Goal: Information Seeking & Learning: Learn about a topic

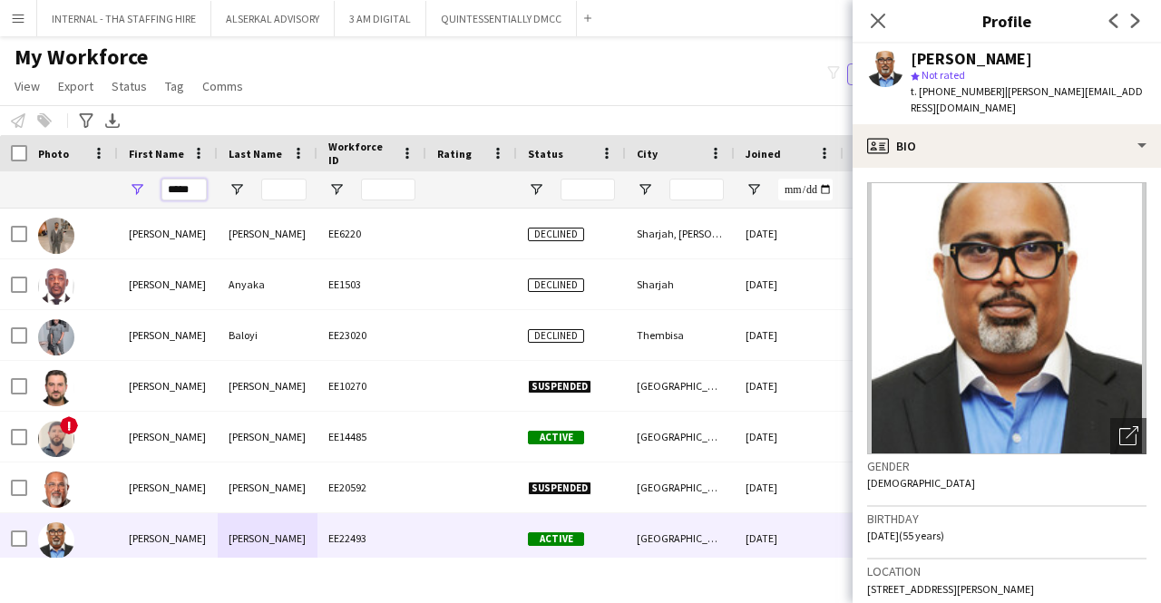
drag, startPoint x: 196, startPoint y: 180, endPoint x: 161, endPoint y: 177, distance: 35.6
click at [161, 177] on div "*****" at bounding box center [168, 189] width 100 height 36
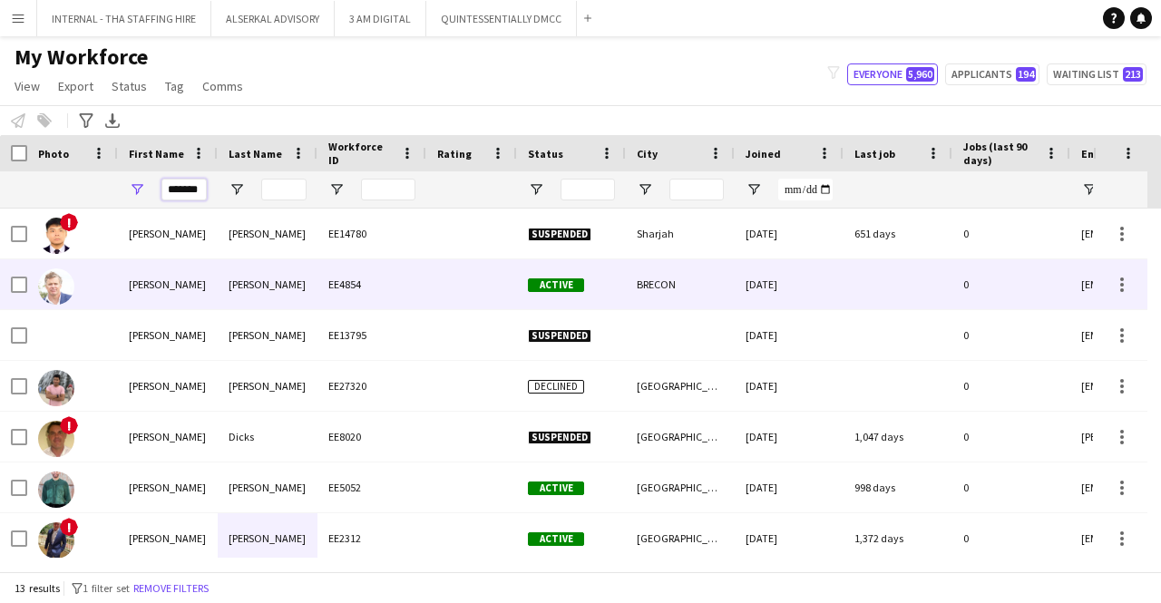
type input "*******"
click at [192, 271] on div "[PERSON_NAME]" at bounding box center [168, 284] width 100 height 50
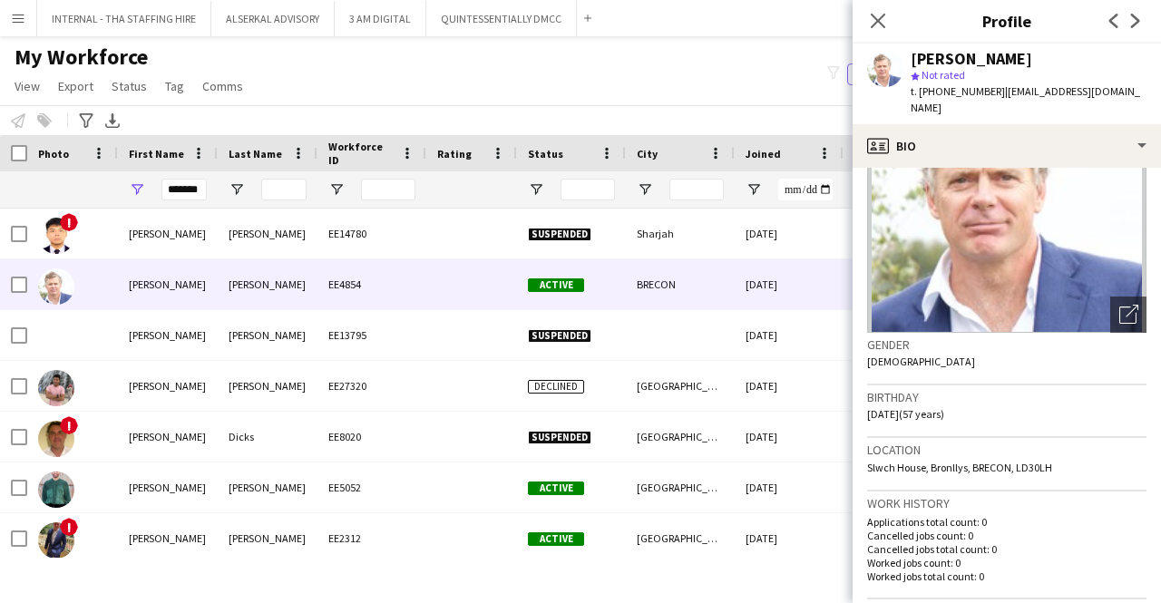
scroll to position [272, 0]
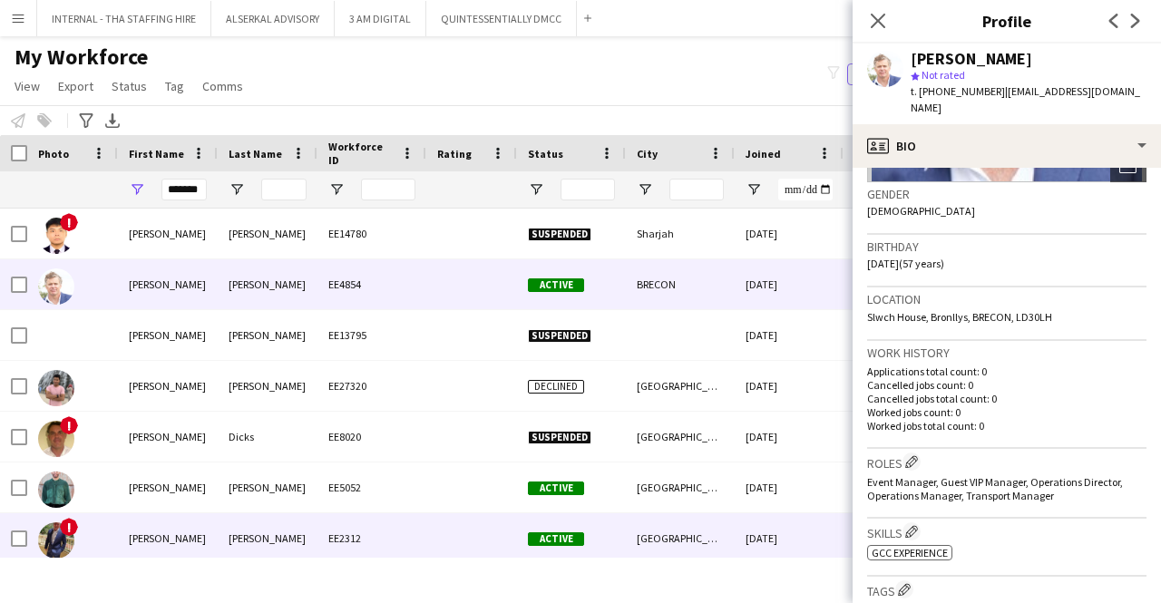
click at [214, 530] on div "[PERSON_NAME]" at bounding box center [168, 538] width 100 height 50
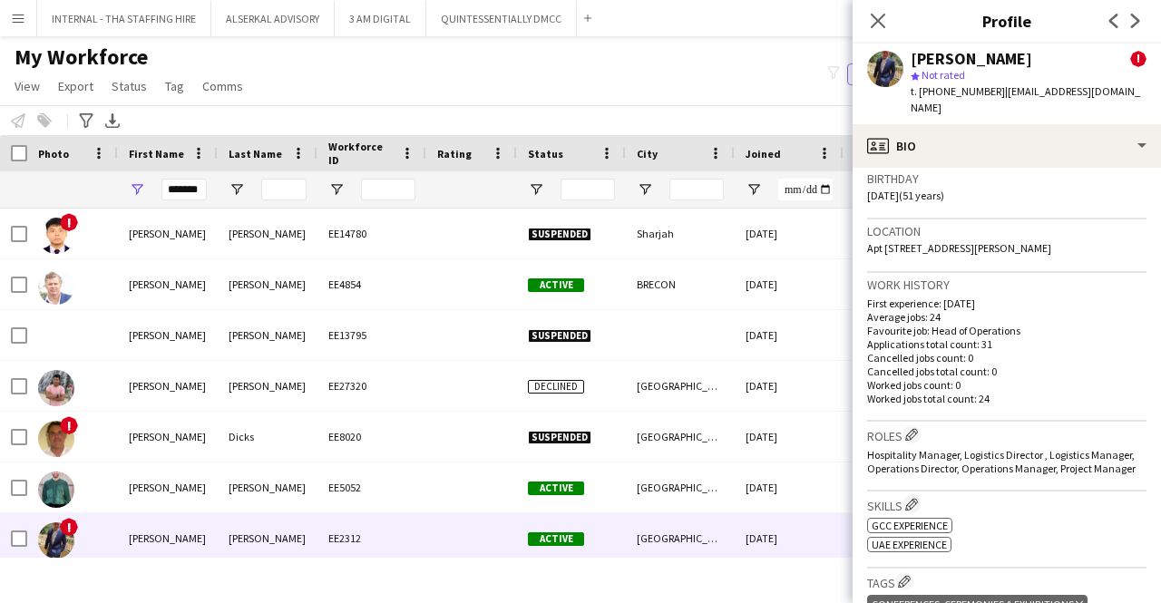
scroll to position [544, 0]
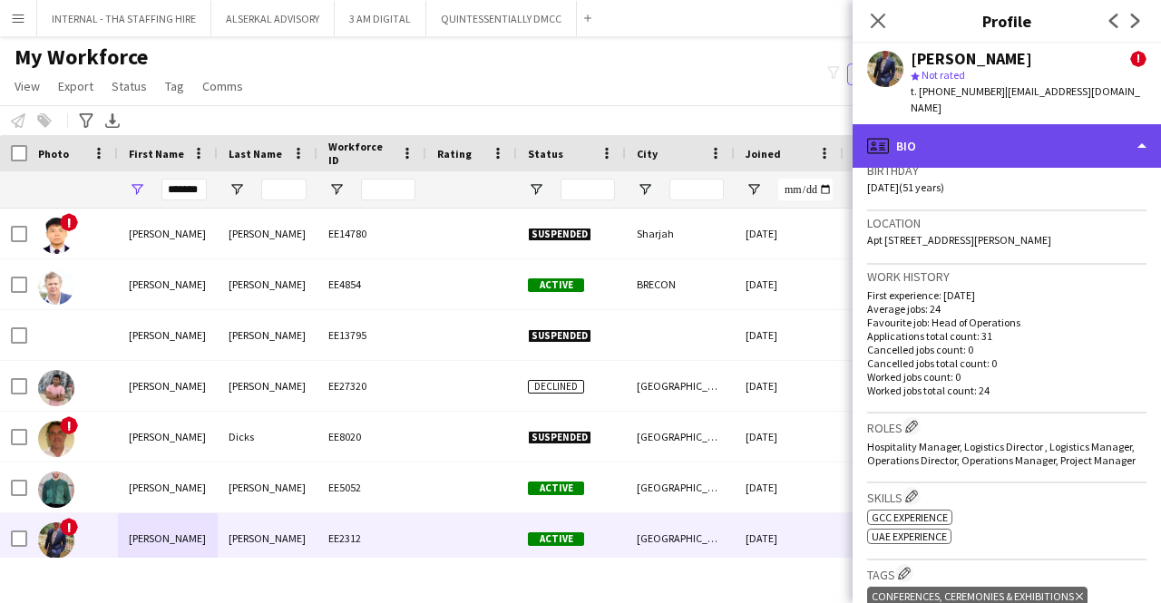
click at [959, 124] on div "profile Bio" at bounding box center [1006, 146] width 308 height 44
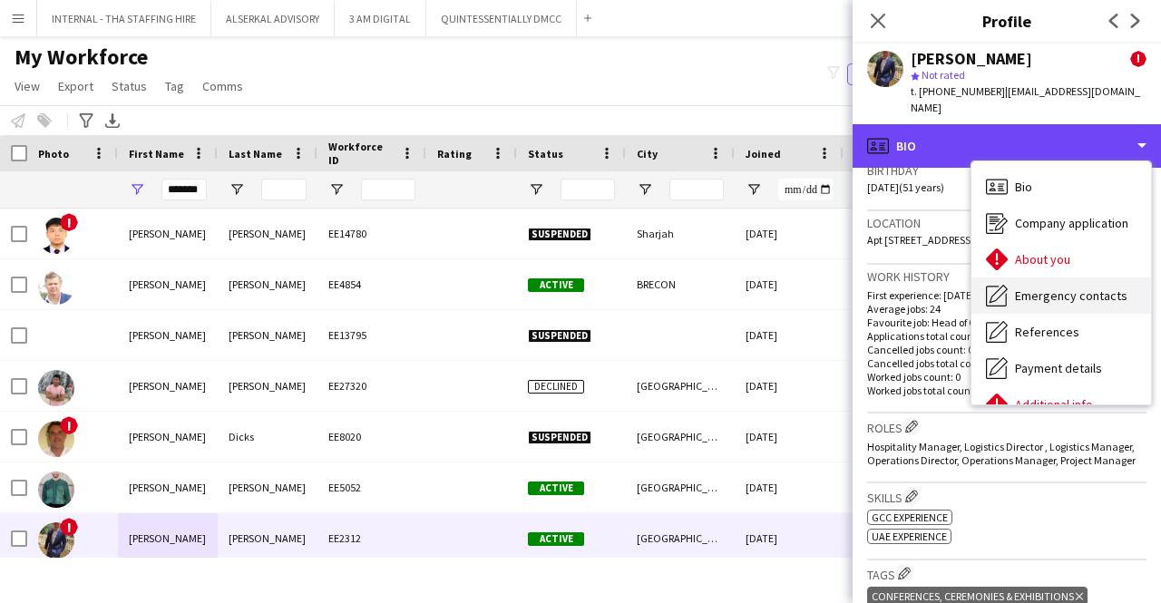
scroll to position [134, 0]
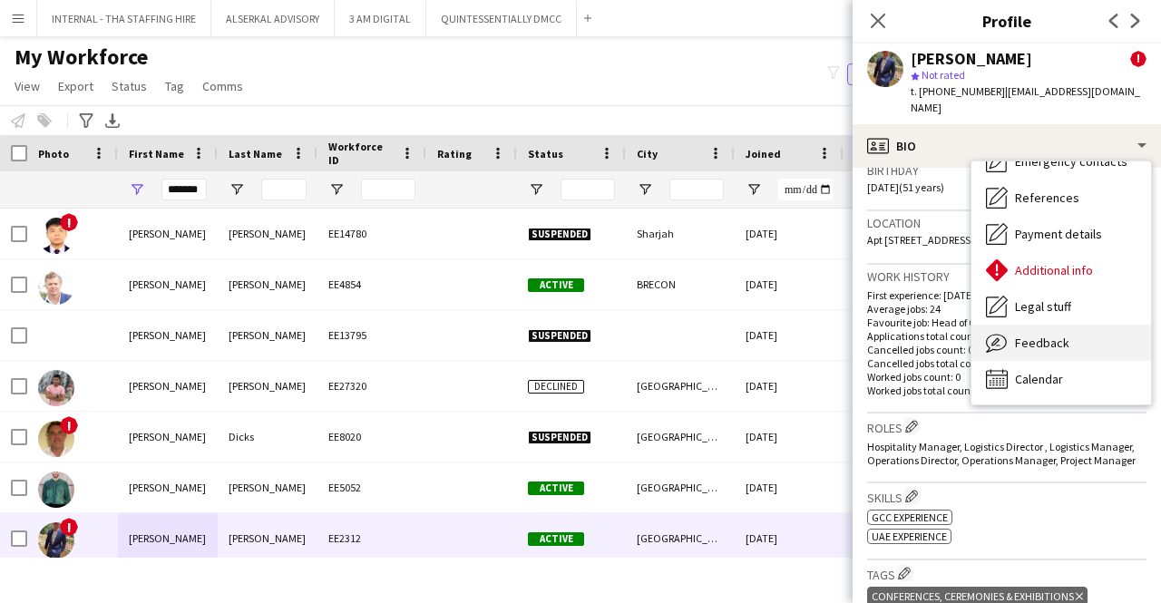
click at [1050, 335] on span "Feedback" at bounding box center [1042, 343] width 54 height 16
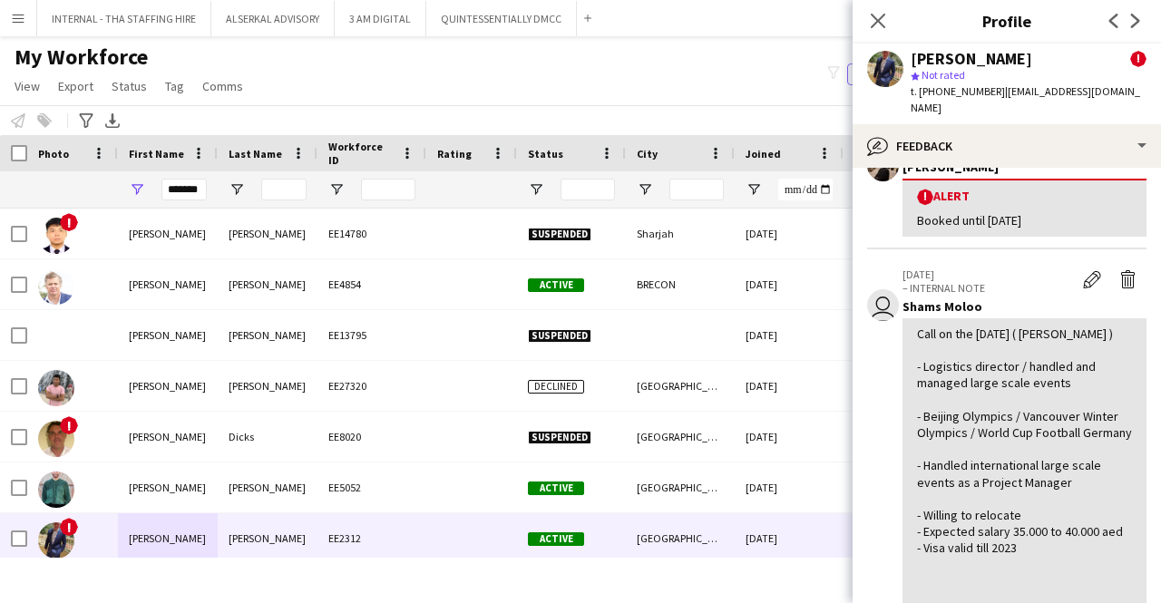
scroll to position [272, 0]
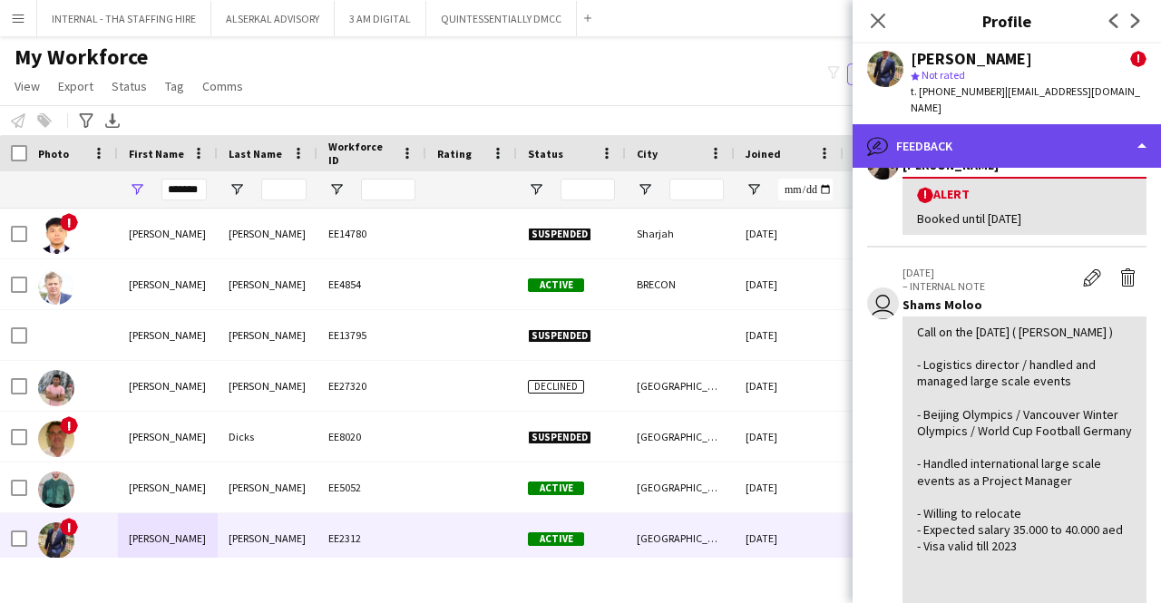
click at [981, 135] on div "bubble-pencil Feedback" at bounding box center [1006, 146] width 308 height 44
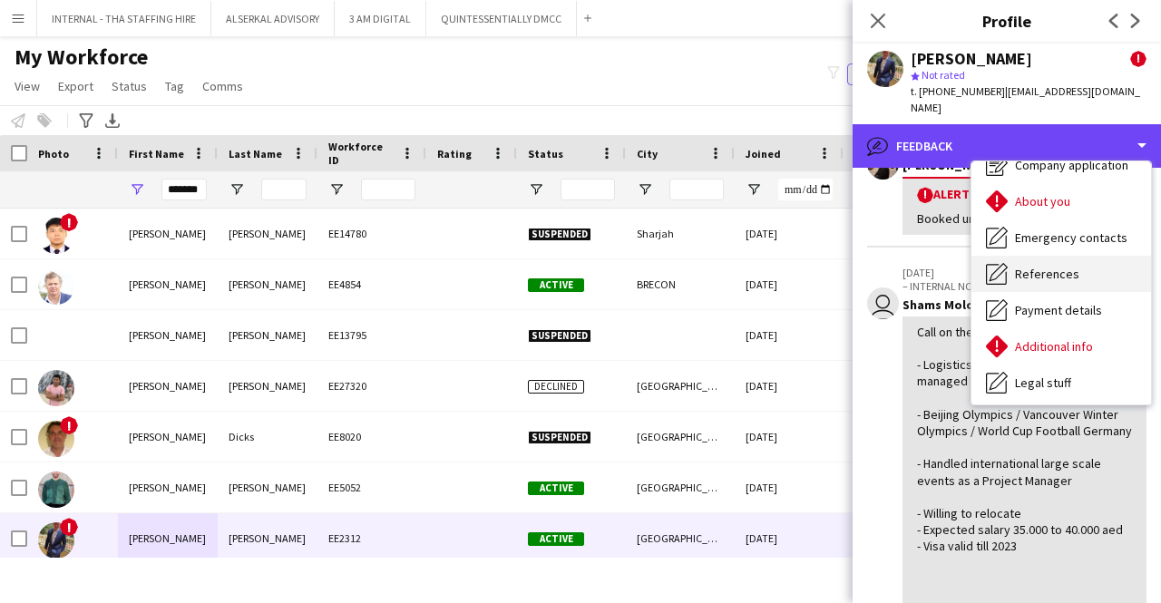
scroll to position [0, 0]
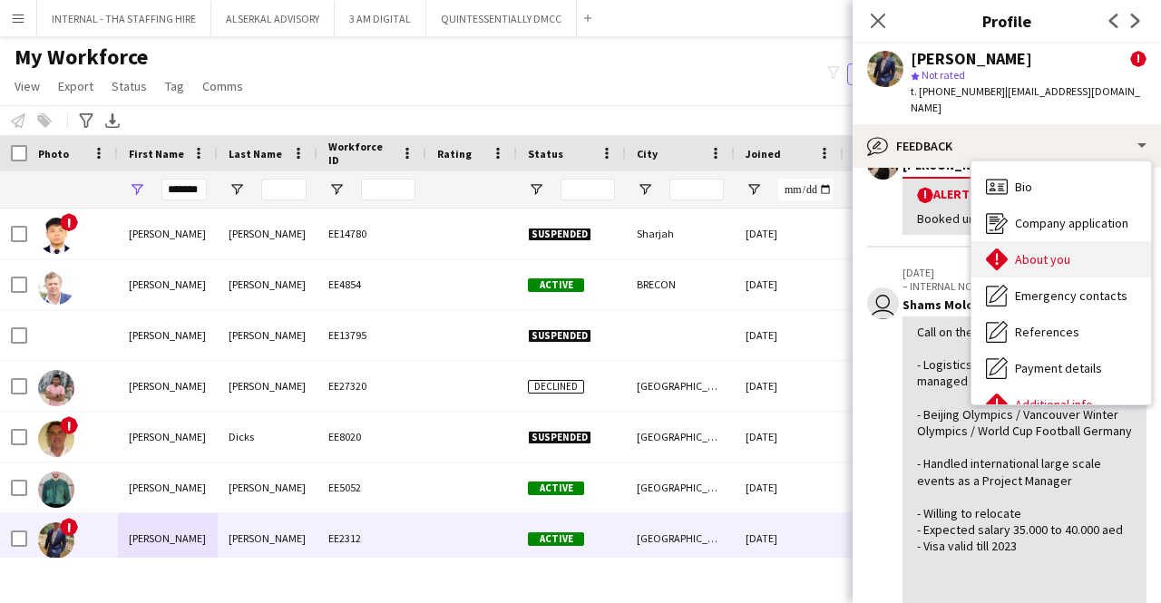
click at [1033, 251] on span "About you" at bounding box center [1042, 259] width 55 height 16
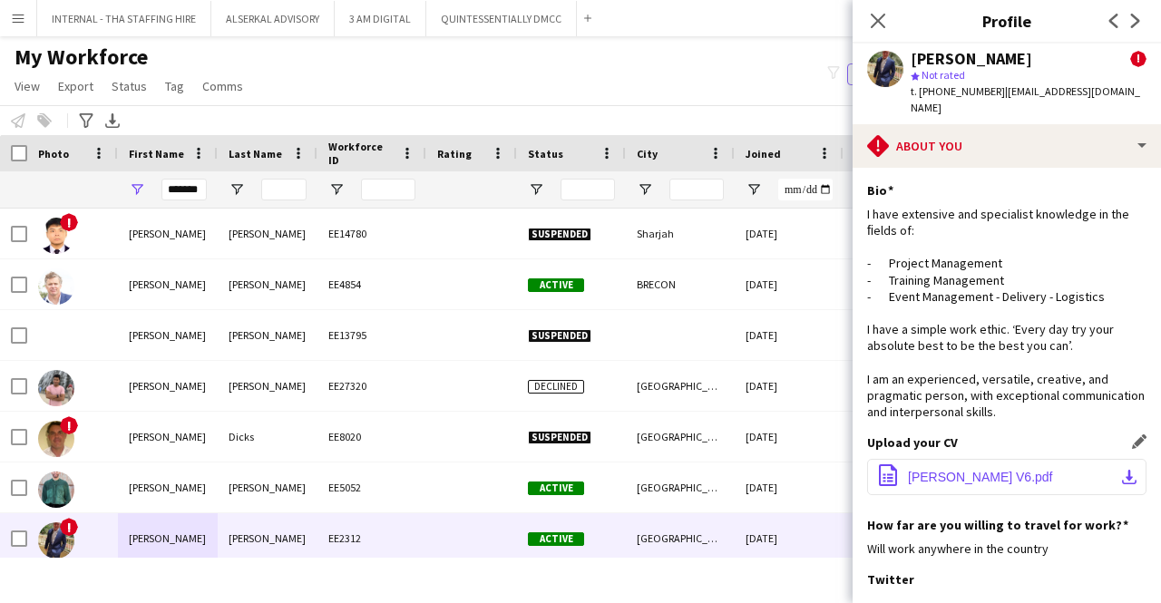
click at [934, 470] on span "[PERSON_NAME] V6.pdf" at bounding box center [980, 477] width 145 height 15
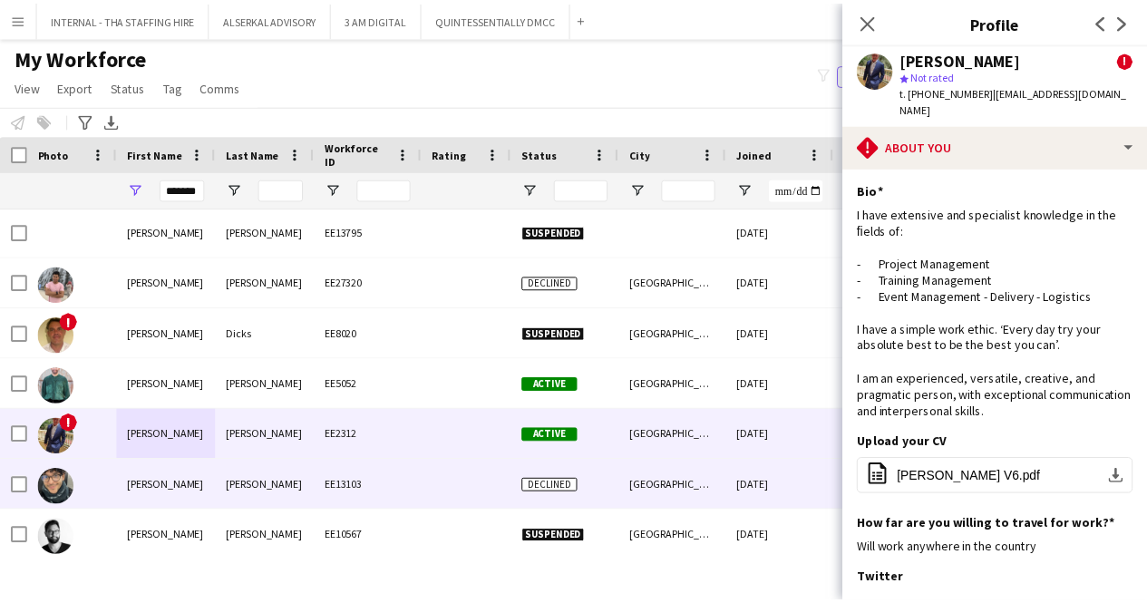
scroll to position [181, 0]
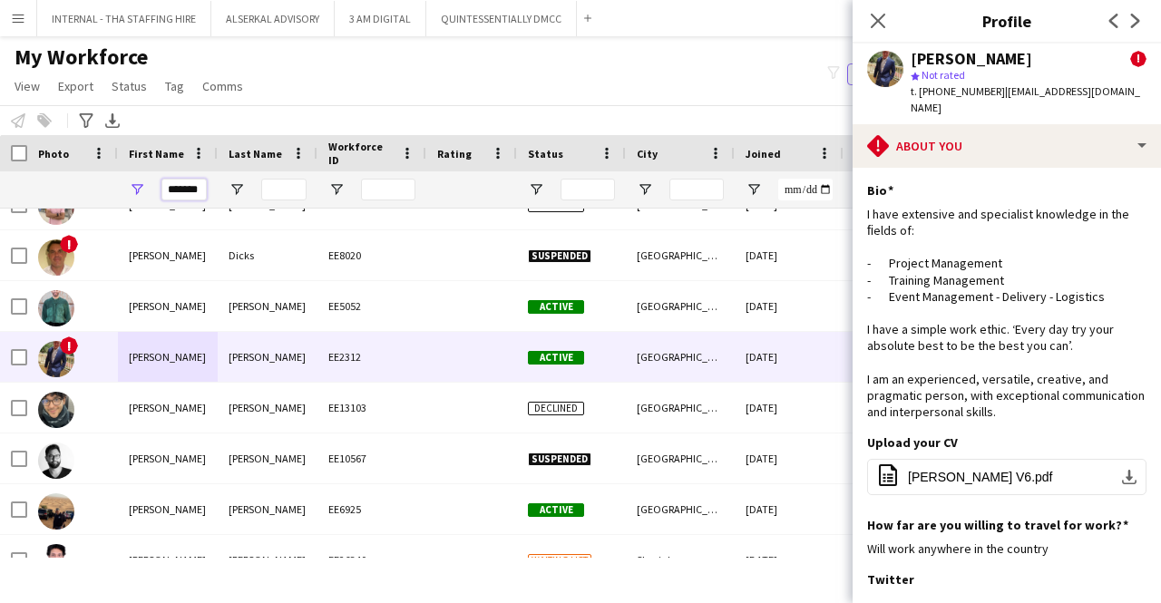
drag, startPoint x: 201, startPoint y: 192, endPoint x: 161, endPoint y: 185, distance: 40.6
click at [163, 185] on input "*******" at bounding box center [183, 190] width 45 height 22
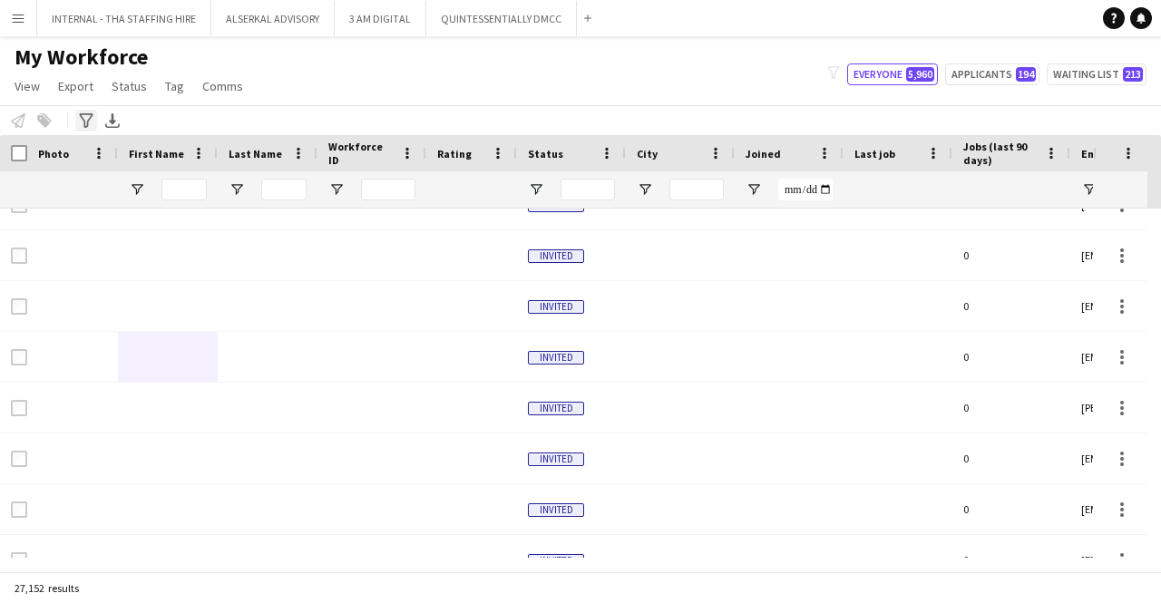
click at [83, 113] on icon "Advanced filters" at bounding box center [86, 120] width 15 height 15
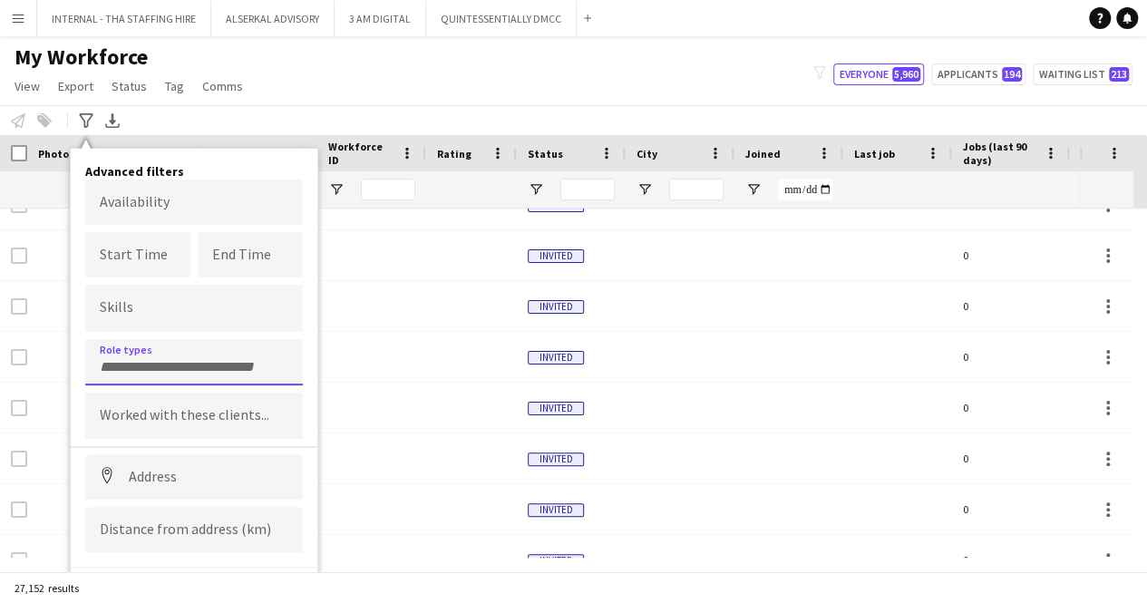
drag, startPoint x: 131, startPoint y: 351, endPoint x: 138, endPoint y: 342, distance: 11.6
click at [130, 351] on div at bounding box center [194, 362] width 218 height 46
type input "**********"
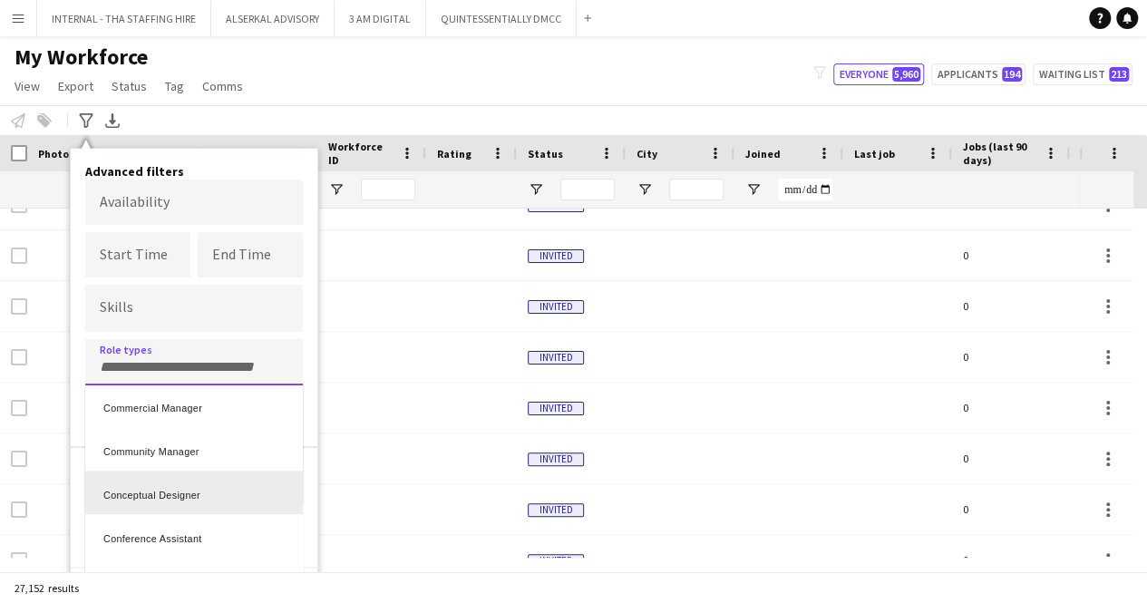
scroll to position [1268, 0]
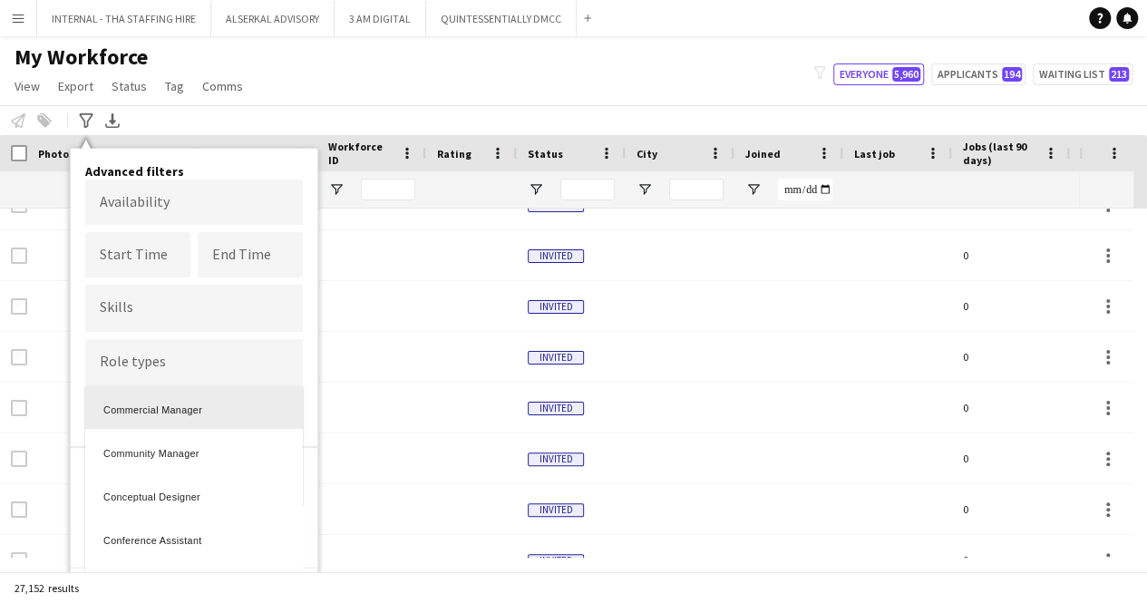
click at [136, 364] on div at bounding box center [573, 301] width 1147 height 603
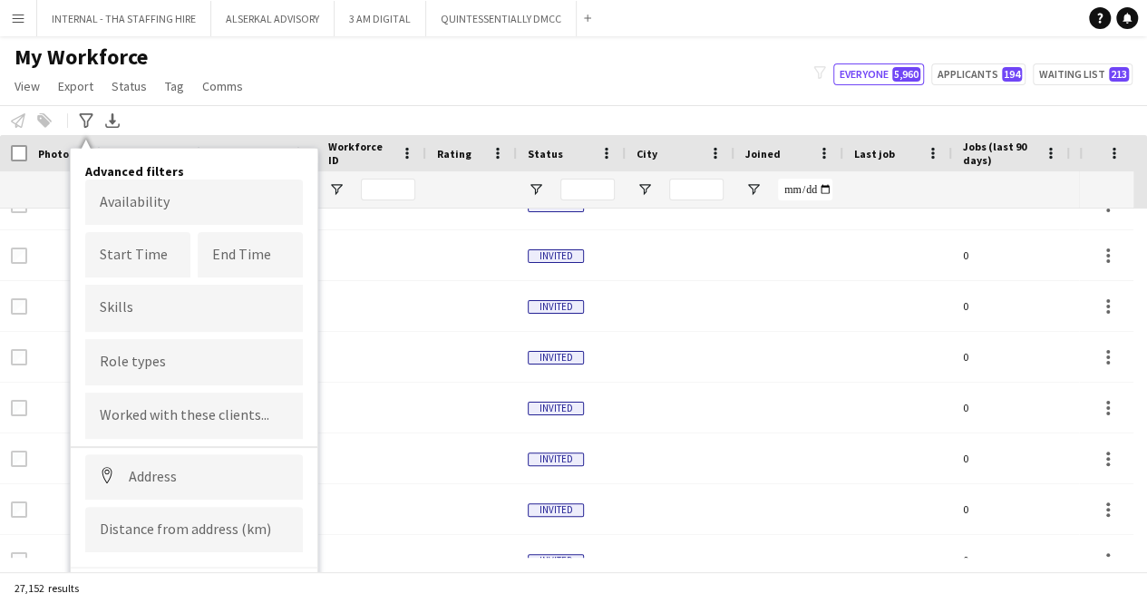
click at [133, 364] on input "Type to search role types..." at bounding box center [194, 362] width 189 height 16
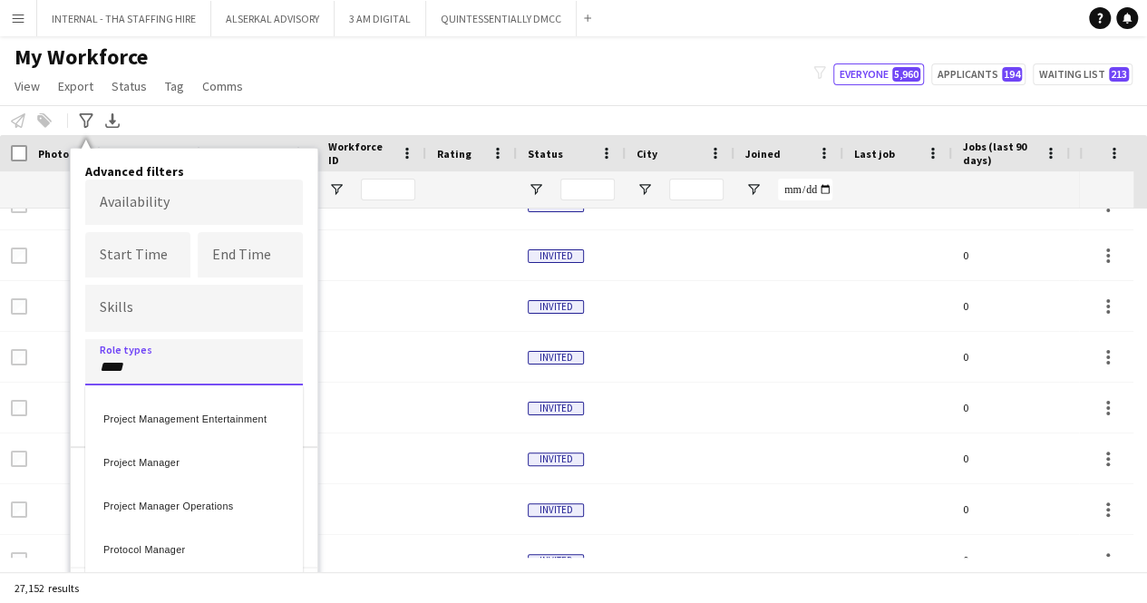
scroll to position [0, 0]
type input "****"
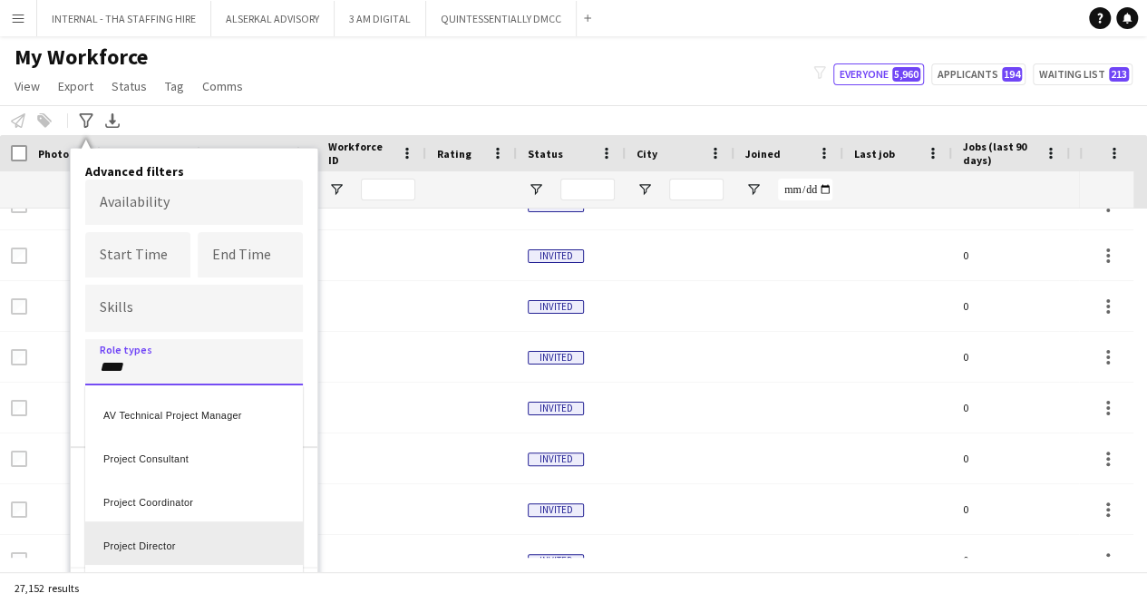
click at [144, 551] on div "Project Director" at bounding box center [194, 543] width 218 height 44
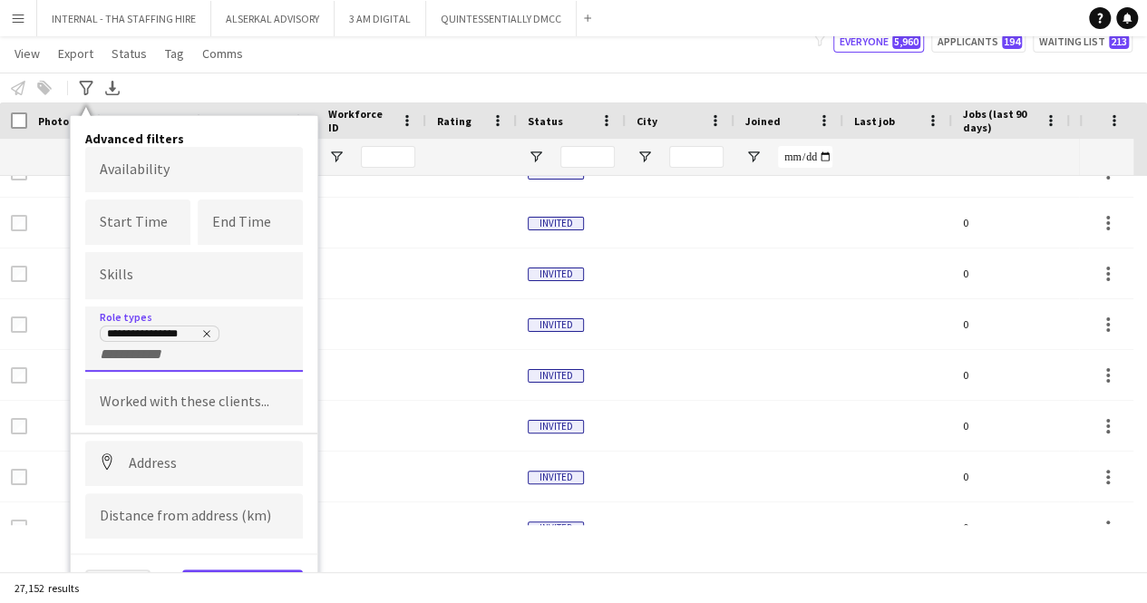
scroll to position [47, 0]
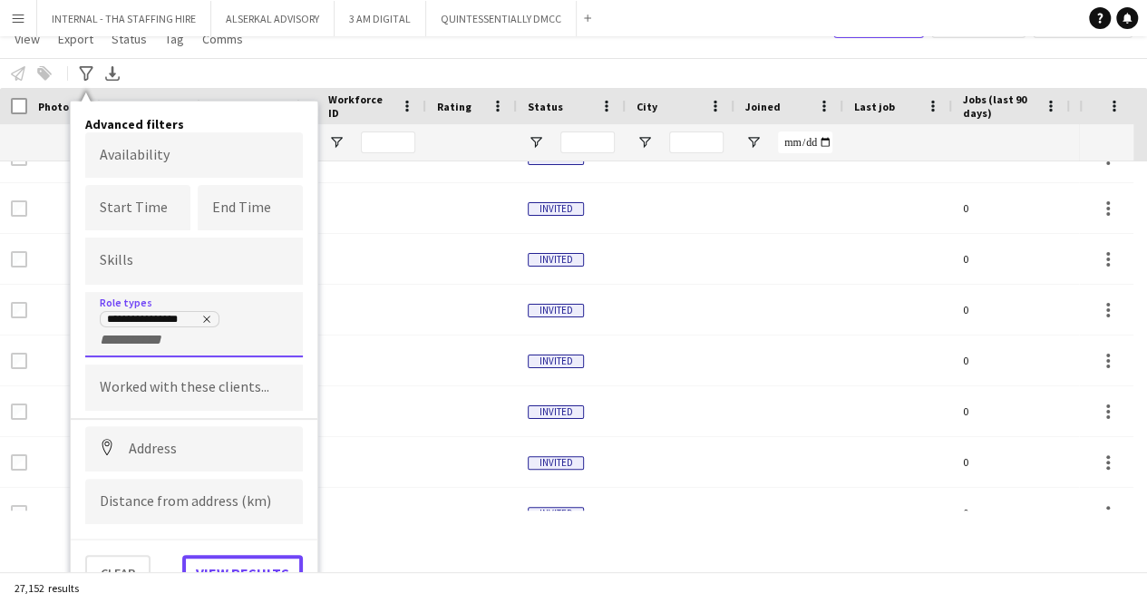
click at [232, 558] on button "View results" at bounding box center [242, 573] width 121 height 36
type input "**********"
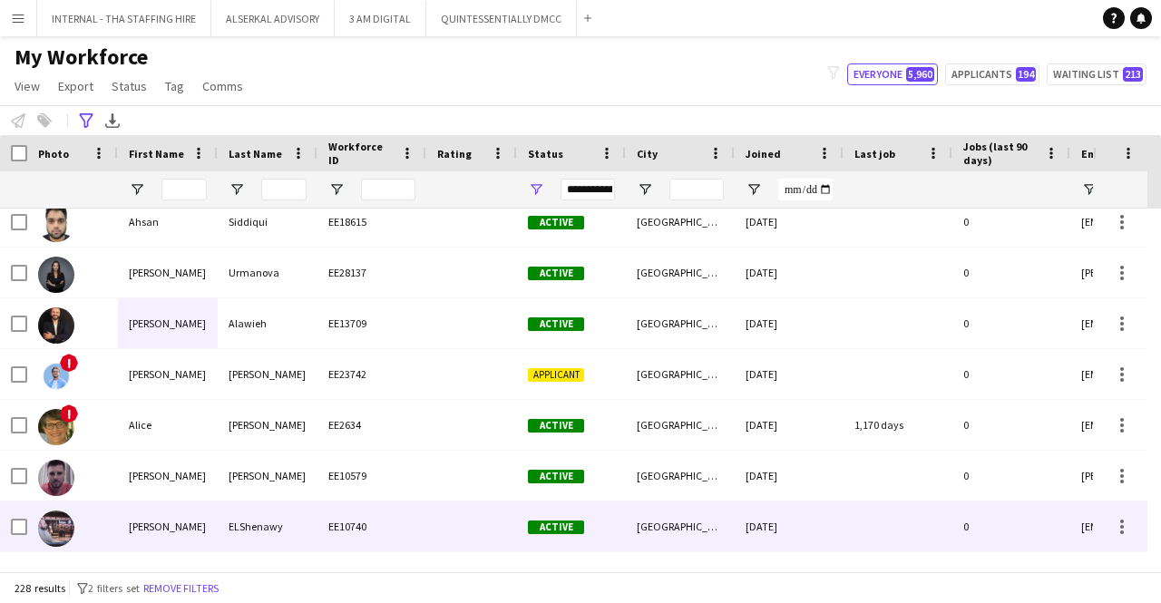
scroll to position [272, 0]
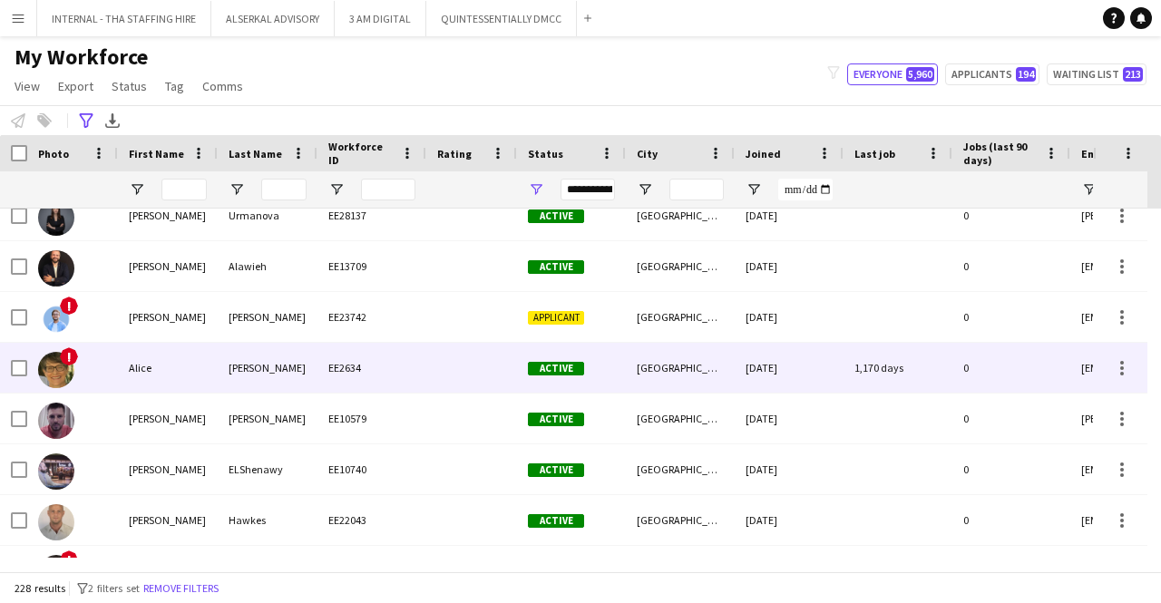
click at [263, 366] on div "[PERSON_NAME]" at bounding box center [268, 368] width 100 height 50
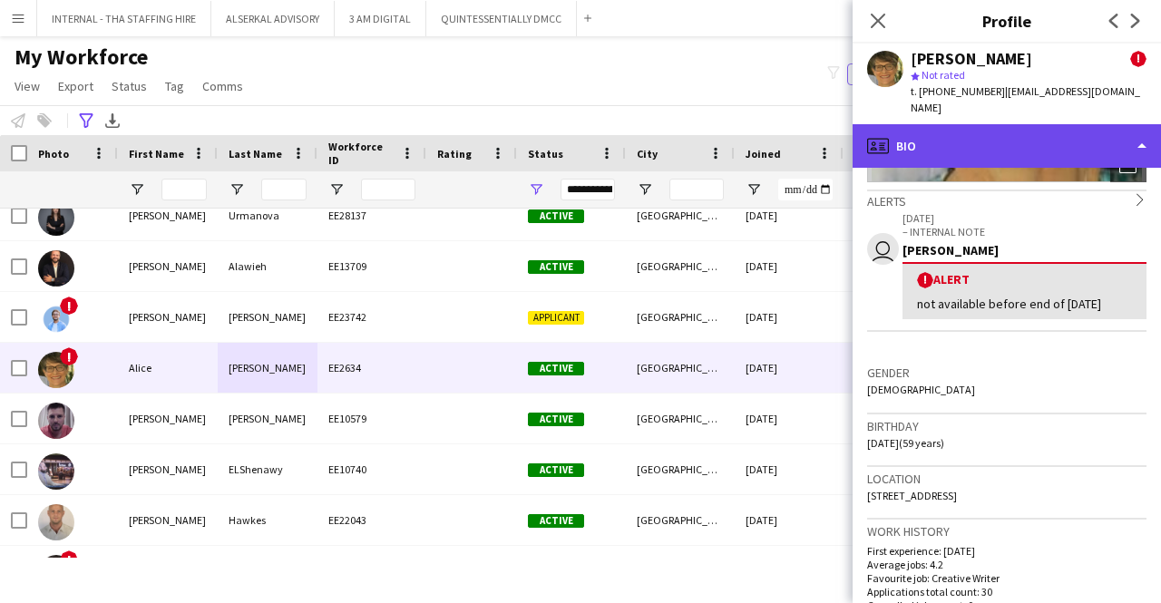
click at [961, 130] on div "profile Bio" at bounding box center [1006, 146] width 308 height 44
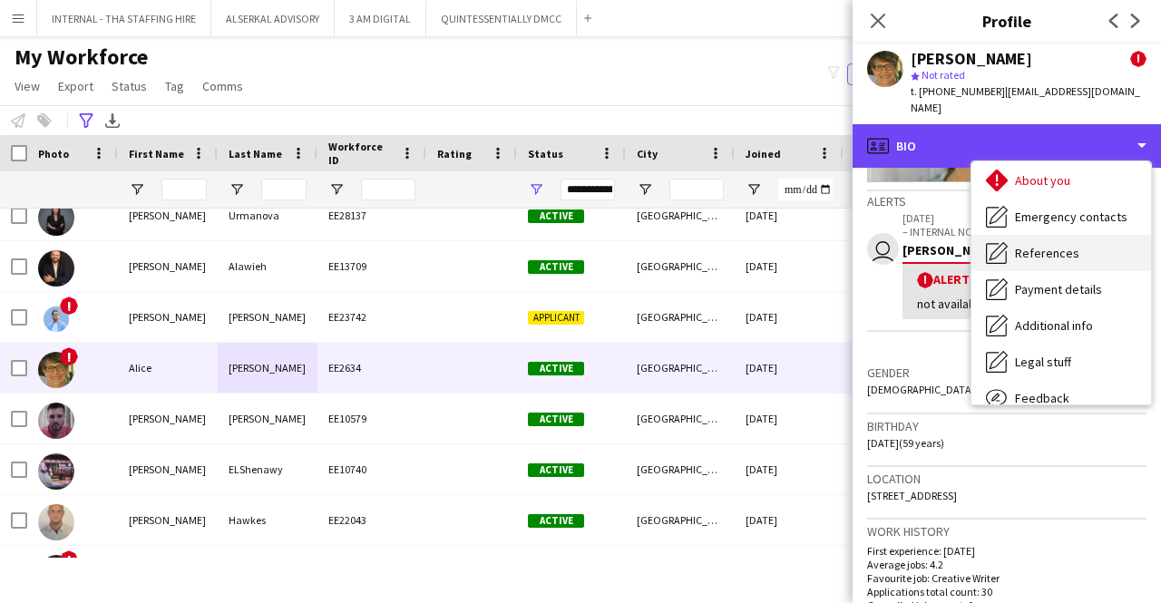
scroll to position [134, 0]
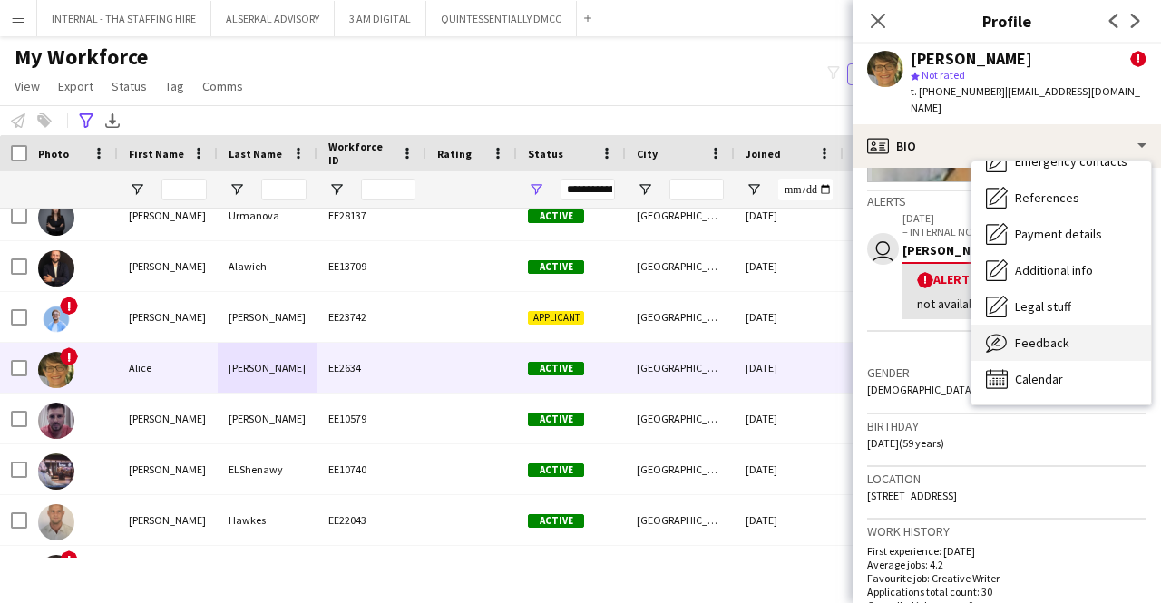
click at [1041, 335] on span "Feedback" at bounding box center [1042, 343] width 54 height 16
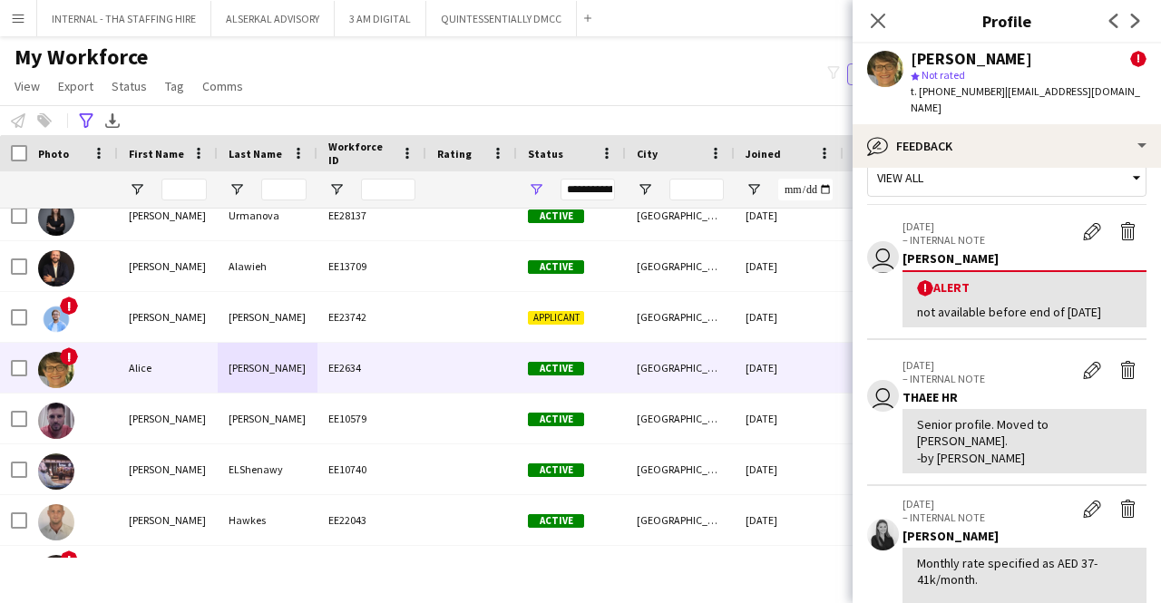
scroll to position [0, 0]
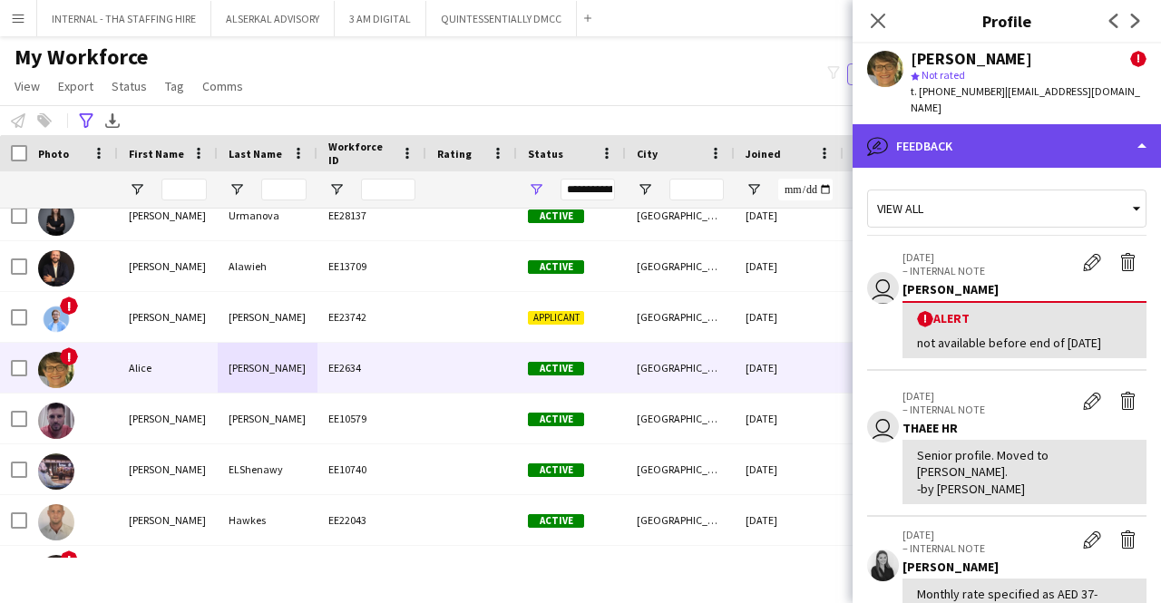
click at [1001, 130] on div "bubble-pencil Feedback" at bounding box center [1006, 146] width 308 height 44
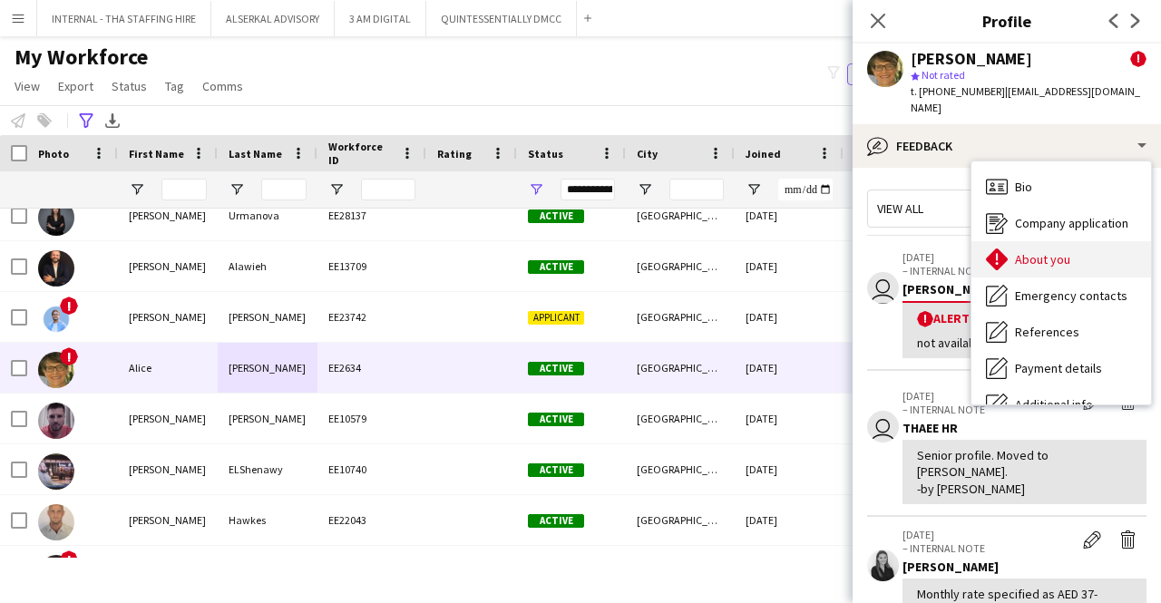
click at [1045, 251] on span "About you" at bounding box center [1042, 259] width 55 height 16
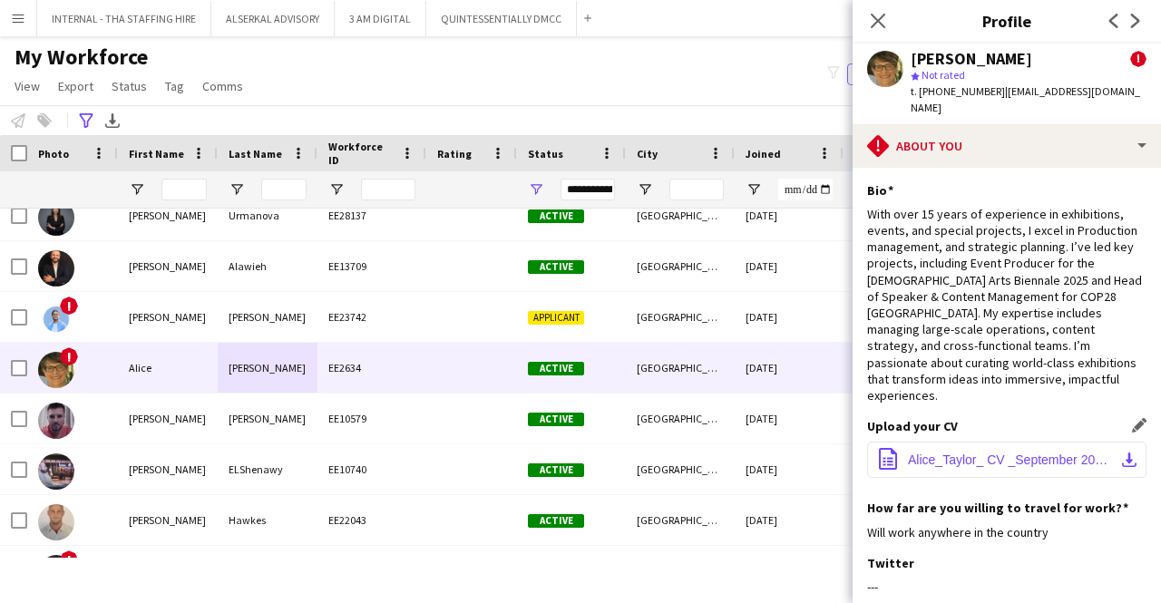
click at [970, 442] on button "office-file-sheet Alice_Taylor_ CV _September 2024.pdf download-bottom" at bounding box center [1006, 460] width 279 height 36
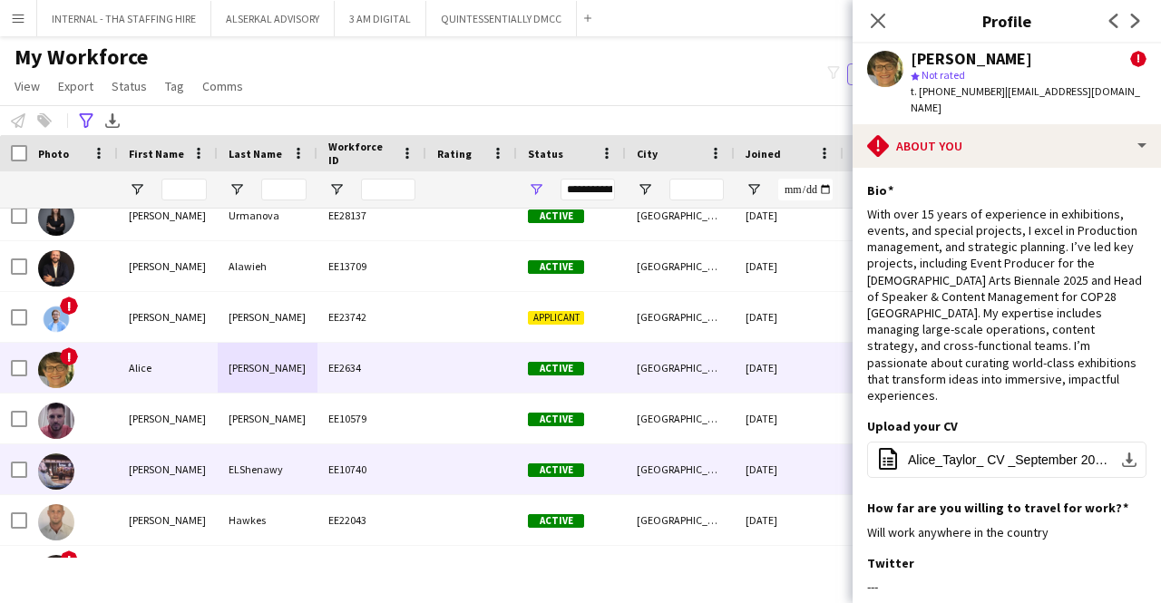
scroll to position [363, 0]
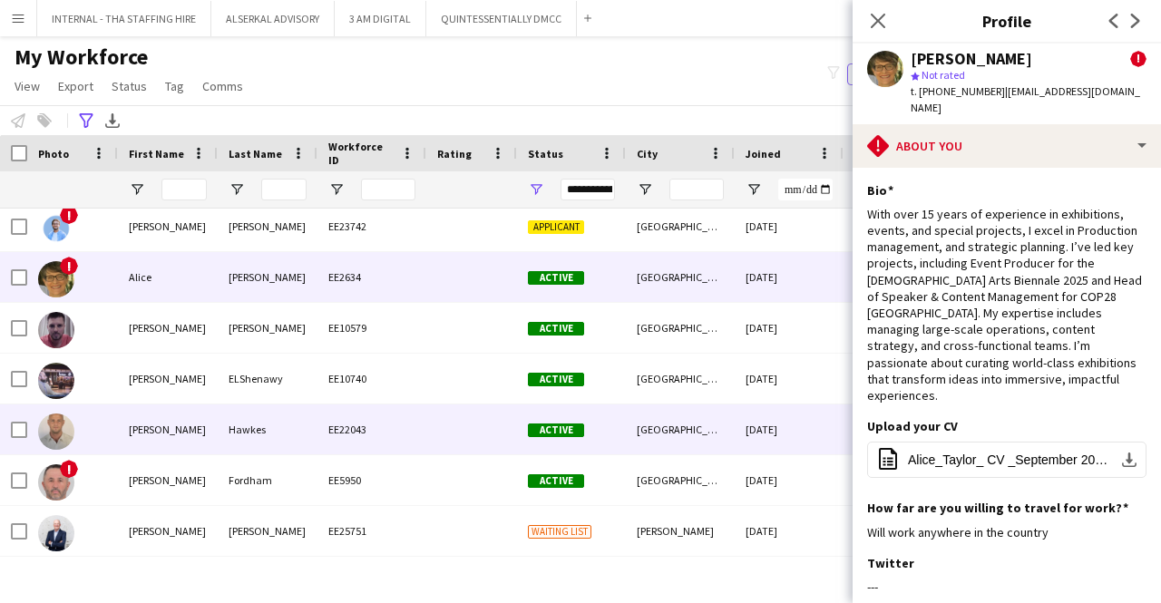
click at [269, 425] on div "Hawkes" at bounding box center [268, 429] width 100 height 50
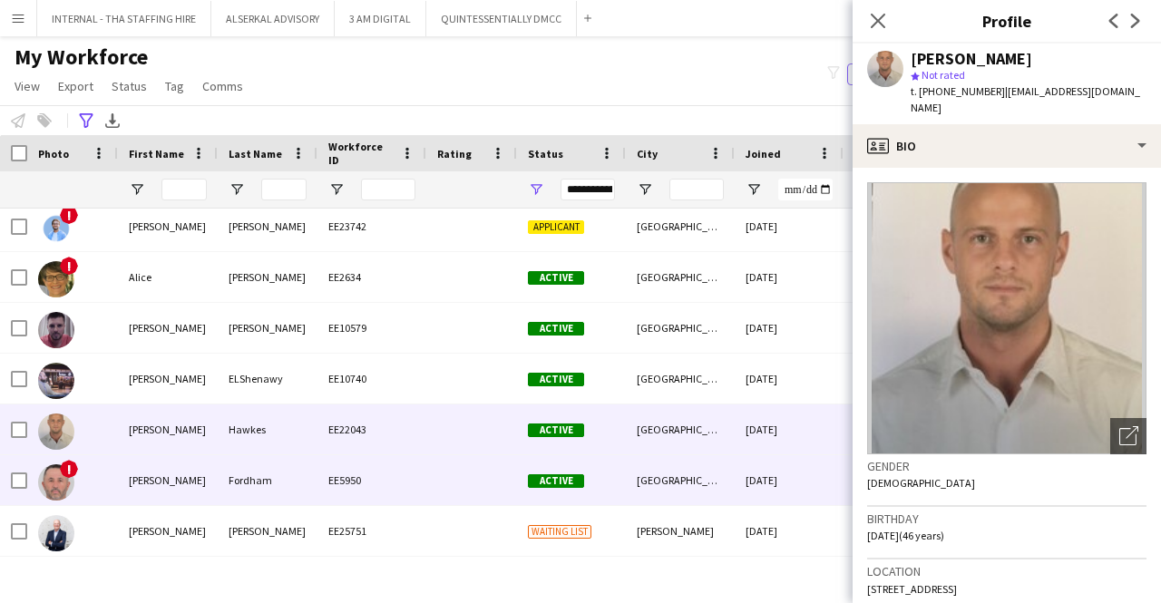
click at [243, 478] on div "Fordham" at bounding box center [268, 480] width 100 height 50
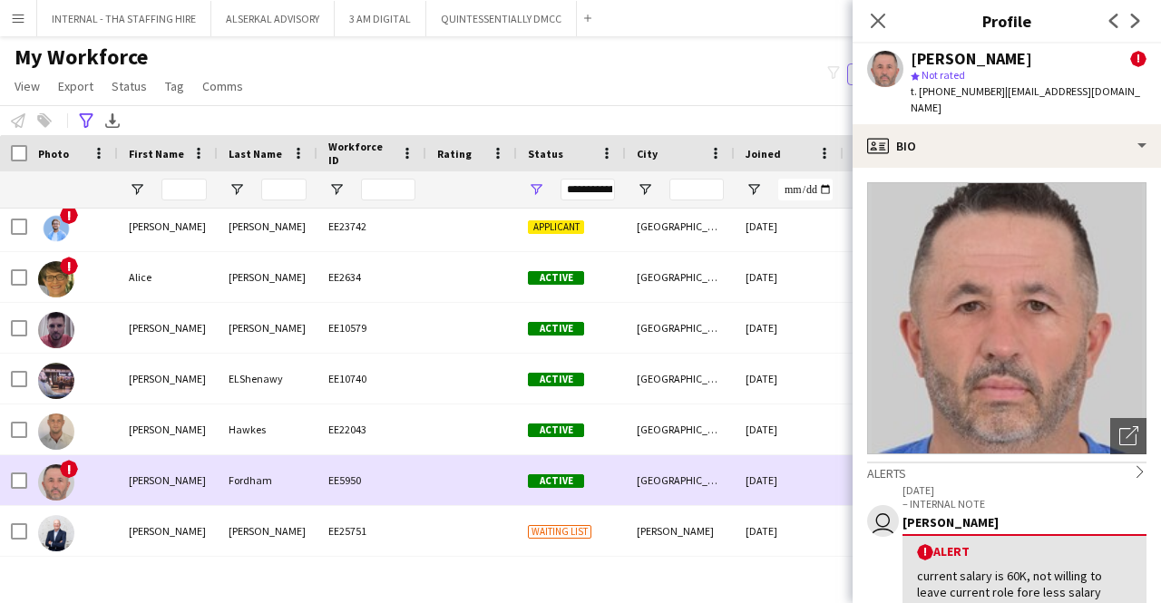
scroll to position [544, 0]
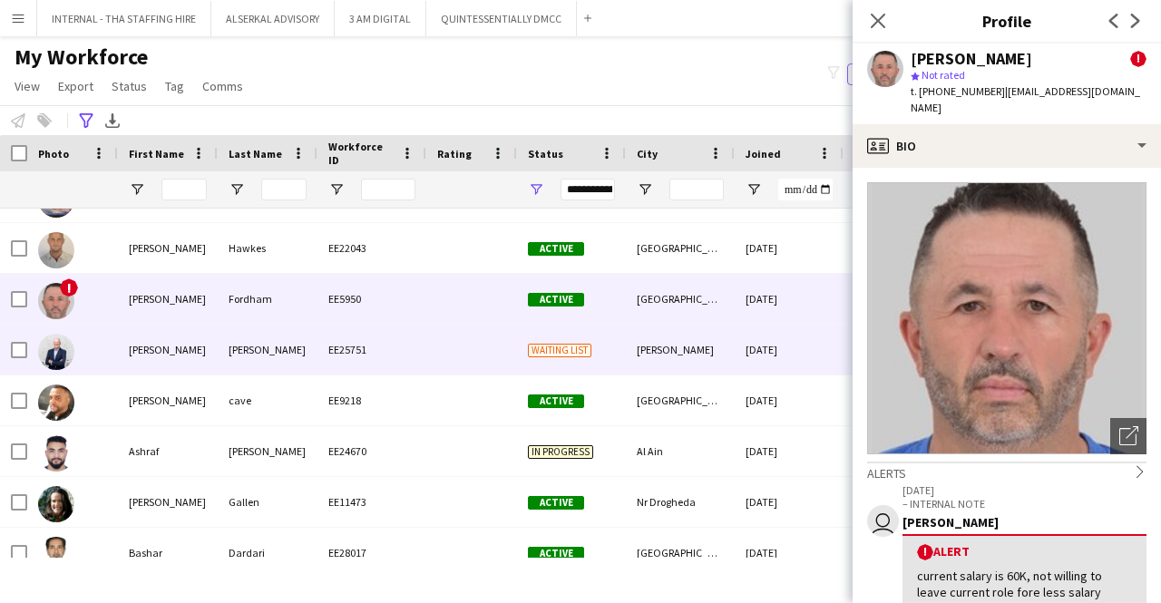
click at [290, 347] on div "[PERSON_NAME]" at bounding box center [268, 350] width 100 height 50
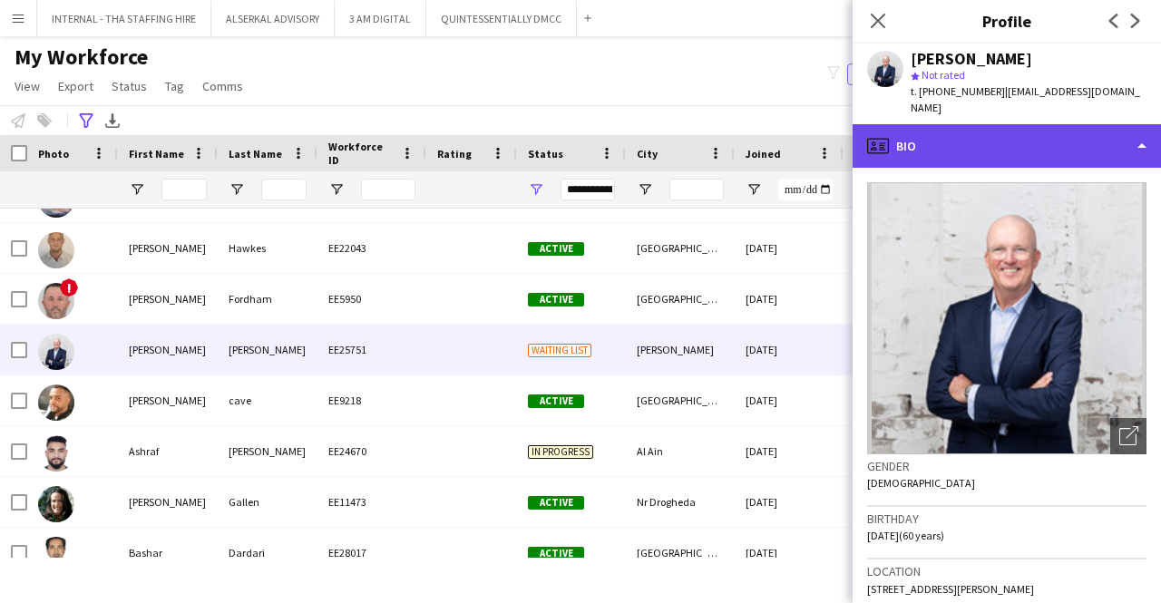
click at [978, 130] on div "profile Bio" at bounding box center [1006, 146] width 308 height 44
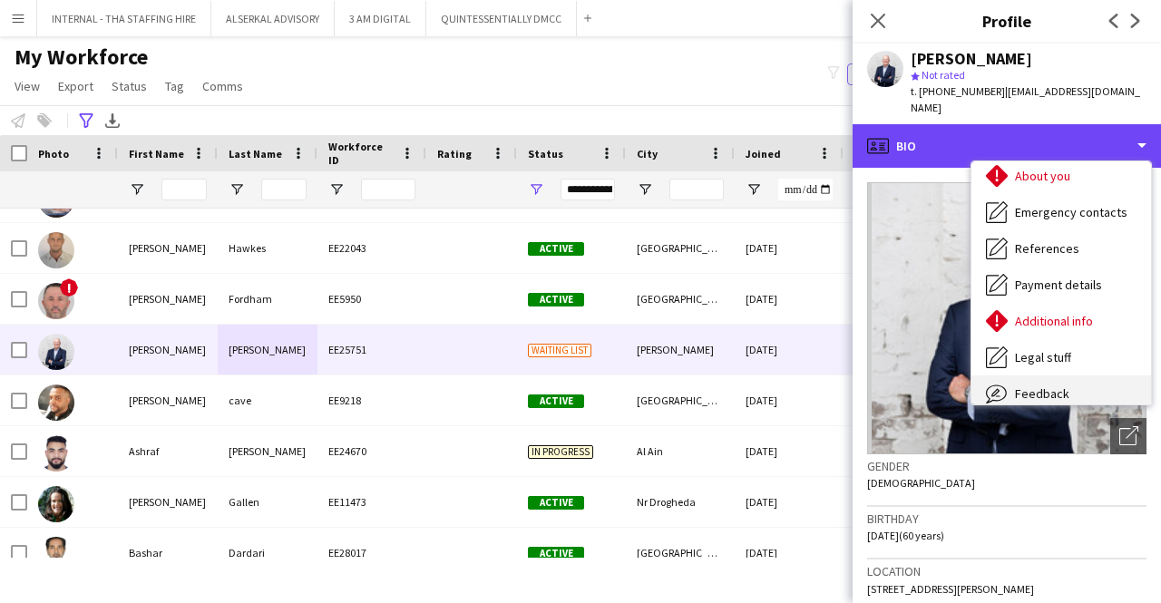
scroll to position [134, 0]
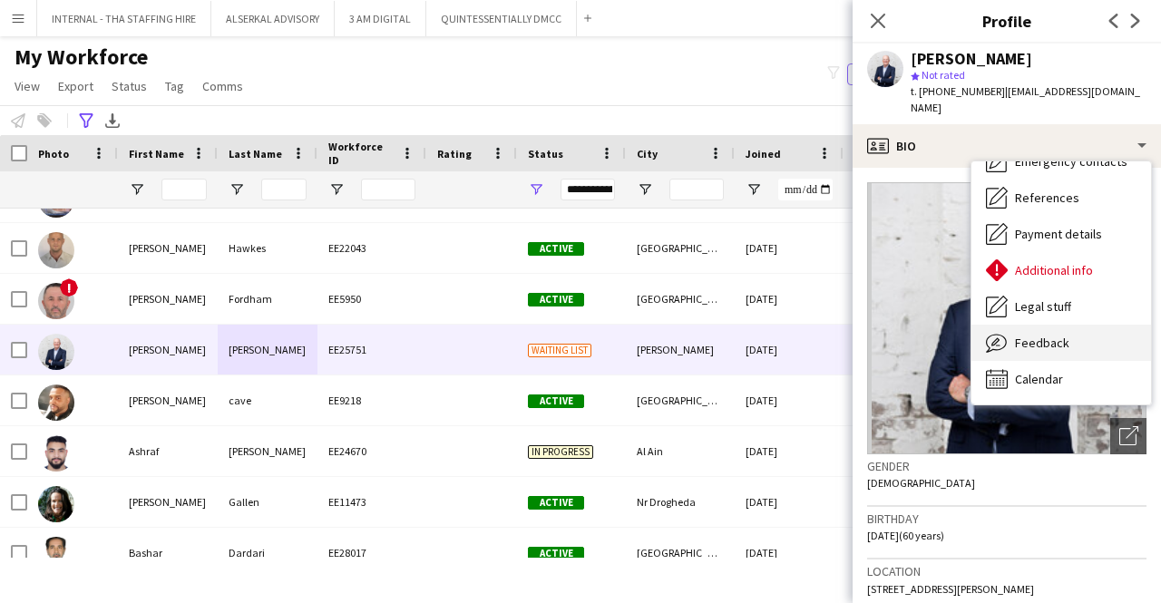
click at [1025, 335] on span "Feedback" at bounding box center [1042, 343] width 54 height 16
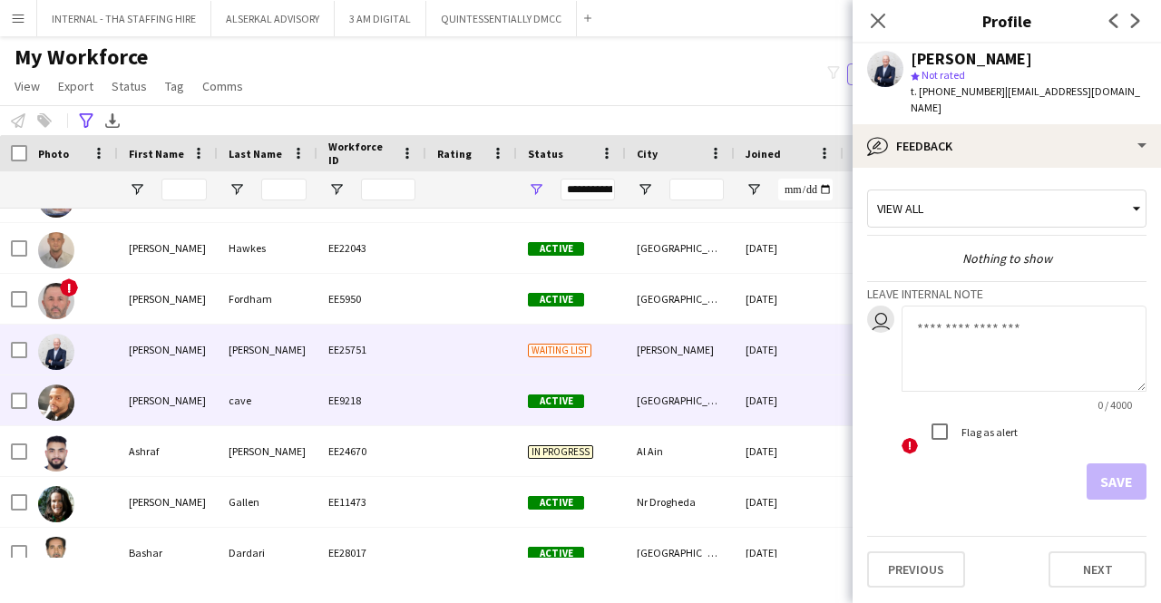
click at [352, 405] on div "EE9218" at bounding box center [371, 400] width 109 height 50
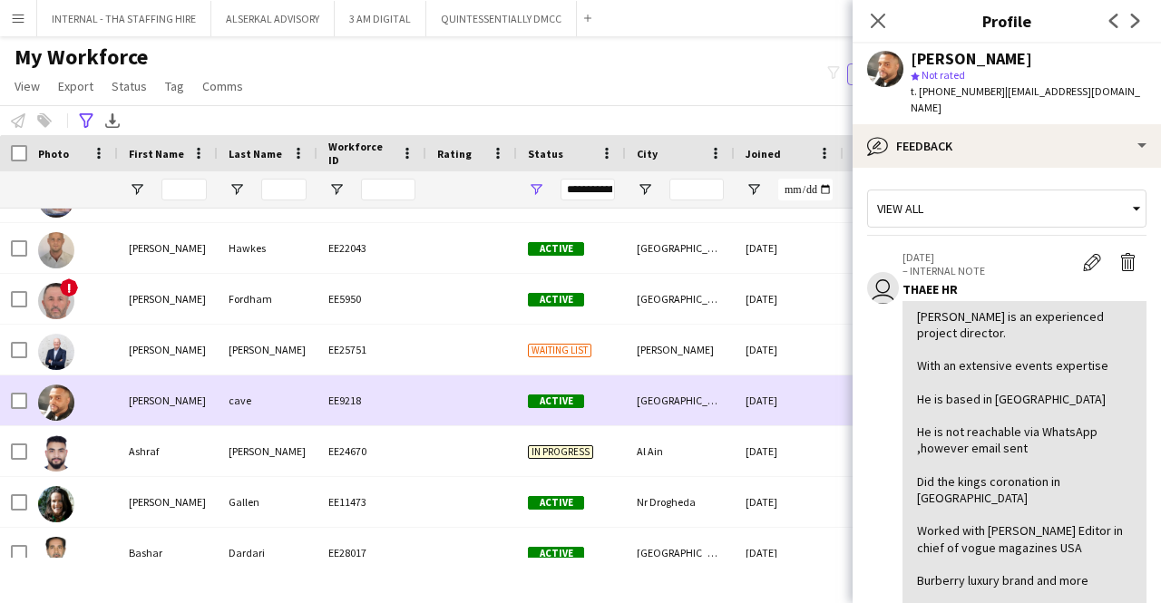
scroll to position [725, 0]
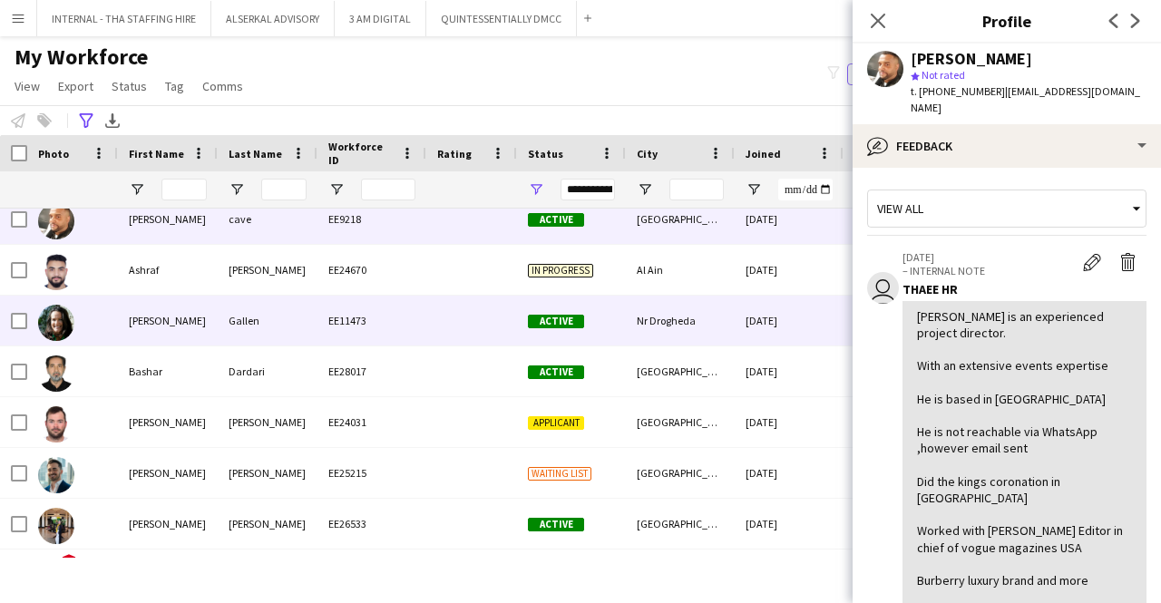
click at [343, 327] on div "EE11473" at bounding box center [371, 321] width 109 height 50
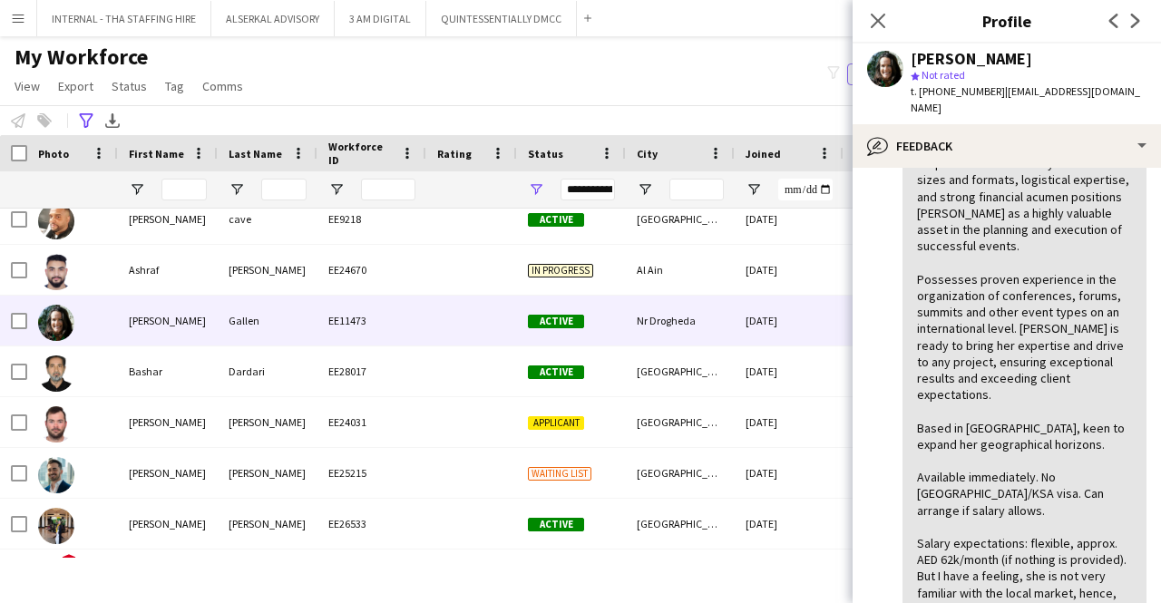
scroll to position [544, 0]
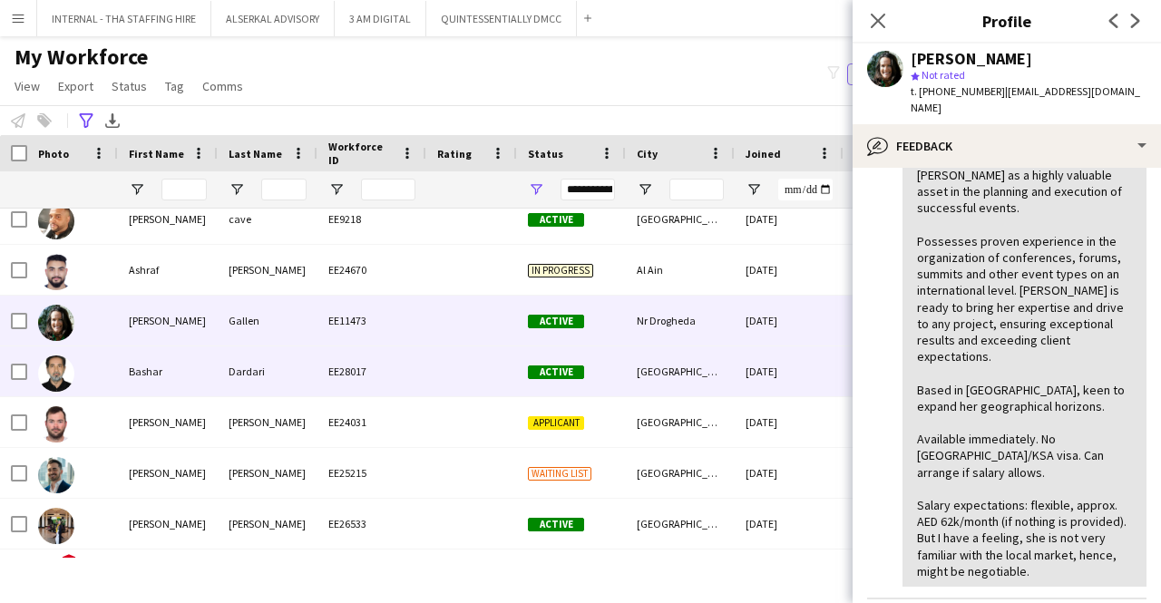
click at [307, 387] on div "Dardari" at bounding box center [268, 371] width 100 height 50
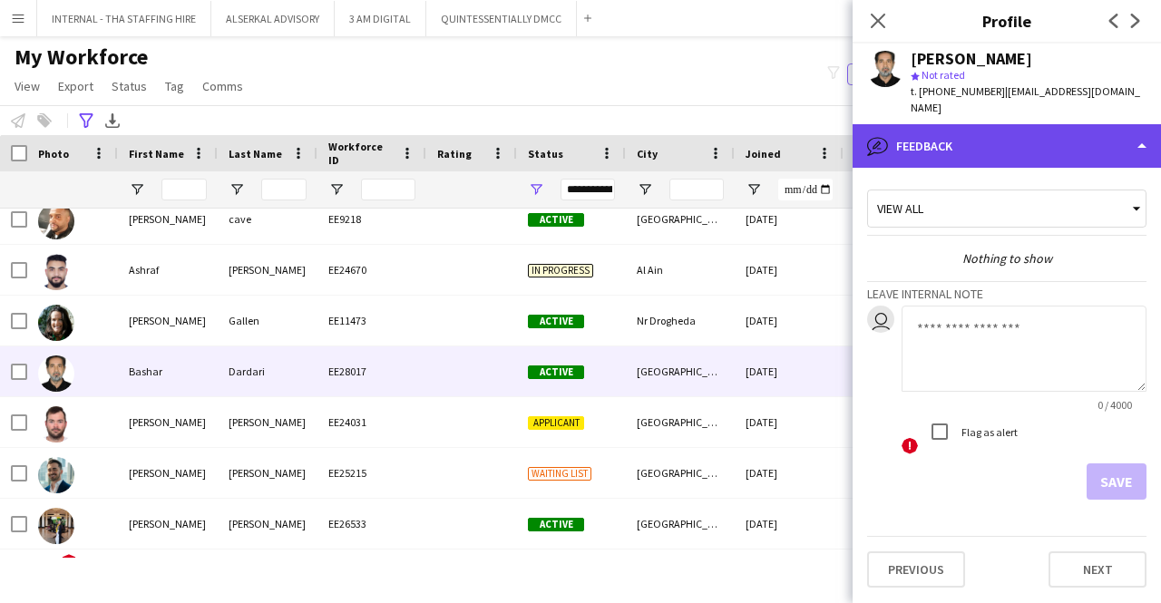
click at [949, 124] on div "bubble-pencil Feedback" at bounding box center [1006, 146] width 308 height 44
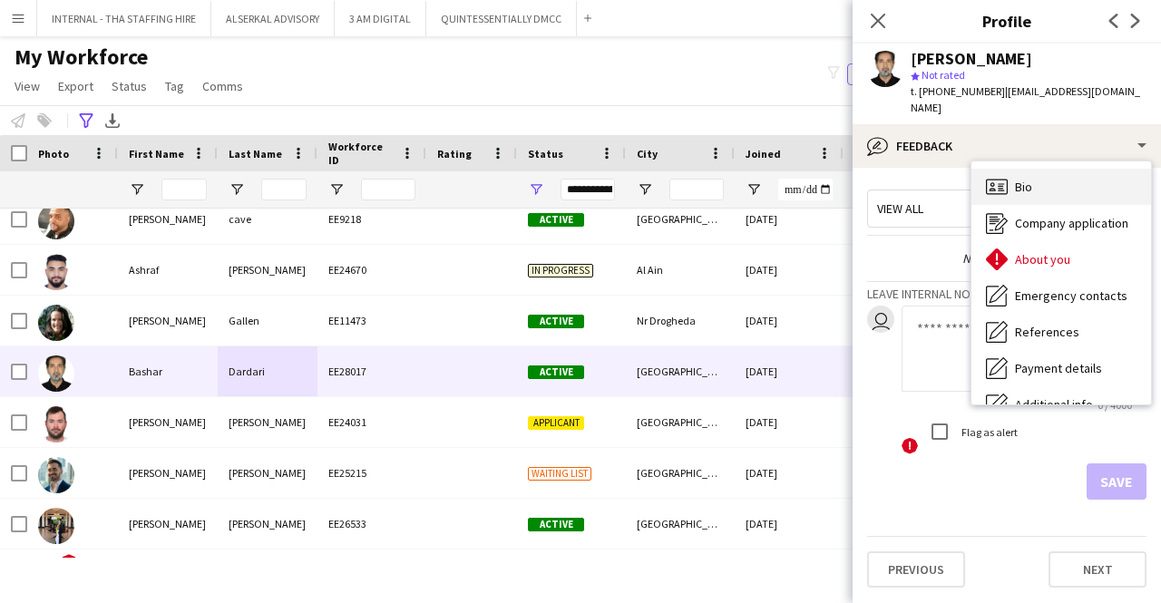
click at [1043, 173] on div "Bio Bio" at bounding box center [1061, 187] width 180 height 36
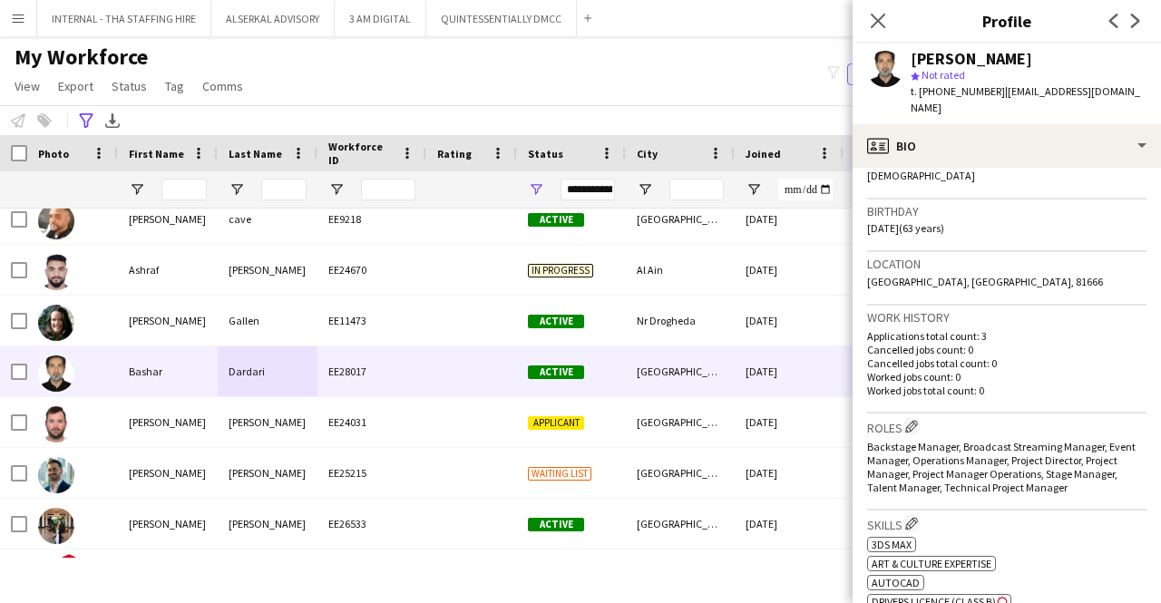
scroll to position [453, 0]
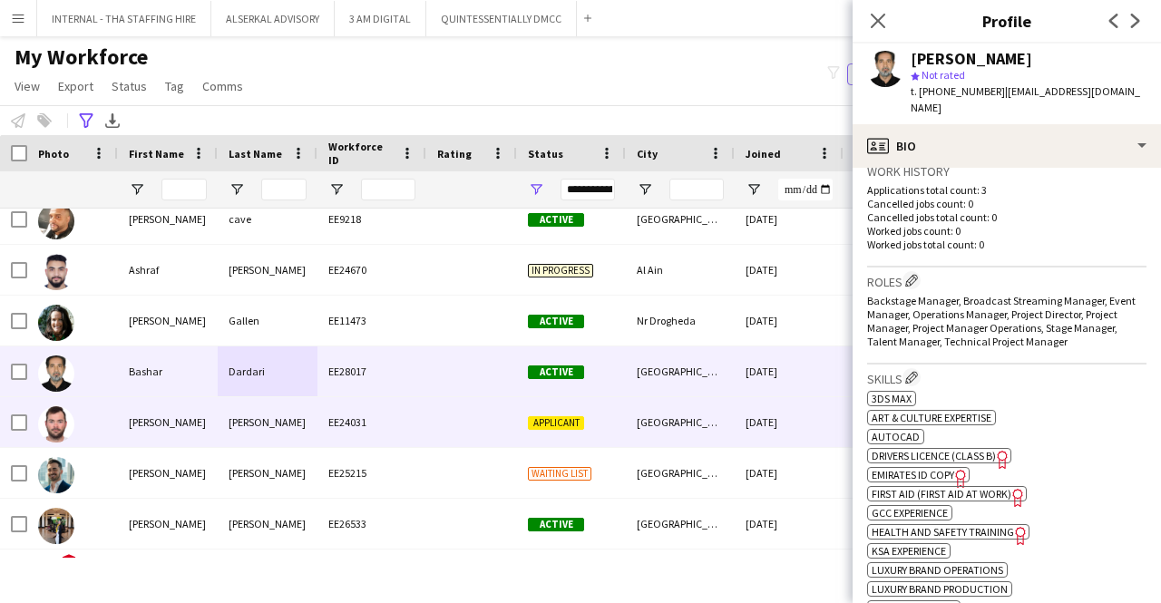
click at [293, 423] on div "[PERSON_NAME]" at bounding box center [268, 422] width 100 height 50
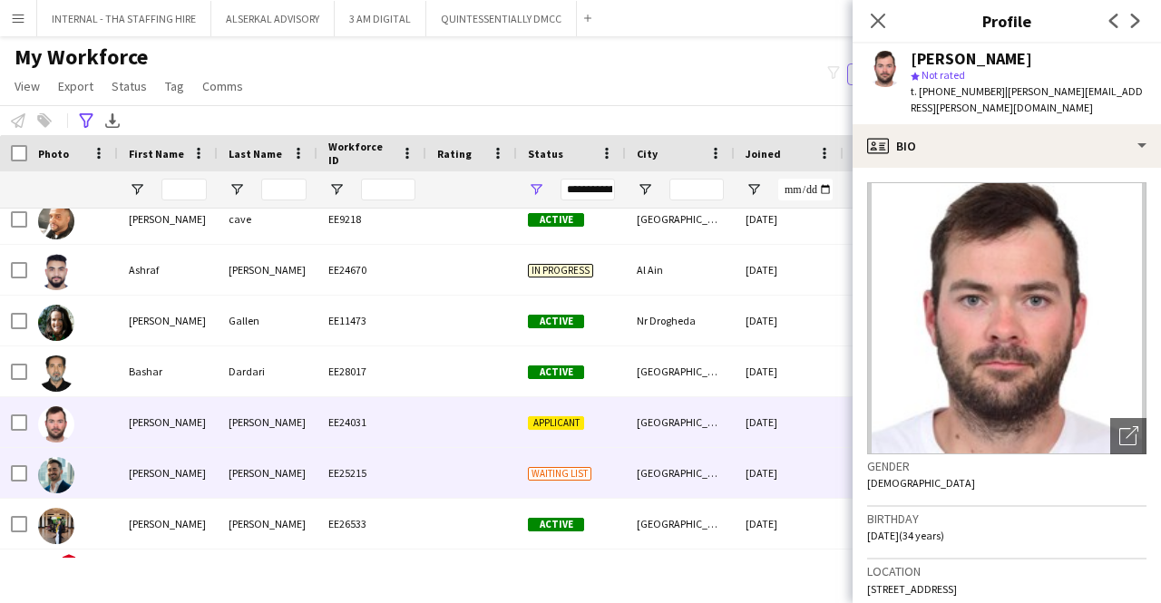
click at [246, 482] on div "[PERSON_NAME]" at bounding box center [268, 473] width 100 height 50
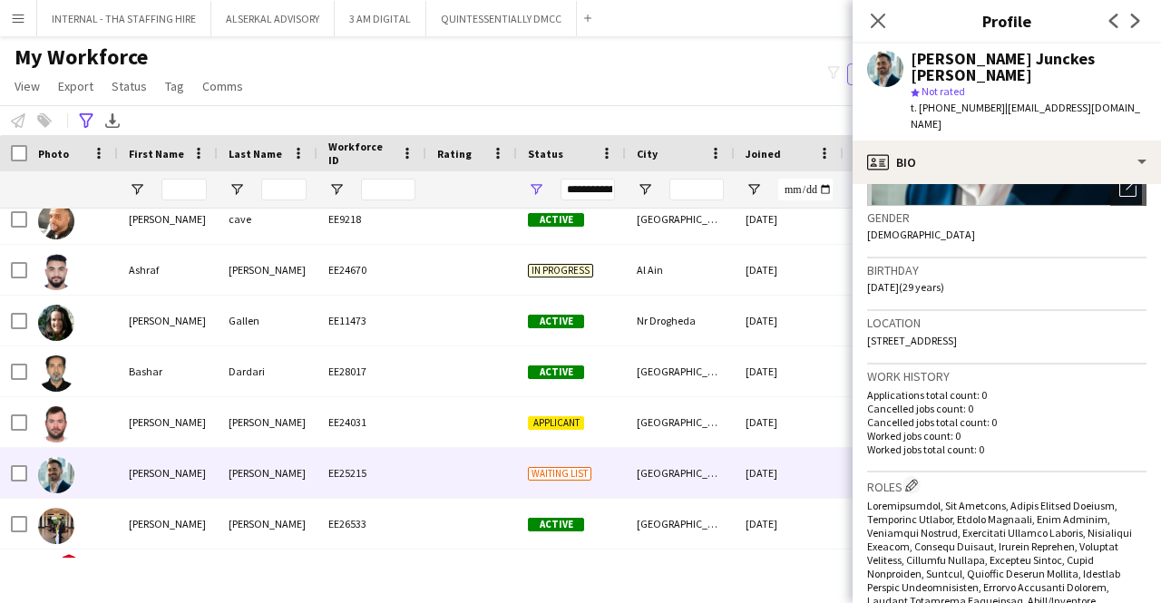
scroll to position [363, 0]
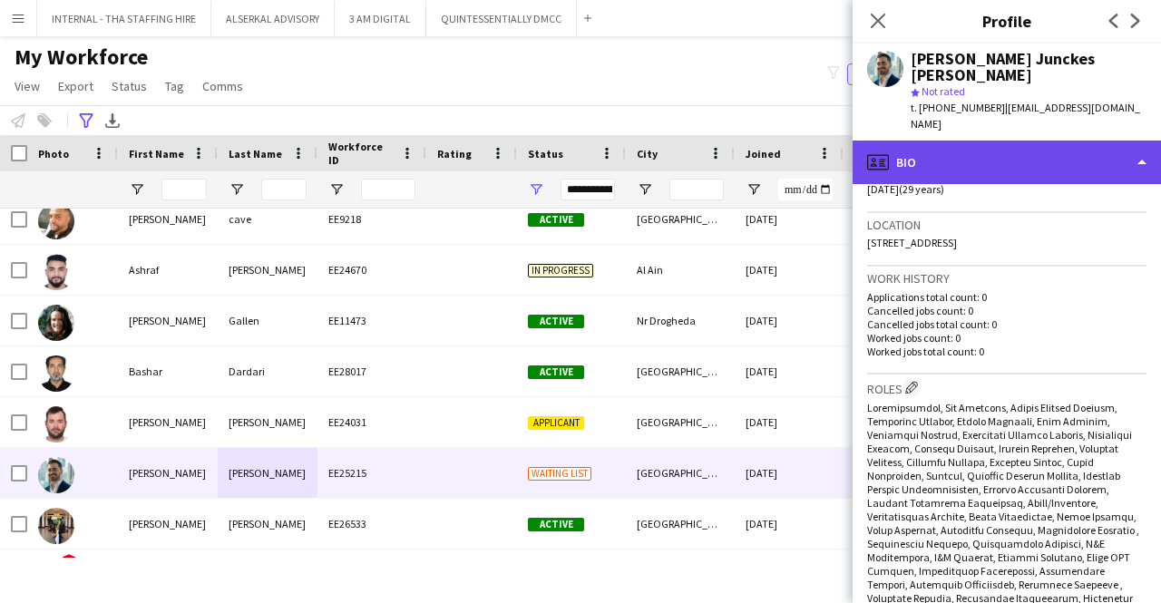
click at [961, 141] on div "profile Bio" at bounding box center [1006, 163] width 308 height 44
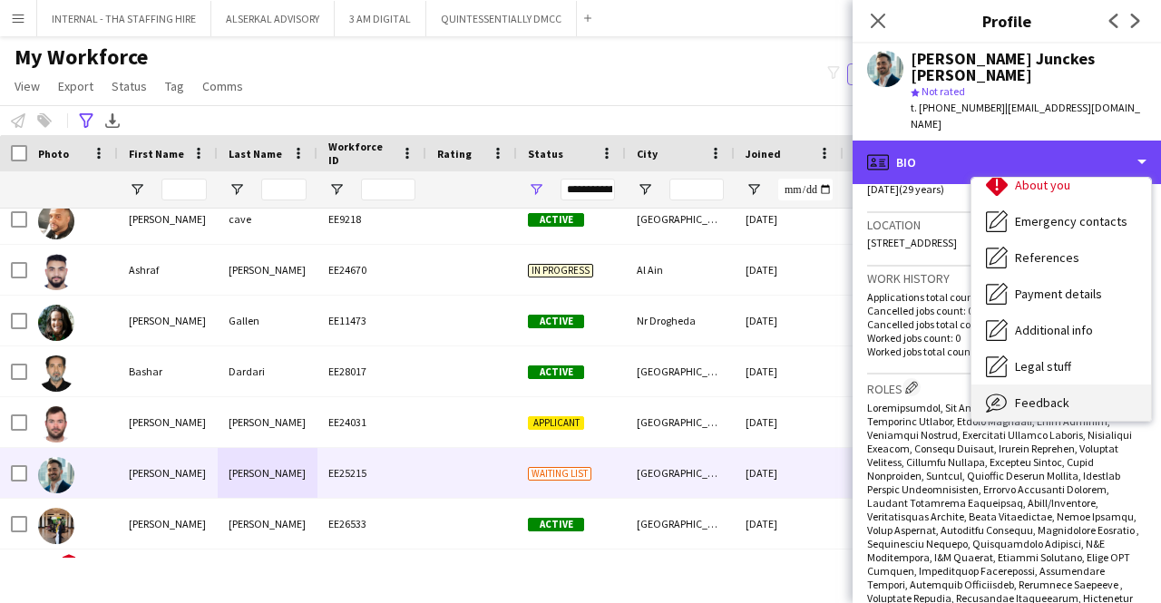
scroll to position [134, 0]
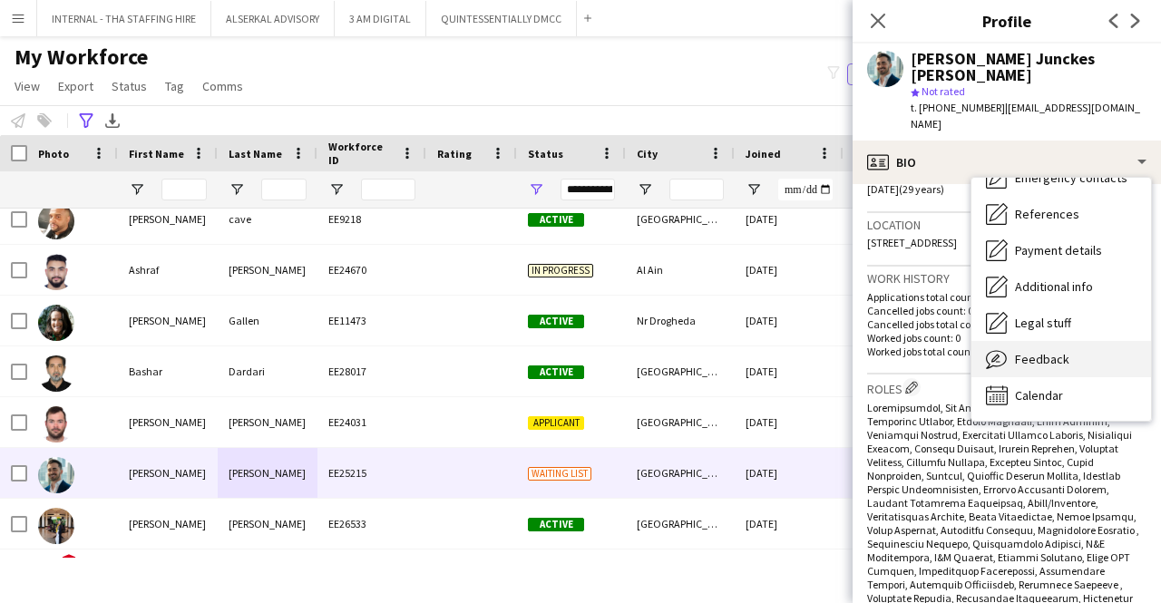
click at [1054, 341] on div "Feedback Feedback" at bounding box center [1061, 359] width 180 height 36
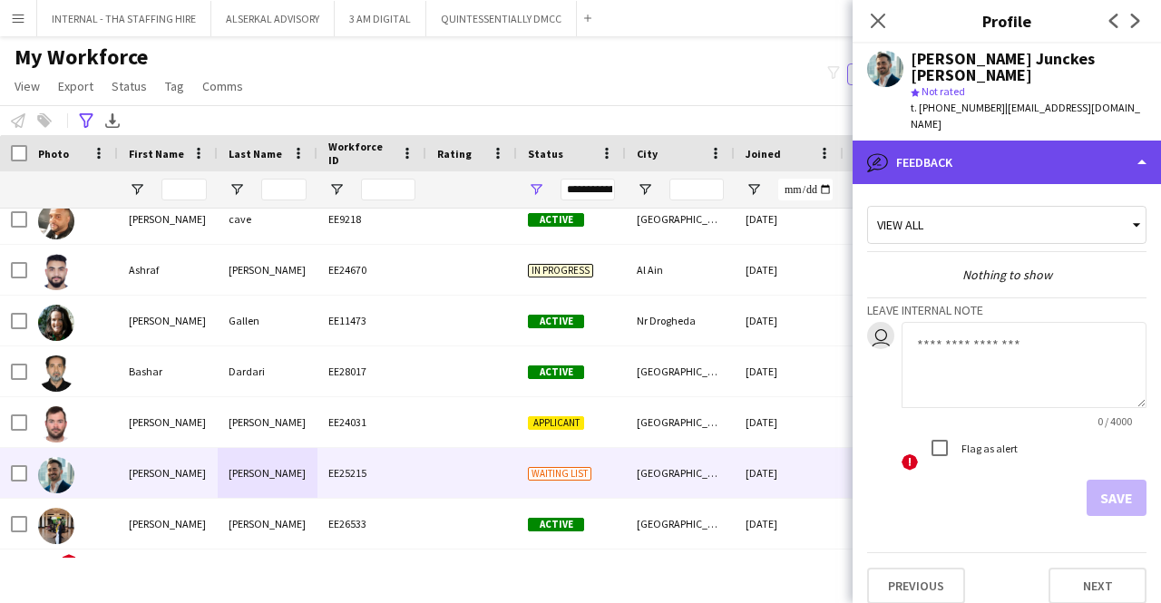
click at [1027, 141] on div "bubble-pencil Feedback" at bounding box center [1006, 163] width 308 height 44
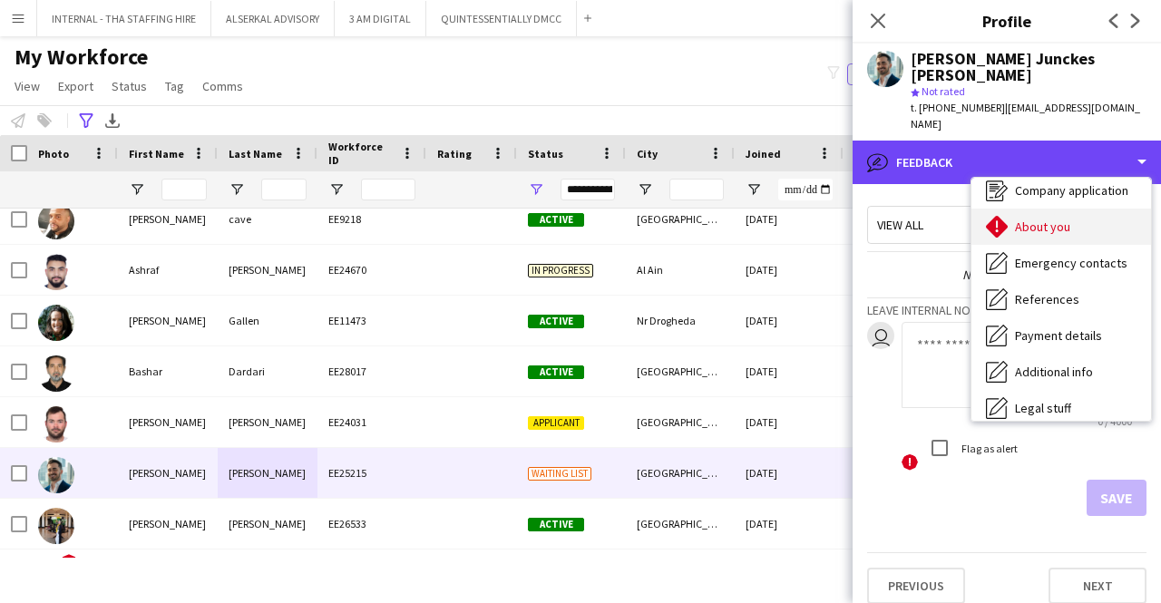
scroll to position [0, 0]
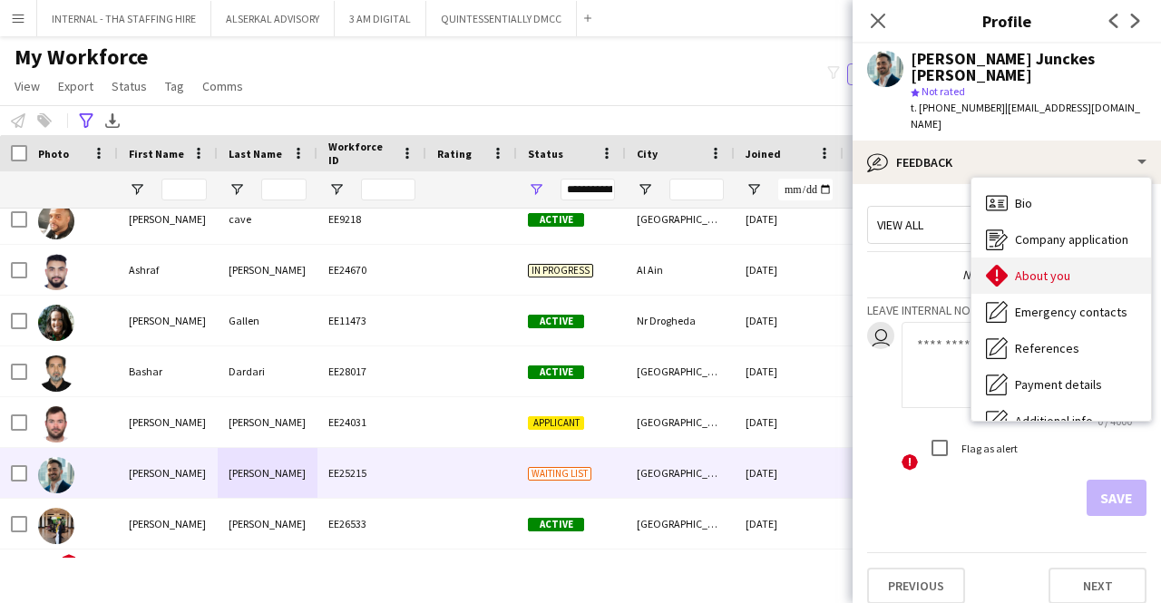
click at [1061, 268] on span "About you" at bounding box center [1042, 276] width 55 height 16
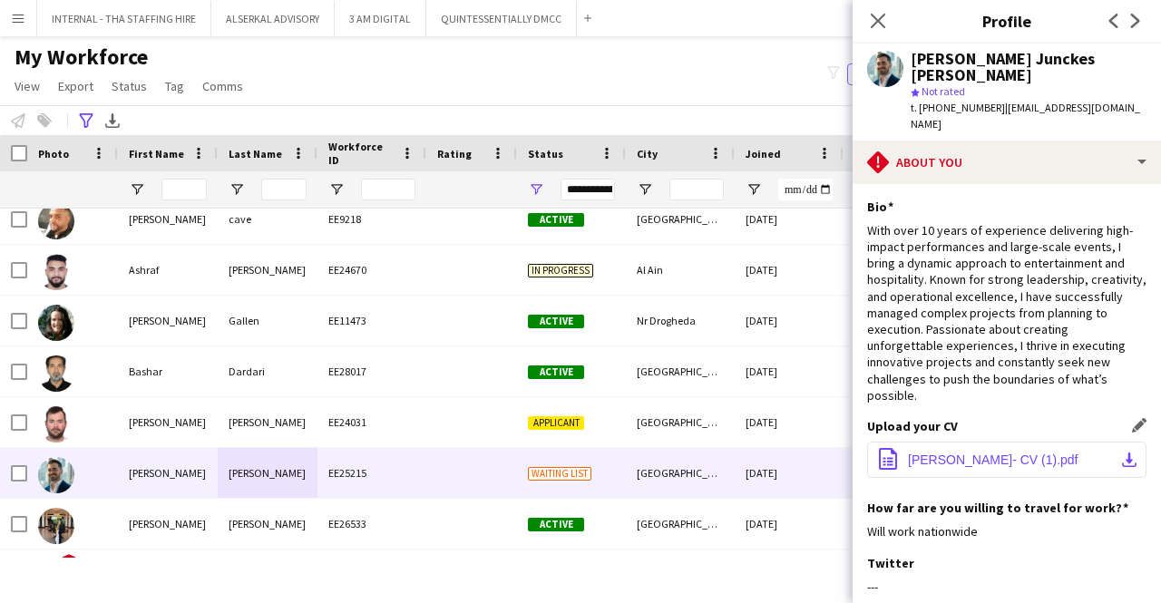
click at [983, 442] on button "office-file-sheet [PERSON_NAME]- CV (1).pdf download-bottom" at bounding box center [1006, 460] width 279 height 36
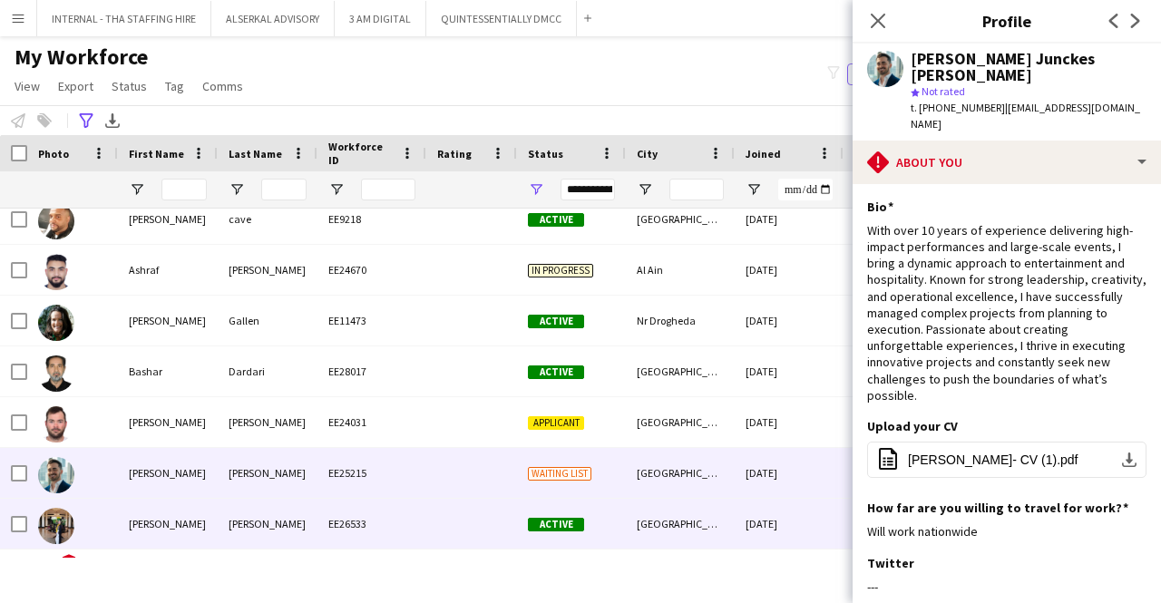
click at [714, 521] on div "[GEOGRAPHIC_DATA]" at bounding box center [680, 524] width 109 height 50
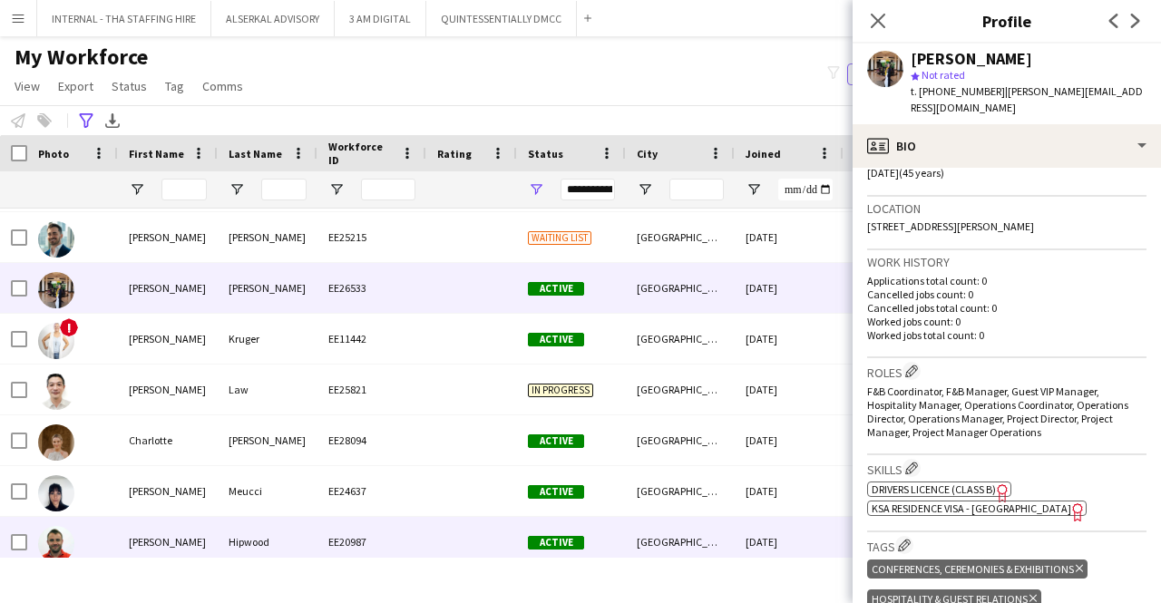
scroll to position [998, 0]
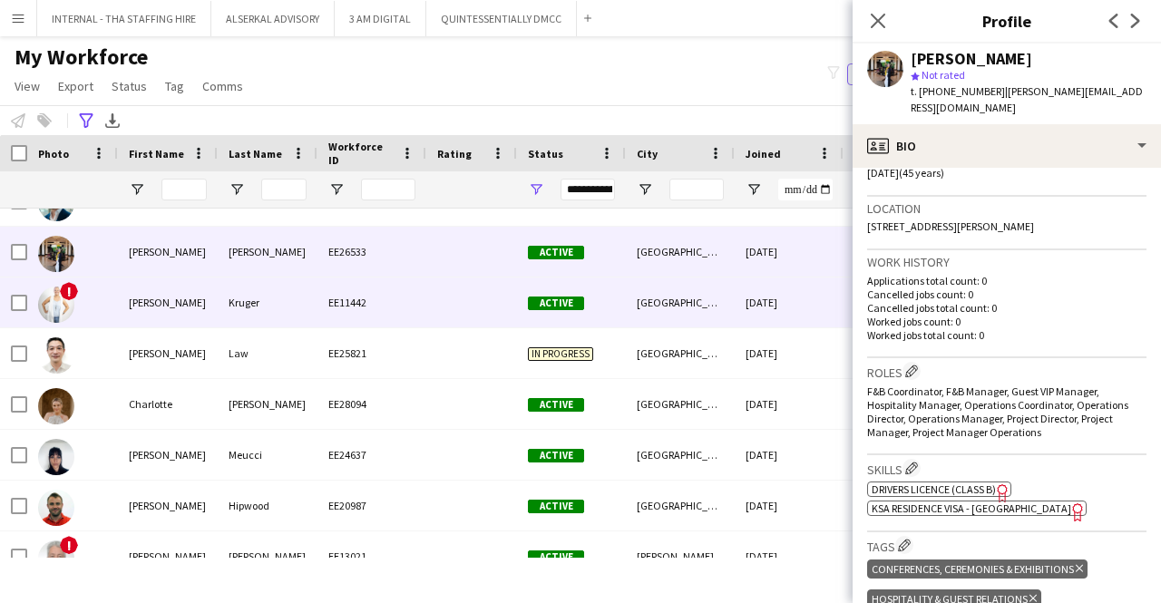
click at [734, 300] on div "[GEOGRAPHIC_DATA]" at bounding box center [680, 302] width 109 height 50
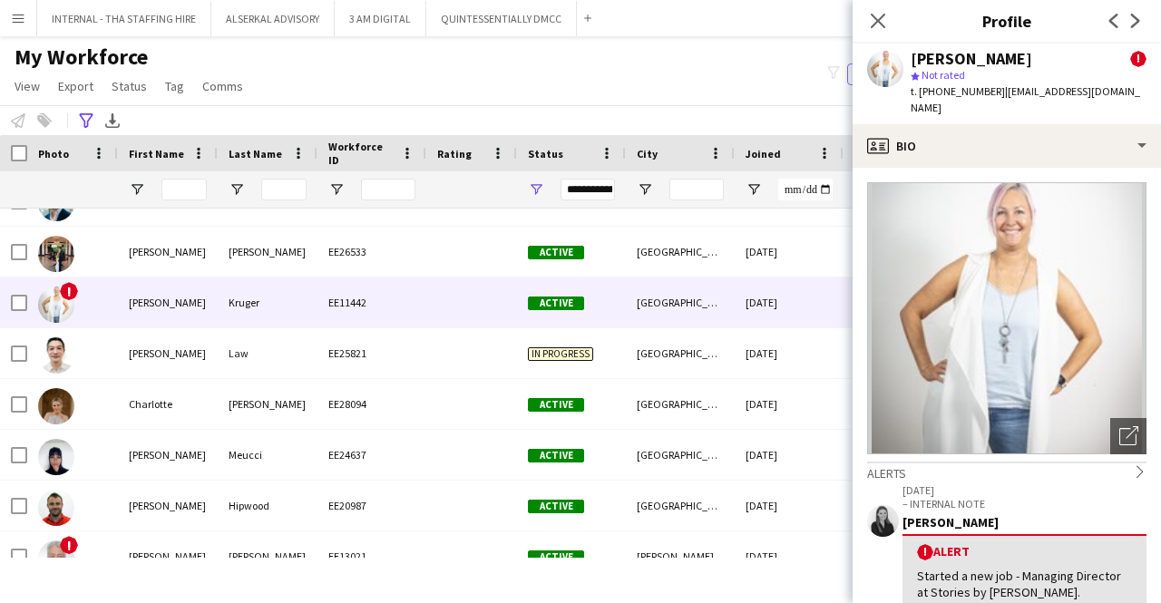
scroll to position [272, 0]
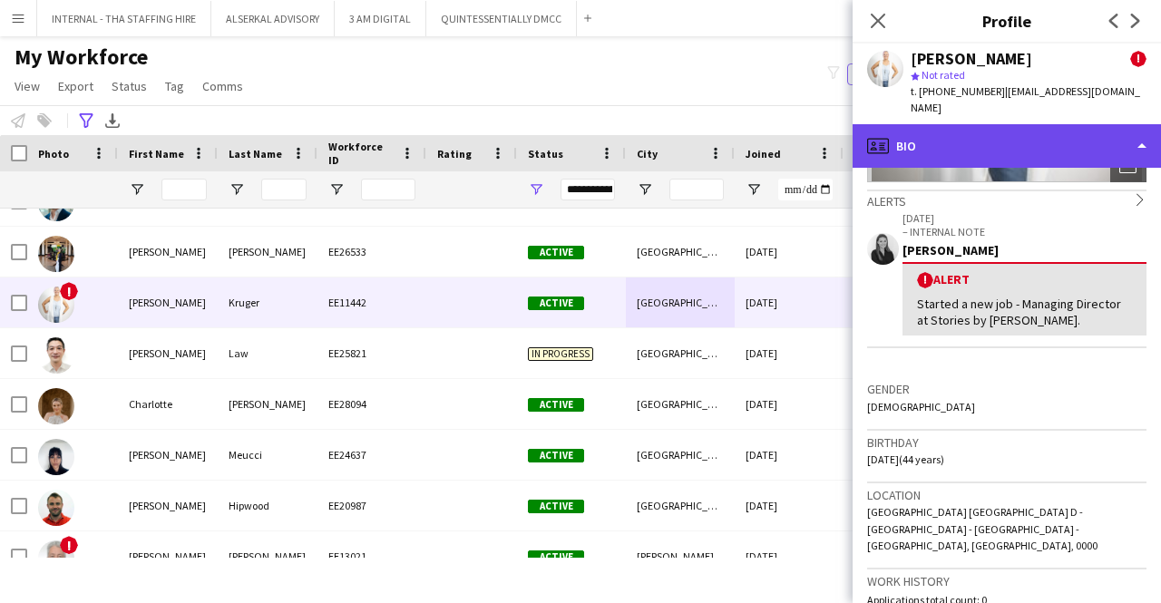
click at [1026, 124] on div "profile Bio" at bounding box center [1006, 146] width 308 height 44
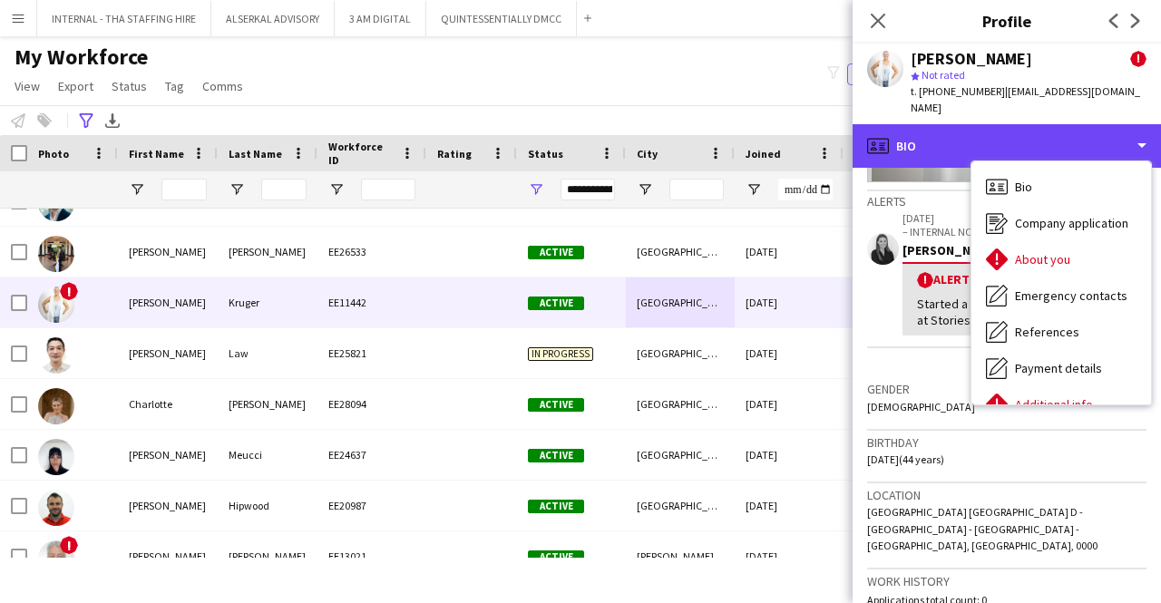
scroll to position [134, 0]
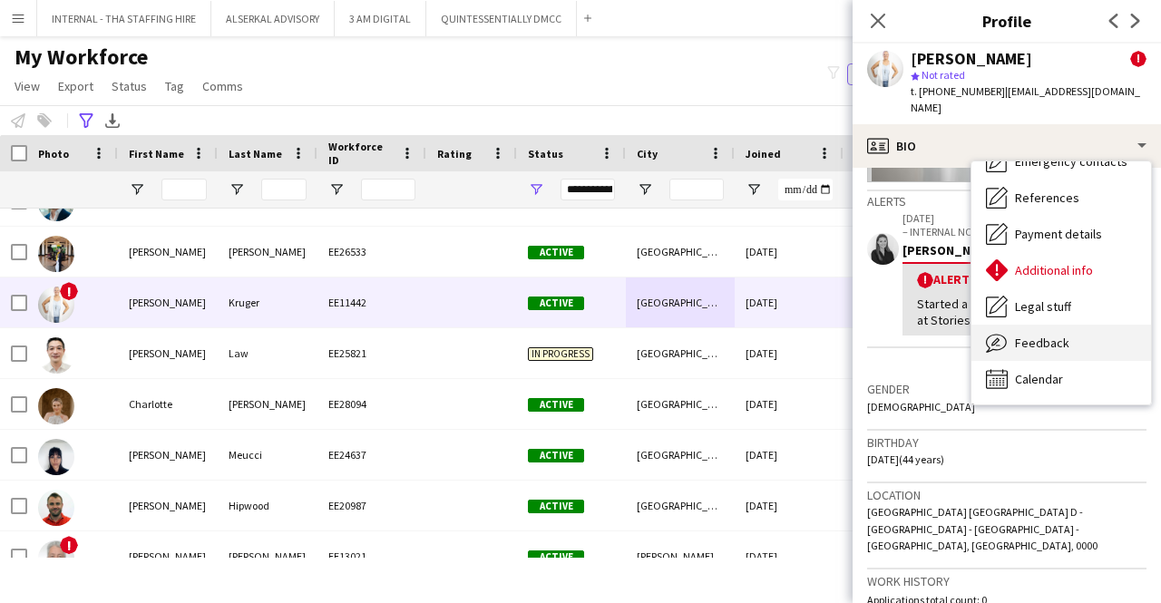
click at [1033, 335] on span "Feedback" at bounding box center [1042, 343] width 54 height 16
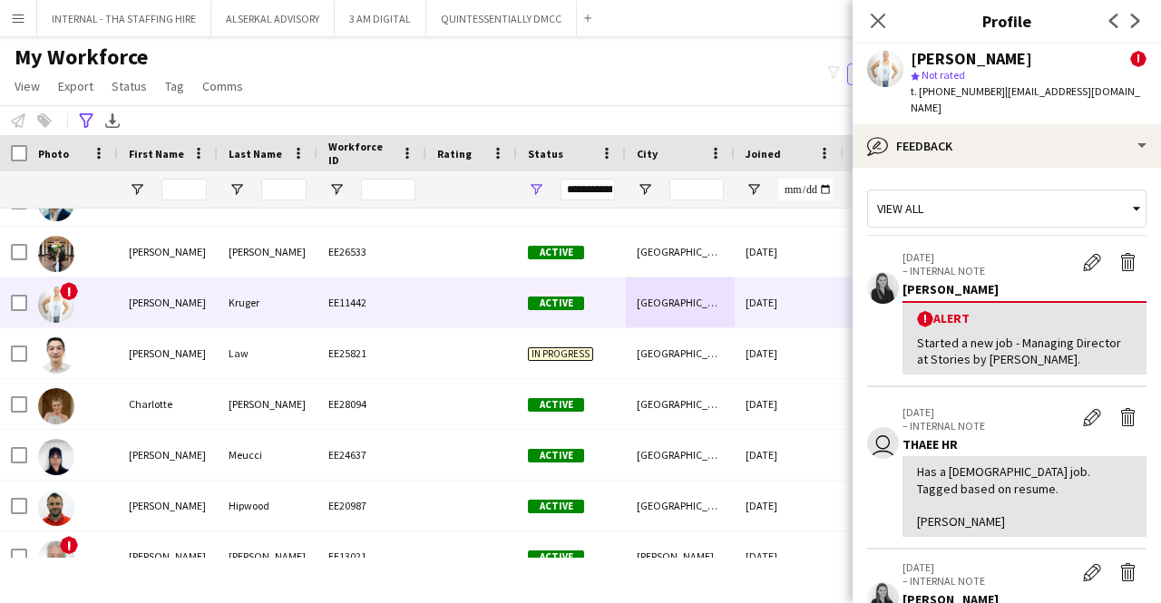
scroll to position [363, 0]
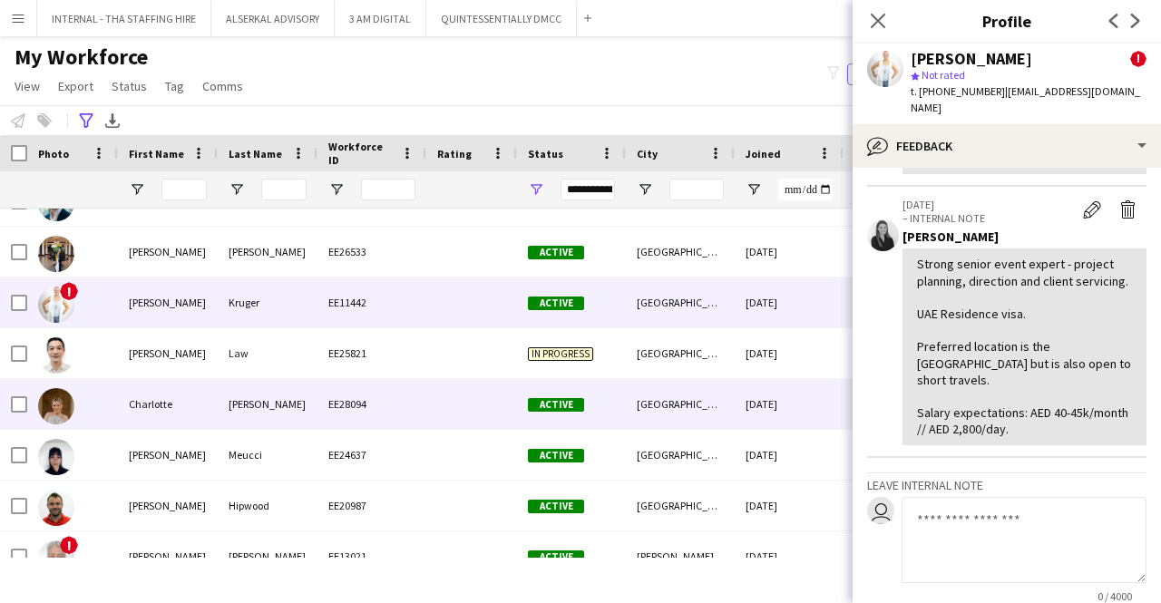
click at [665, 402] on div "[GEOGRAPHIC_DATA]" at bounding box center [680, 404] width 109 height 50
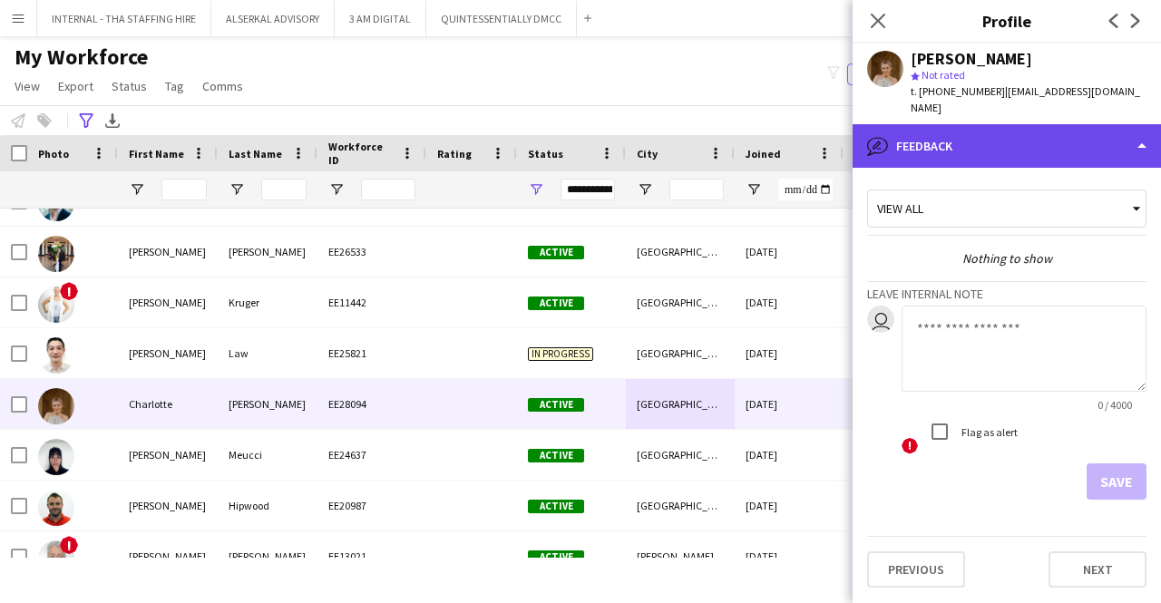
click at [991, 139] on div "bubble-pencil Feedback" at bounding box center [1006, 146] width 308 height 44
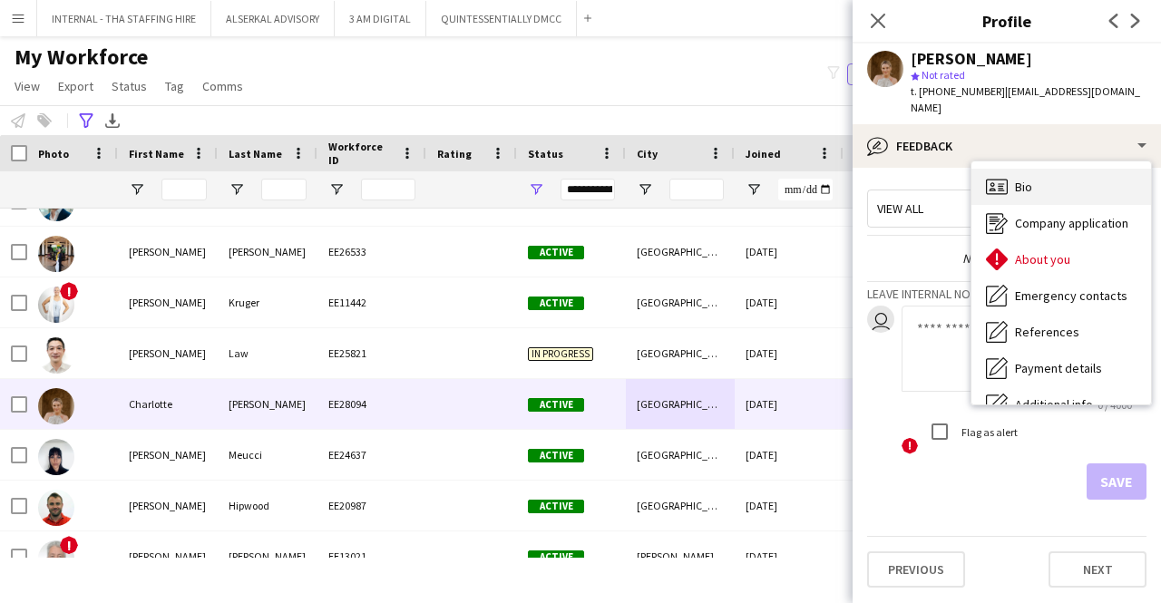
click at [1027, 182] on span "Bio" at bounding box center [1023, 187] width 17 height 16
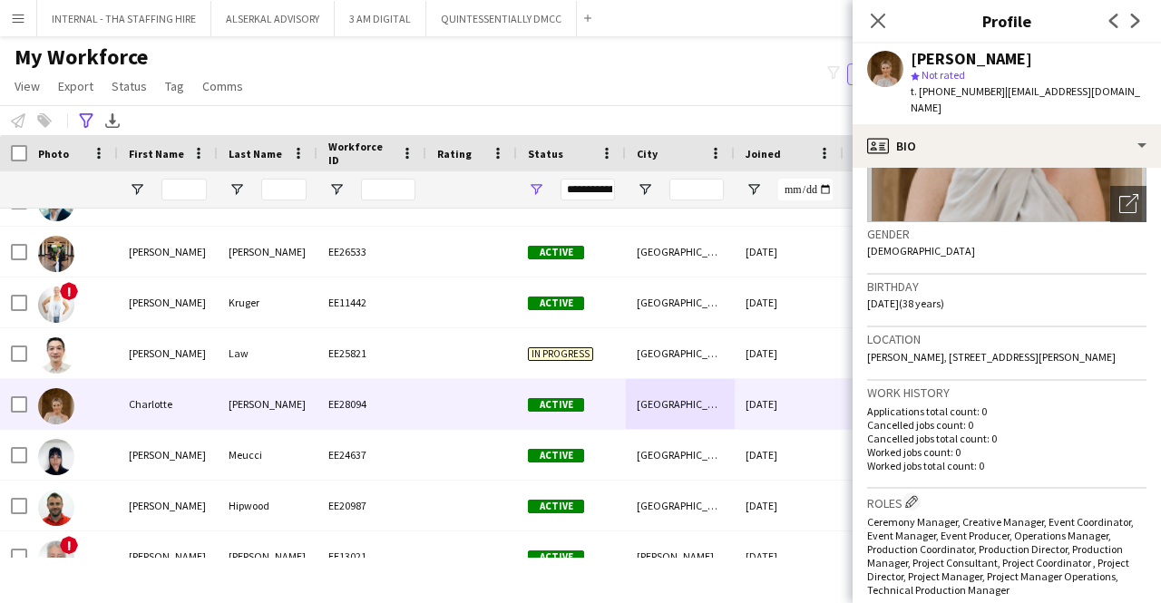
scroll to position [272, 0]
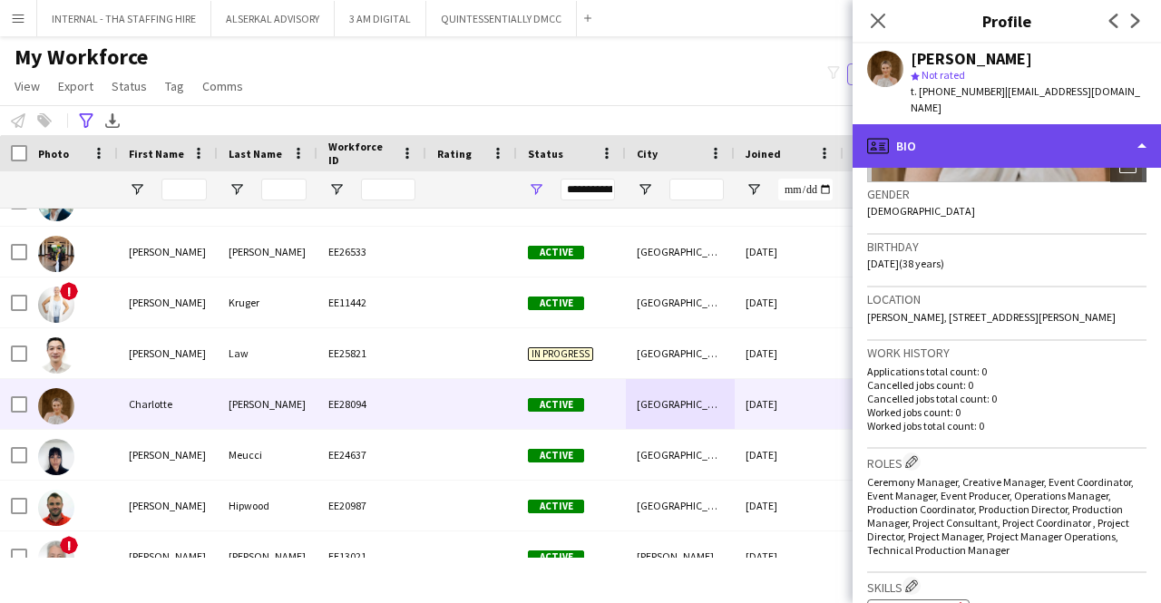
click at [961, 145] on div "profile Bio" at bounding box center [1006, 146] width 308 height 44
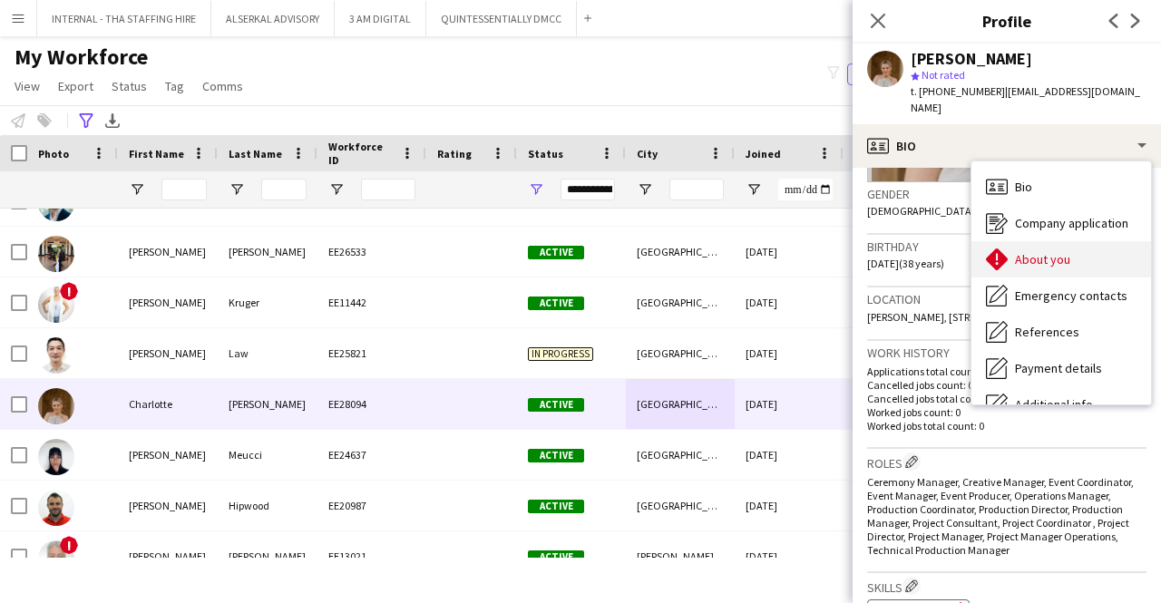
click at [1005, 263] on icon "About you" at bounding box center [997, 259] width 22 height 22
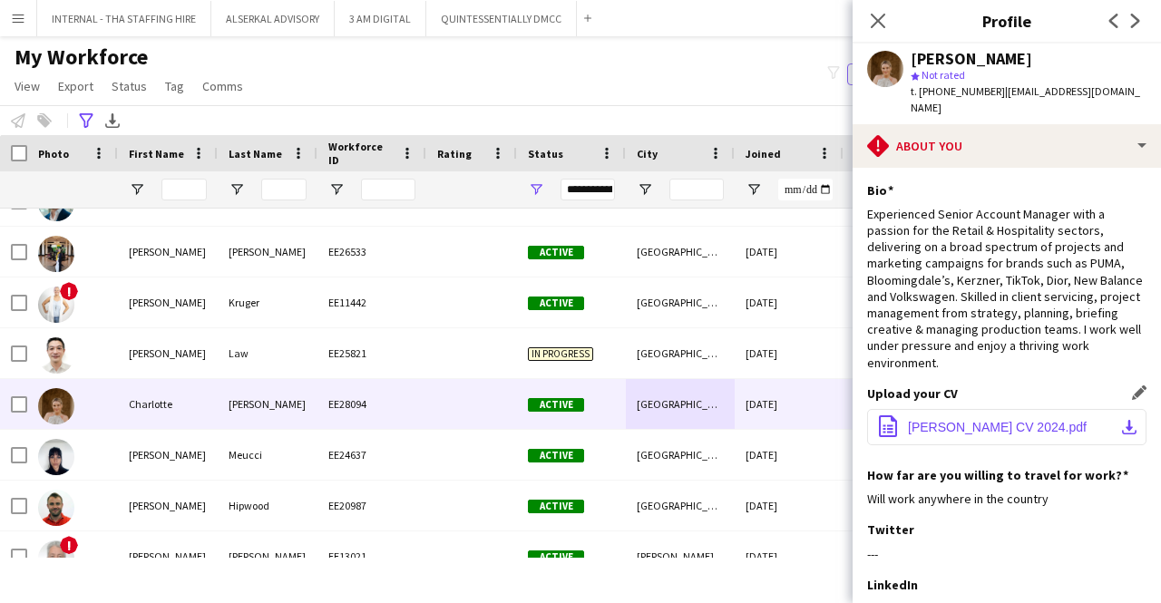
click at [1008, 420] on span "[PERSON_NAME] CV 2024.pdf" at bounding box center [997, 427] width 179 height 15
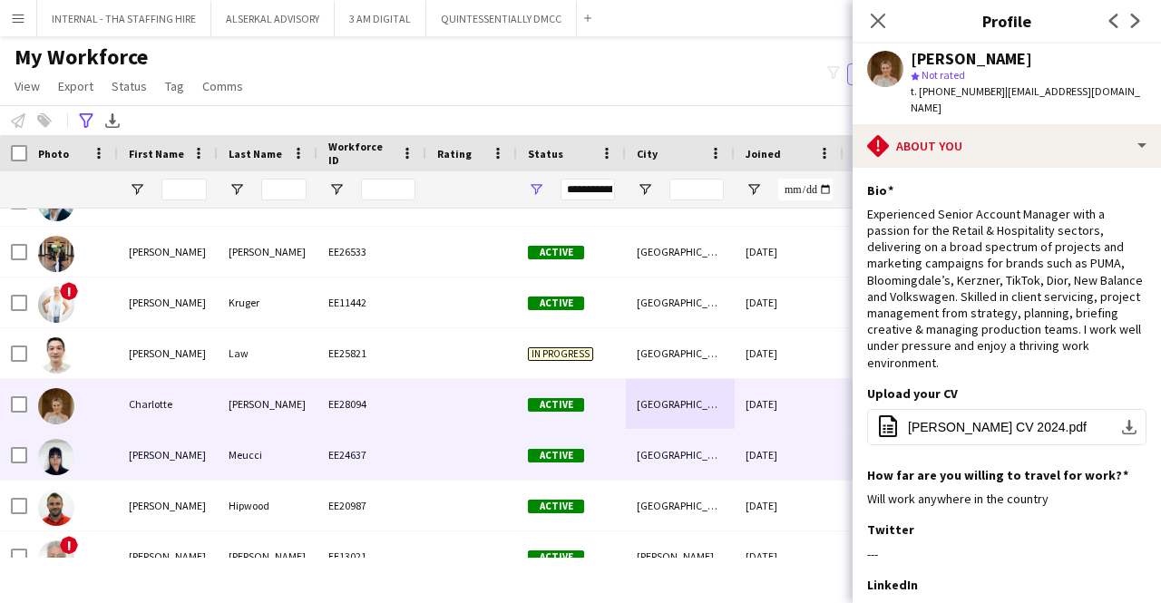
click at [466, 453] on div at bounding box center [471, 455] width 91 height 50
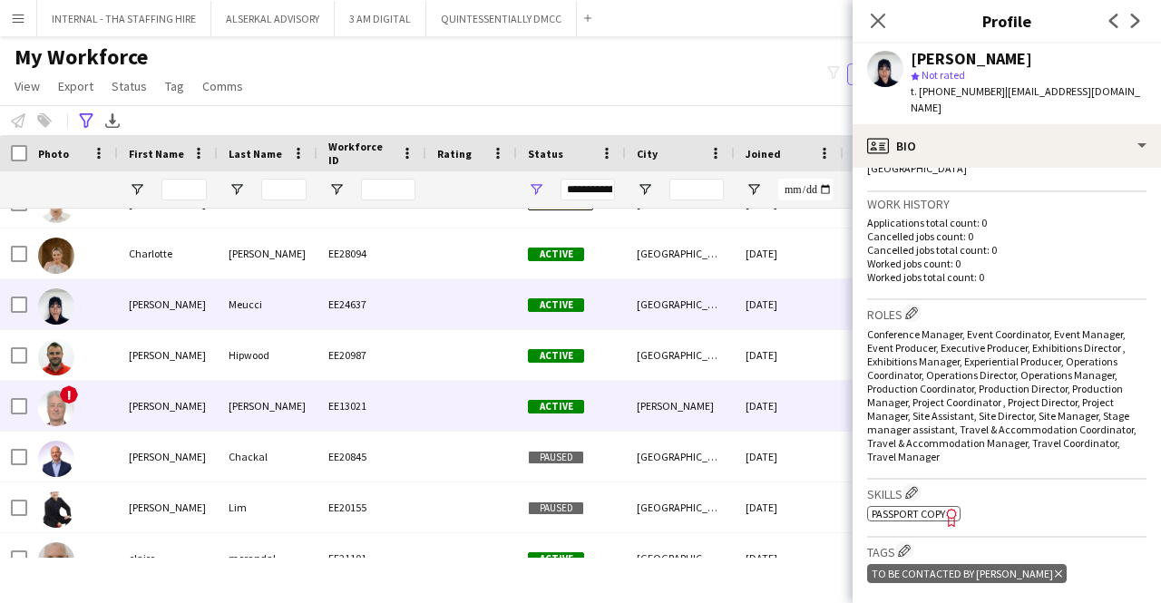
scroll to position [1179, 0]
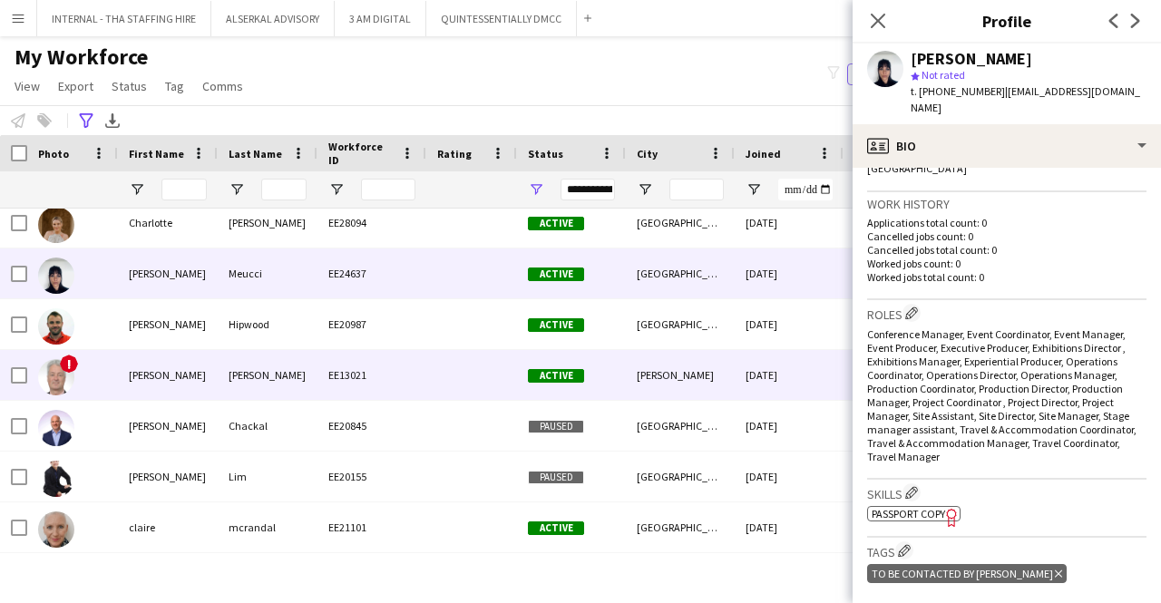
click at [430, 382] on div at bounding box center [471, 375] width 91 height 50
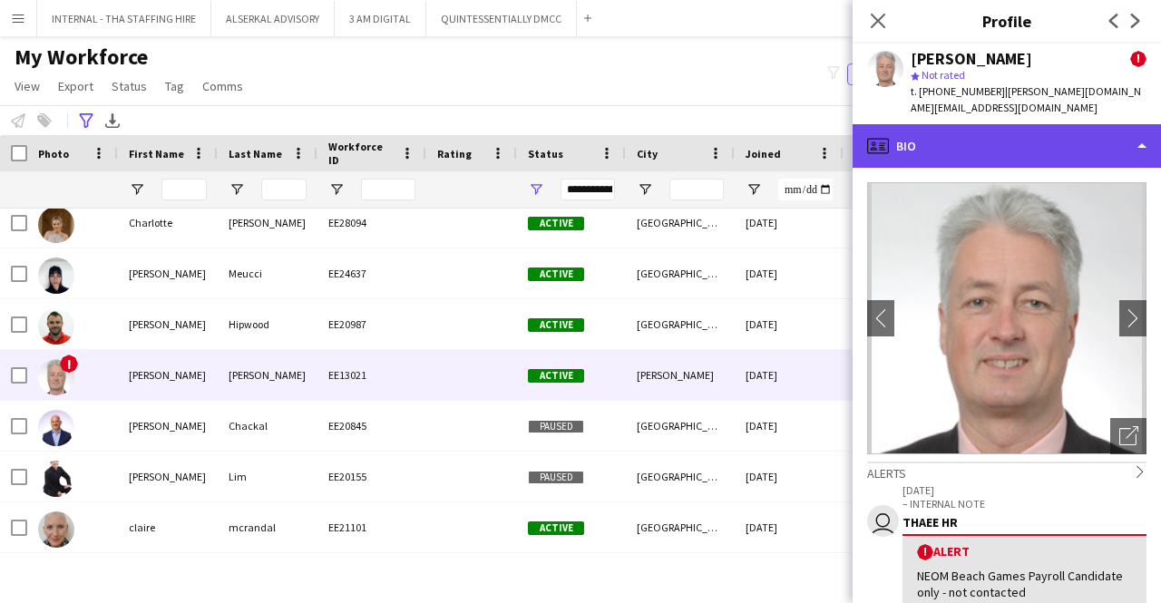
click at [988, 131] on div "profile Bio" at bounding box center [1006, 146] width 308 height 44
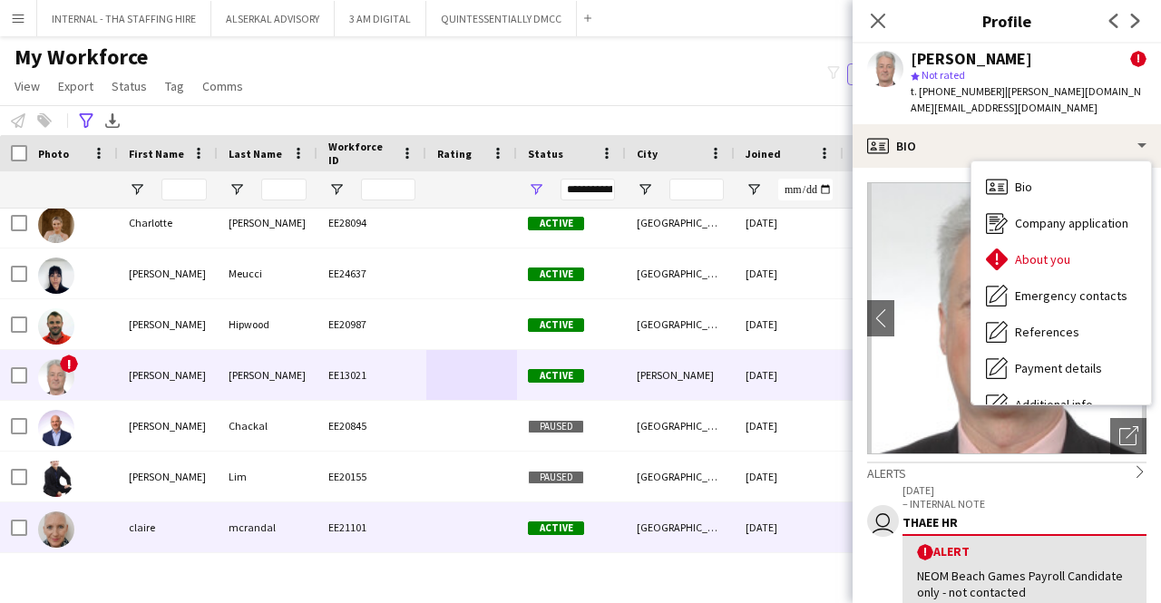
click at [479, 521] on div at bounding box center [471, 527] width 91 height 50
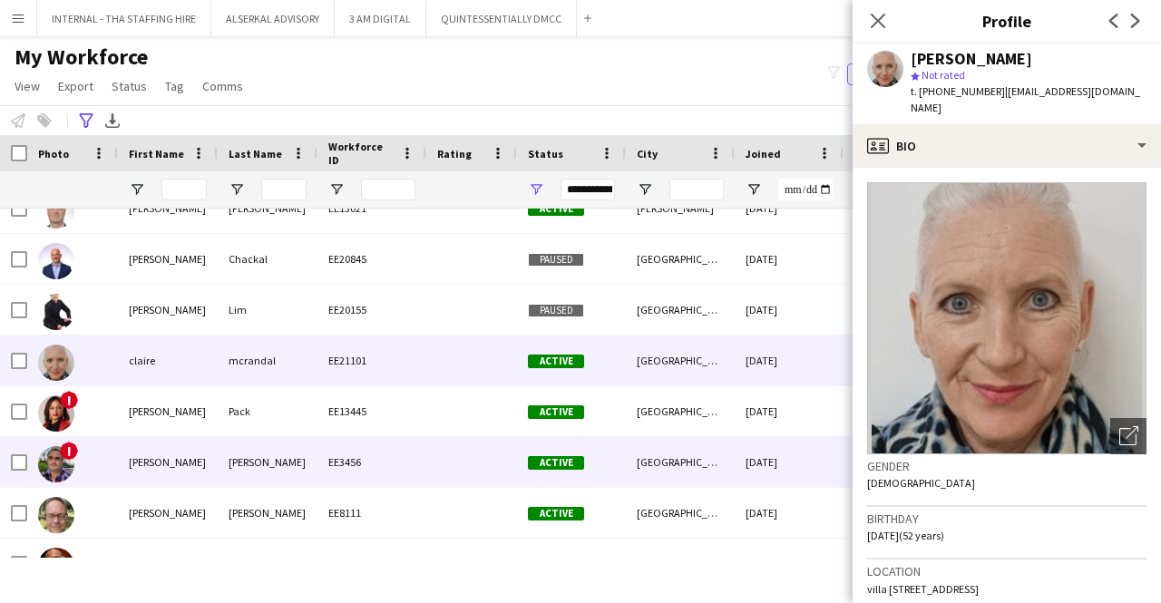
scroll to position [1360, 0]
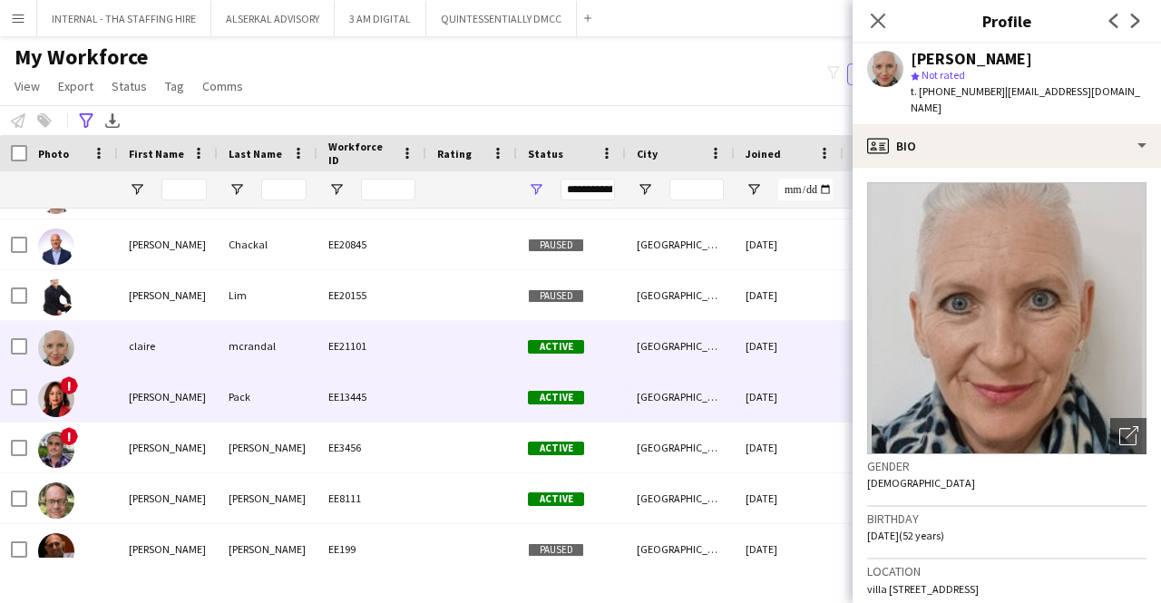
click at [273, 400] on div "Pack" at bounding box center [268, 397] width 100 height 50
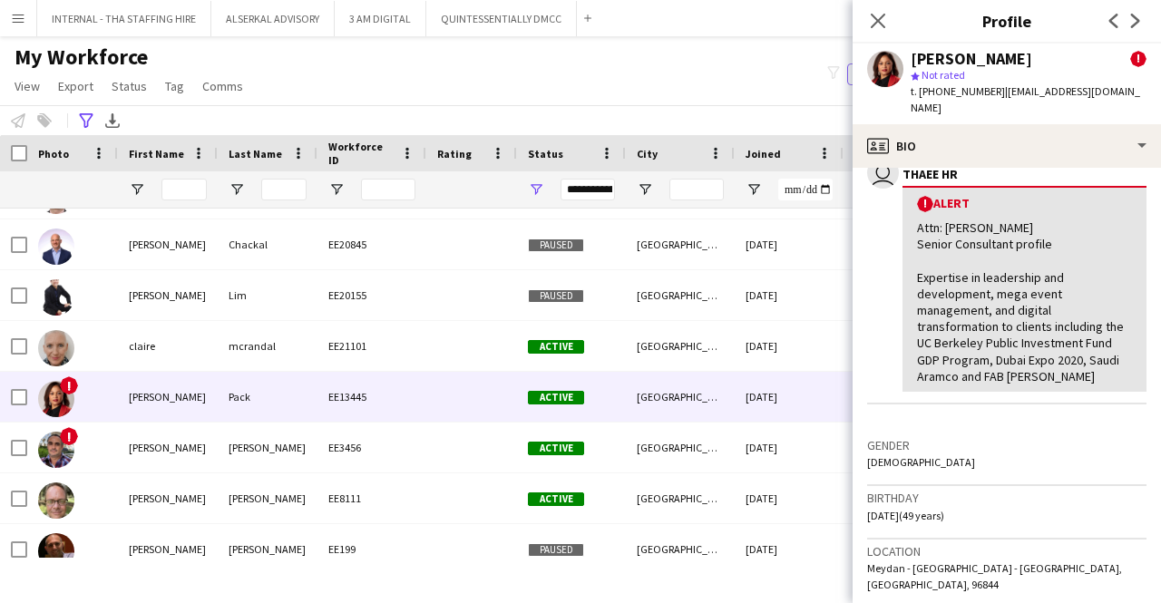
scroll to position [635, 0]
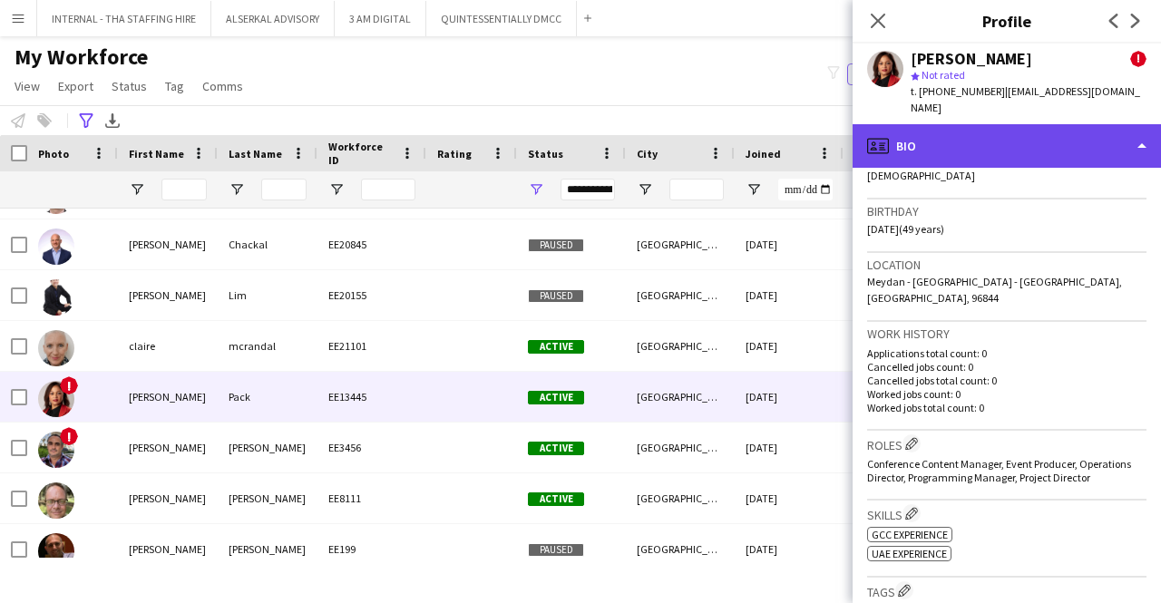
click at [997, 132] on div "profile Bio" at bounding box center [1006, 146] width 308 height 44
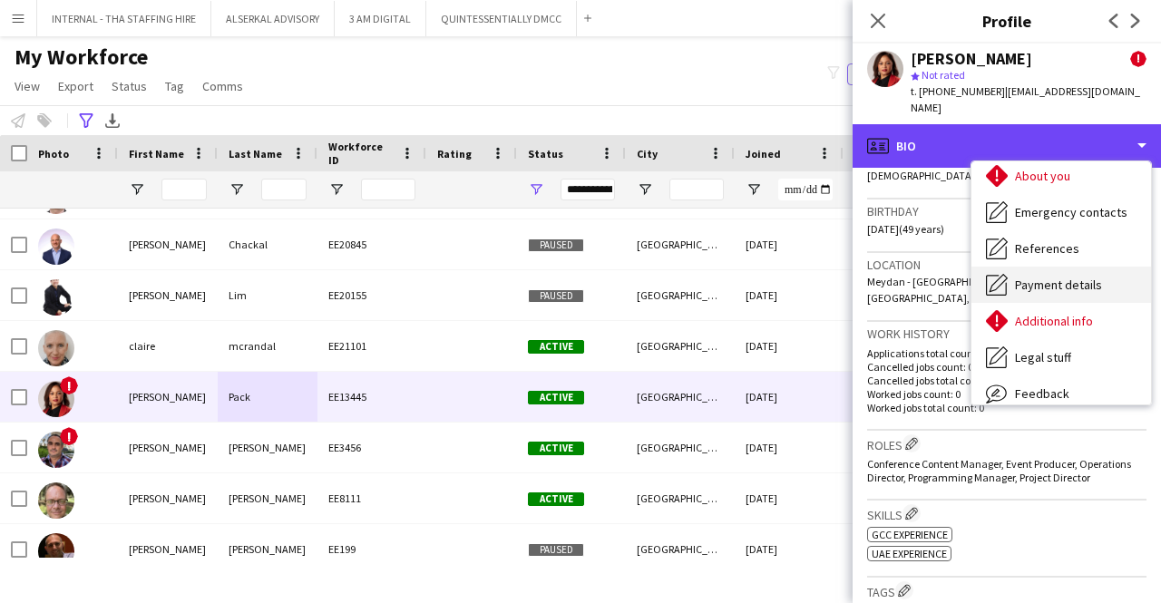
scroll to position [134, 0]
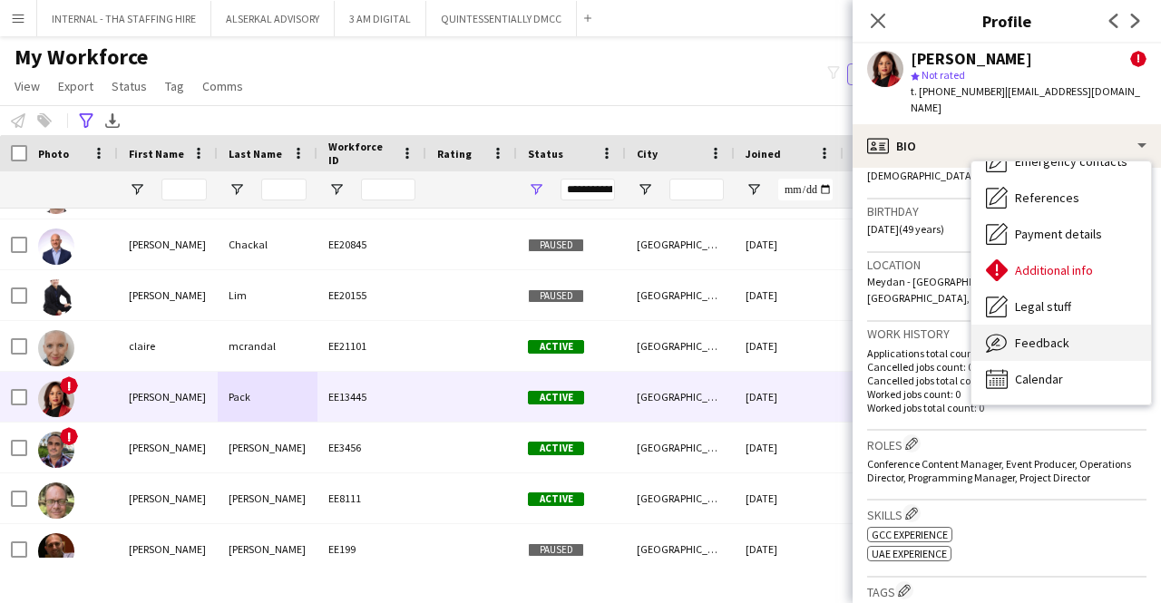
click at [1061, 335] on span "Feedback" at bounding box center [1042, 343] width 54 height 16
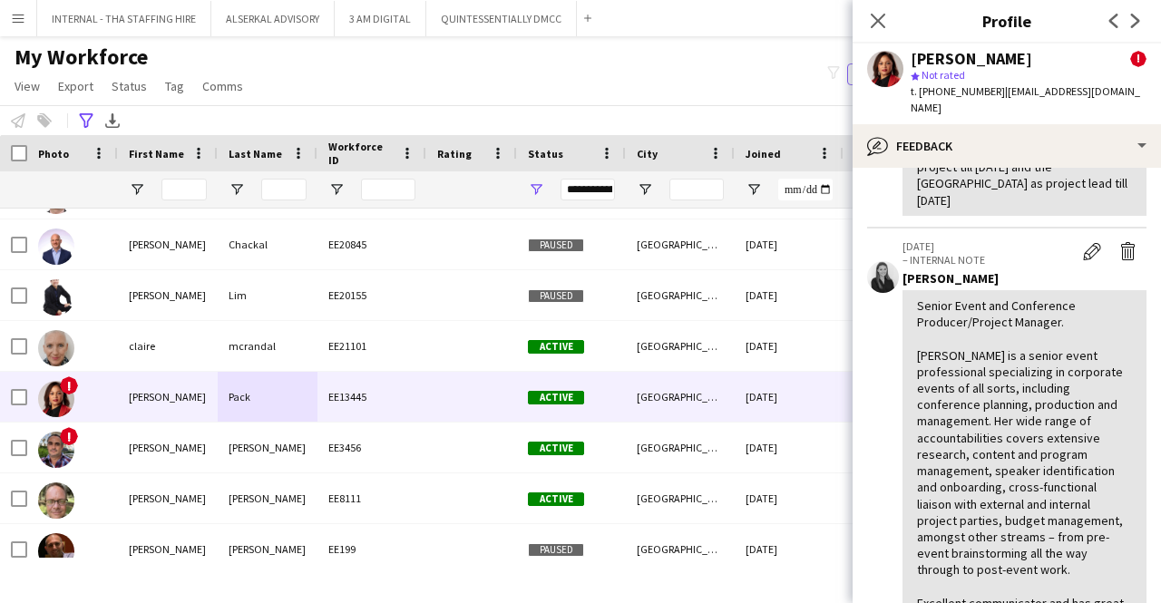
scroll to position [725, 0]
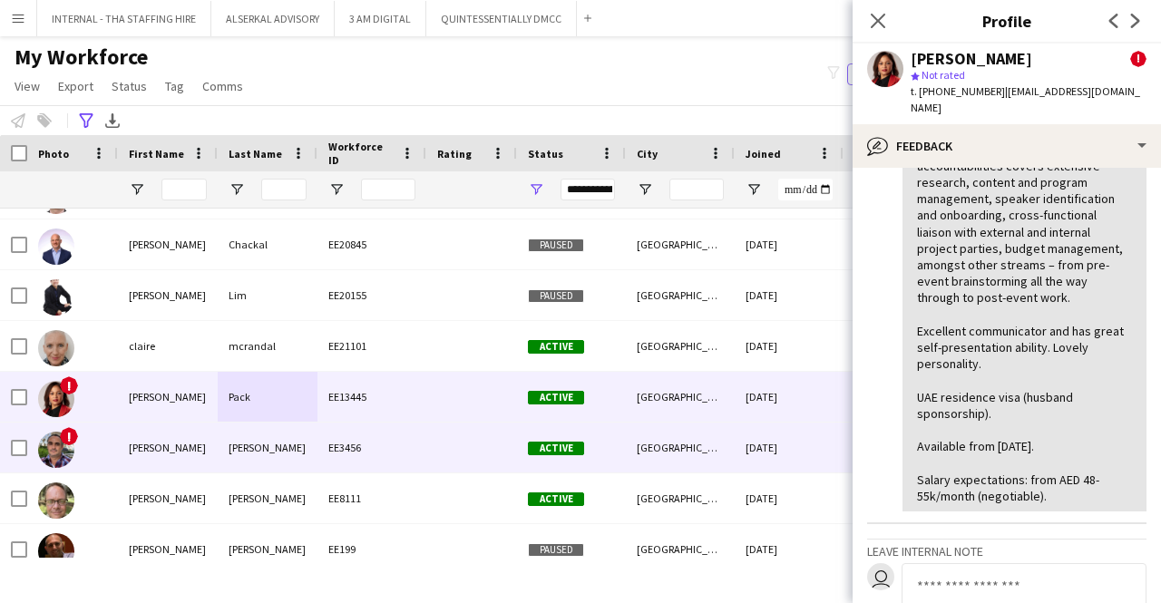
click at [336, 453] on div "EE3456" at bounding box center [371, 448] width 109 height 50
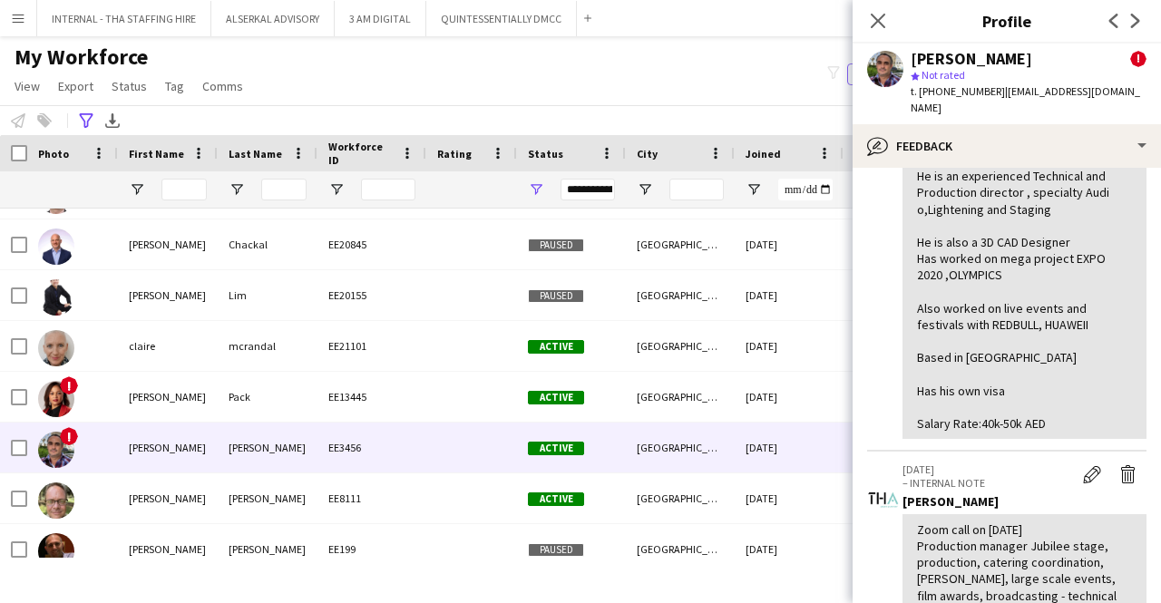
scroll to position [363, 0]
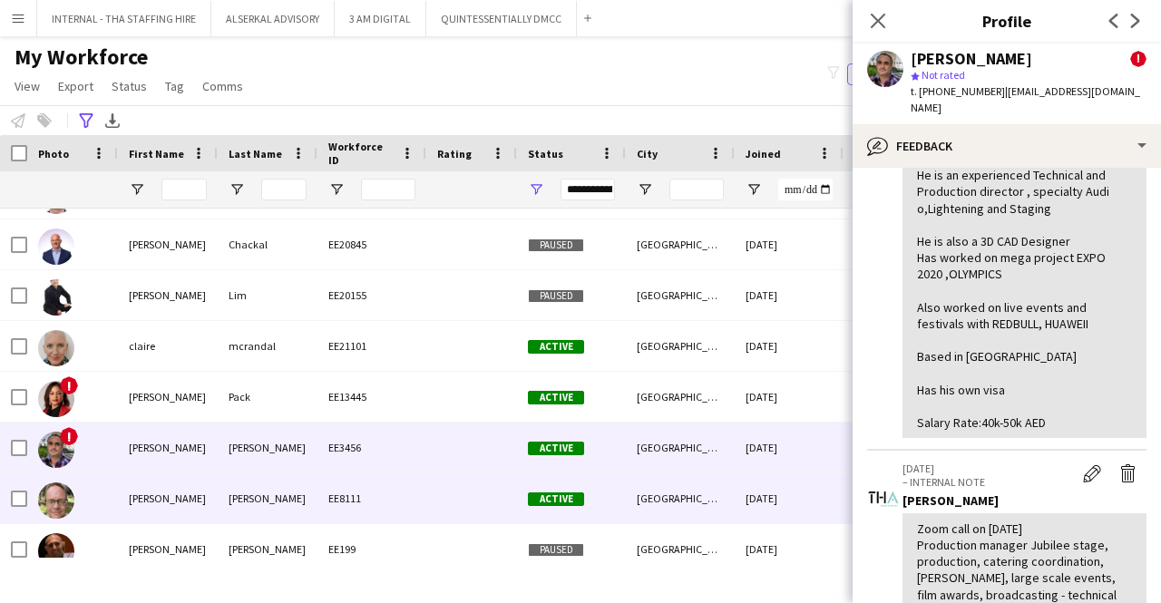
click at [374, 489] on div "EE8111" at bounding box center [371, 498] width 109 height 50
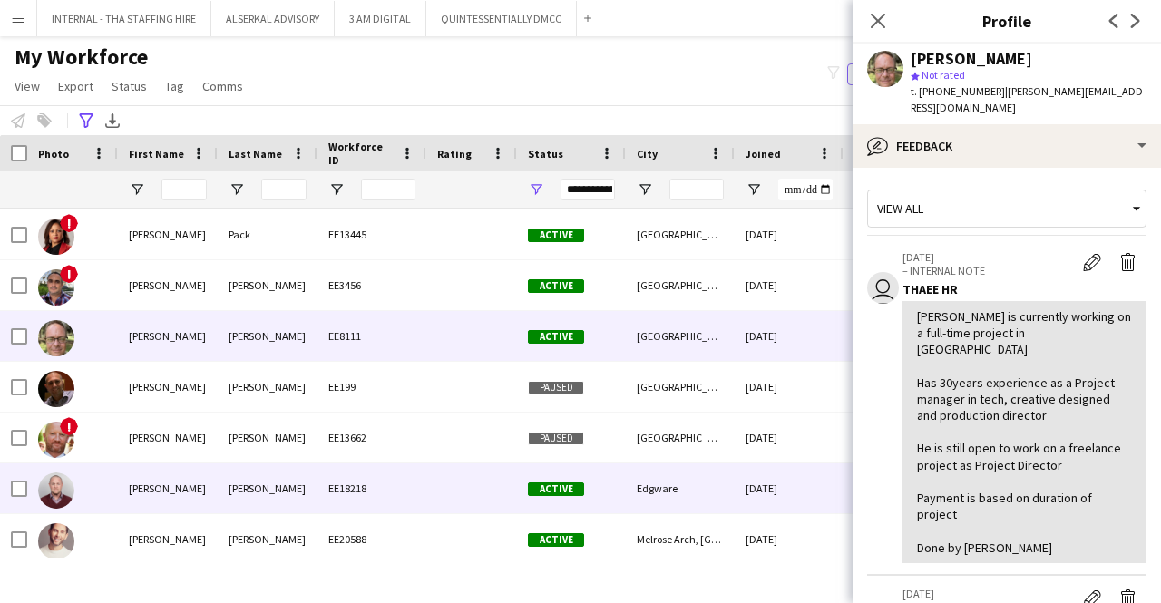
scroll to position [1542, 0]
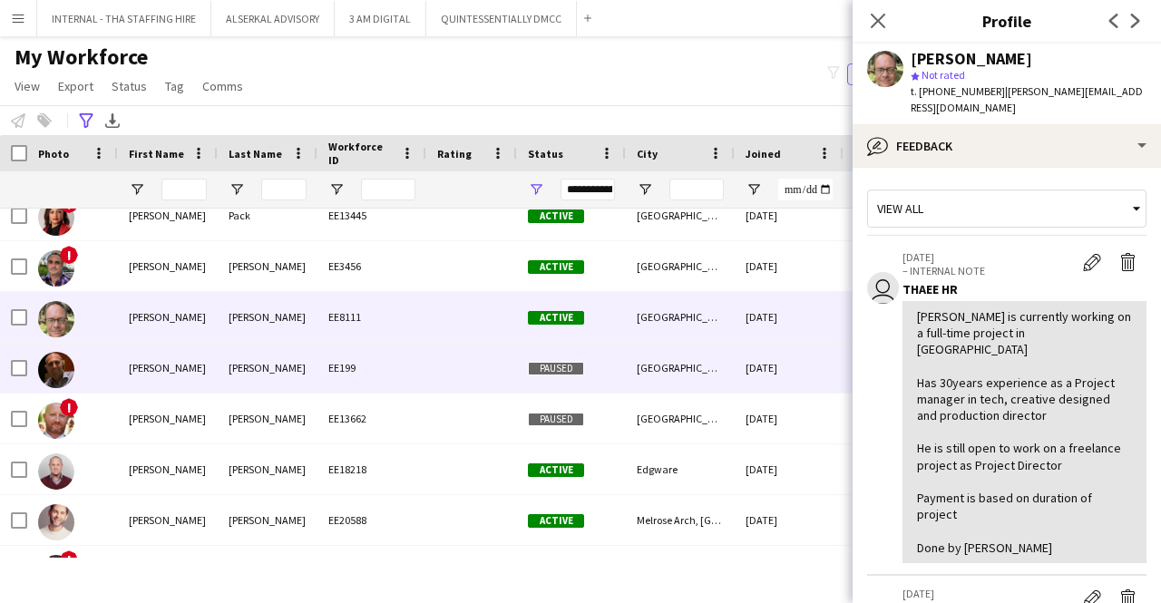
click at [243, 357] on div "[PERSON_NAME]" at bounding box center [268, 368] width 100 height 50
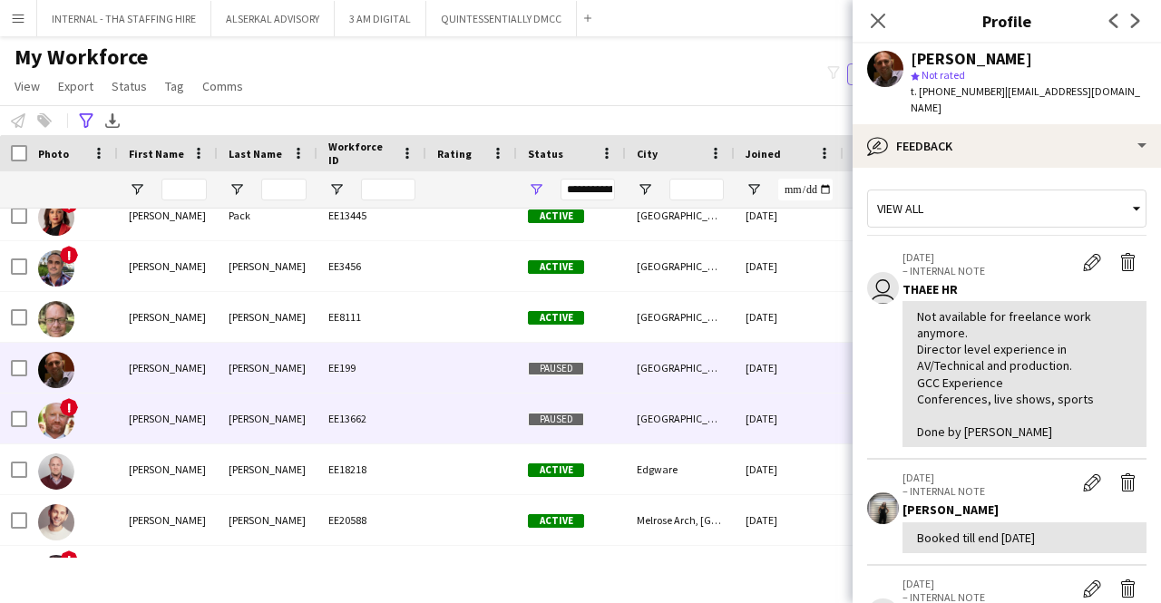
click at [239, 413] on div "[PERSON_NAME]" at bounding box center [268, 419] width 100 height 50
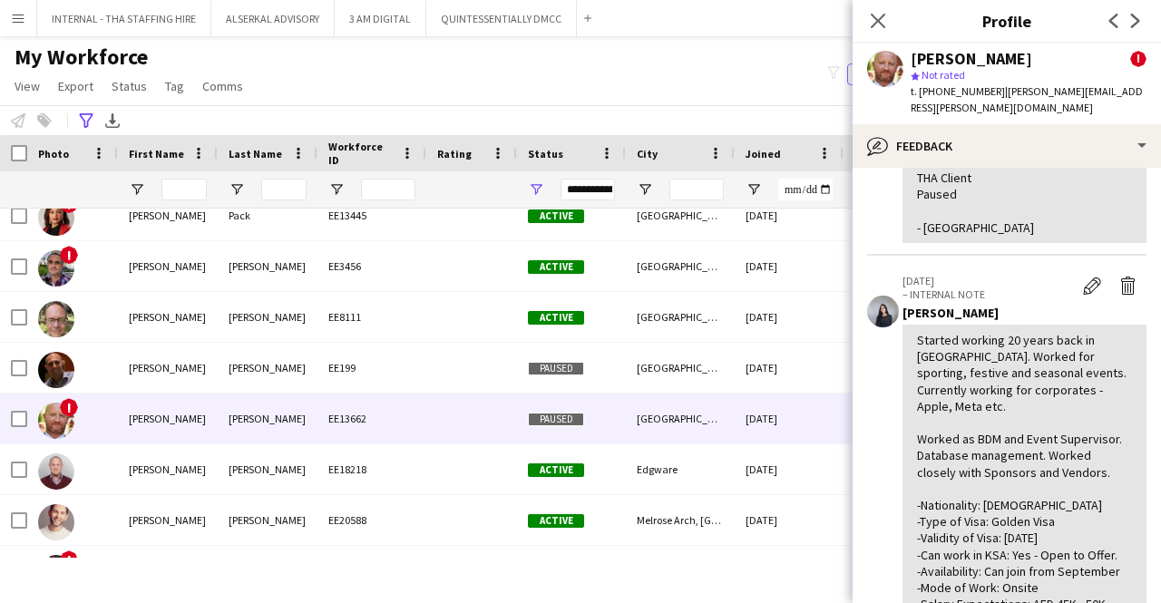
scroll to position [272, 0]
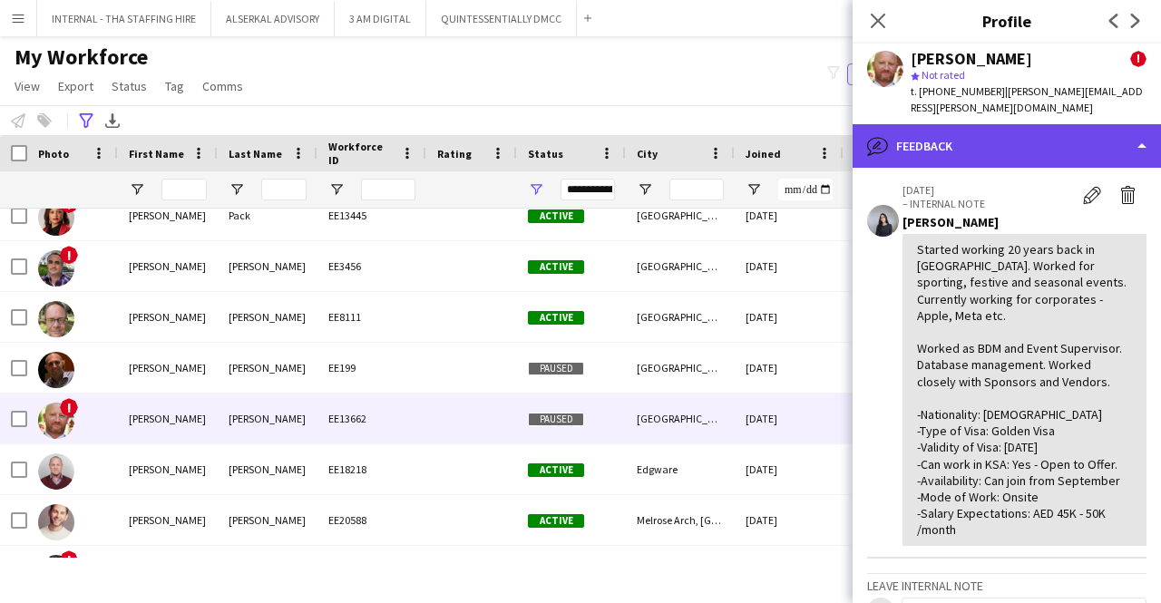
click at [959, 132] on div "bubble-pencil Feedback" at bounding box center [1006, 146] width 308 height 44
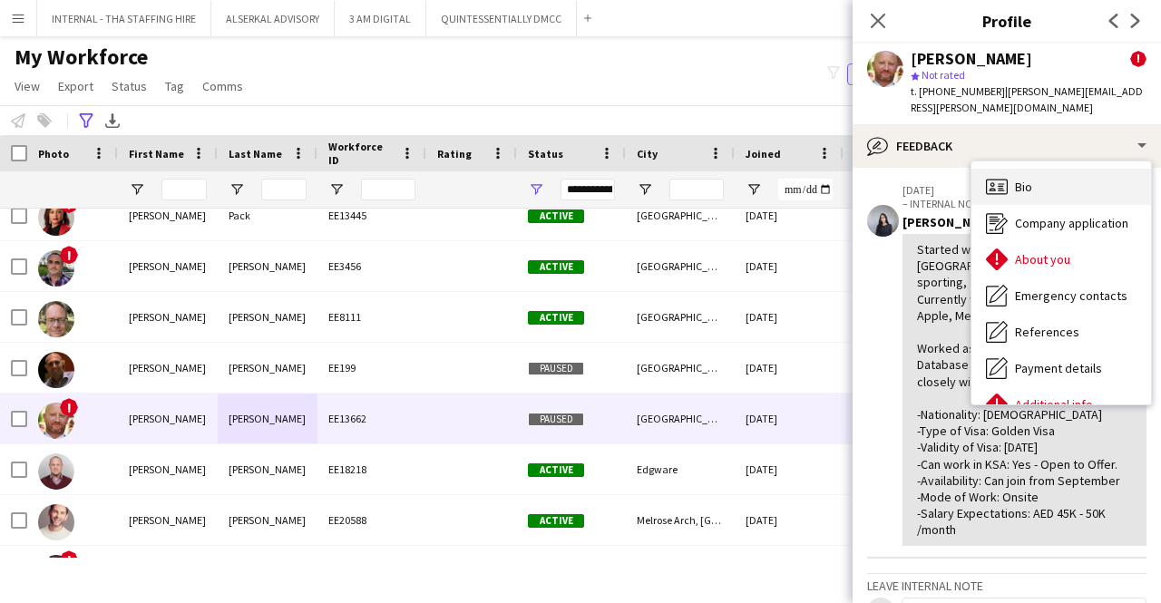
click at [1021, 179] on span "Bio" at bounding box center [1023, 187] width 17 height 16
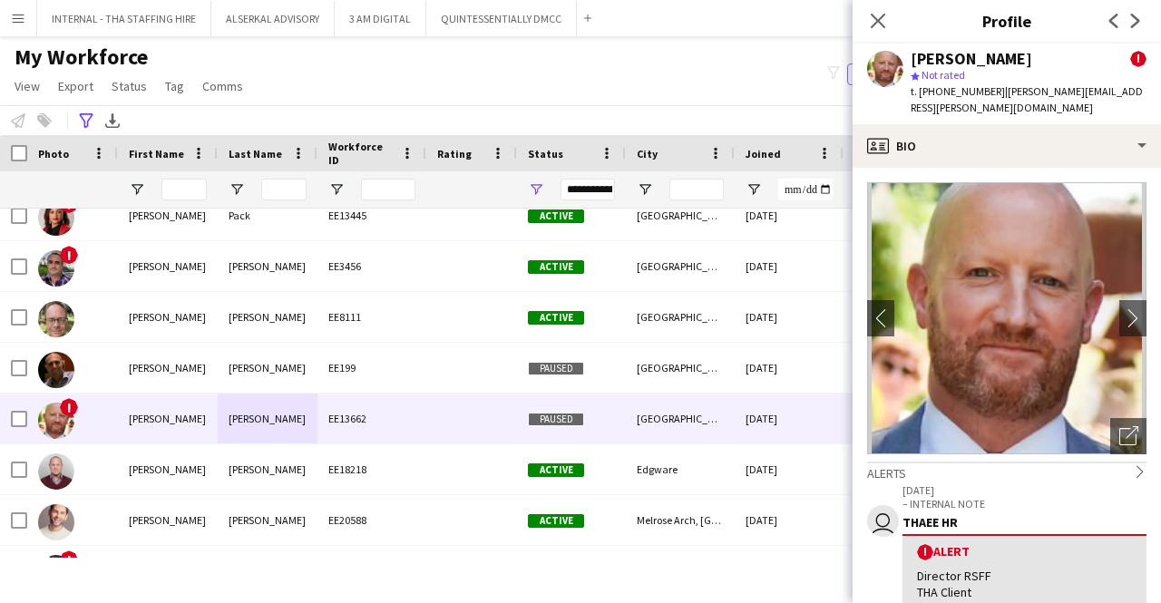
scroll to position [181, 0]
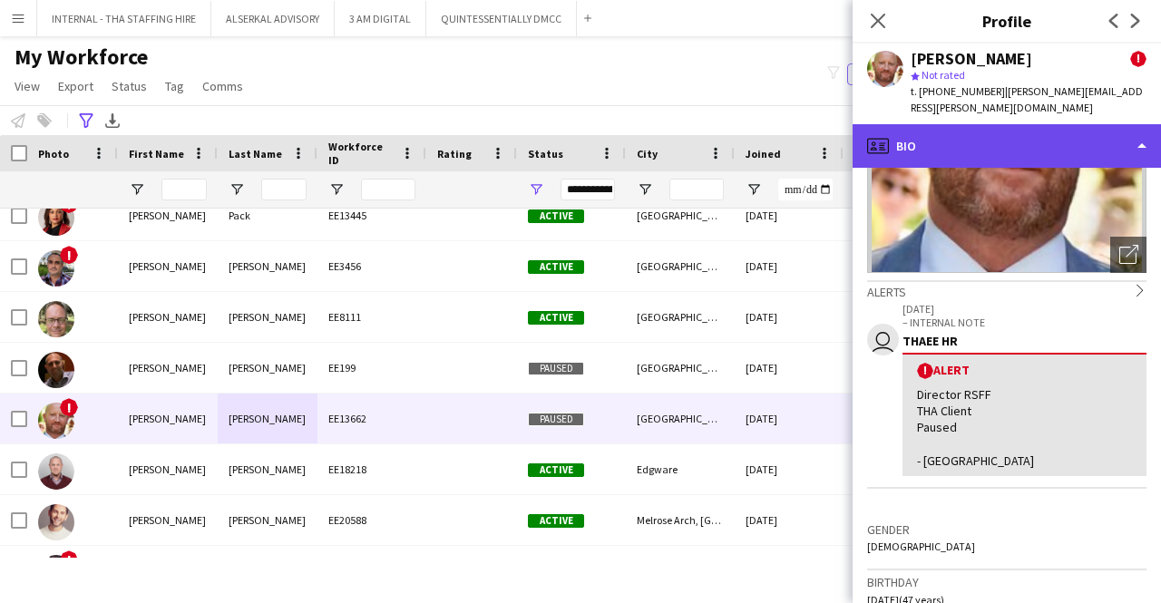
click at [970, 137] on div "profile Bio" at bounding box center [1006, 146] width 308 height 44
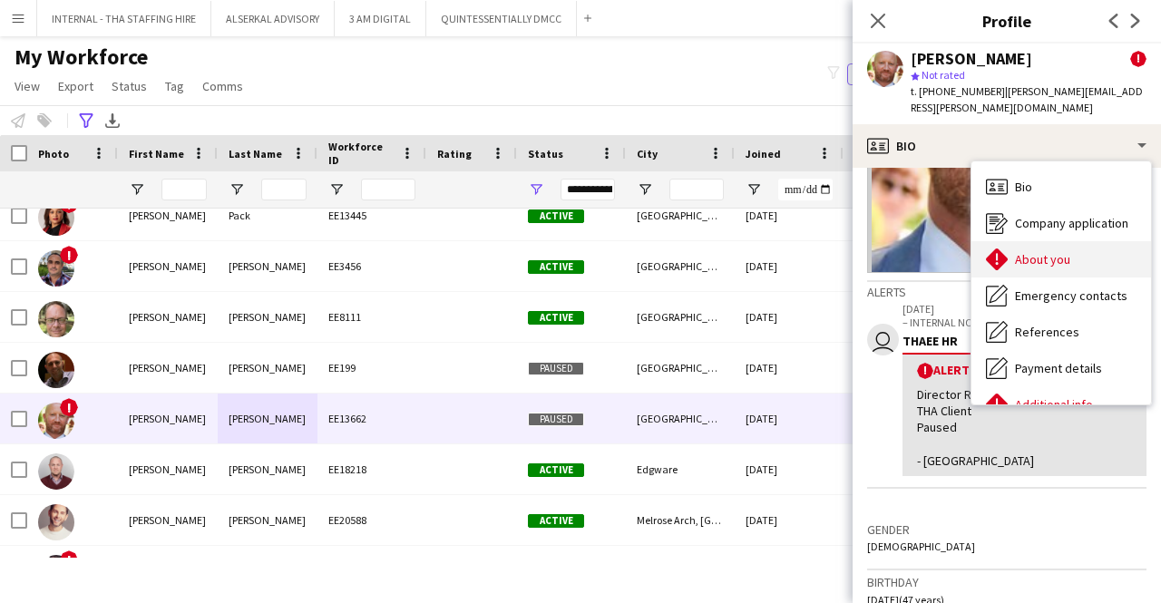
click at [1062, 251] on span "About you" at bounding box center [1042, 259] width 55 height 16
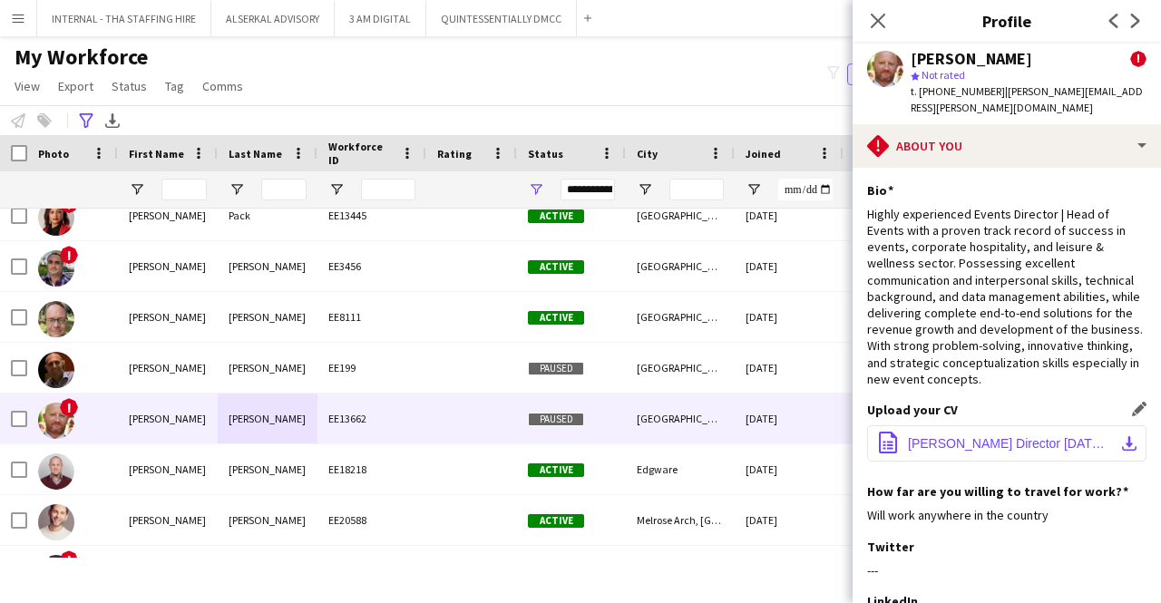
click at [975, 436] on span "[PERSON_NAME] Director [DATE] (1) (1).pdf" at bounding box center [1010, 443] width 205 height 15
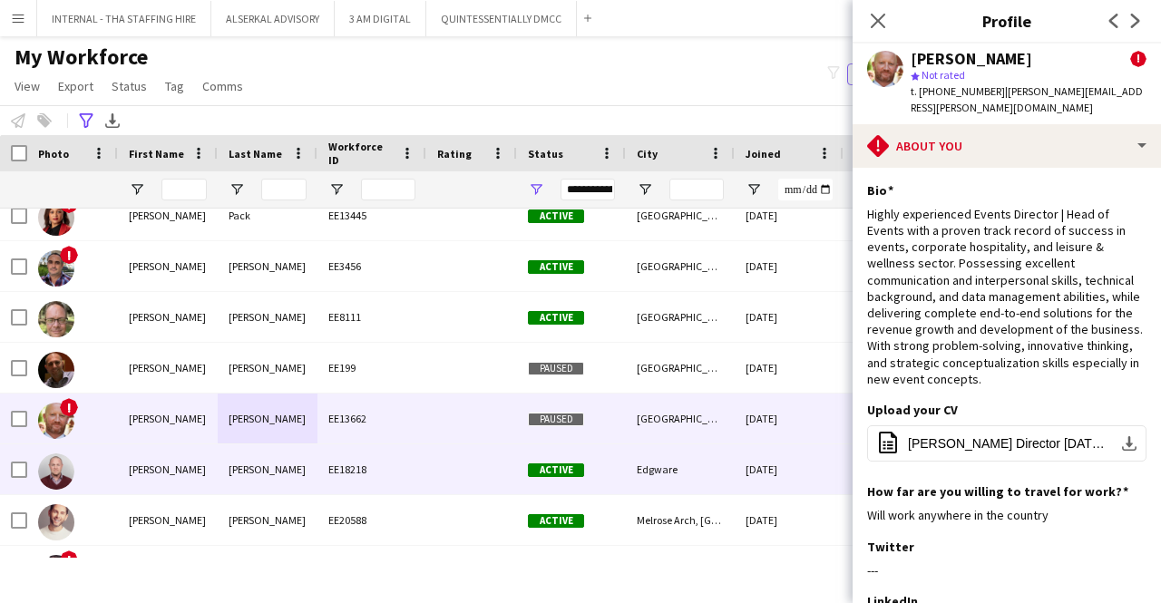
click at [219, 456] on div "[PERSON_NAME]" at bounding box center [268, 469] width 100 height 50
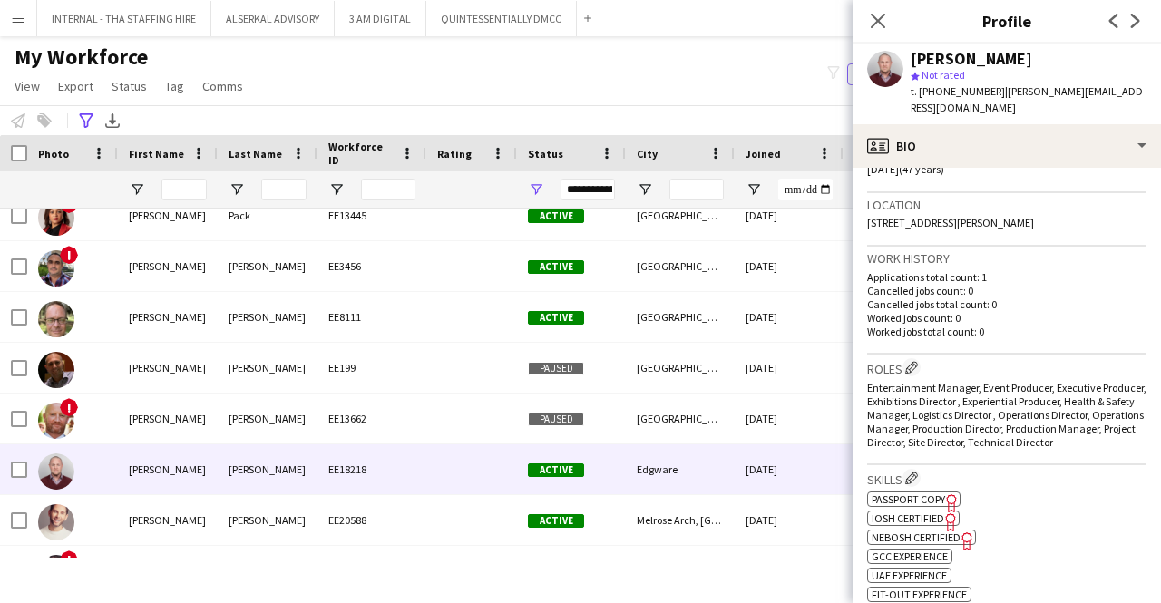
scroll to position [453, 0]
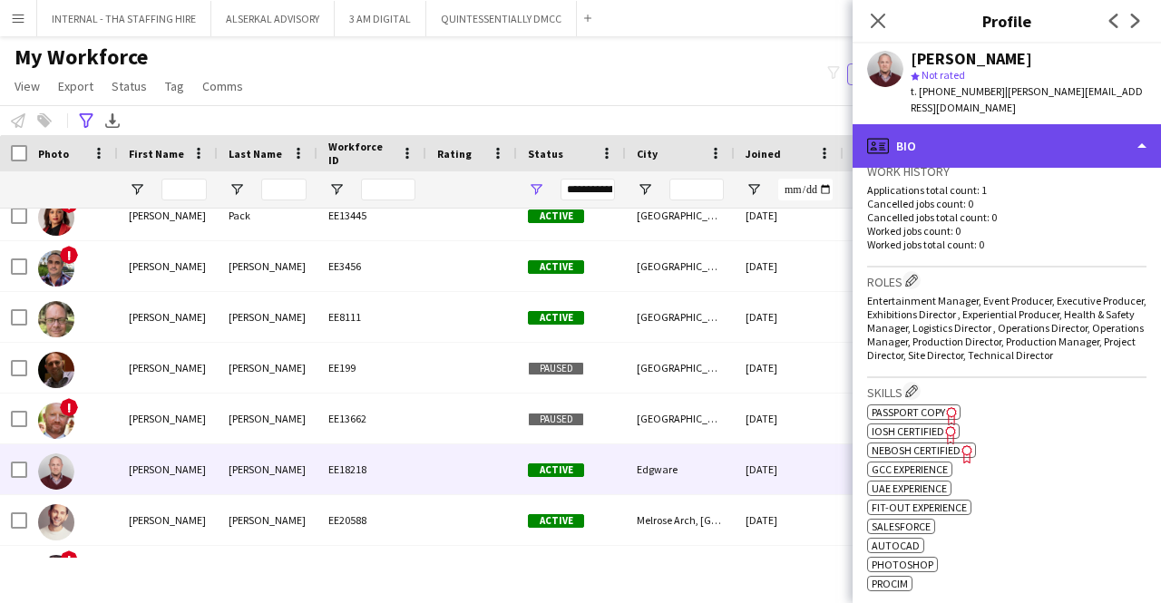
click at [947, 124] on div "profile Bio" at bounding box center [1006, 146] width 308 height 44
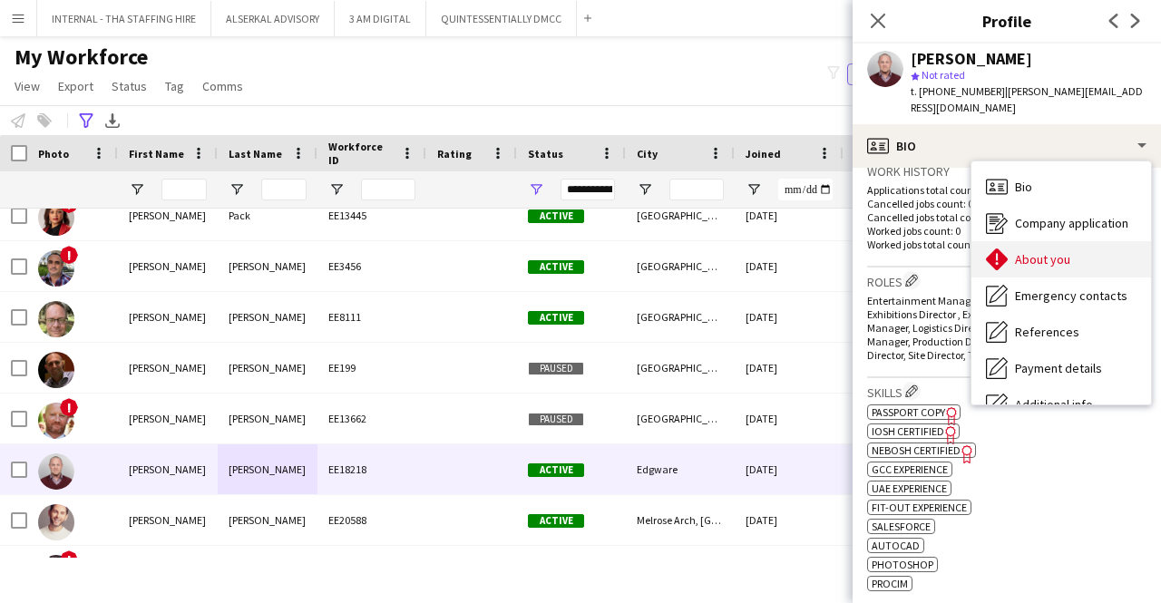
click at [1036, 251] on span "About you" at bounding box center [1042, 259] width 55 height 16
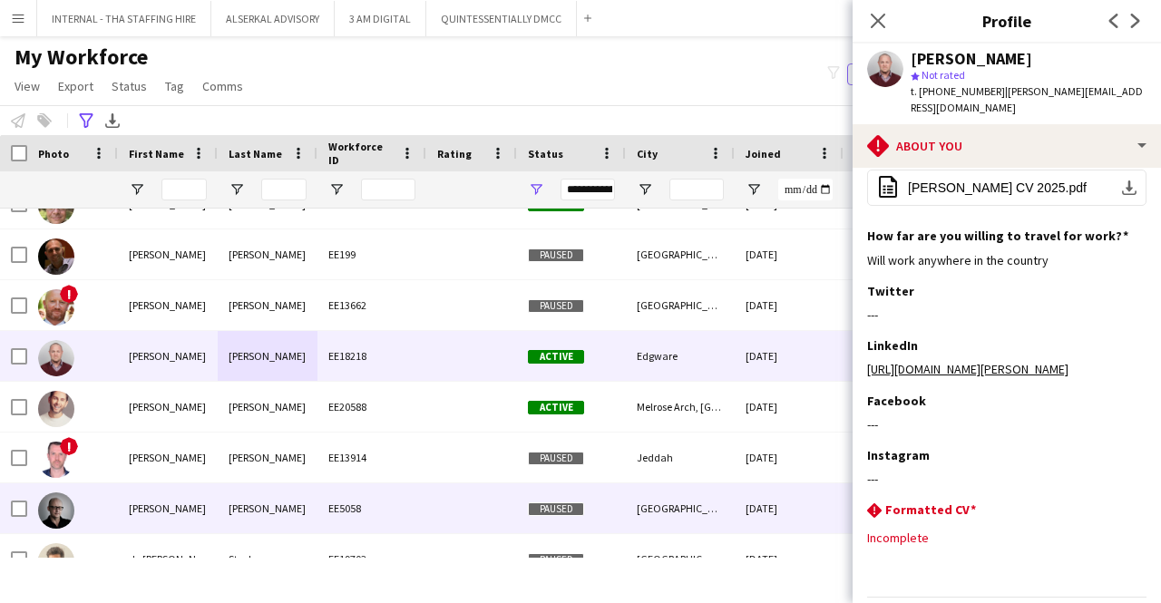
scroll to position [1723, 0]
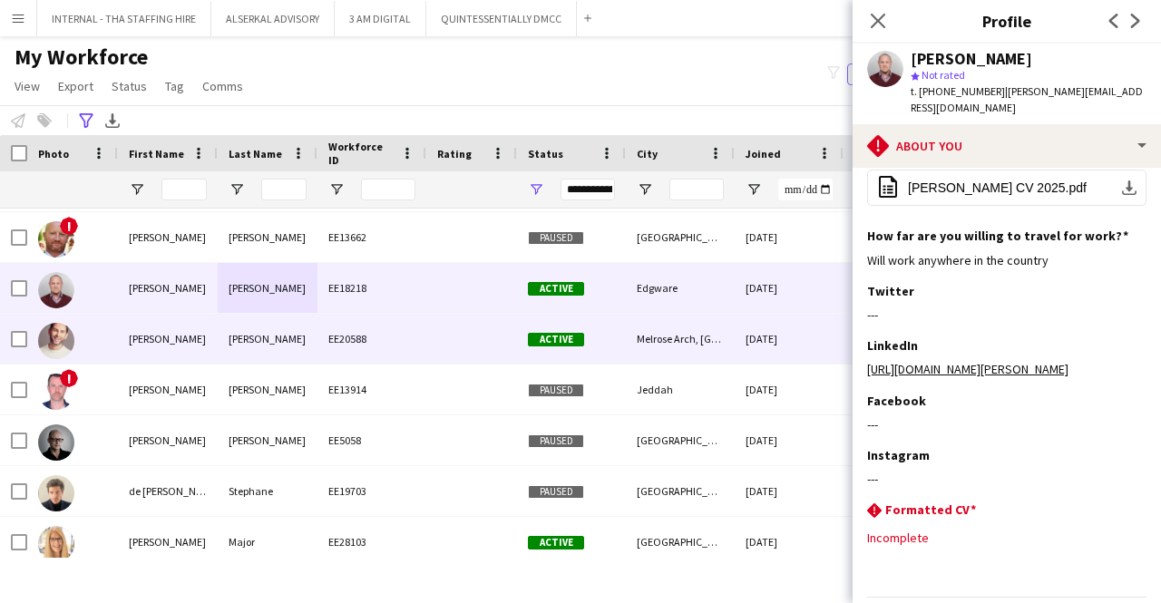
click at [376, 349] on div "EE20588" at bounding box center [371, 339] width 109 height 50
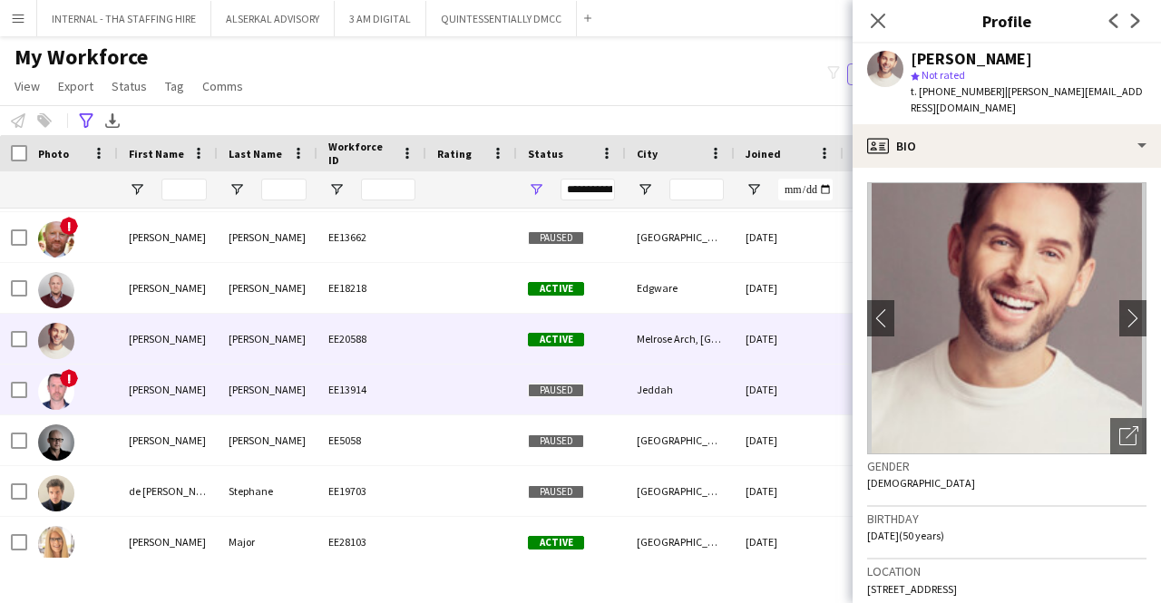
click at [346, 390] on div "EE13914" at bounding box center [371, 390] width 109 height 50
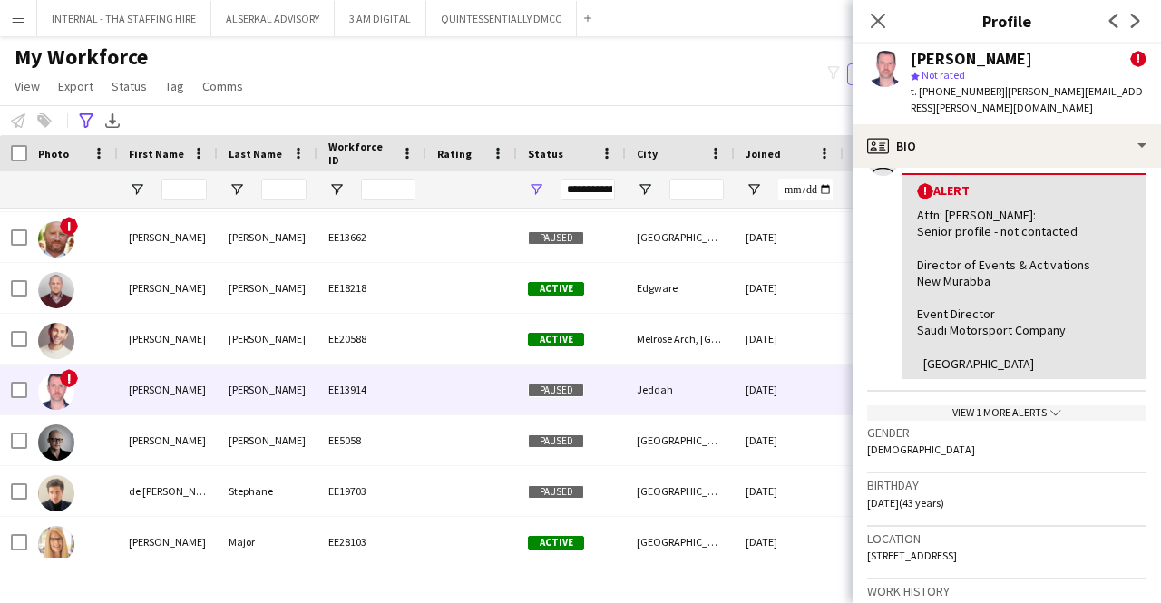
scroll to position [363, 0]
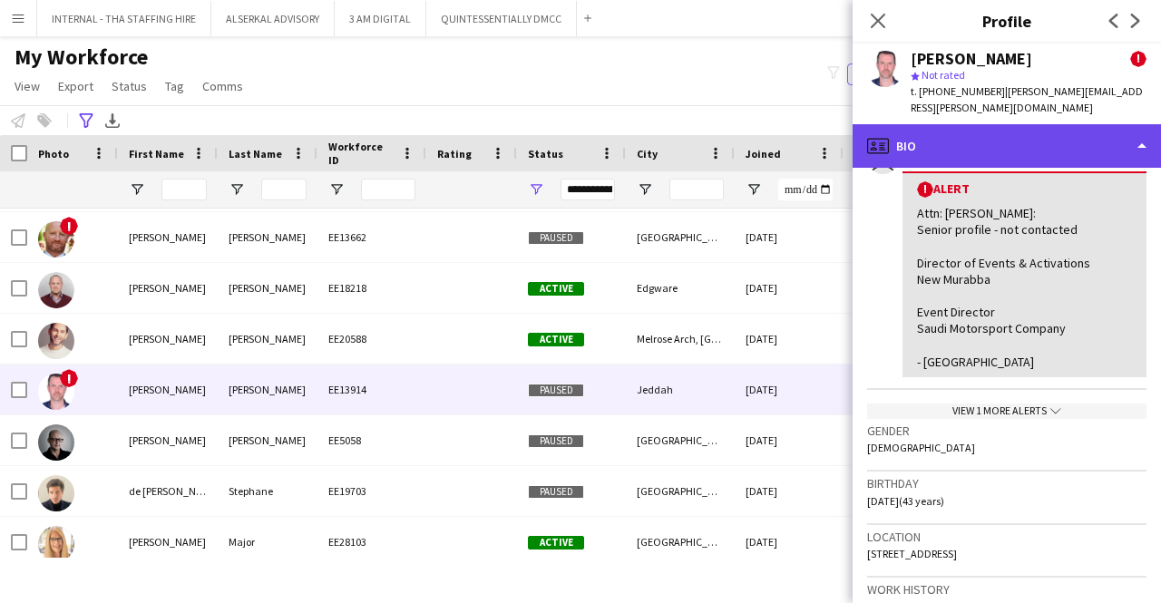
click at [993, 124] on div "profile Bio" at bounding box center [1006, 146] width 308 height 44
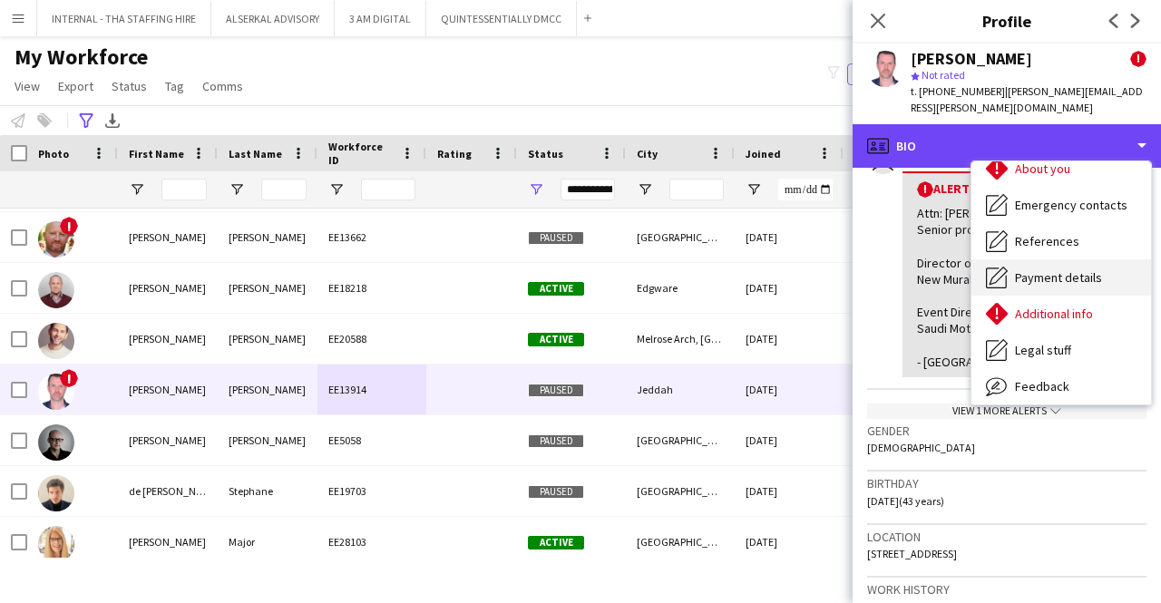
scroll to position [134, 0]
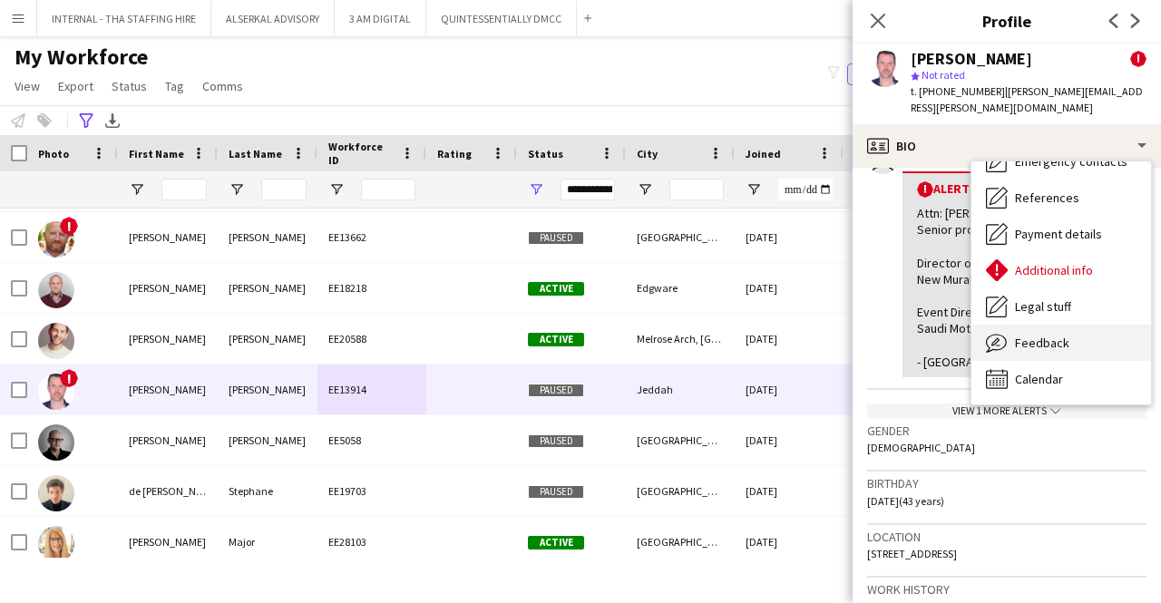
click at [1029, 335] on span "Feedback" at bounding box center [1042, 343] width 54 height 16
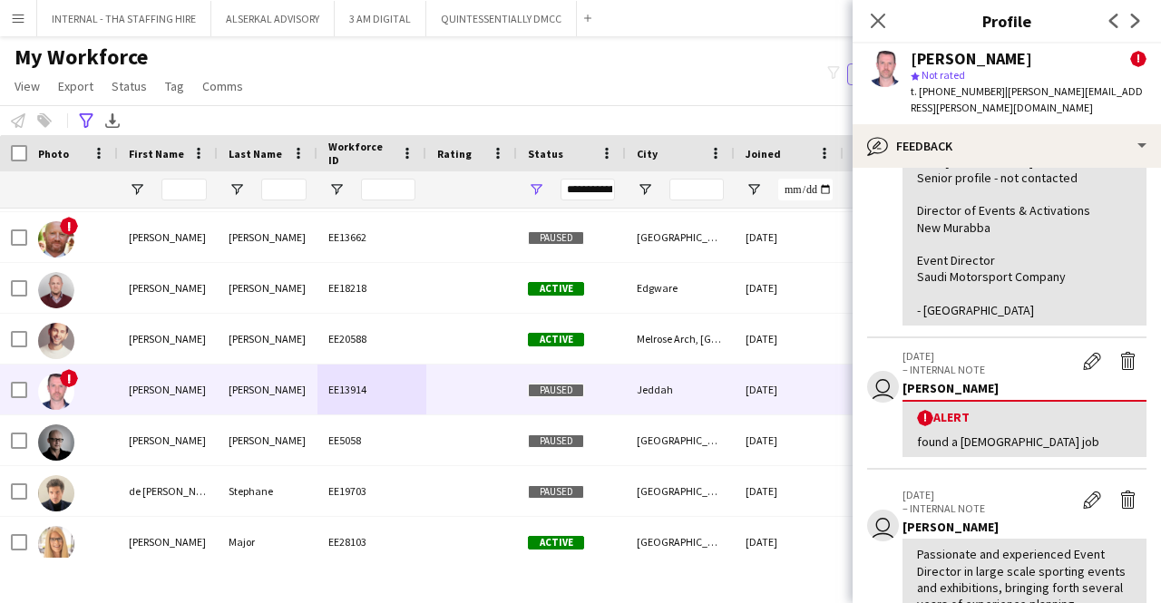
scroll to position [453, 0]
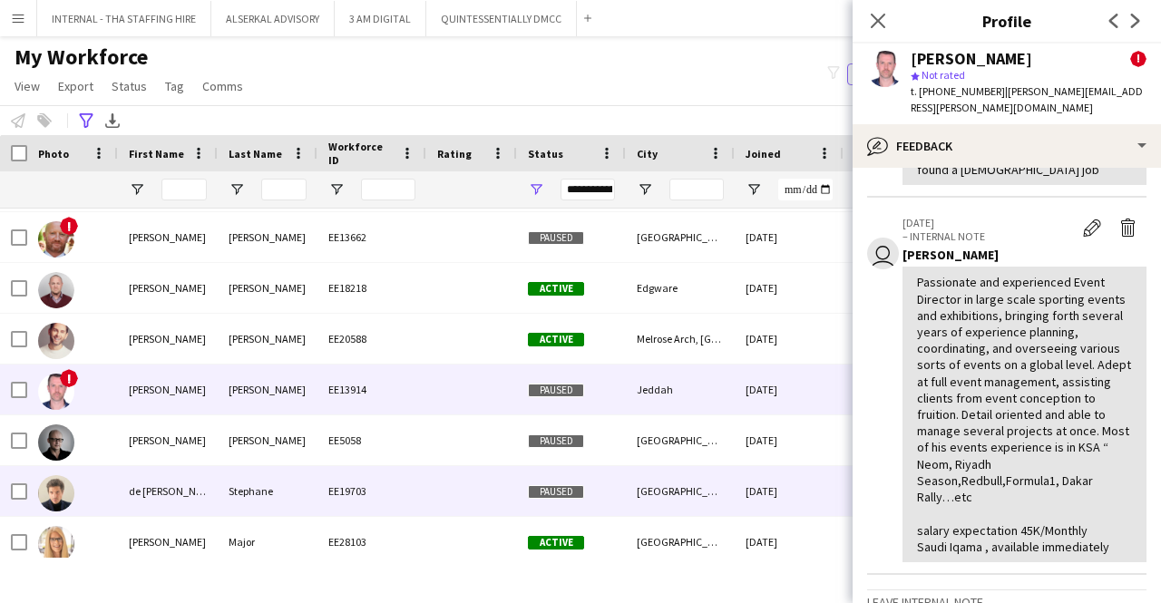
click at [176, 498] on div "de [PERSON_NAME]" at bounding box center [168, 491] width 100 height 50
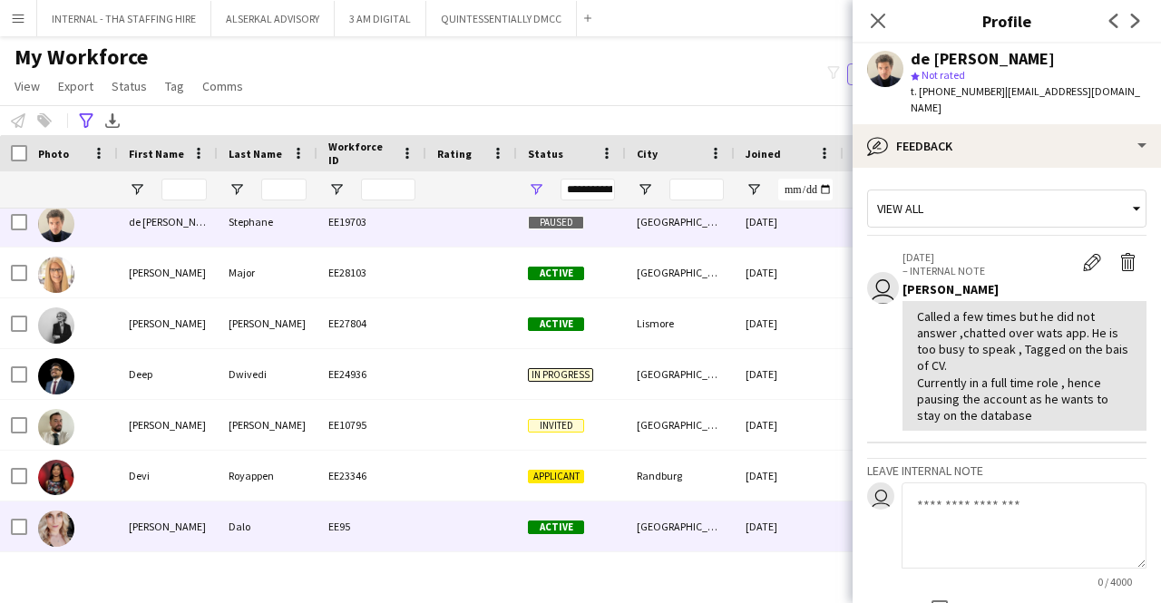
scroll to position [1995, 0]
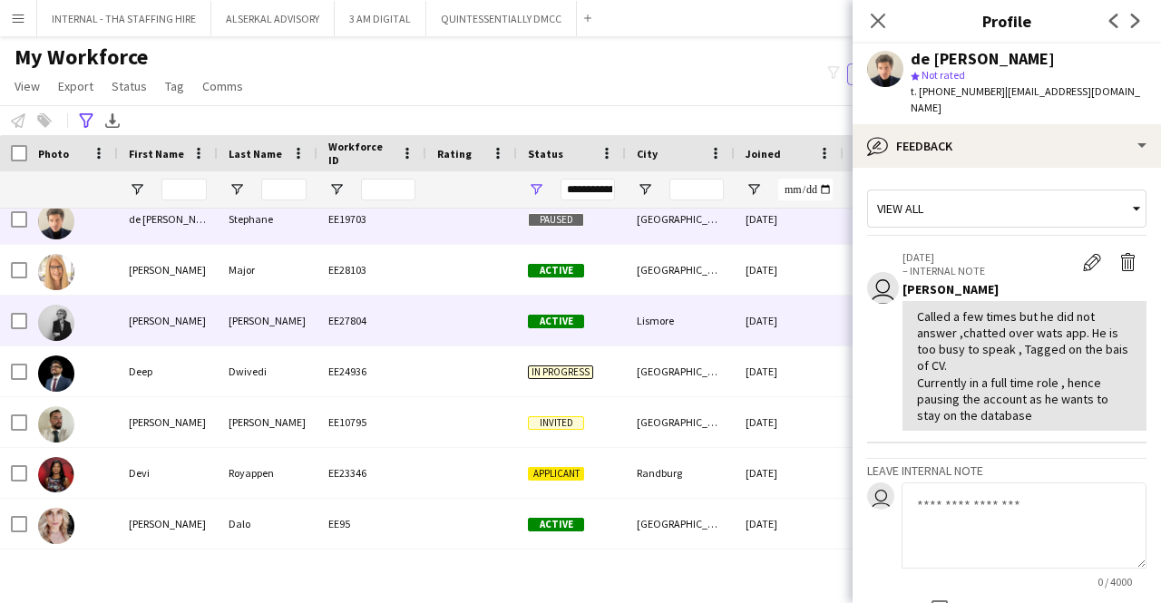
click at [161, 333] on div "[PERSON_NAME]" at bounding box center [168, 321] width 100 height 50
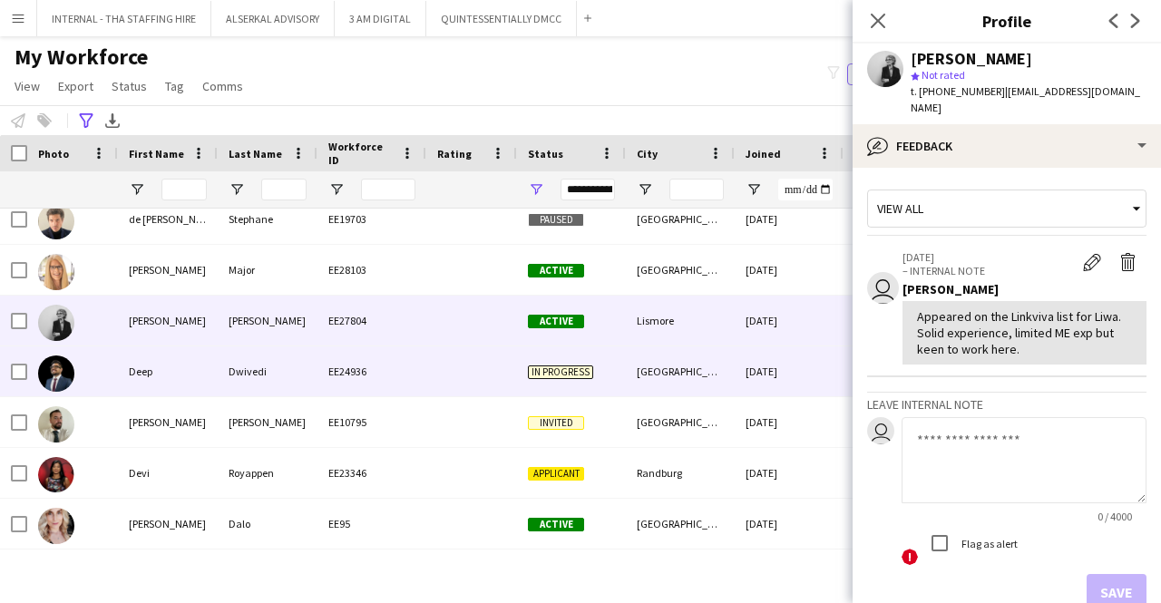
click at [180, 375] on div "Deep" at bounding box center [168, 371] width 100 height 50
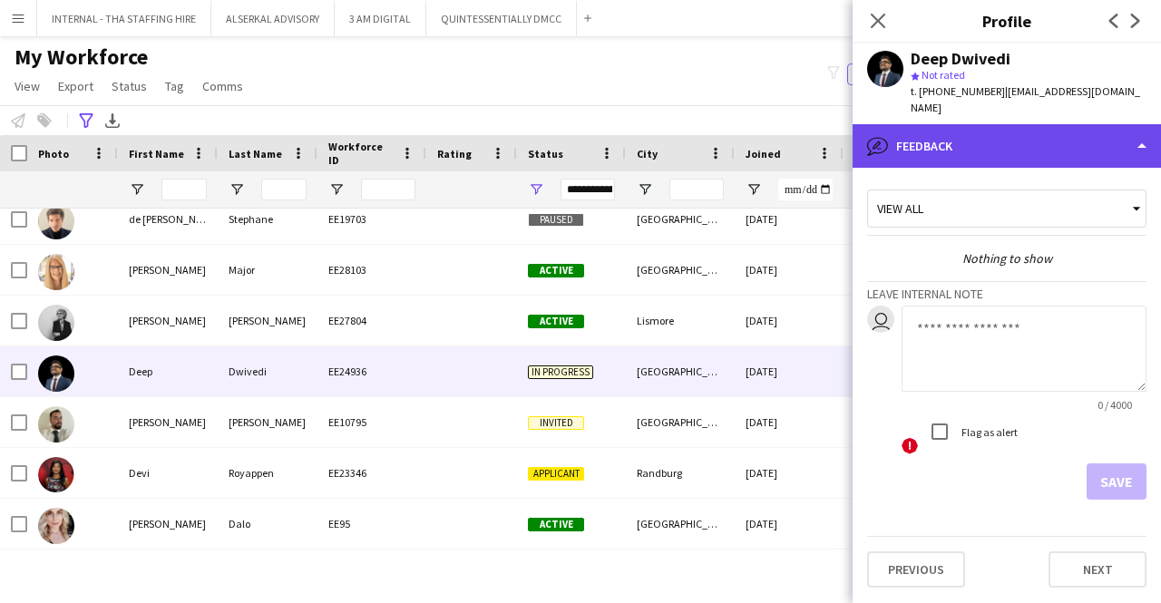
click at [1026, 130] on div "bubble-pencil Feedback" at bounding box center [1006, 146] width 308 height 44
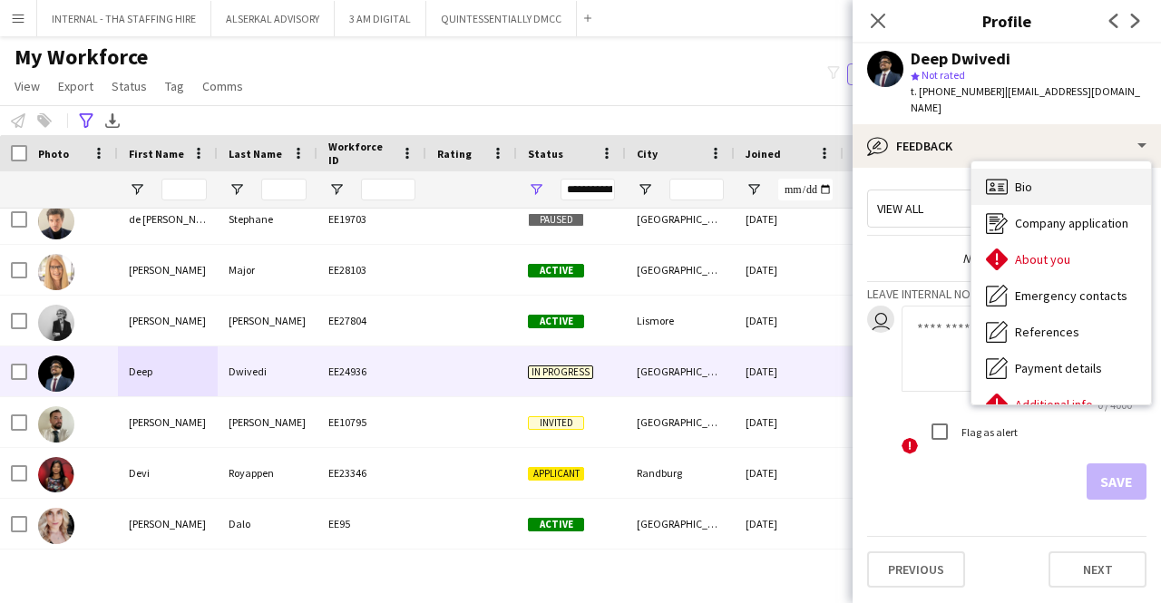
click at [1034, 169] on div "Bio Bio" at bounding box center [1061, 187] width 180 height 36
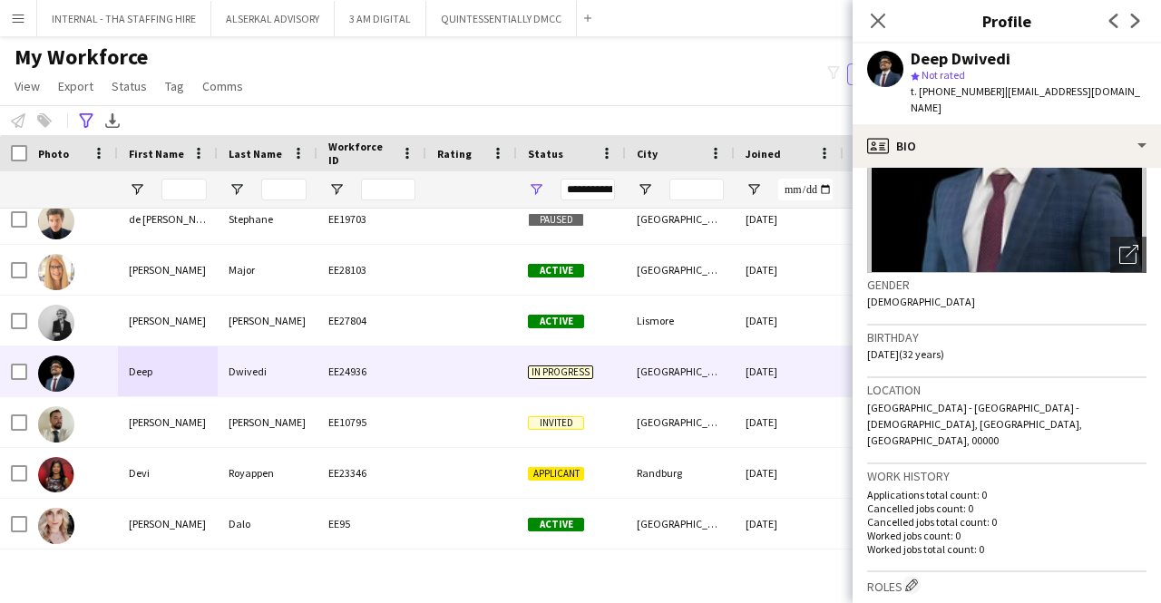
scroll to position [363, 0]
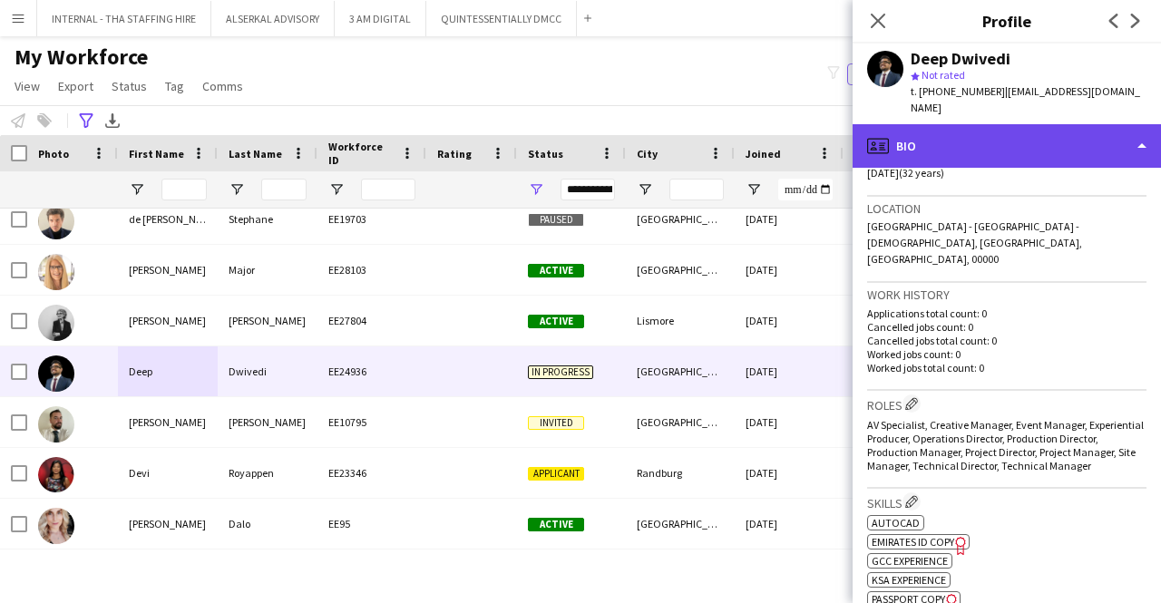
click at [1029, 131] on div "profile Bio" at bounding box center [1006, 146] width 308 height 44
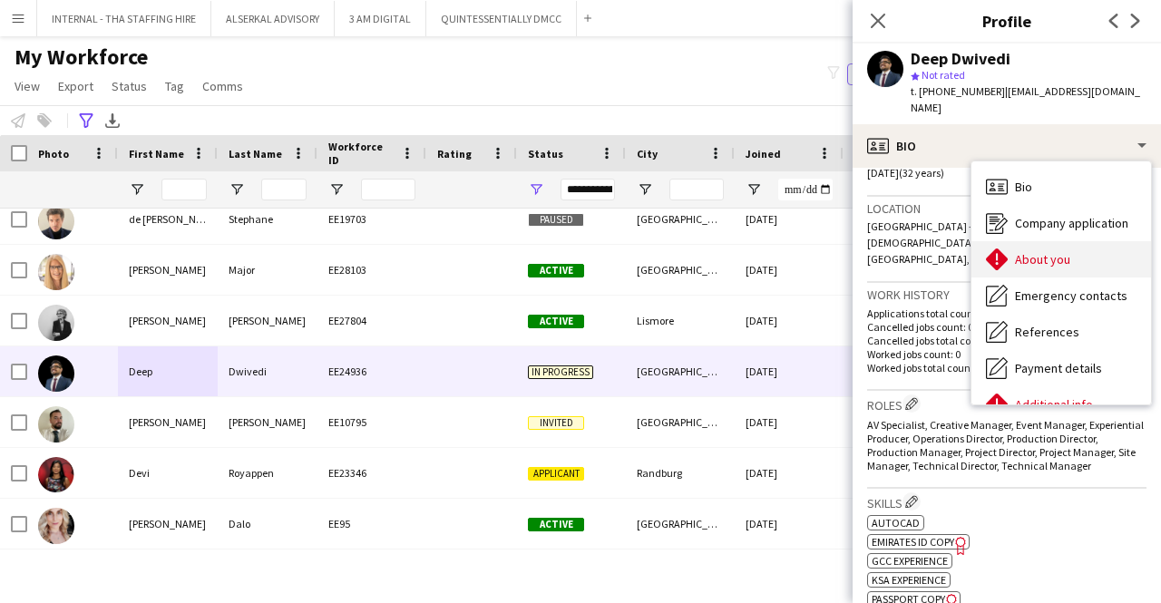
click at [1037, 251] on span "About you" at bounding box center [1042, 259] width 55 height 16
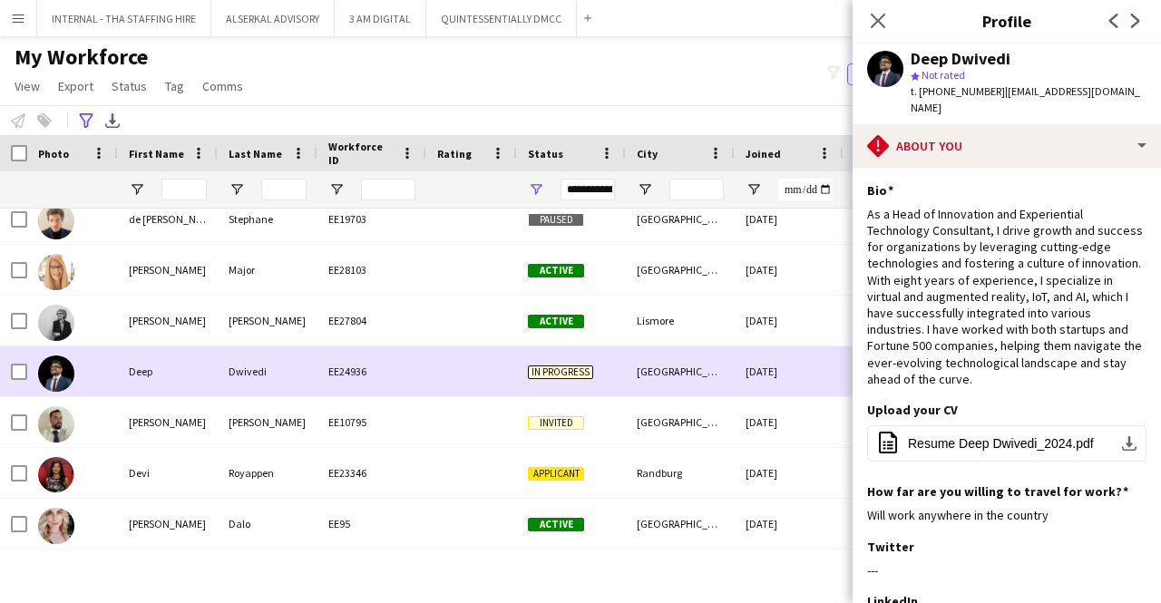
click at [557, 365] on span "In progress" at bounding box center [560, 372] width 65 height 14
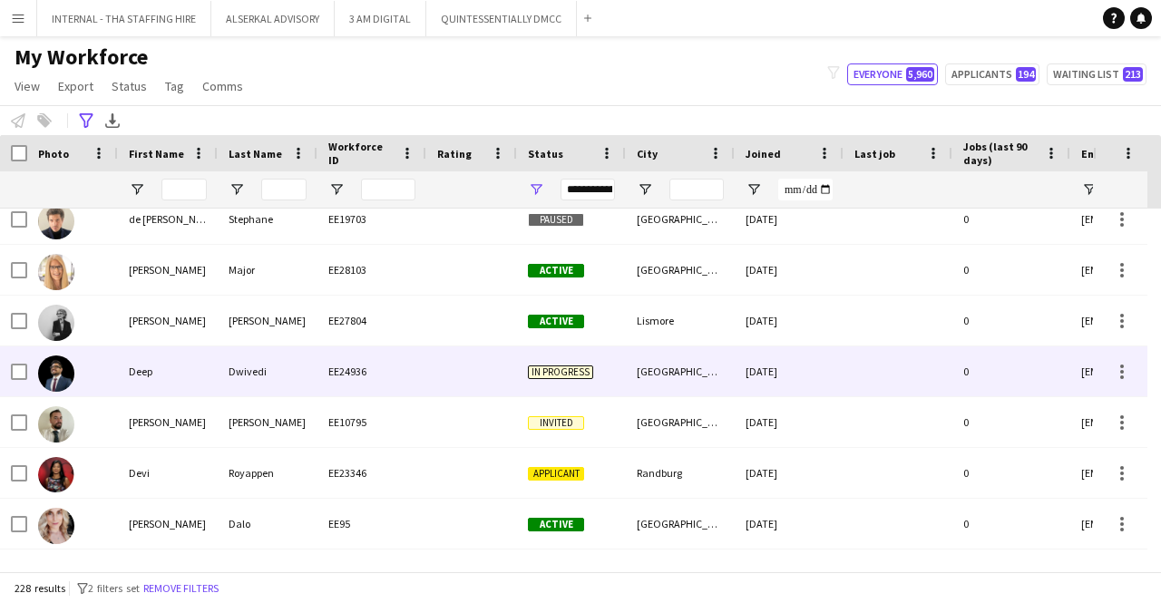
click at [559, 365] on span "In progress" at bounding box center [560, 372] width 65 height 14
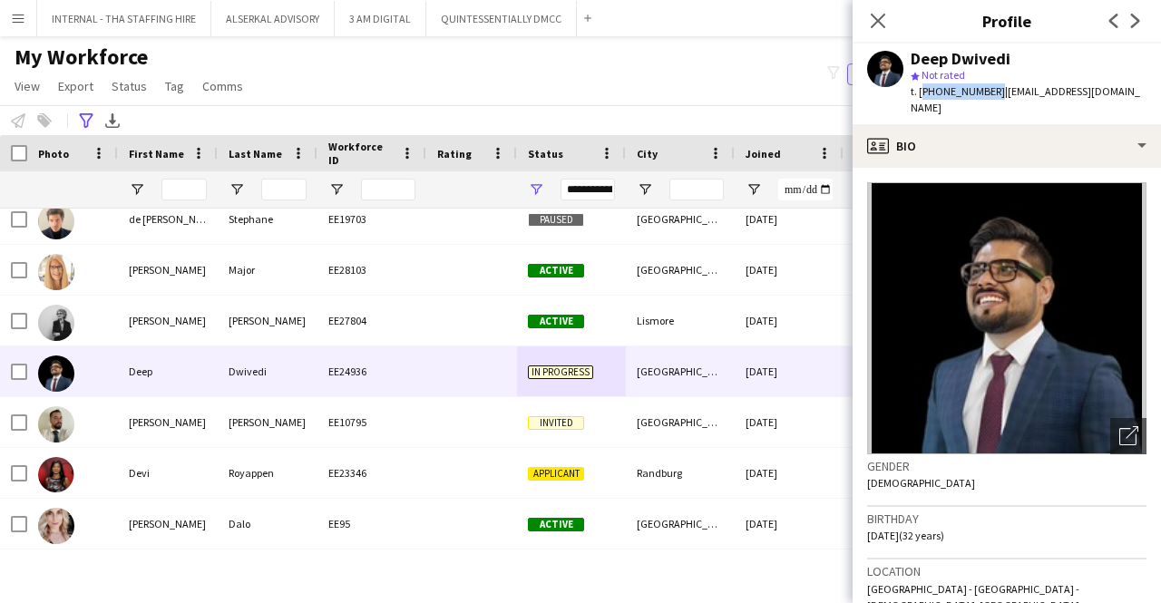
drag, startPoint x: 988, startPoint y: 92, endPoint x: 918, endPoint y: 92, distance: 70.7
click at [918, 92] on span "t. [PHONE_NUMBER]" at bounding box center [957, 91] width 94 height 14
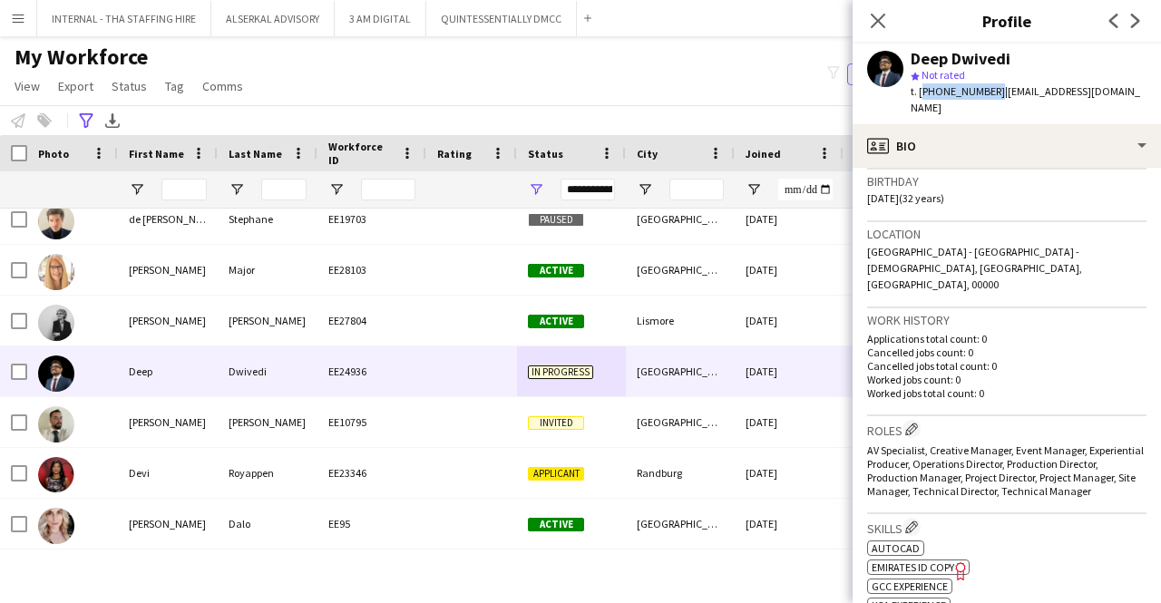
scroll to position [181, 0]
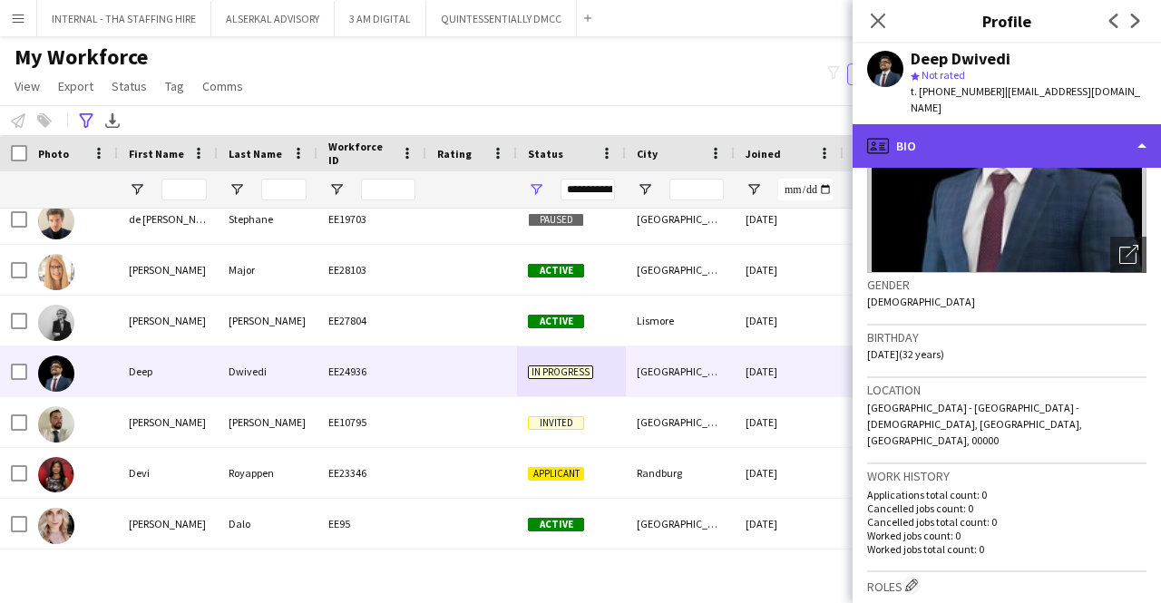
click at [996, 124] on div "profile Bio" at bounding box center [1006, 146] width 308 height 44
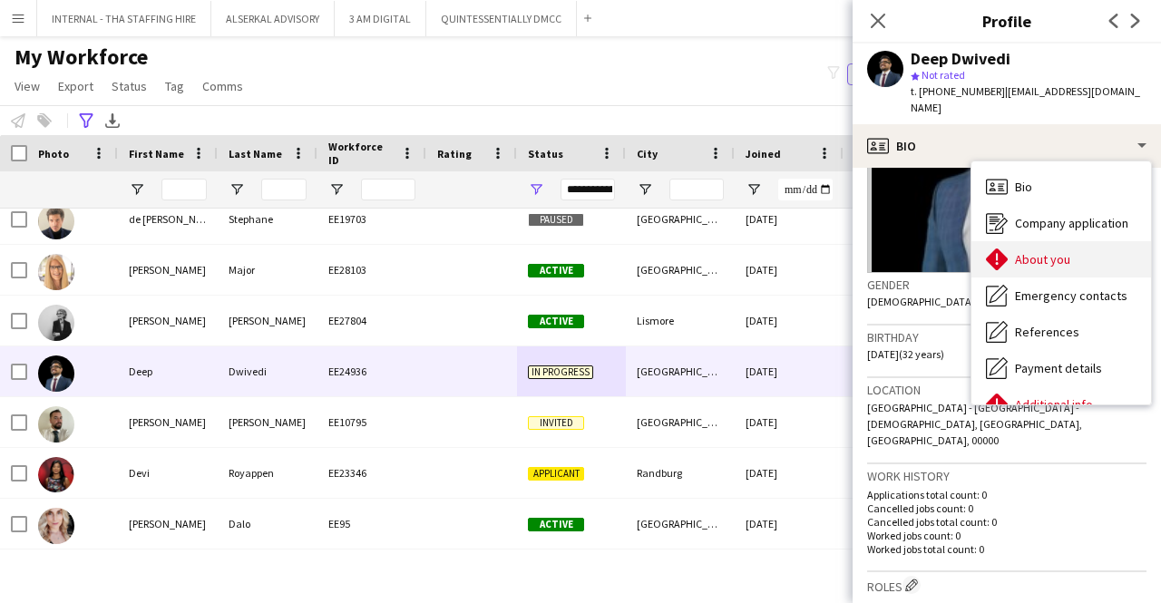
click at [1026, 251] on span "About you" at bounding box center [1042, 259] width 55 height 16
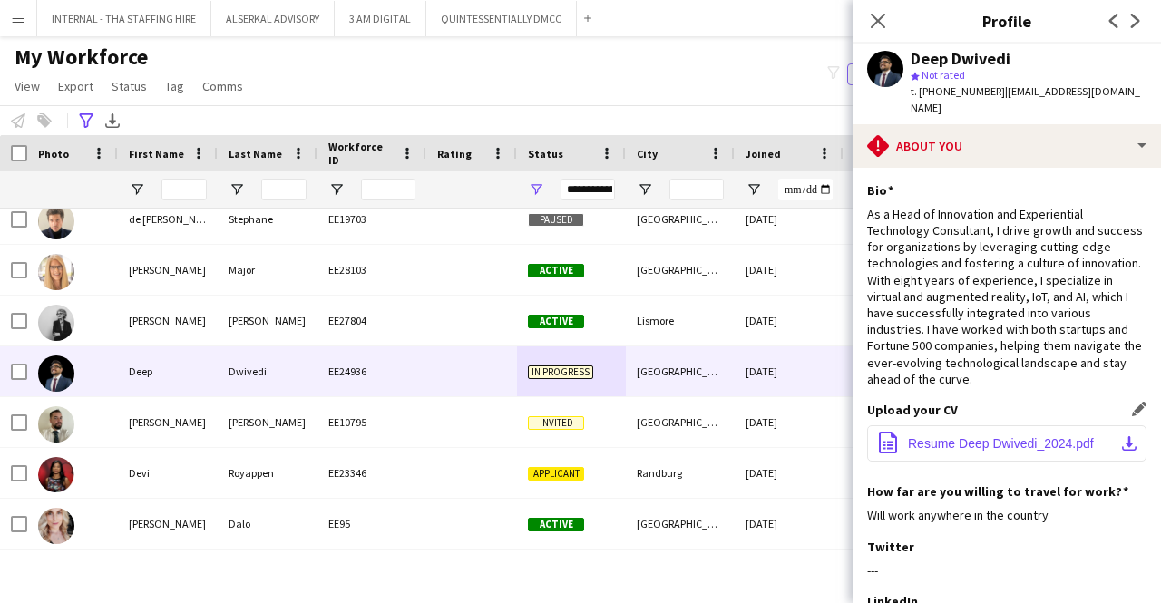
click at [992, 436] on span "Resume Deep Dwivedi_2024.pdf" at bounding box center [1001, 443] width 186 height 15
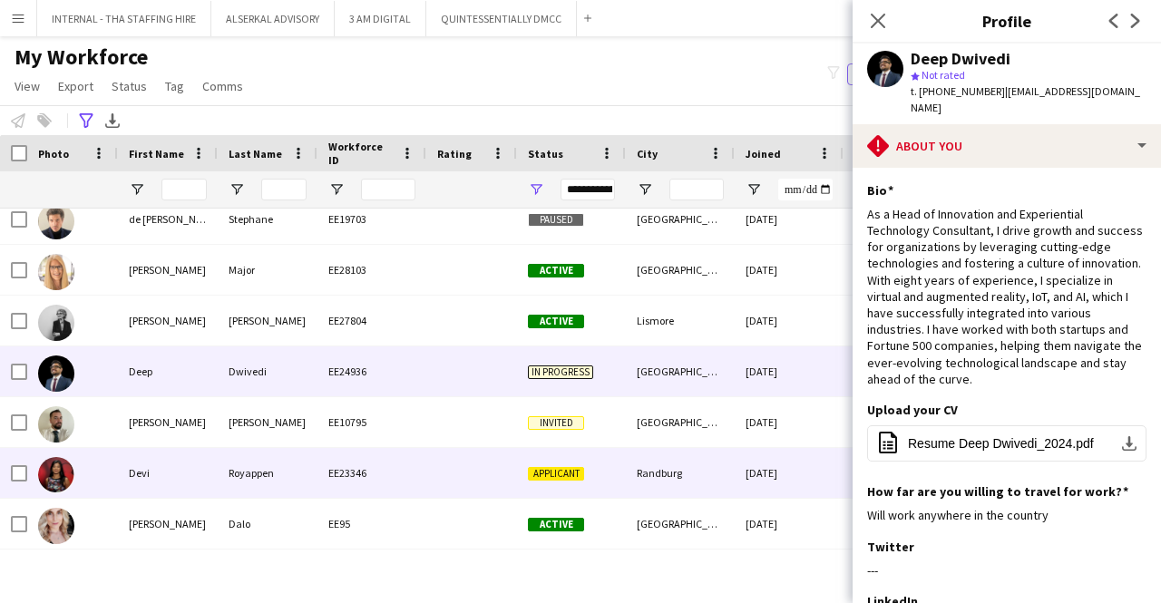
click at [185, 481] on div "Devi" at bounding box center [168, 473] width 100 height 50
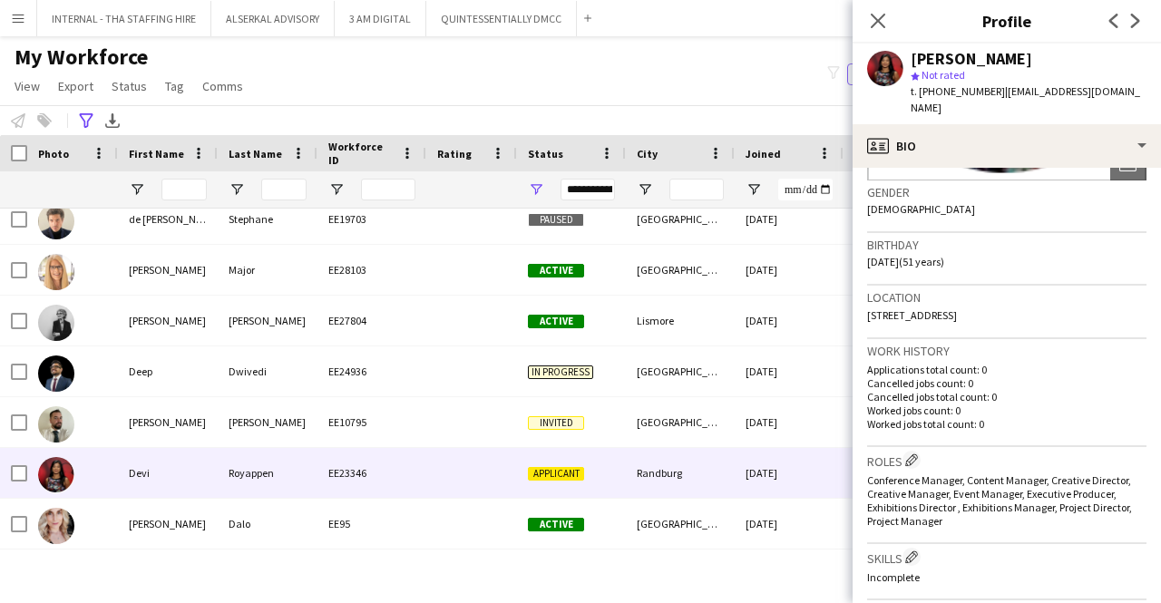
scroll to position [363, 0]
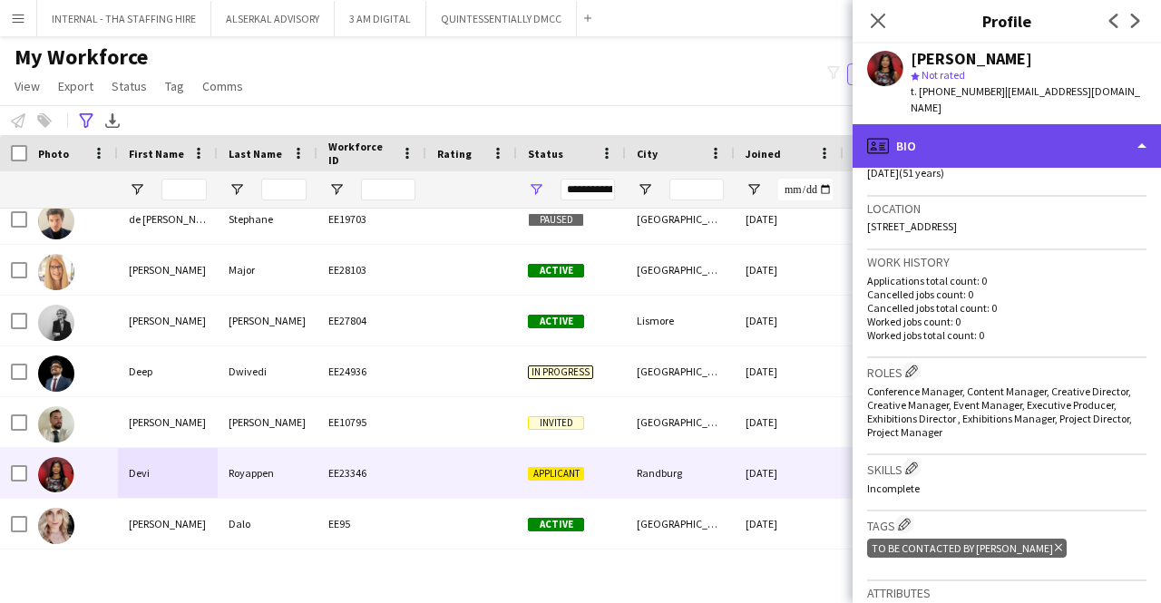
click at [1007, 141] on div "profile Bio" at bounding box center [1006, 146] width 308 height 44
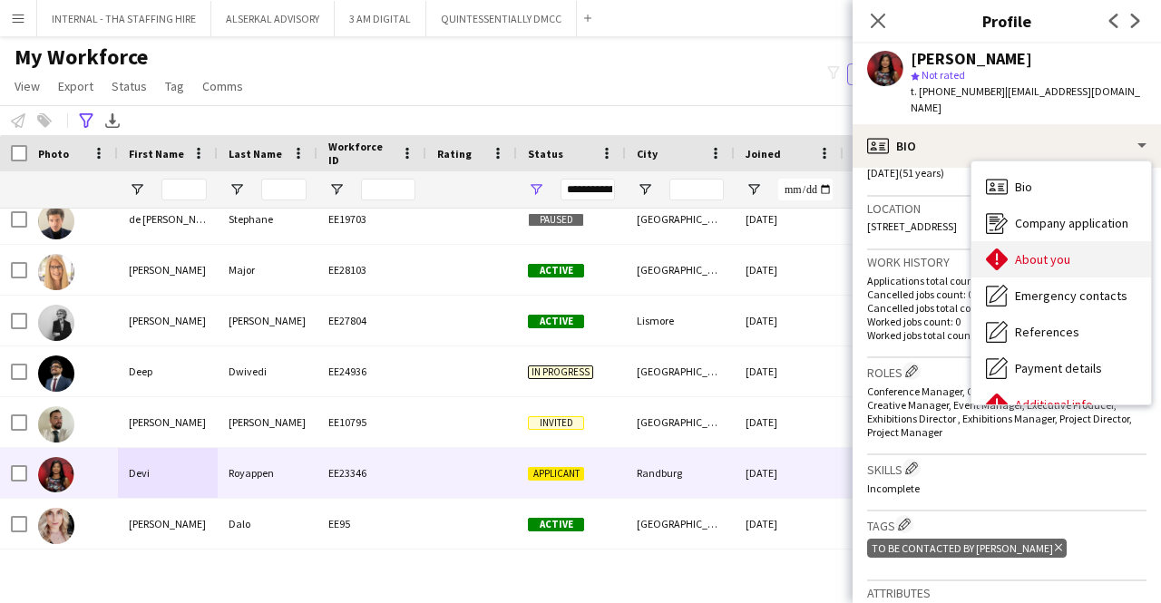
click at [1050, 251] on span "About you" at bounding box center [1042, 259] width 55 height 16
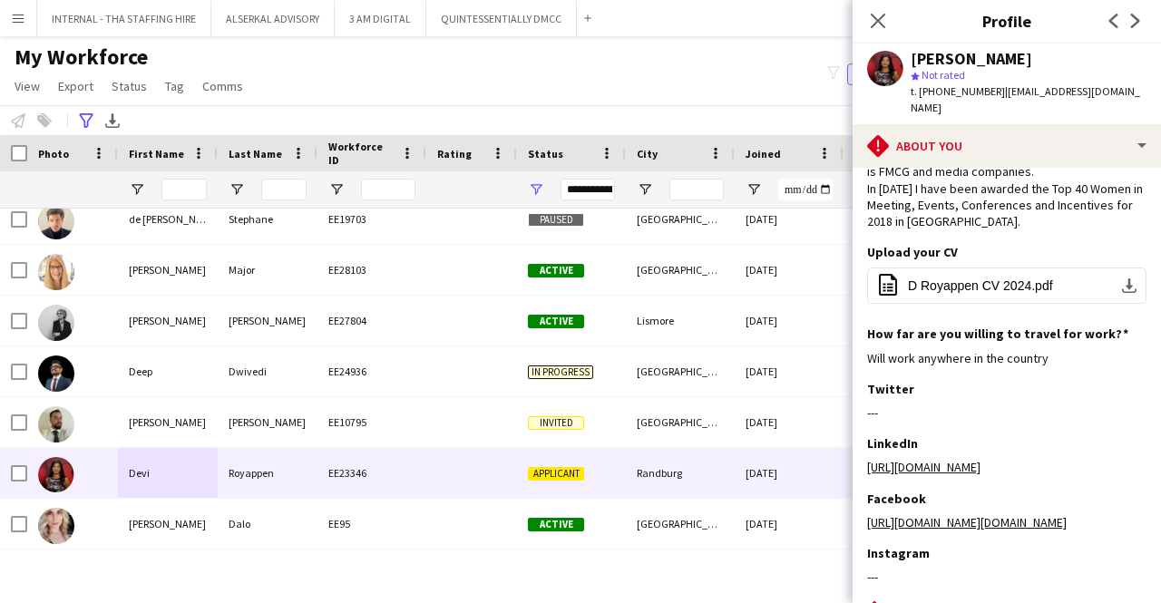
scroll to position [181, 0]
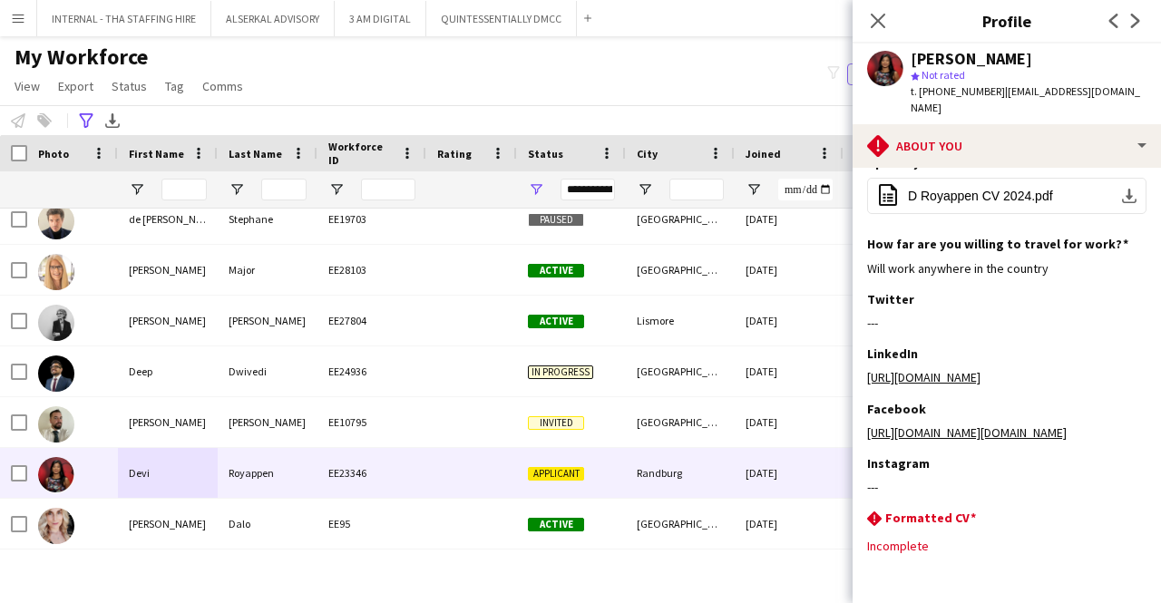
click at [1030, 104] on div "[PERSON_NAME] star Not rated t. [PHONE_NUMBER] | [EMAIL_ADDRESS][DOMAIN_NAME]" at bounding box center [1006, 84] width 308 height 81
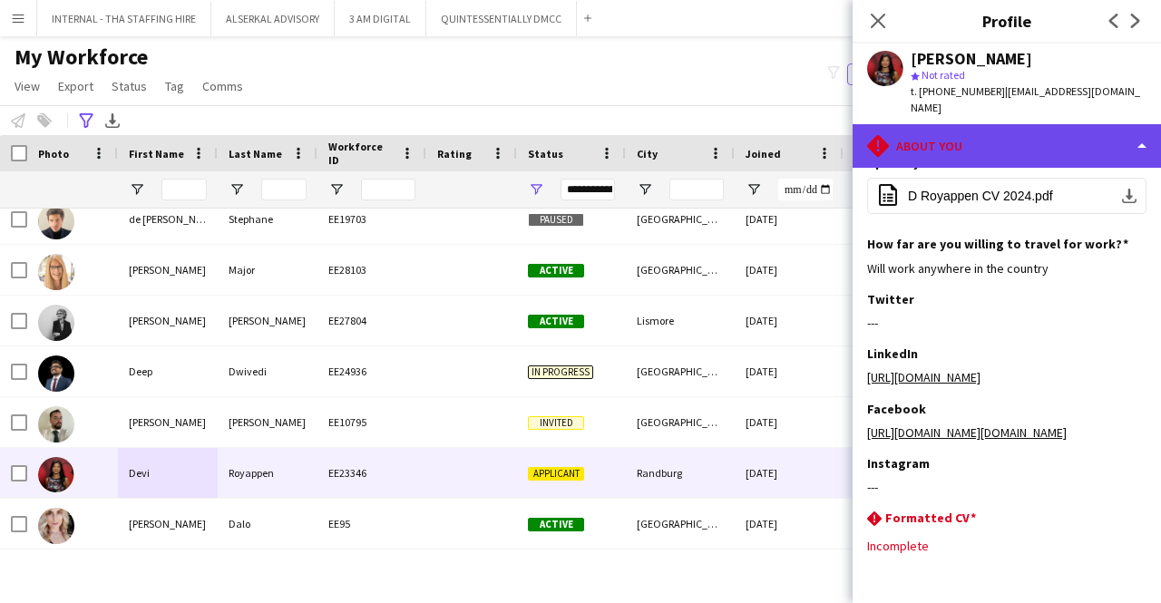
click at [1029, 128] on div "rhombus-alert About you" at bounding box center [1006, 146] width 308 height 44
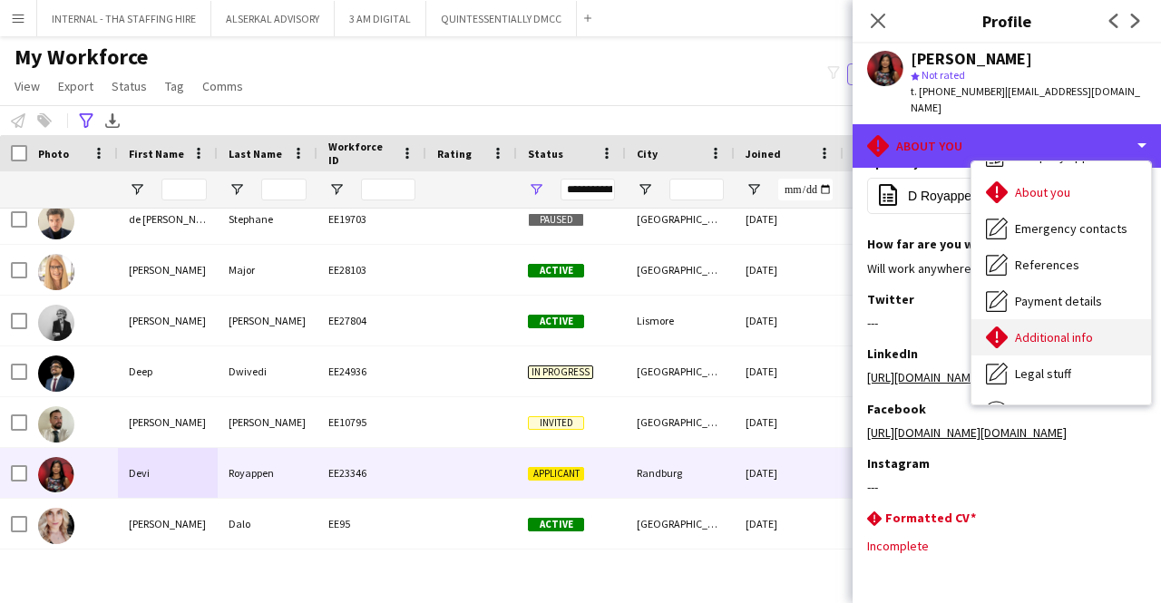
scroll to position [134, 0]
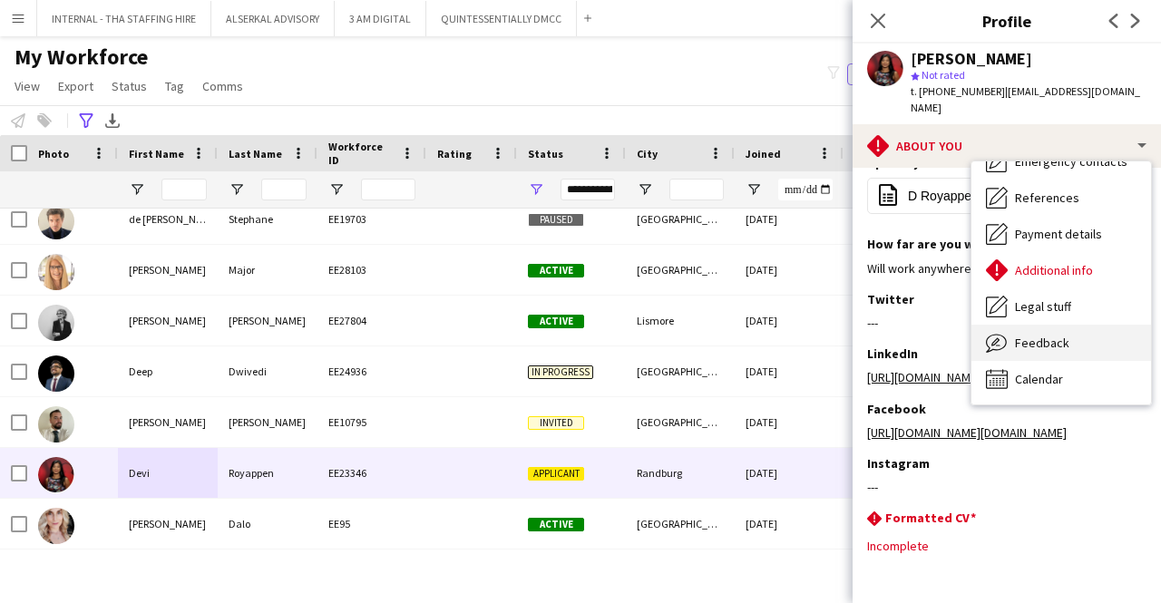
click at [1039, 335] on span "Feedback" at bounding box center [1042, 343] width 54 height 16
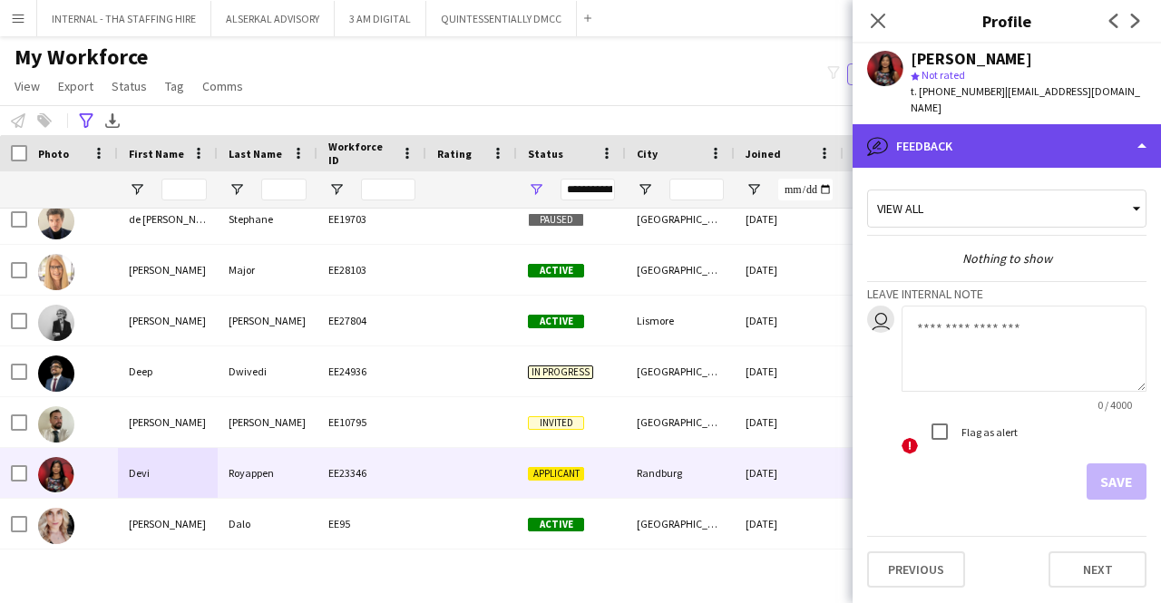
click at [1027, 133] on div "bubble-pencil Feedback" at bounding box center [1006, 146] width 308 height 44
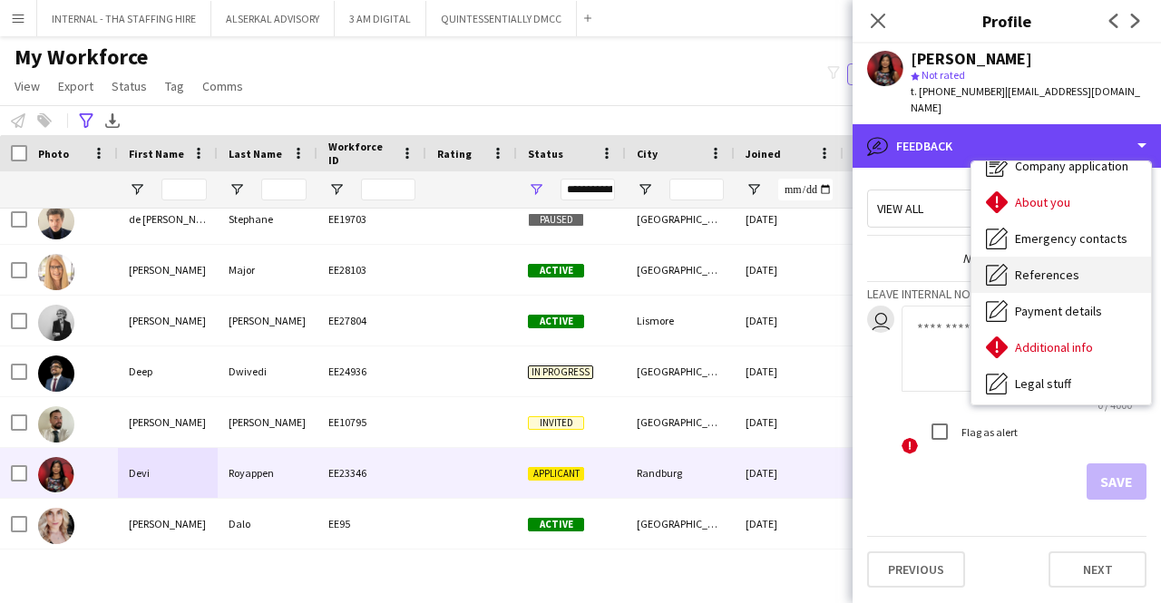
scroll to position [0, 0]
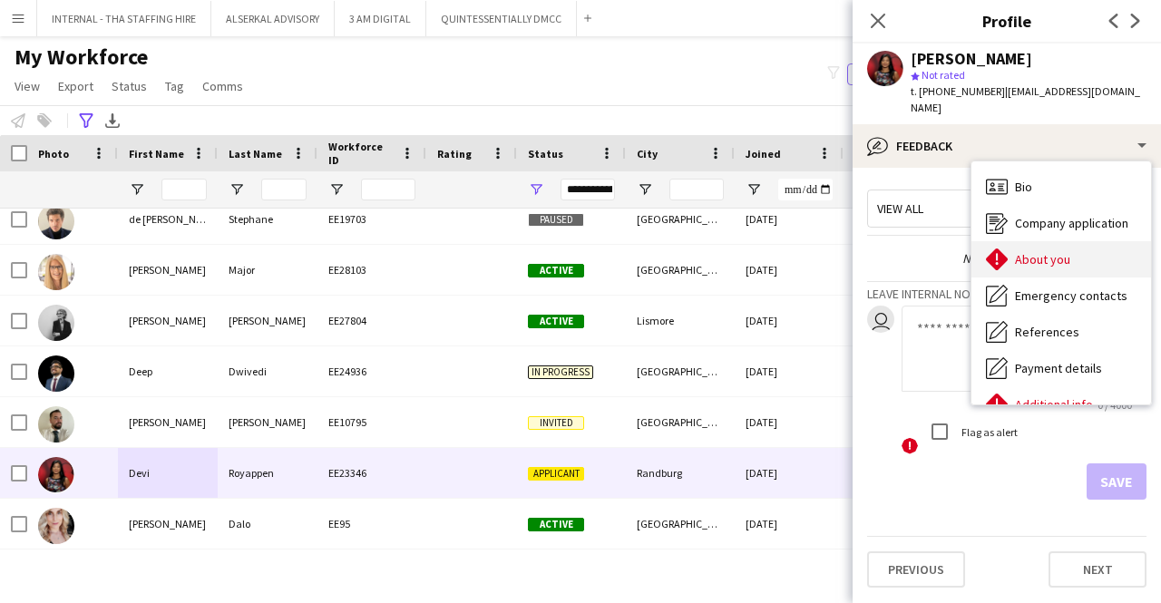
click at [1046, 251] on span "About you" at bounding box center [1042, 259] width 55 height 16
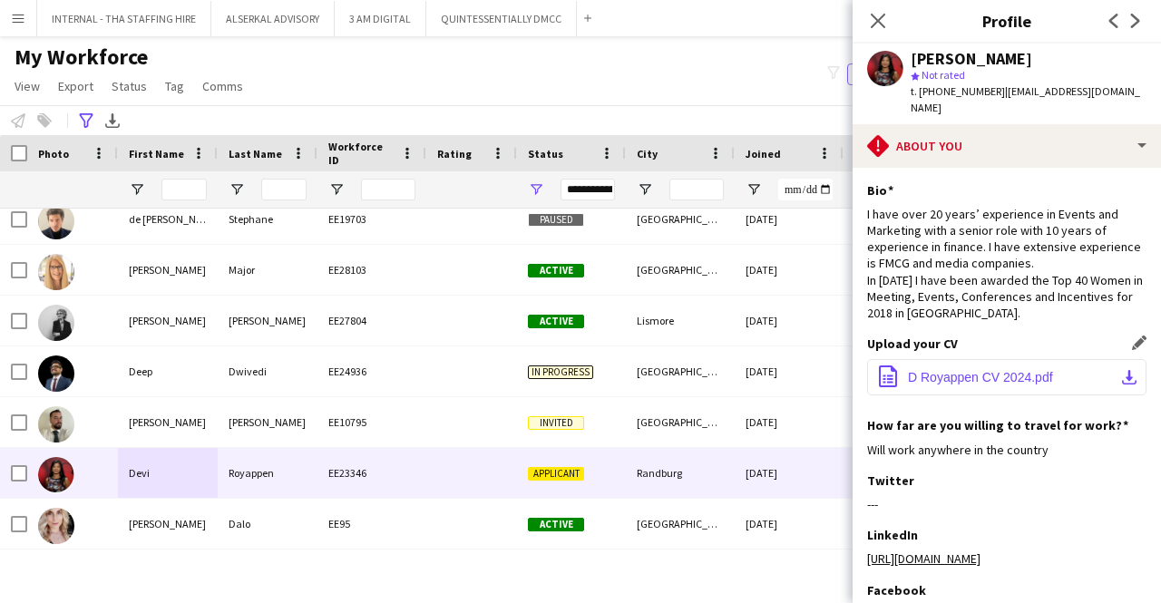
click at [954, 370] on span "D Royappen CV 2024.pdf" at bounding box center [980, 377] width 145 height 15
click at [958, 369] on button "office-file-sheet D Royappen CV 2024.pdf download-bottom" at bounding box center [1006, 377] width 279 height 36
click at [950, 370] on span "D Royappen CV 2024.pdf" at bounding box center [980, 377] width 145 height 15
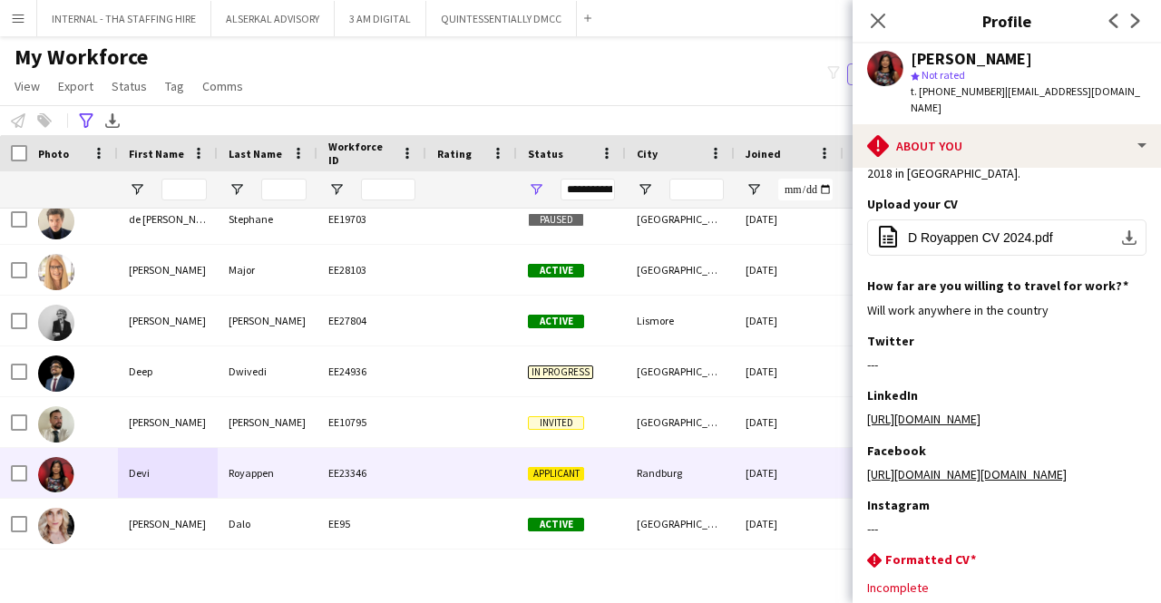
scroll to position [248, 0]
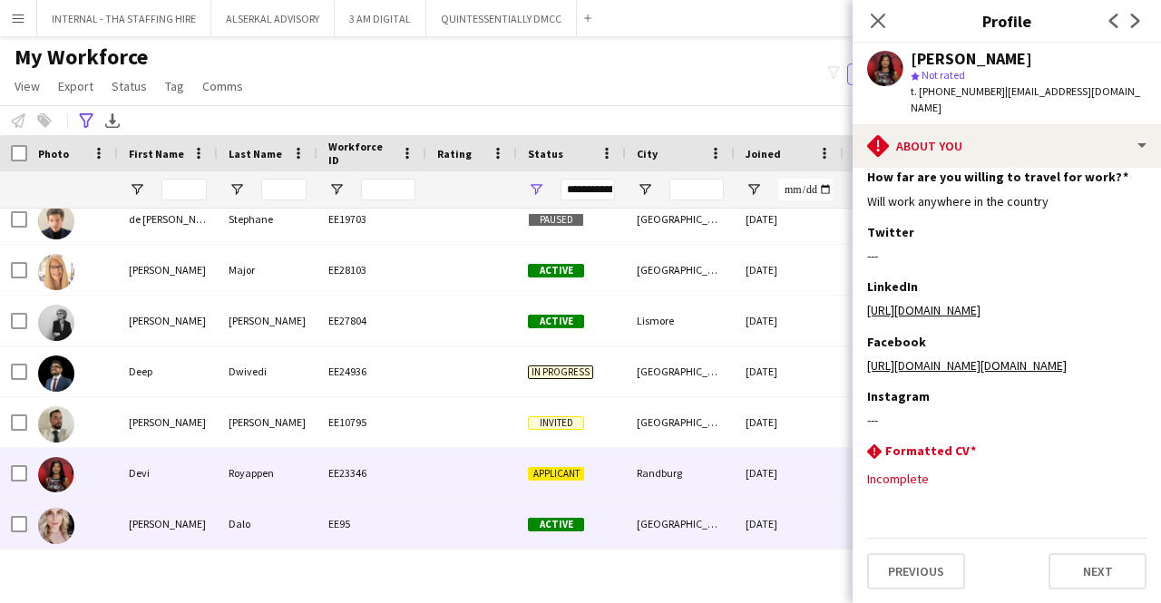
click at [245, 527] on div "Dalo" at bounding box center [268, 524] width 100 height 50
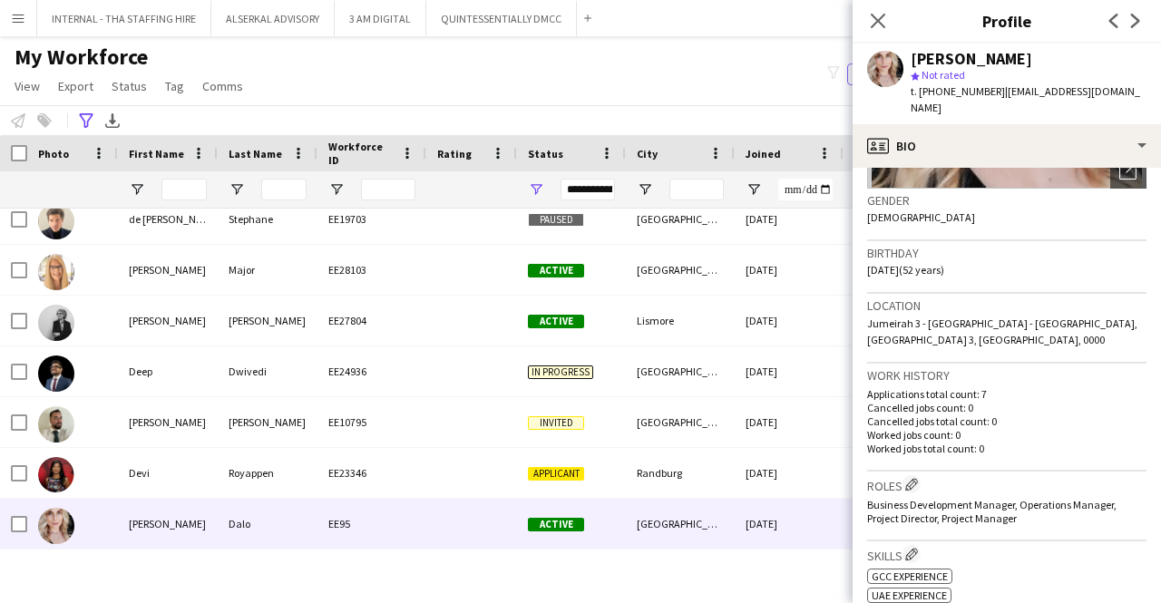
scroll to position [453, 0]
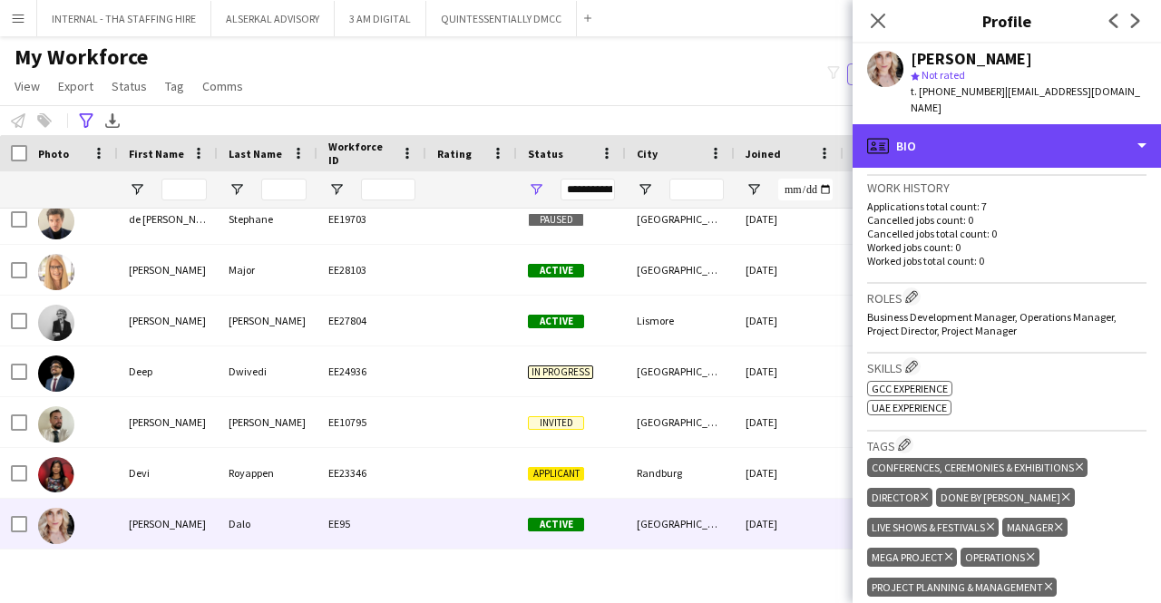
drag, startPoint x: 958, startPoint y: 129, endPoint x: 967, endPoint y: 103, distance: 27.0
click at [959, 129] on div "profile Bio" at bounding box center [1006, 146] width 308 height 44
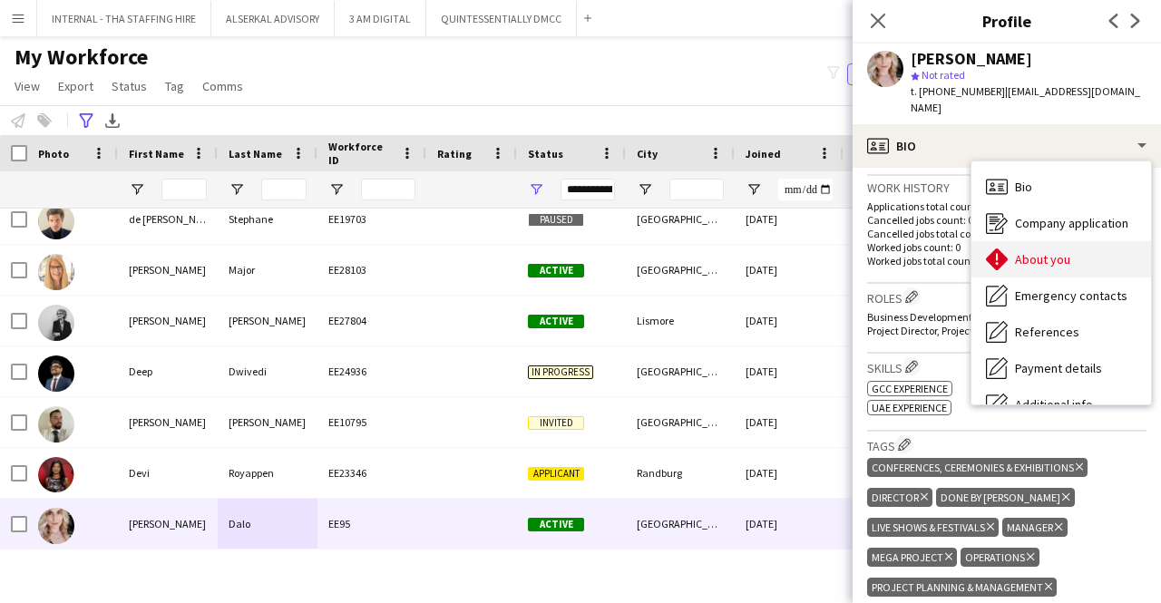
click at [1071, 250] on div "About you About you" at bounding box center [1061, 259] width 180 height 36
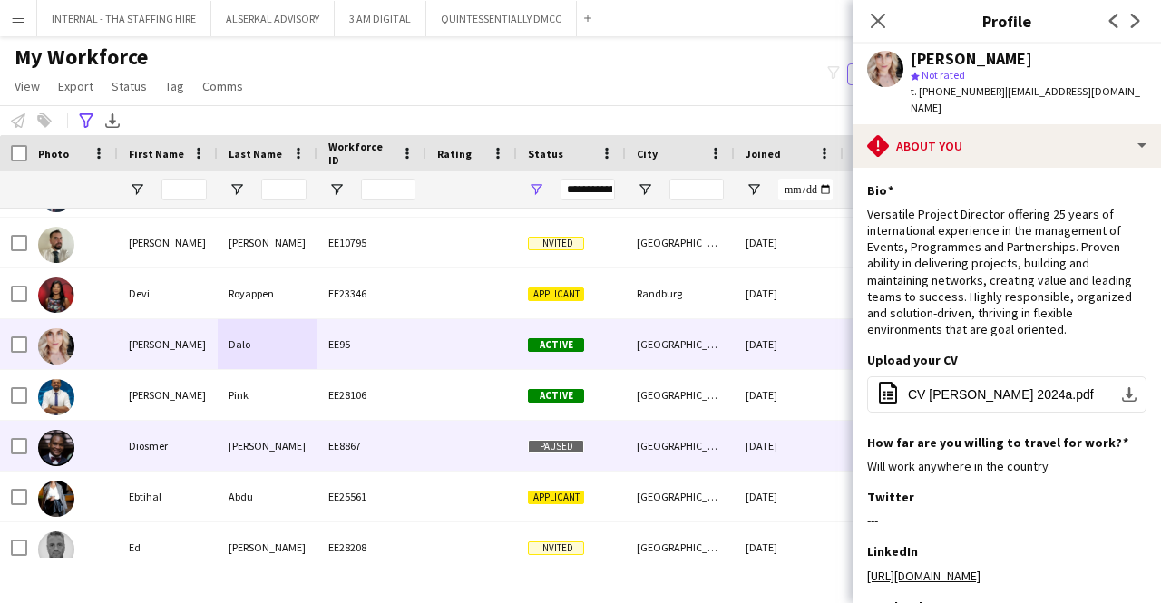
scroll to position [2176, 0]
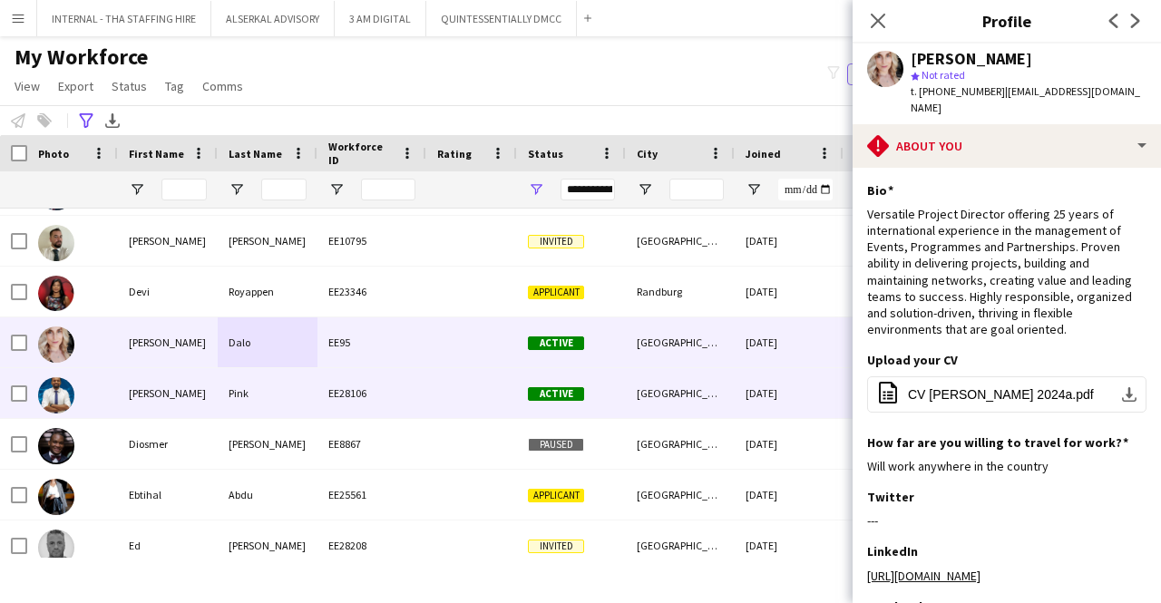
click at [221, 389] on div "Pink" at bounding box center [268, 393] width 100 height 50
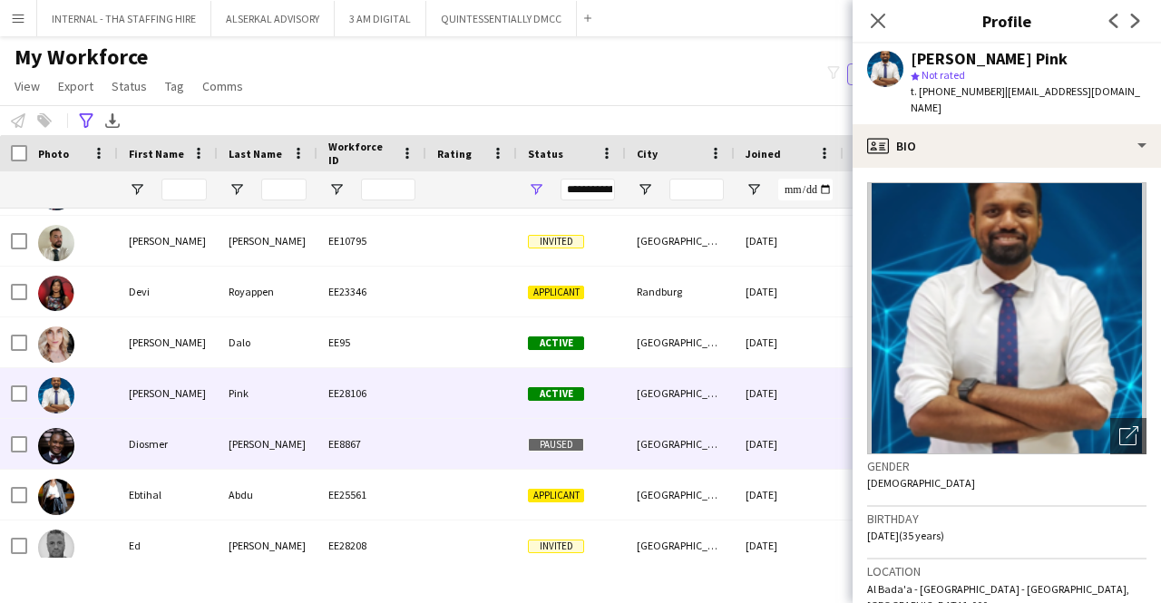
scroll to position [2267, 0]
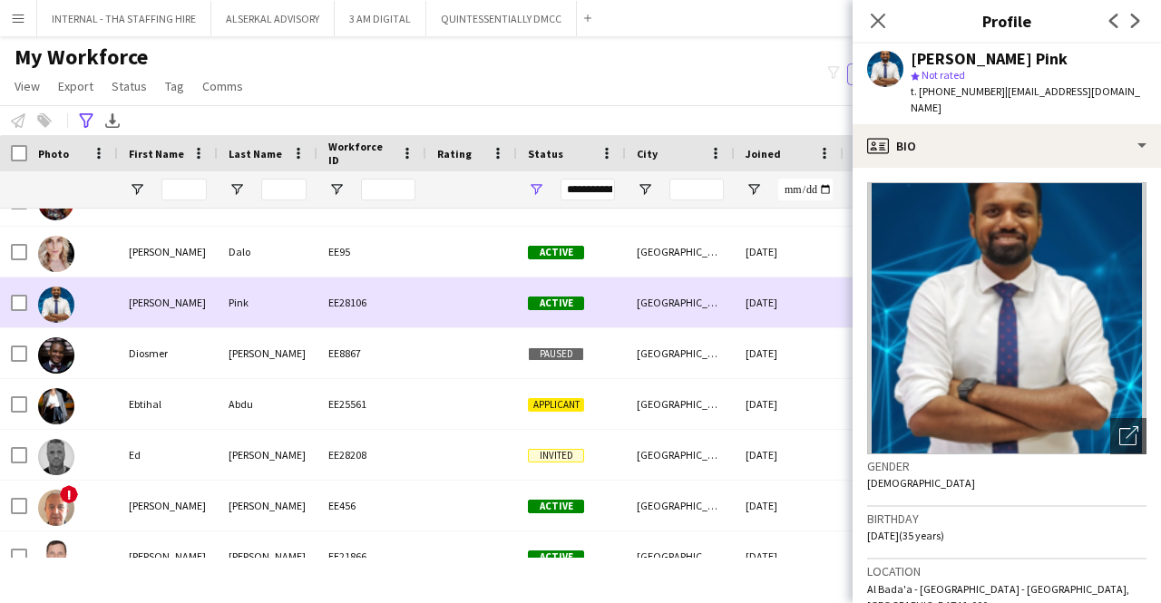
click at [292, 300] on div "Pink" at bounding box center [268, 302] width 100 height 50
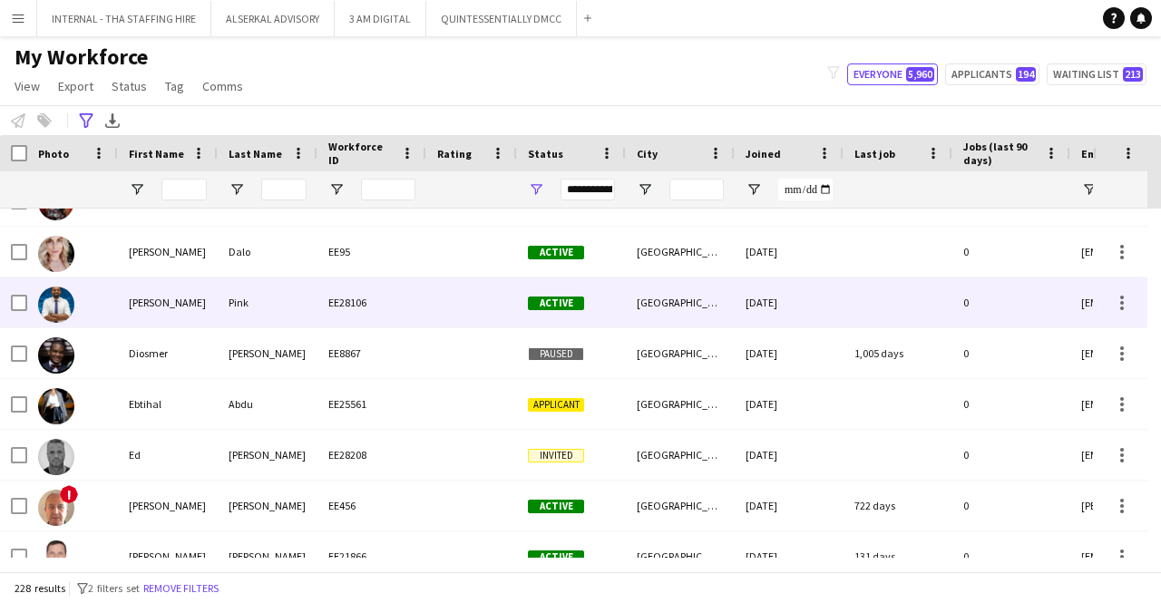
click at [265, 304] on div "Pink" at bounding box center [268, 302] width 100 height 50
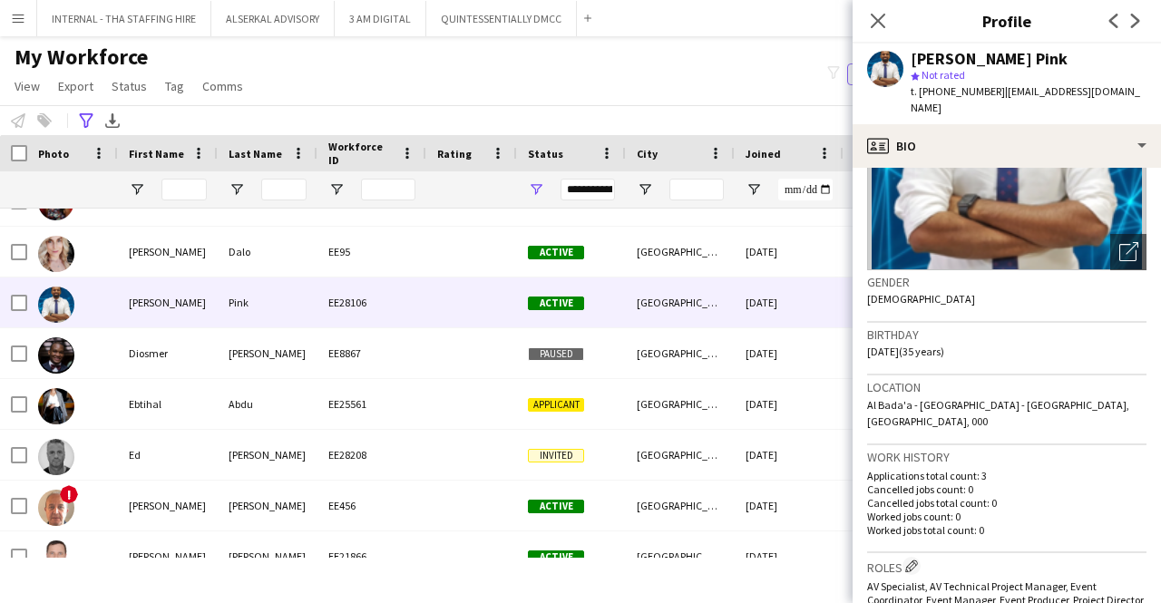
scroll to position [272, 0]
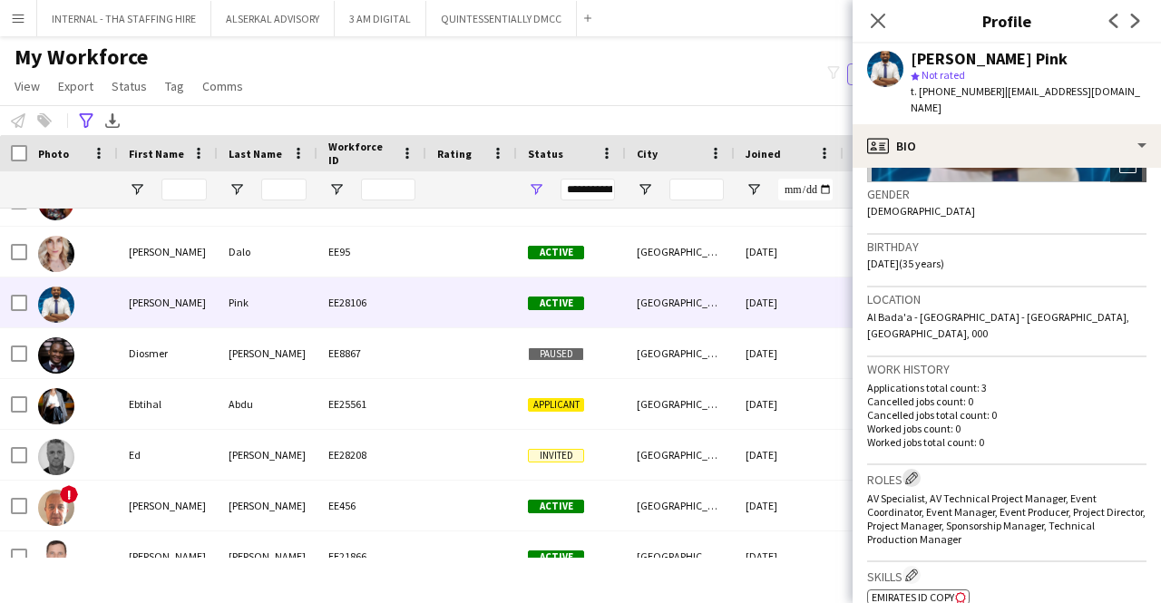
click at [913, 472] on app-icon "Edit crew company roles" at bounding box center [911, 478] width 13 height 13
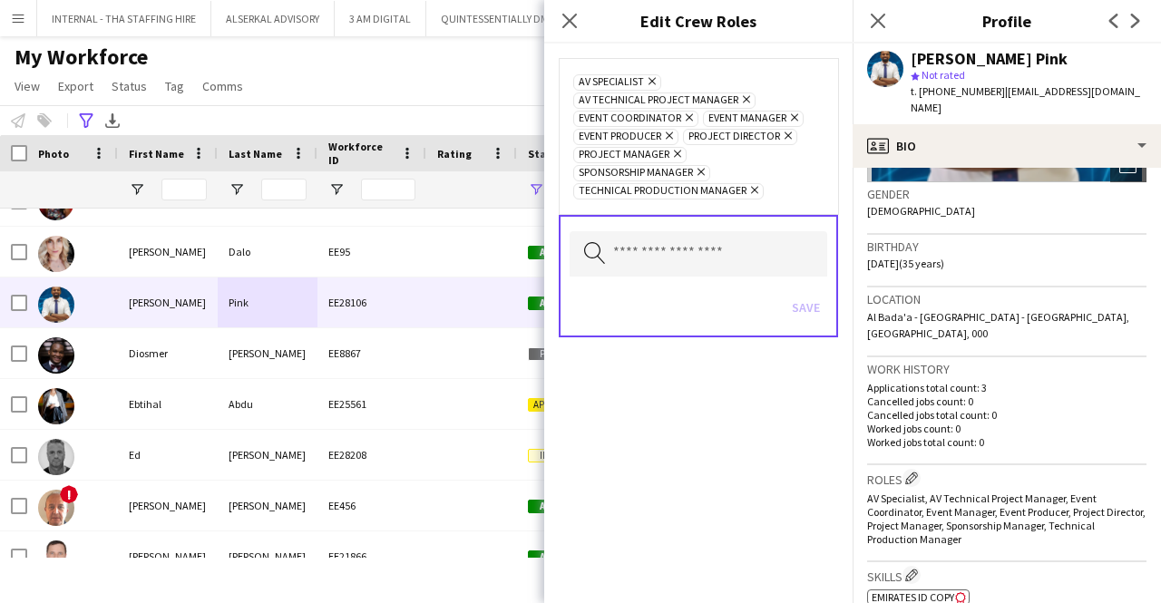
click at [791, 133] on span "Project Director Remove" at bounding box center [740, 137] width 114 height 16
click at [783, 130] on icon "Remove" at bounding box center [786, 136] width 12 height 12
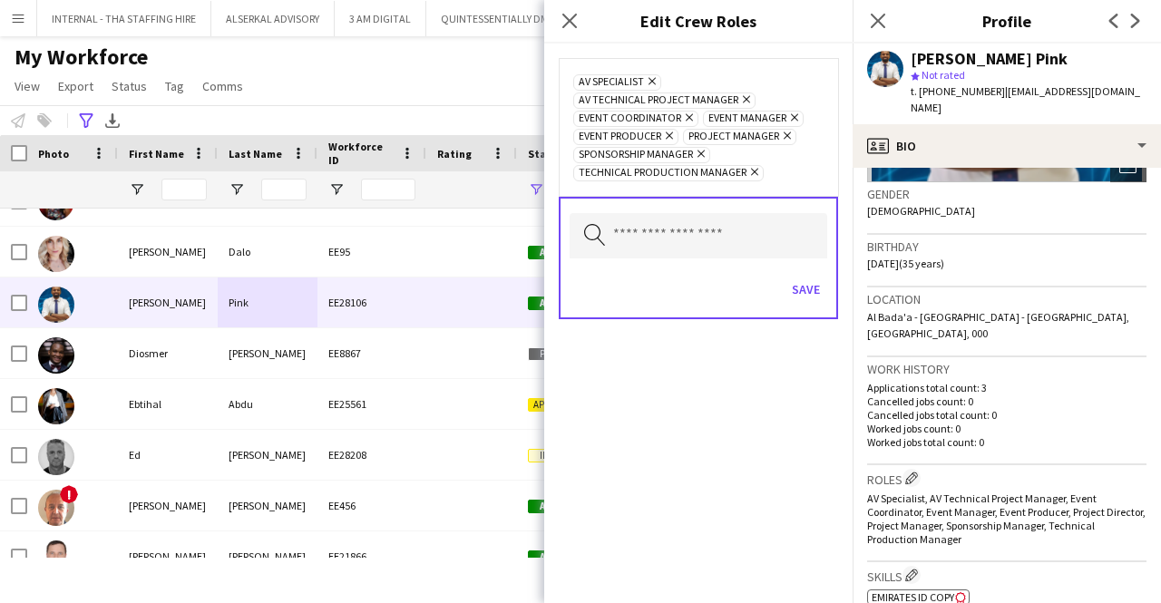
click at [670, 133] on icon "Remove" at bounding box center [667, 136] width 12 height 12
click at [809, 282] on button "Save" at bounding box center [805, 289] width 43 height 29
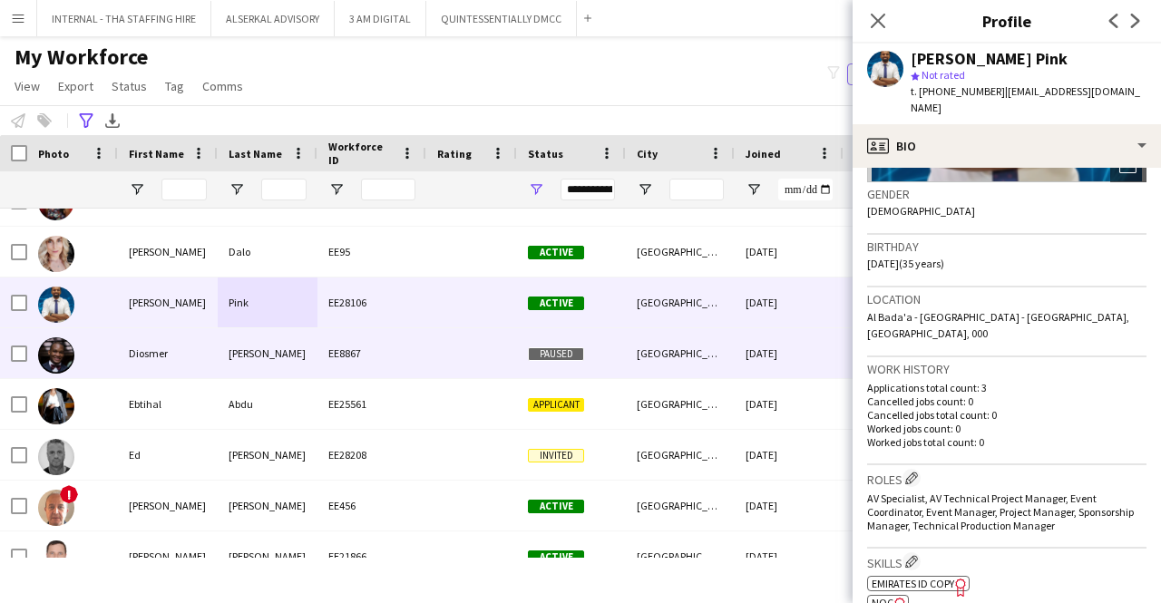
click at [231, 360] on div "[PERSON_NAME]" at bounding box center [268, 353] width 100 height 50
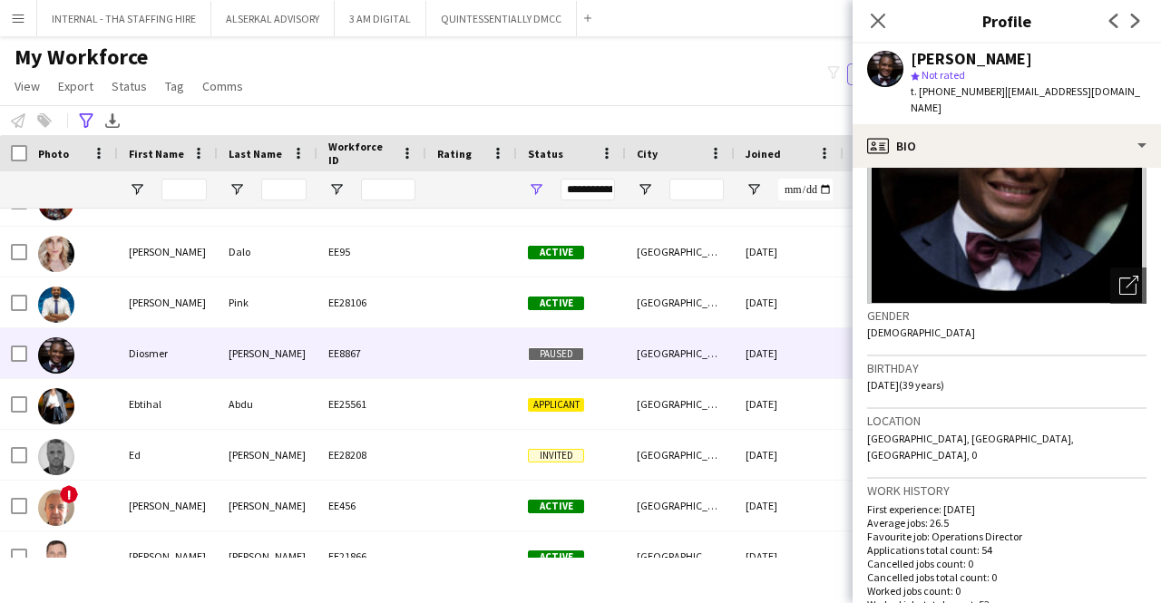
scroll to position [363, 0]
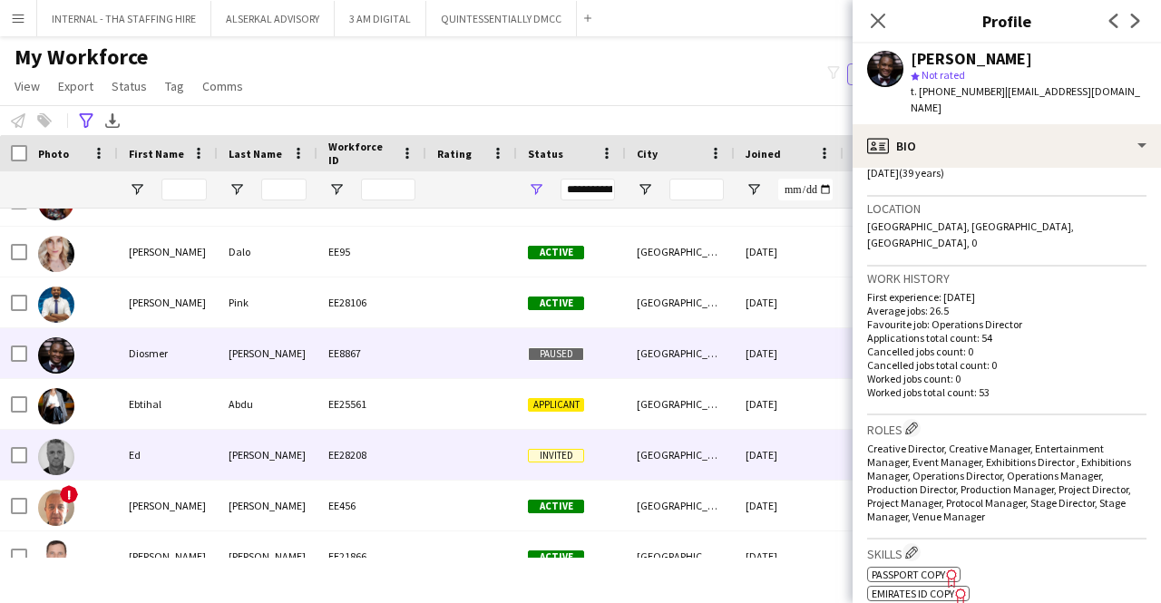
click at [213, 452] on div "Ed" at bounding box center [168, 455] width 100 height 50
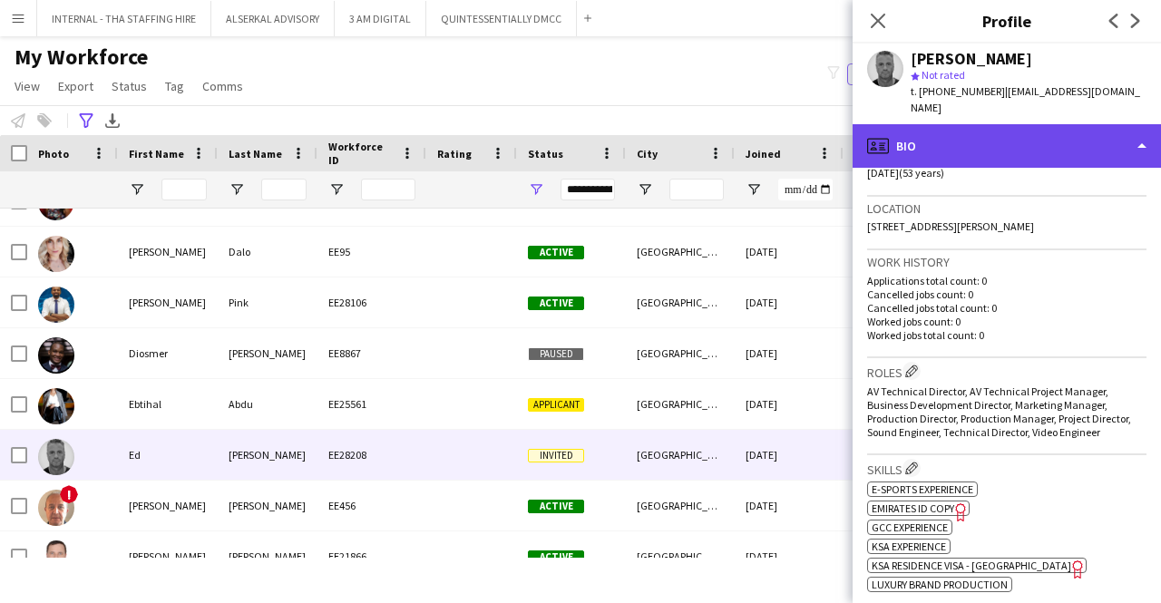
click at [943, 135] on div "profile Bio" at bounding box center [1006, 146] width 308 height 44
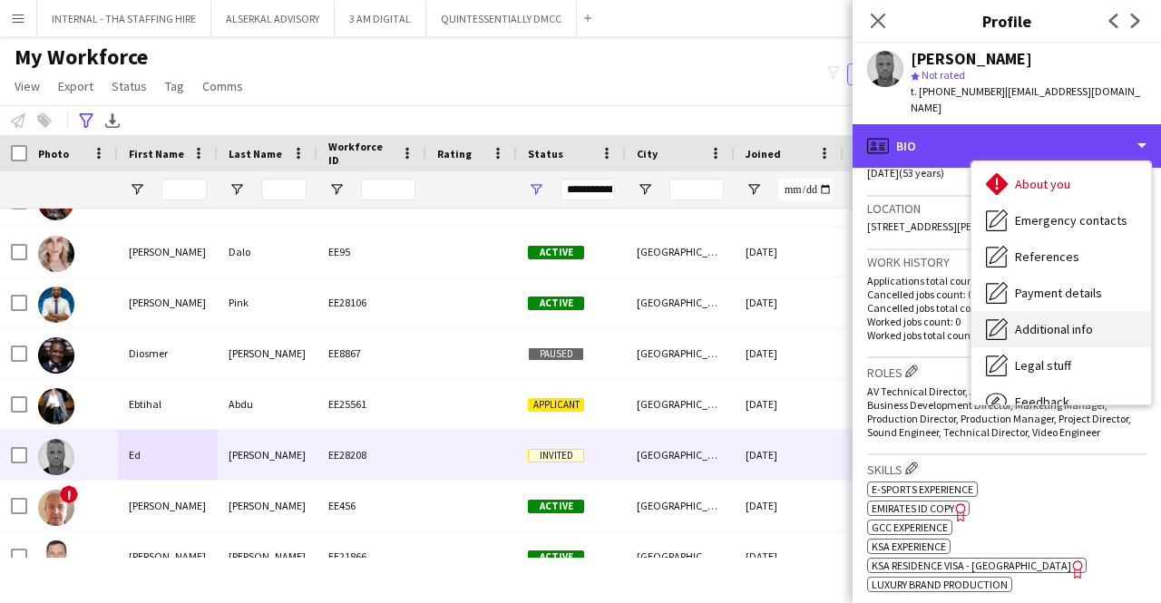
scroll to position [134, 0]
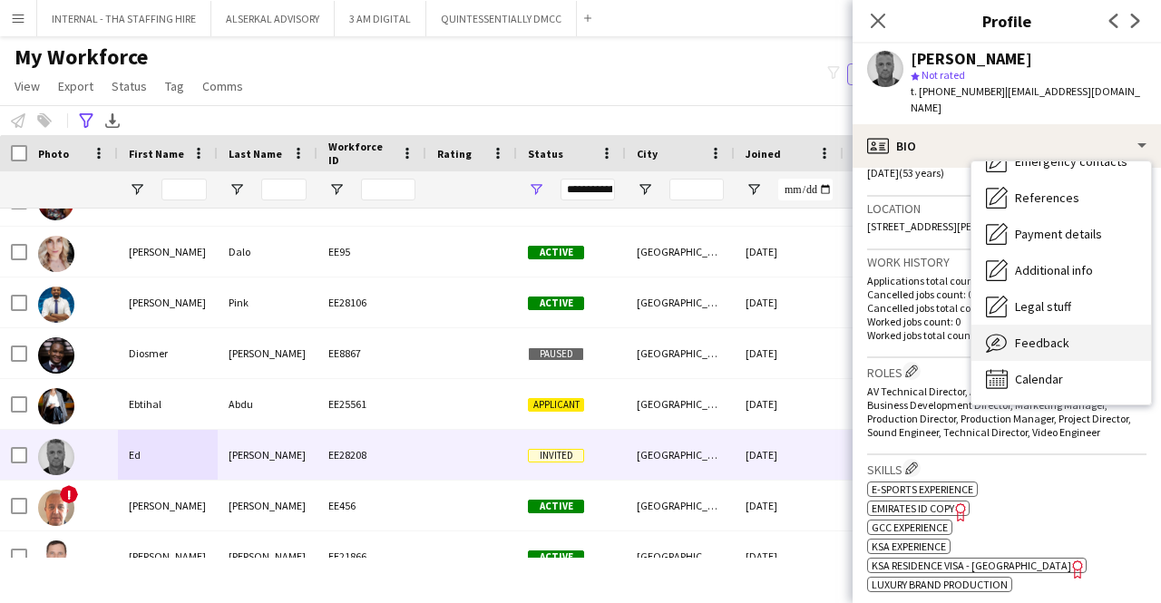
click at [1068, 325] on div "Feedback Feedback" at bounding box center [1061, 343] width 180 height 36
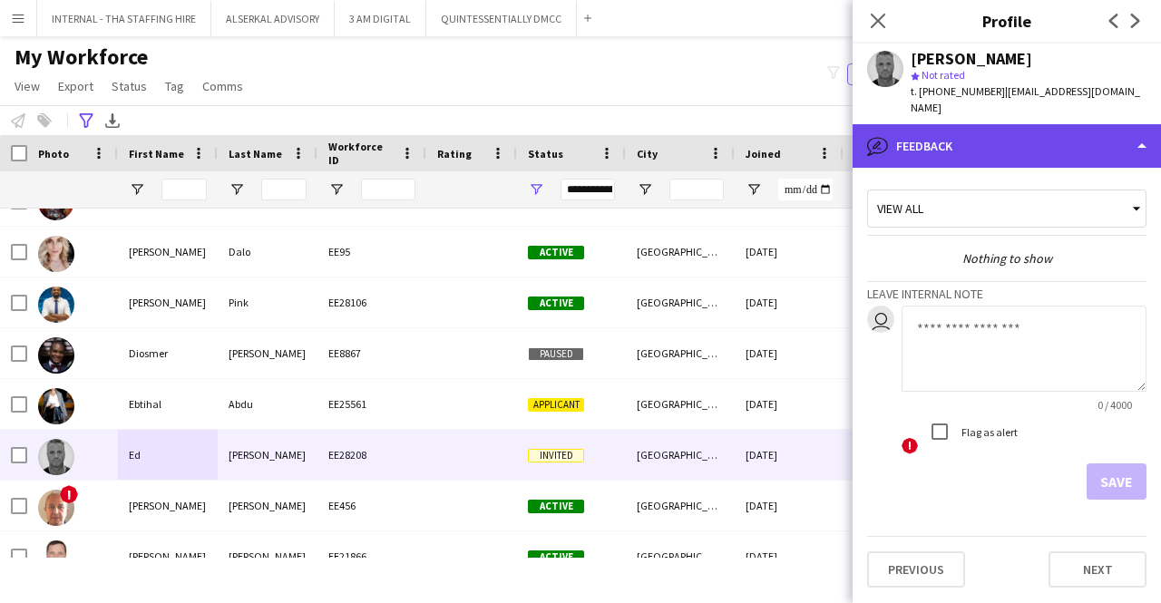
click at [992, 124] on div "bubble-pencil Feedback" at bounding box center [1006, 146] width 308 height 44
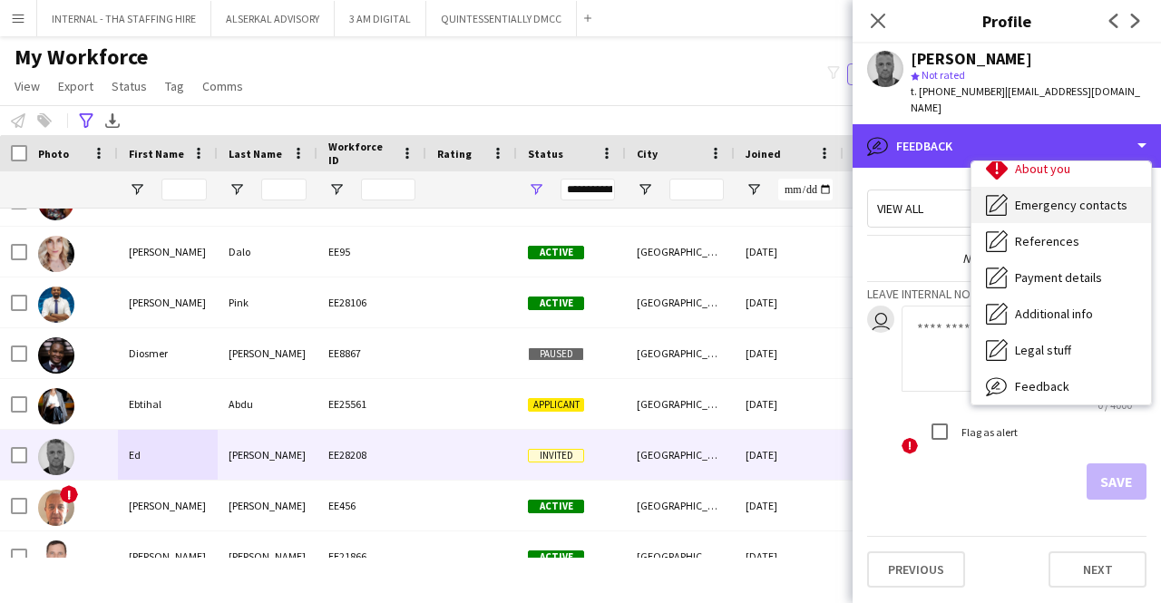
scroll to position [0, 0]
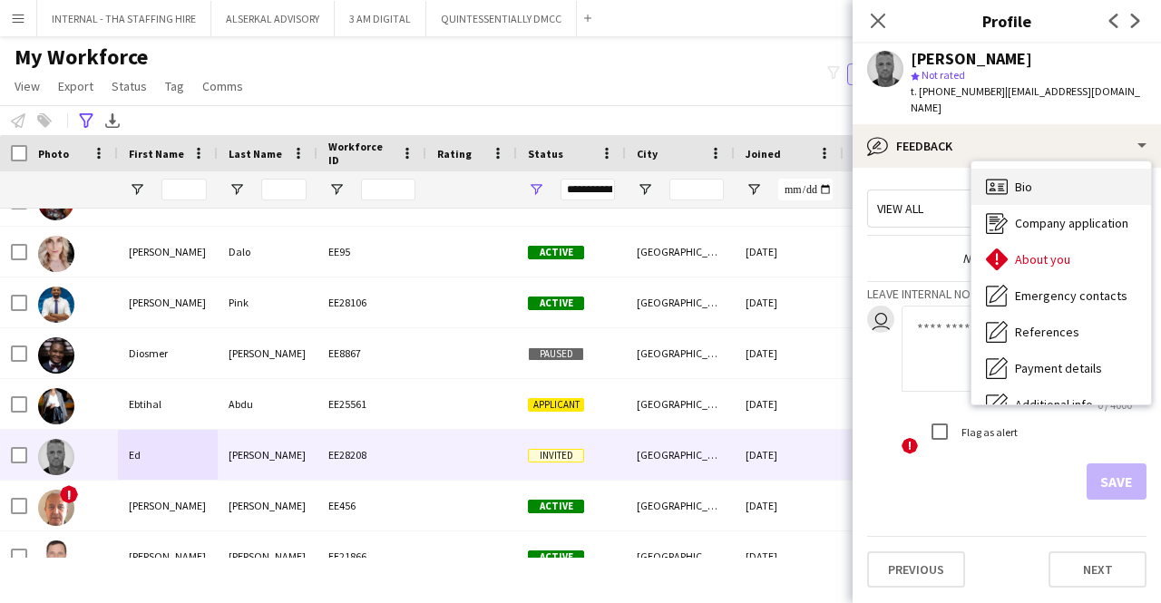
click at [1033, 169] on div "Bio Bio" at bounding box center [1061, 187] width 180 height 36
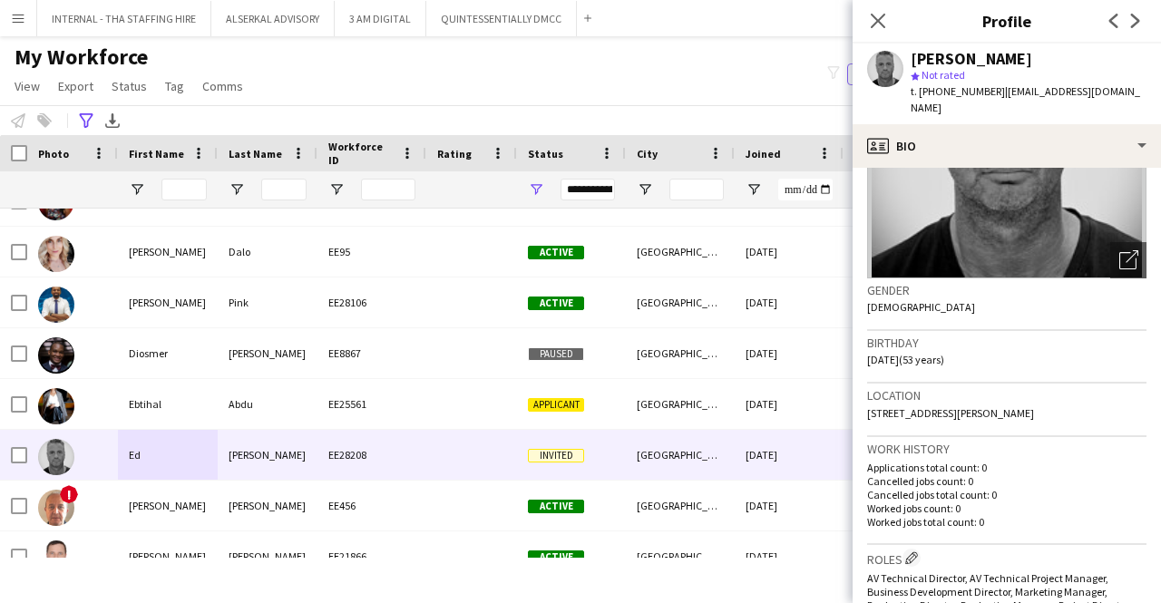
scroll to position [363, 0]
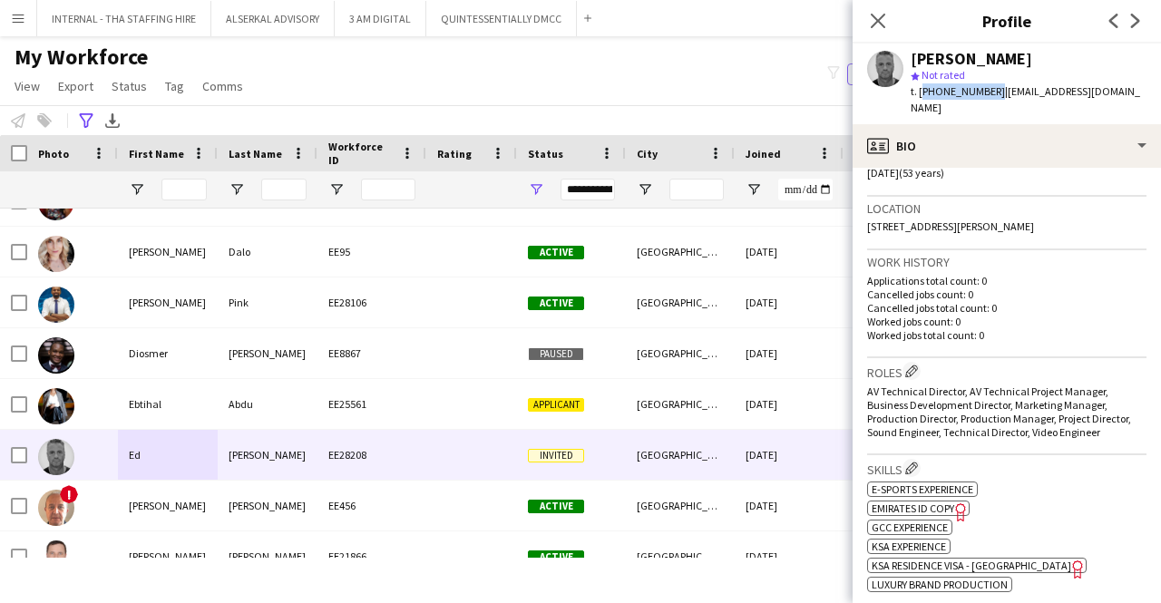
drag, startPoint x: 988, startPoint y: 88, endPoint x: 924, endPoint y: 89, distance: 64.4
click at [920, 85] on span "t. [PHONE_NUMBER]" at bounding box center [957, 91] width 94 height 14
copy span "[PHONE_NUMBER]"
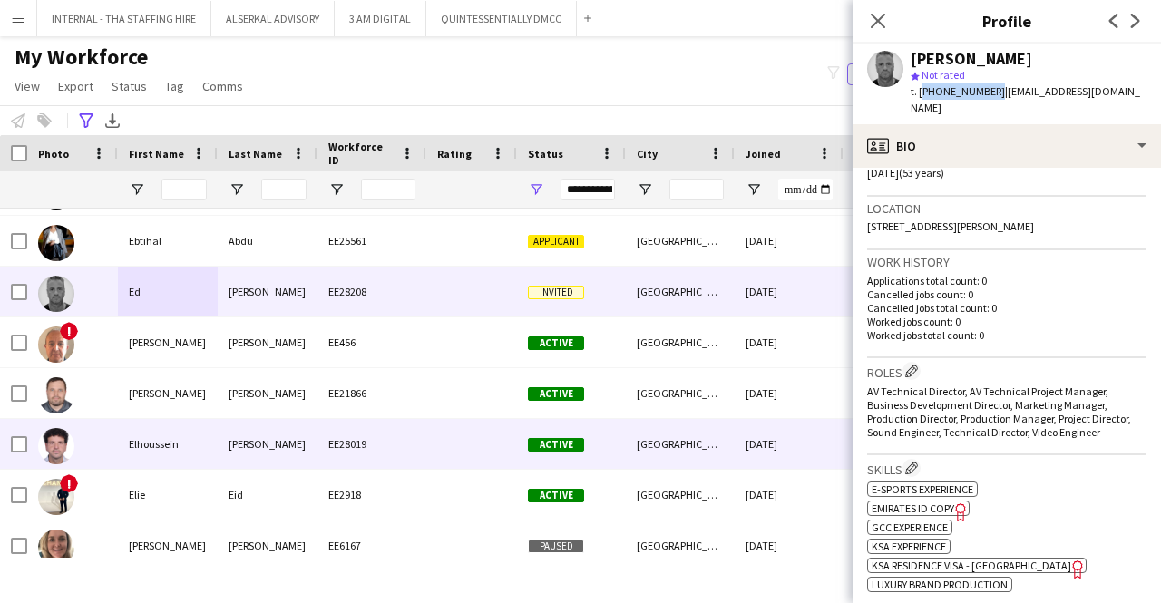
scroll to position [2448, 0]
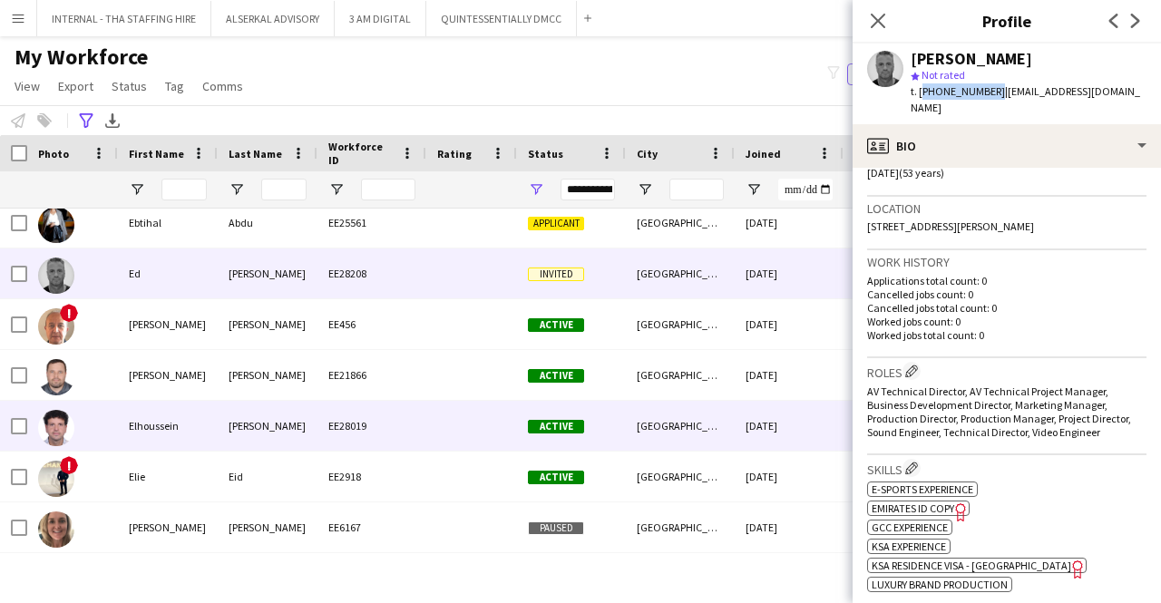
click at [268, 423] on div "[PERSON_NAME]" at bounding box center [268, 426] width 100 height 50
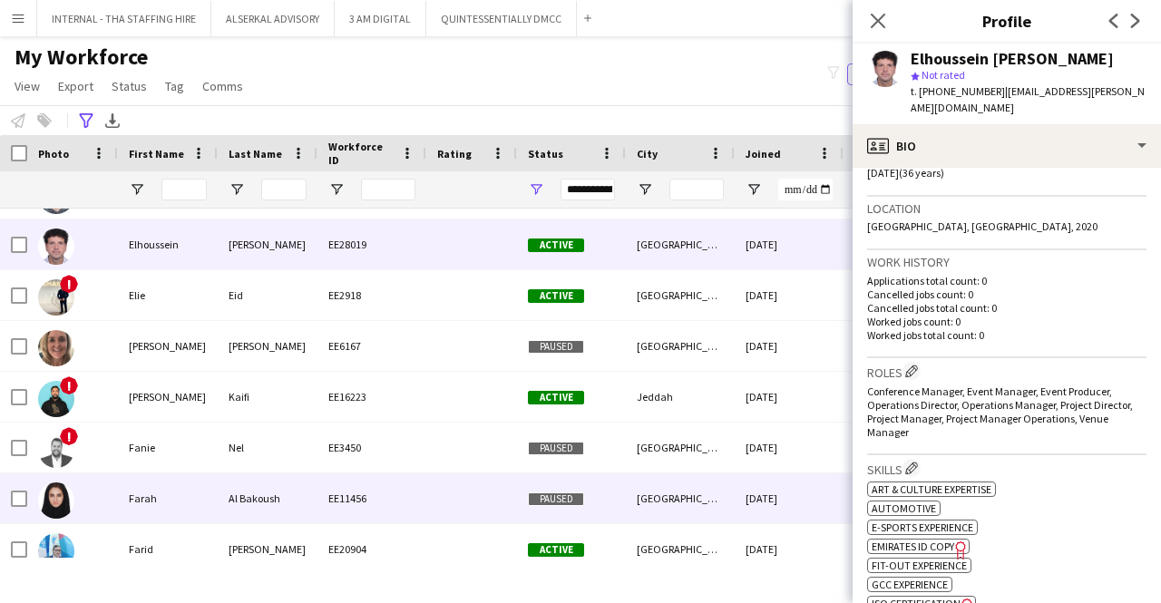
scroll to position [2630, 0]
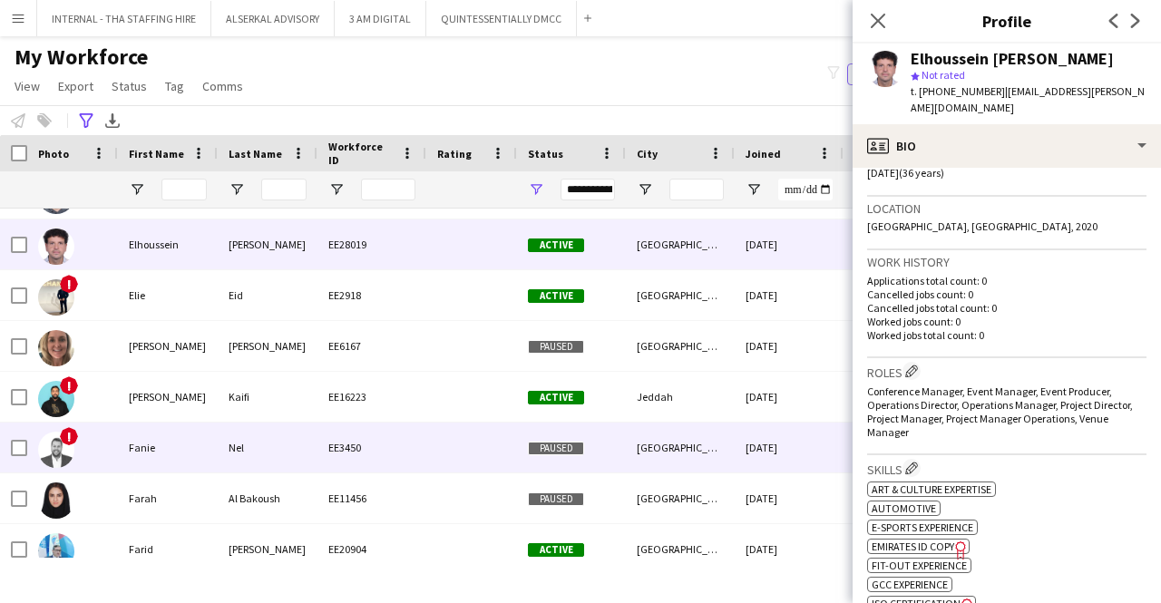
click at [267, 443] on div "Nel" at bounding box center [268, 448] width 100 height 50
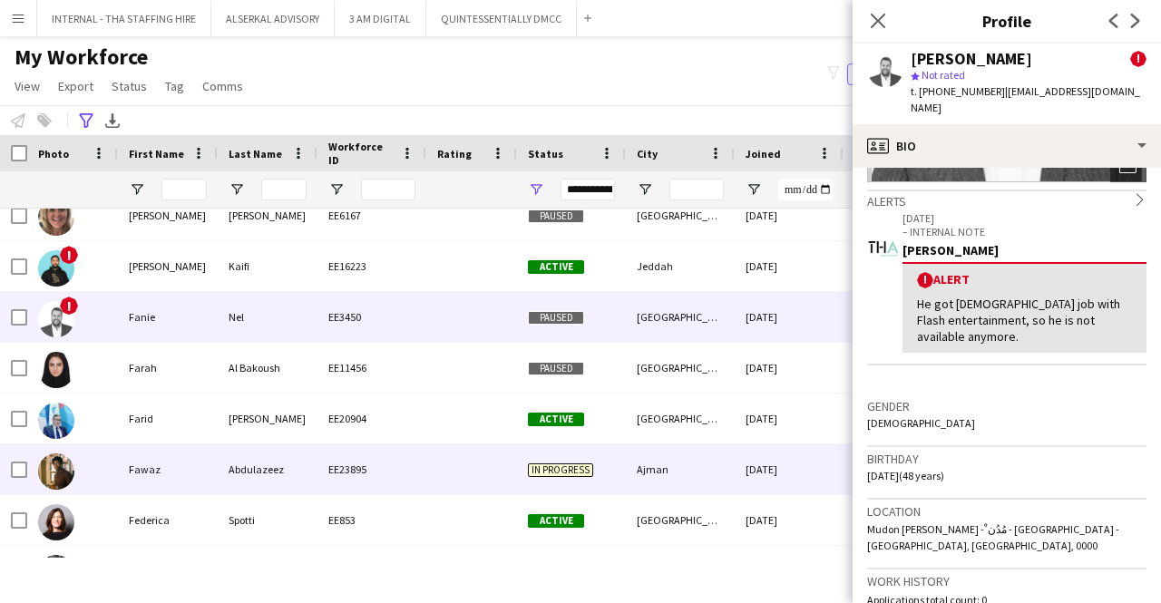
scroll to position [2811, 0]
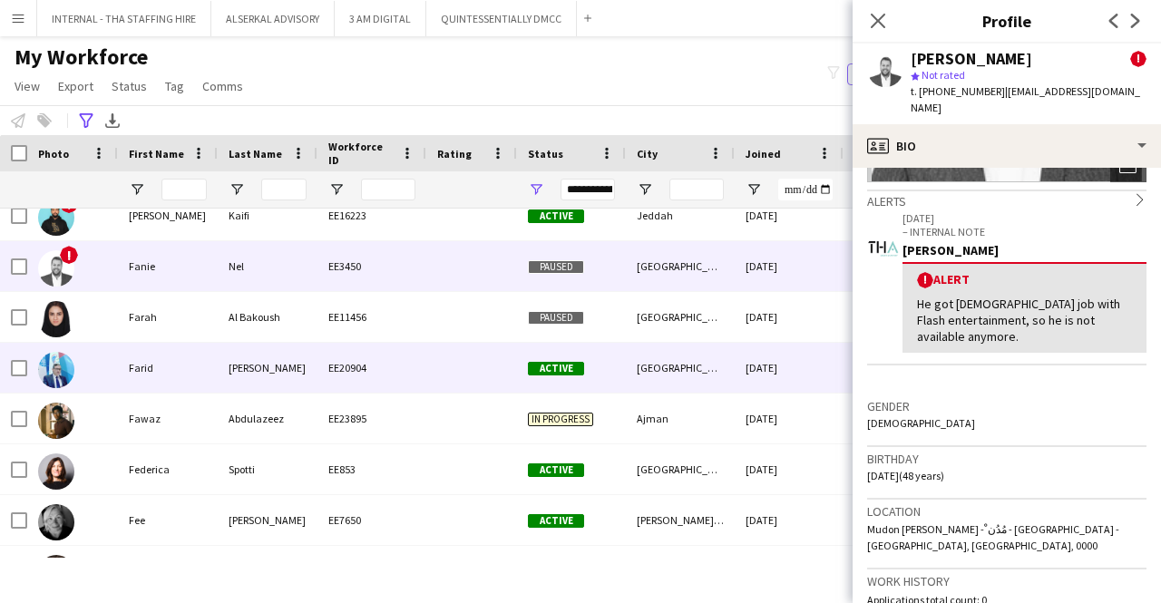
click at [205, 366] on div "Farid" at bounding box center [168, 368] width 100 height 50
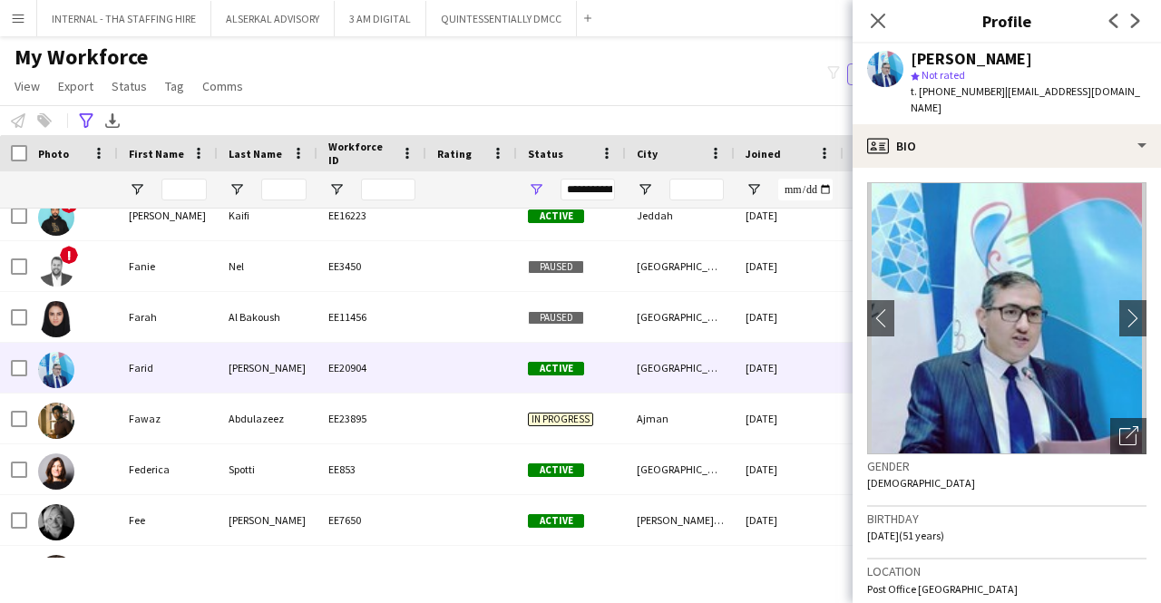
scroll to position [272, 0]
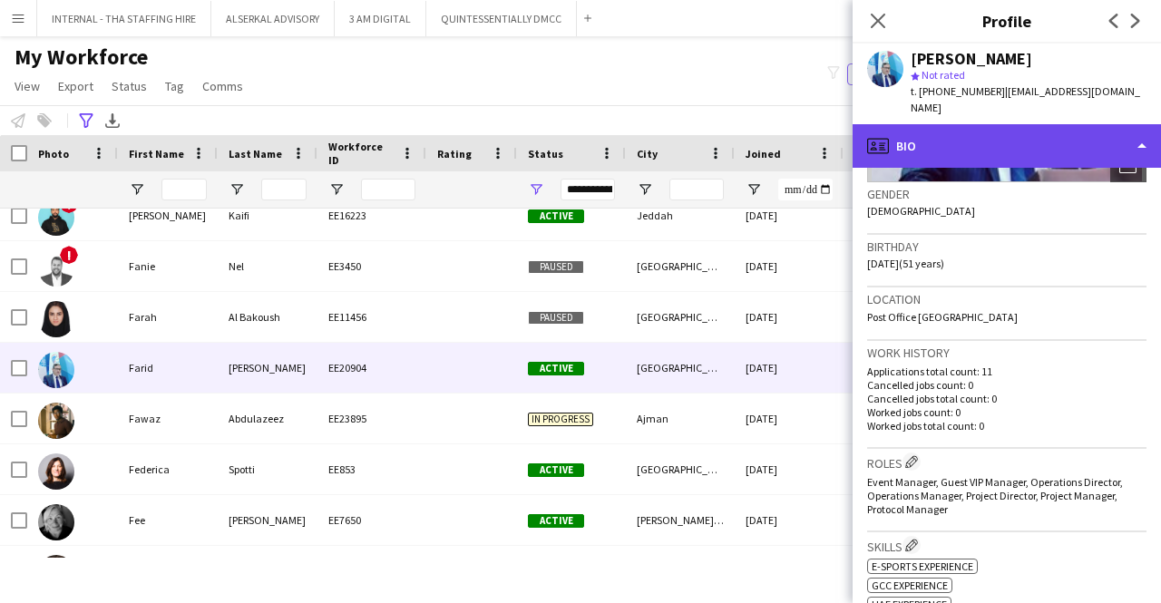
click at [998, 134] on div "profile Bio" at bounding box center [1006, 146] width 308 height 44
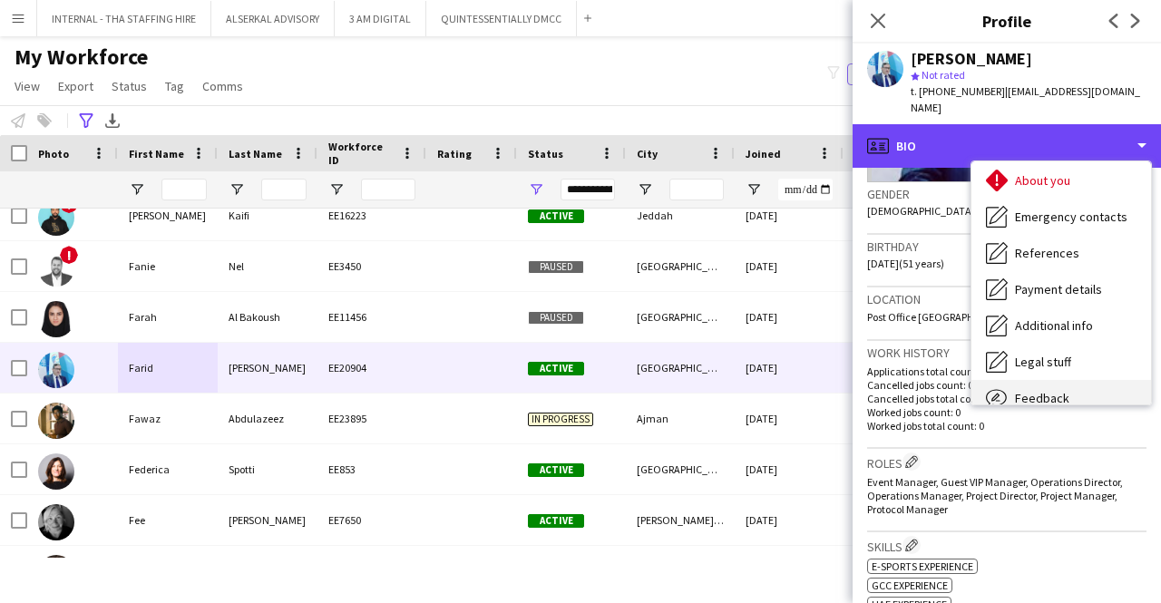
scroll to position [134, 0]
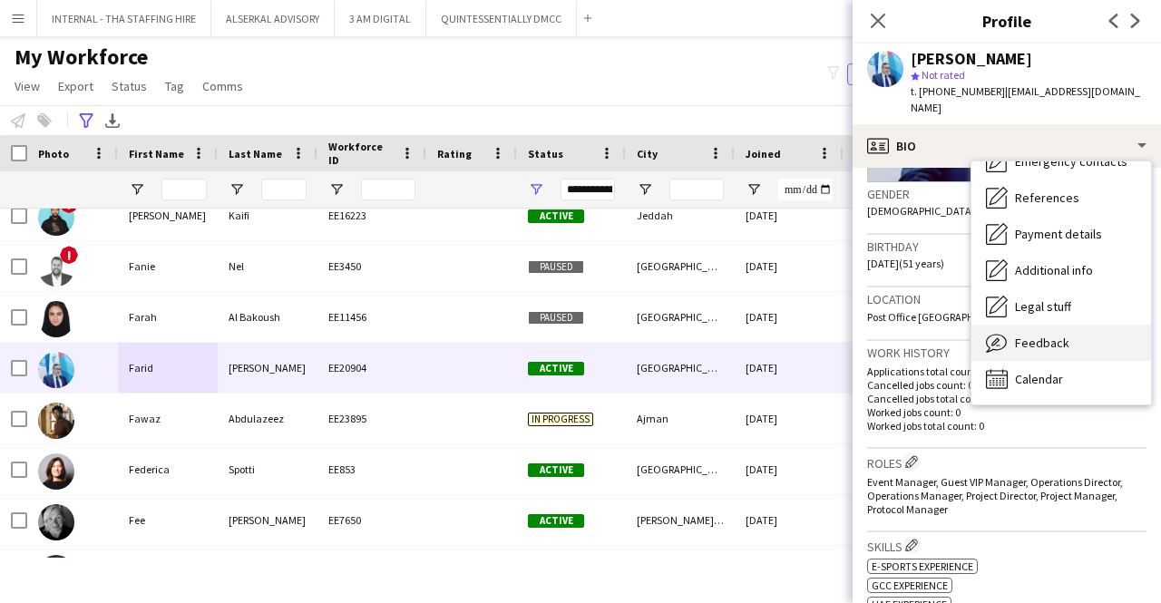
click at [1049, 335] on span "Feedback" at bounding box center [1042, 343] width 54 height 16
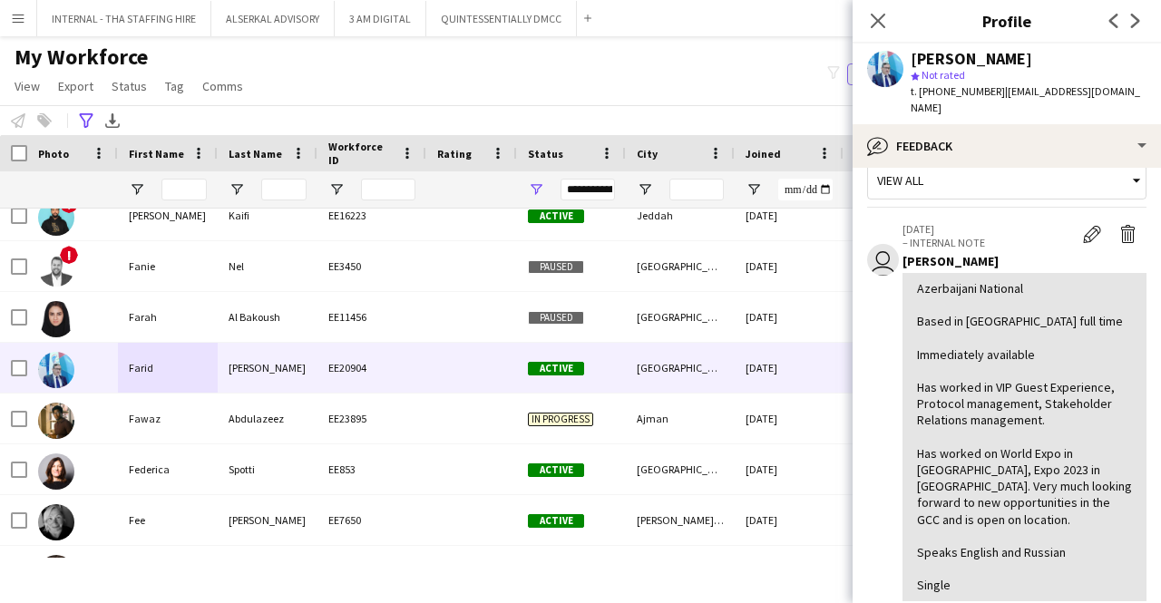
scroll to position [0, 0]
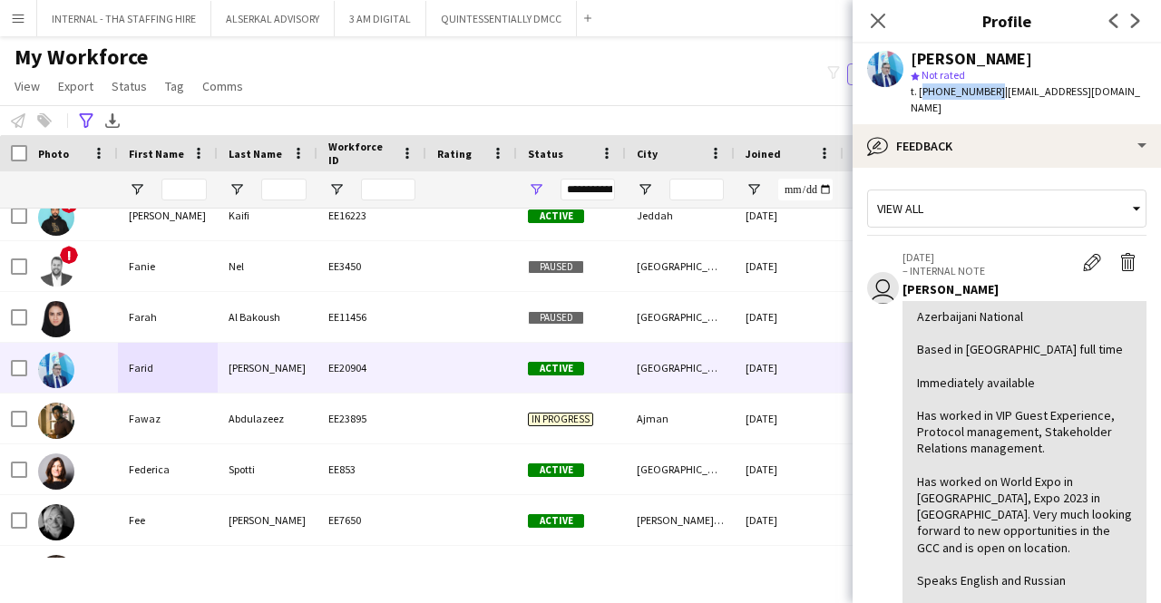
drag, startPoint x: 988, startPoint y: 92, endPoint x: 918, endPoint y: 101, distance: 71.3
click at [918, 101] on div "[PERSON_NAME] star Not rated t. [PHONE_NUMBER] | [EMAIL_ADDRESS][DOMAIN_NAME]" at bounding box center [1006, 84] width 308 height 81
copy span "[PHONE_NUMBER]"
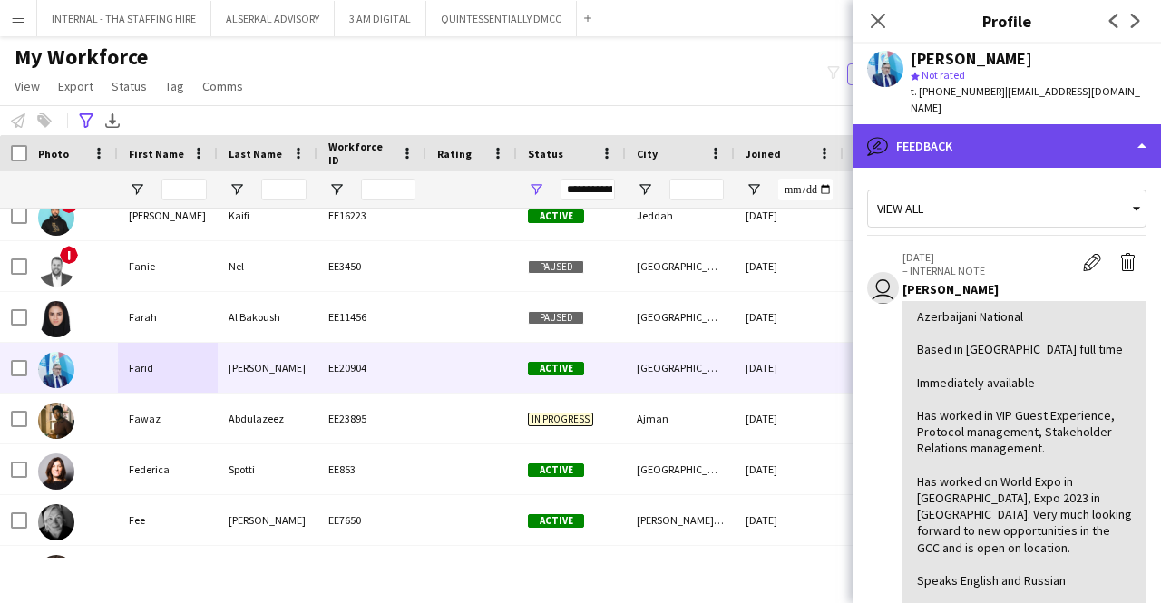
click at [967, 134] on div "bubble-pencil Feedback" at bounding box center [1006, 146] width 308 height 44
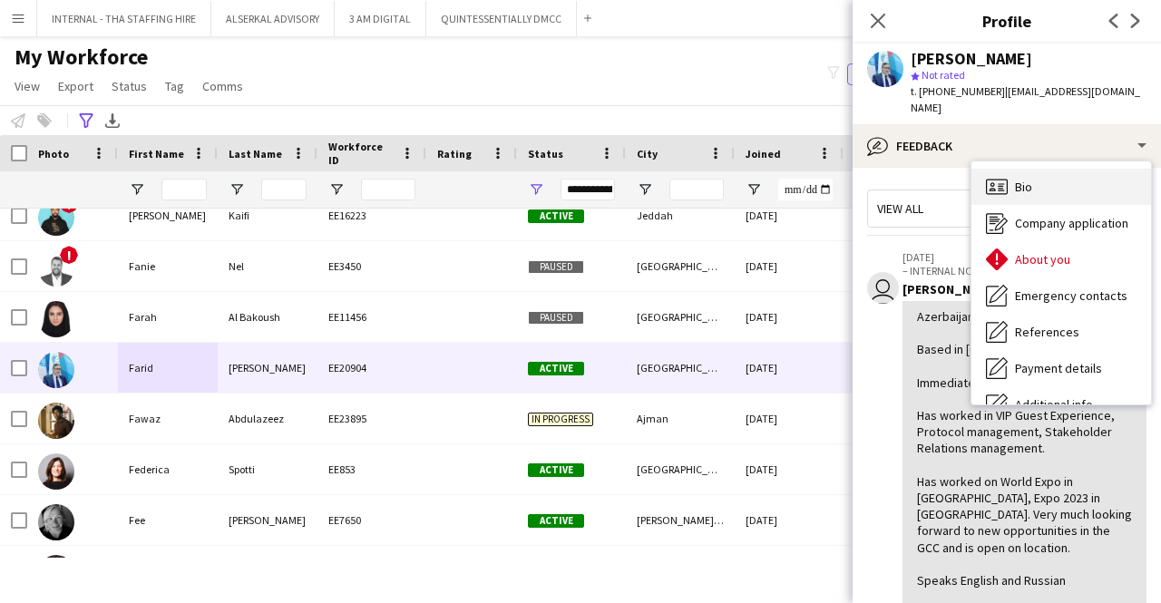
click at [1019, 179] on span "Bio" at bounding box center [1023, 187] width 17 height 16
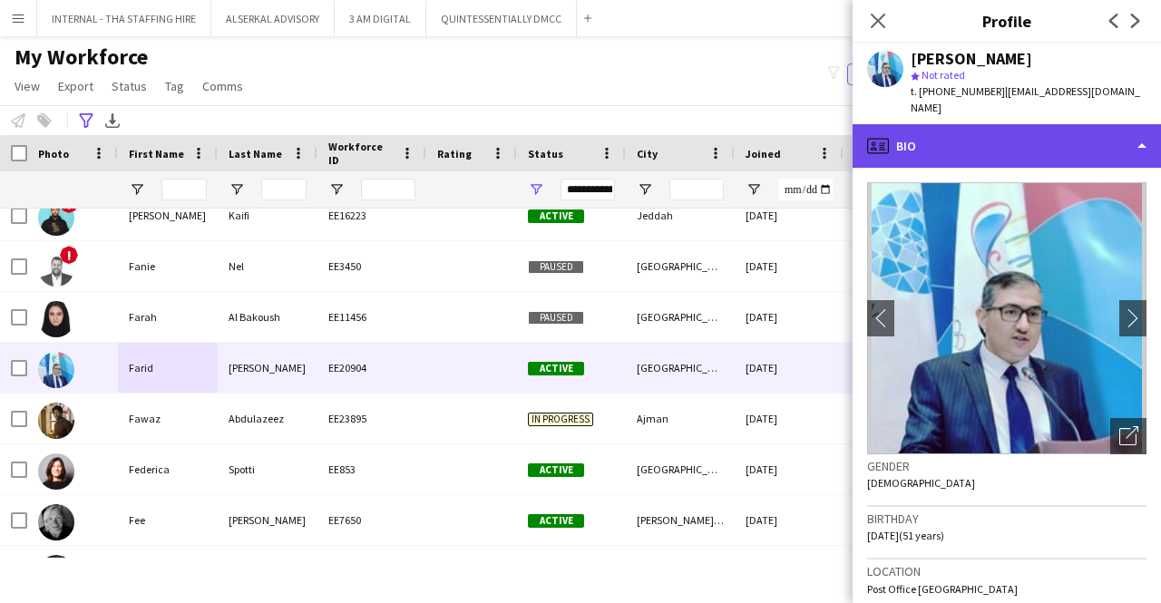
click at [990, 133] on div "profile Bio" at bounding box center [1006, 146] width 308 height 44
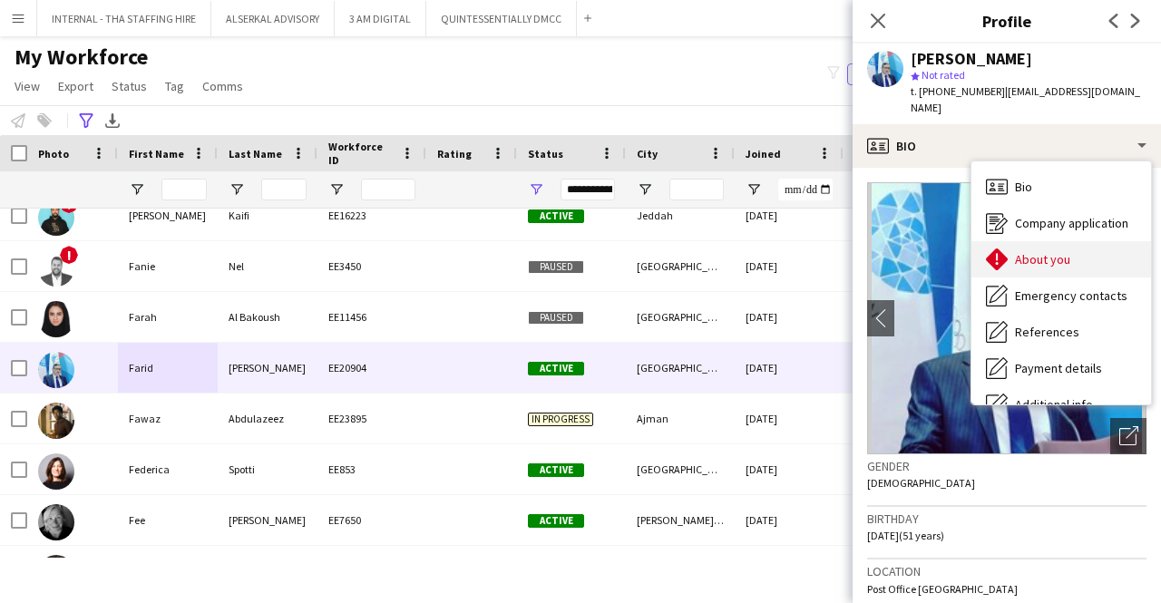
click at [1018, 251] on span "About you" at bounding box center [1042, 259] width 55 height 16
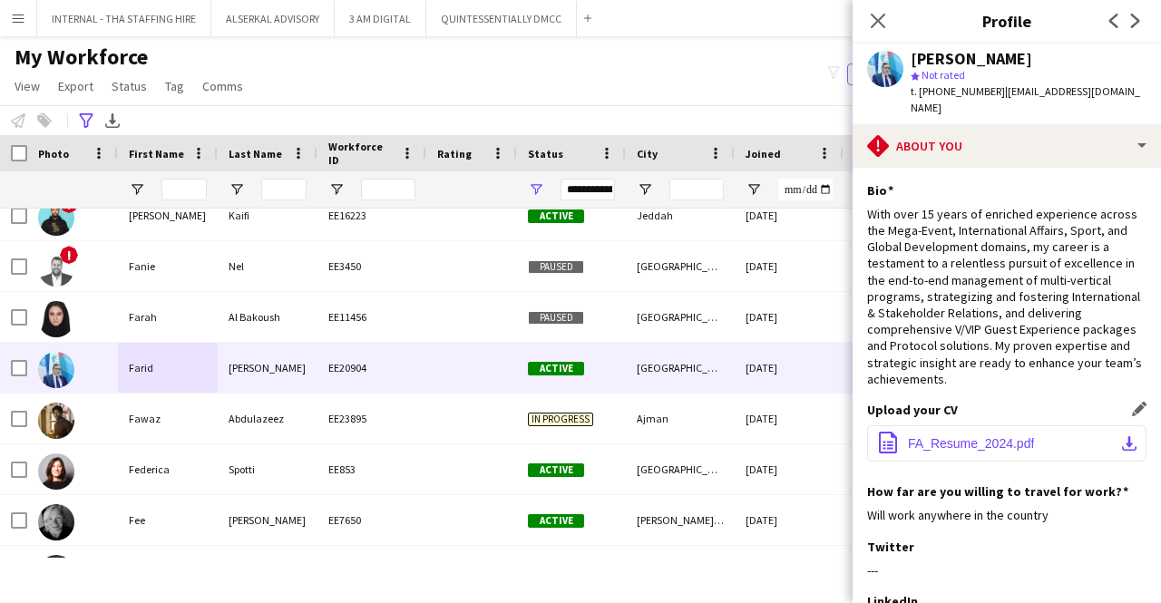
click at [912, 436] on span "FA_Resume_2024.pdf" at bounding box center [971, 443] width 126 height 15
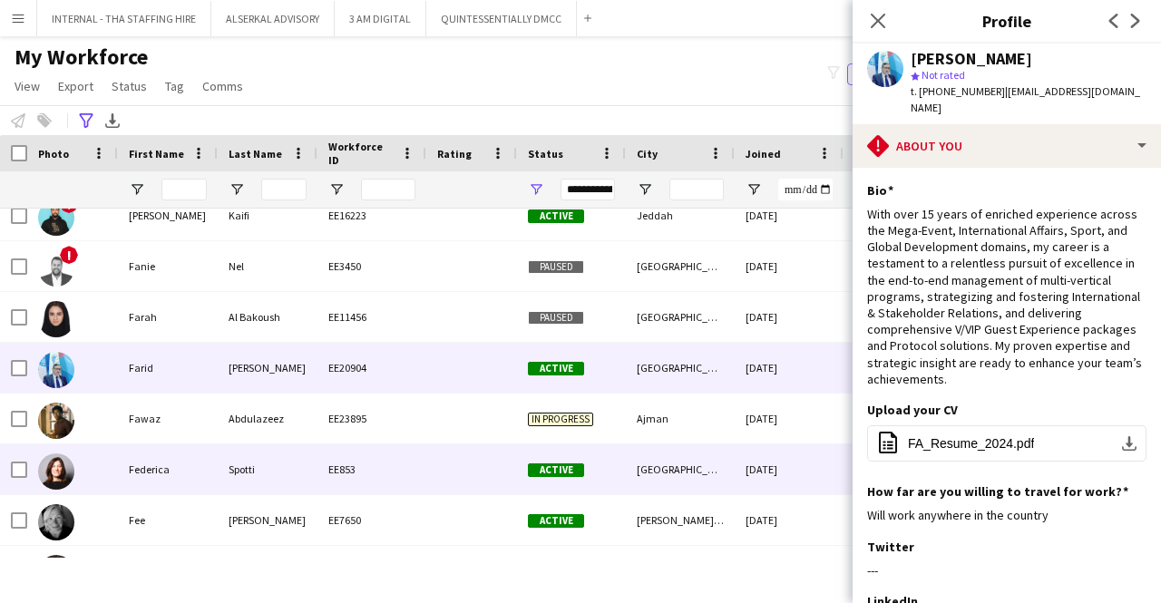
click at [183, 472] on div "Federica" at bounding box center [168, 469] width 100 height 50
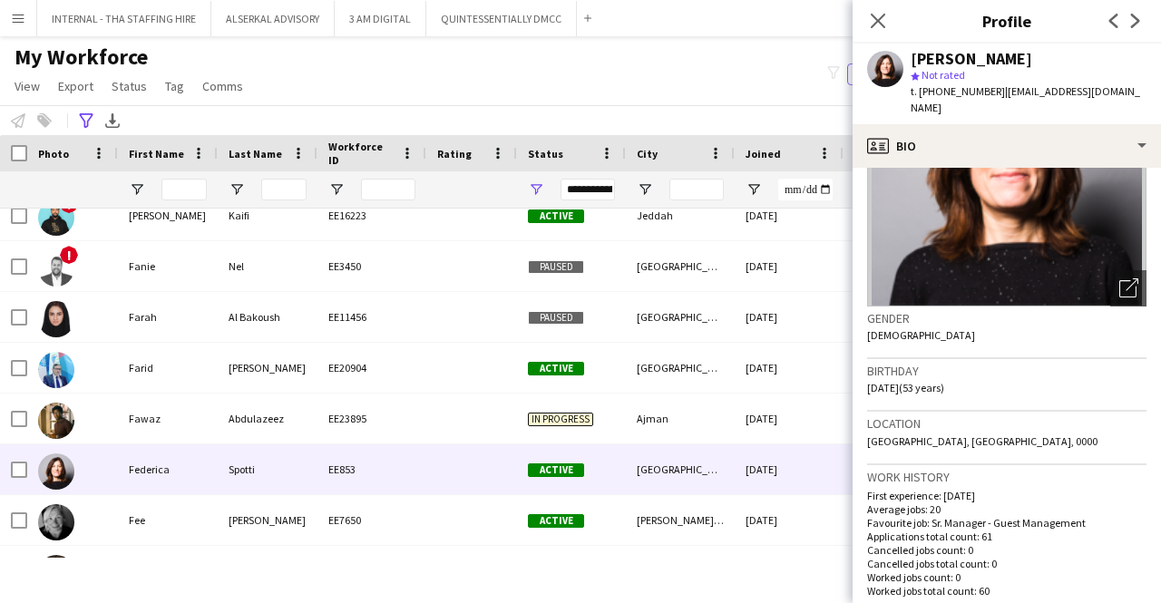
scroll to position [272, 0]
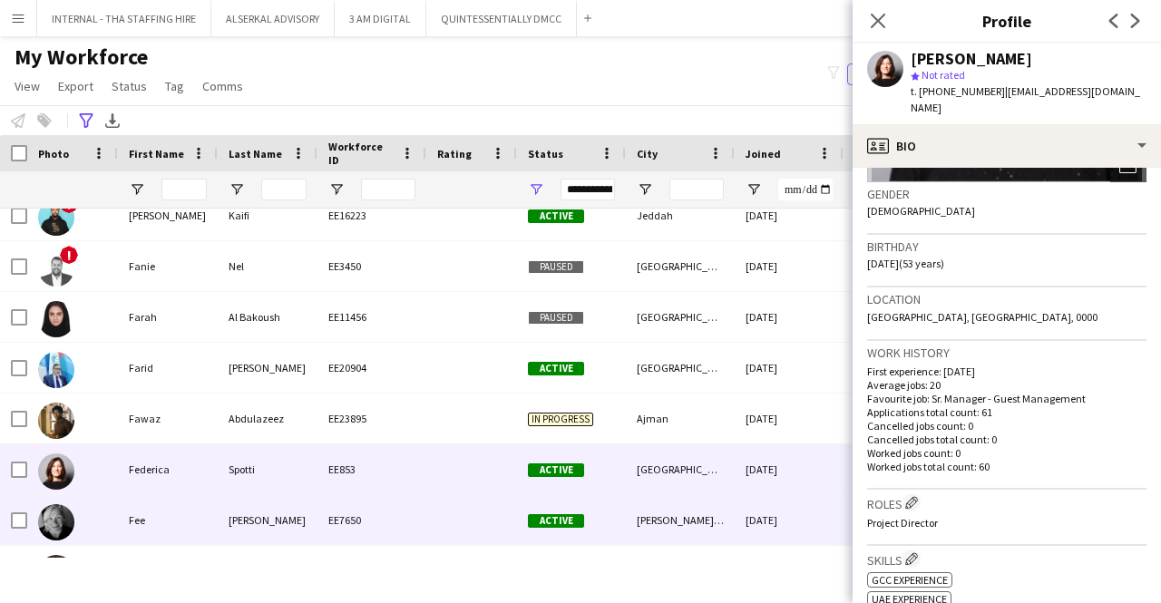
click at [221, 523] on div "[PERSON_NAME]" at bounding box center [268, 520] width 100 height 50
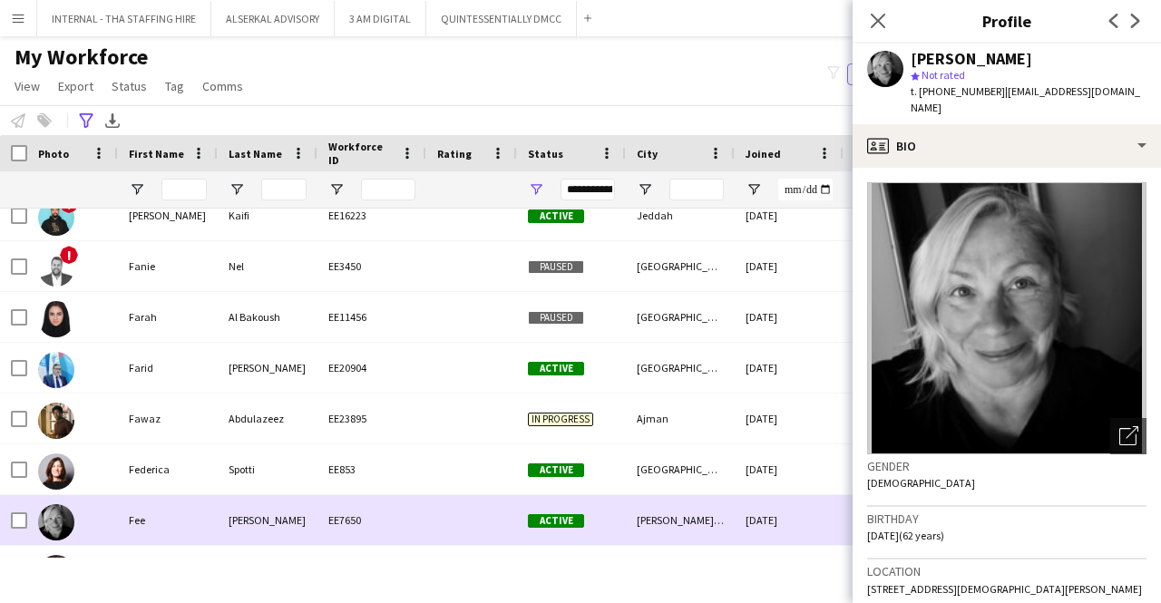
scroll to position [2902, 0]
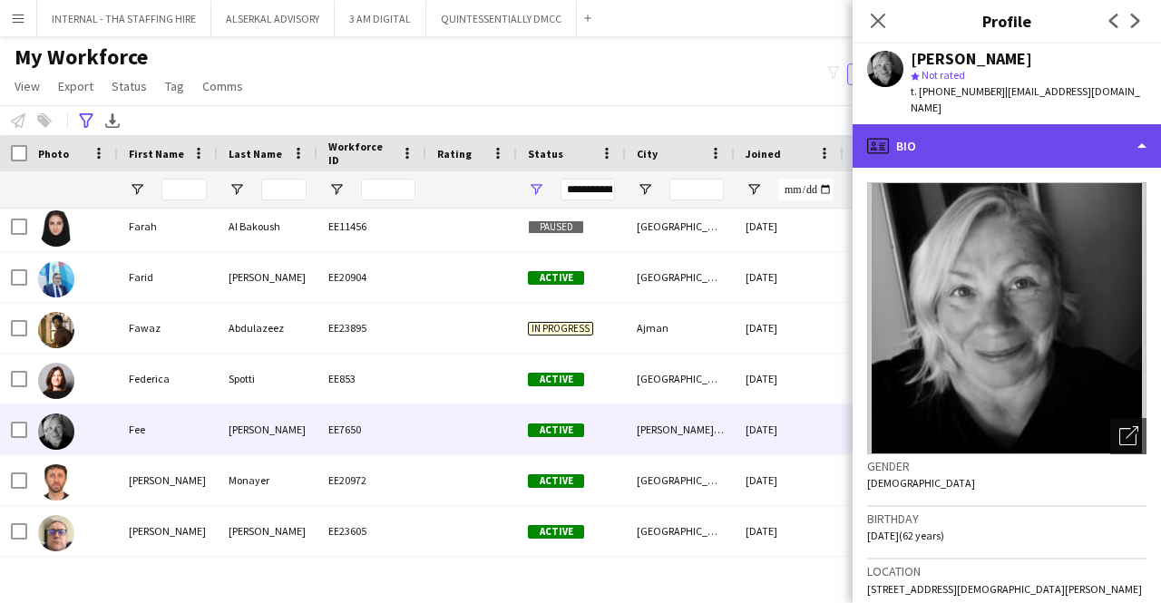
click at [985, 124] on div "profile Bio" at bounding box center [1006, 146] width 308 height 44
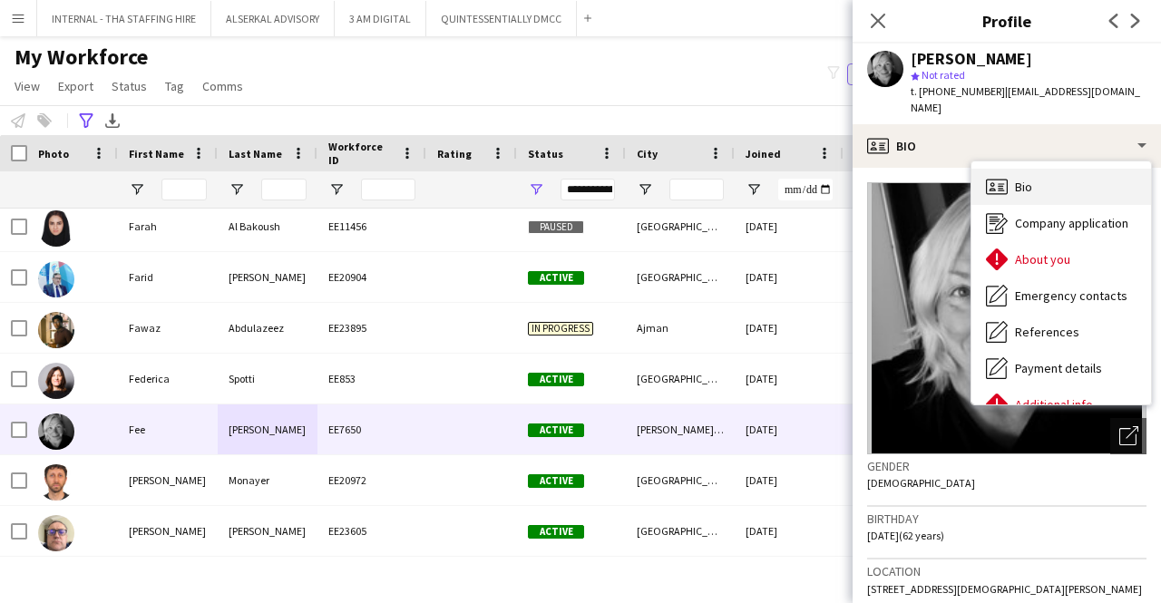
click at [1021, 179] on span "Bio" at bounding box center [1023, 187] width 17 height 16
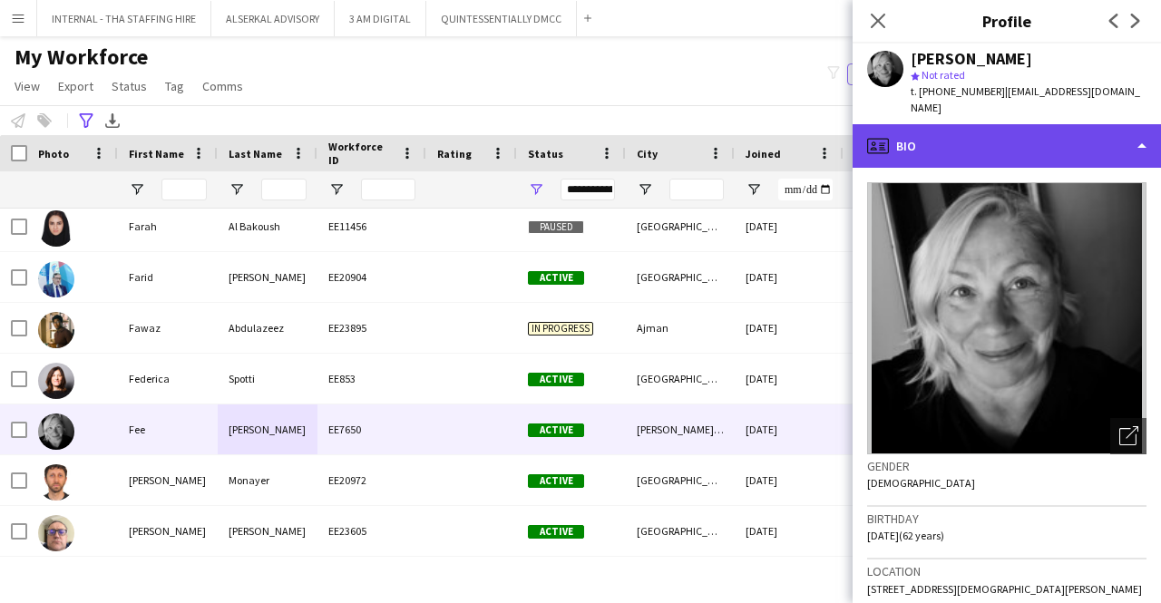
click at [1016, 124] on div "profile Bio" at bounding box center [1006, 146] width 308 height 44
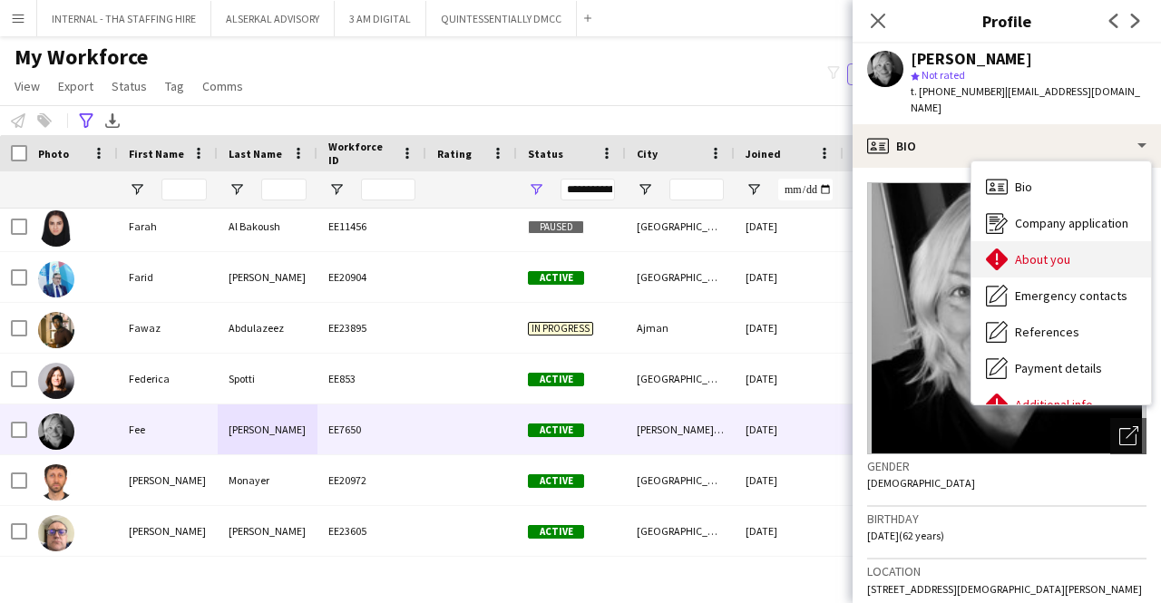
click at [1043, 251] on span "About you" at bounding box center [1042, 259] width 55 height 16
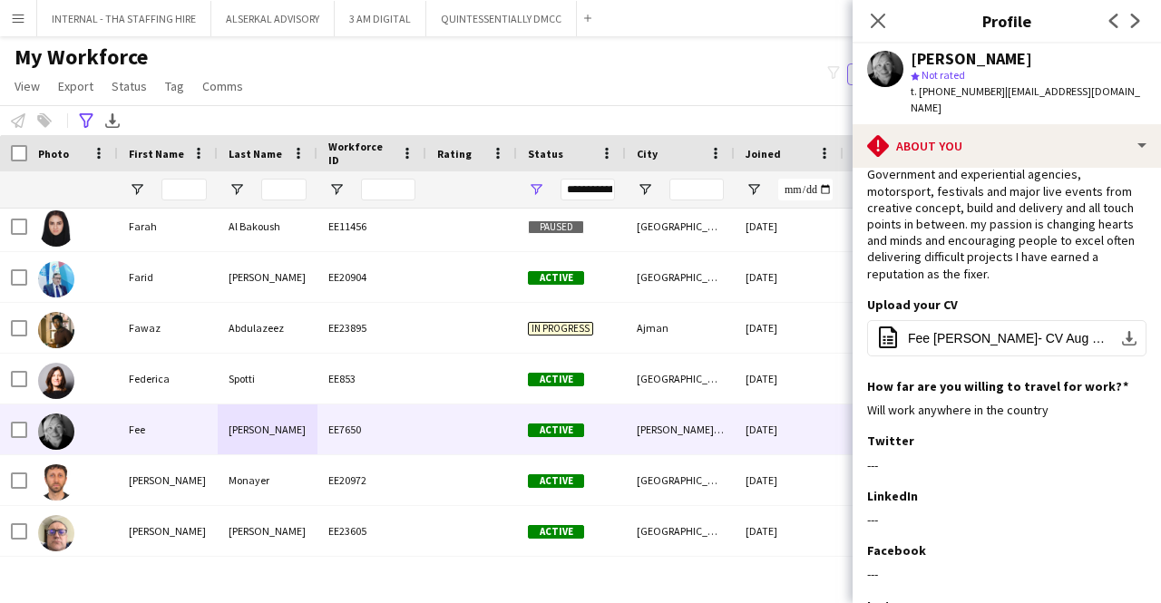
scroll to position [272, 0]
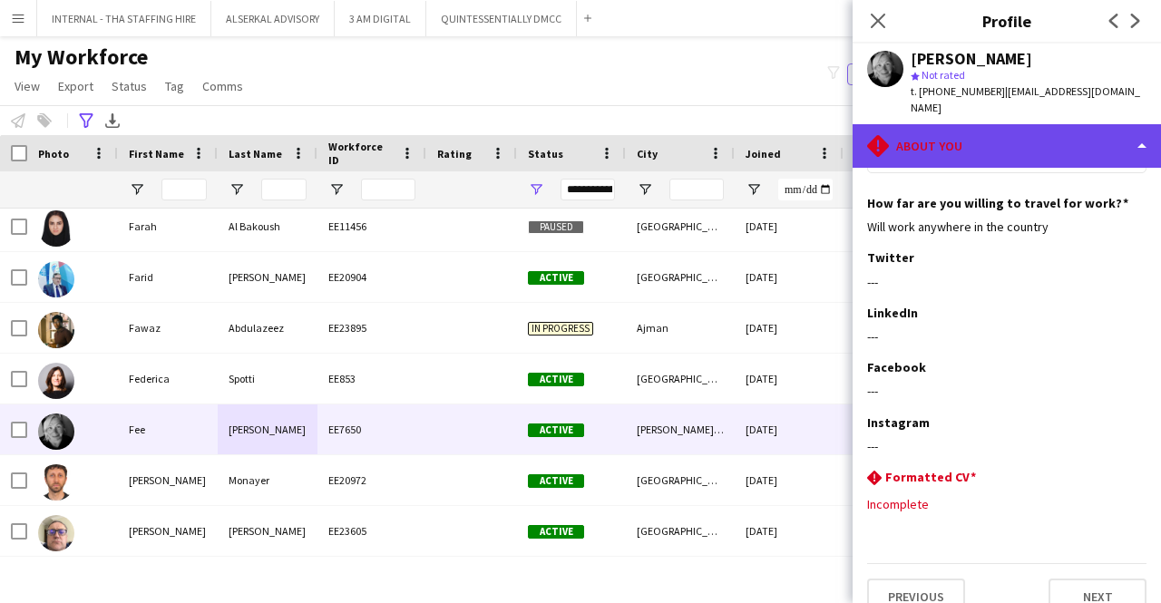
click at [981, 132] on div "rhombus-alert About you" at bounding box center [1006, 146] width 308 height 44
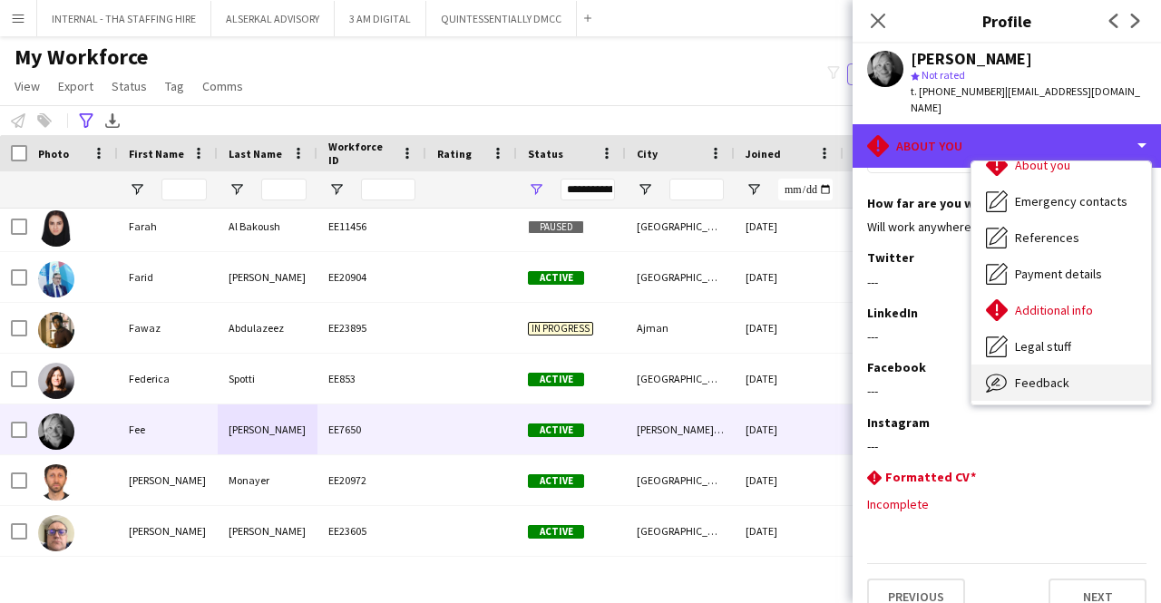
scroll to position [134, 0]
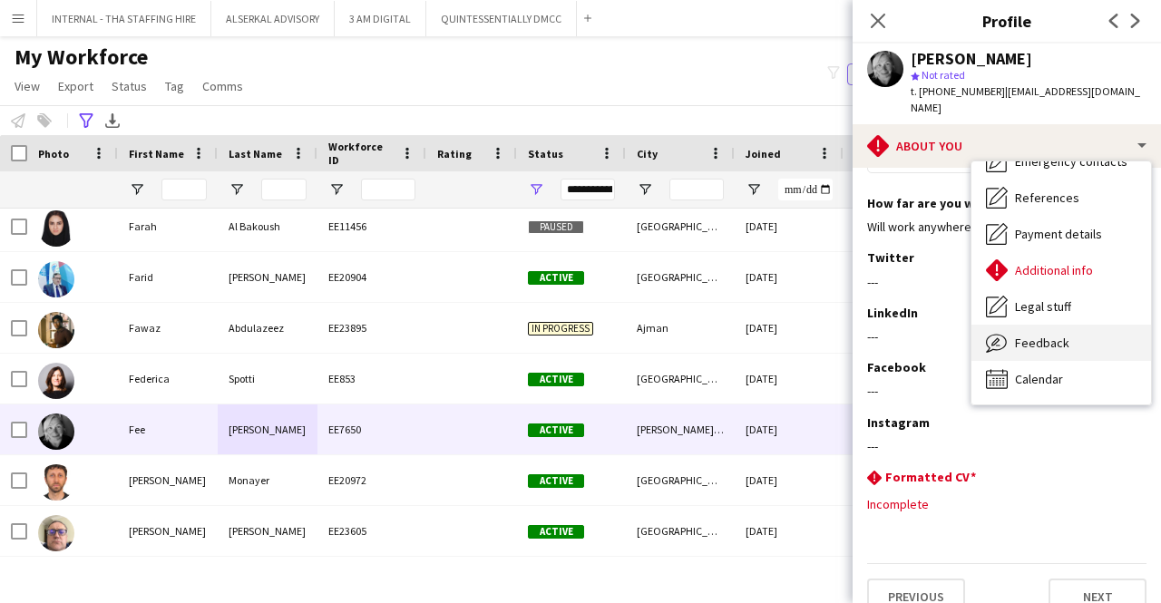
click at [1058, 335] on span "Feedback" at bounding box center [1042, 343] width 54 height 16
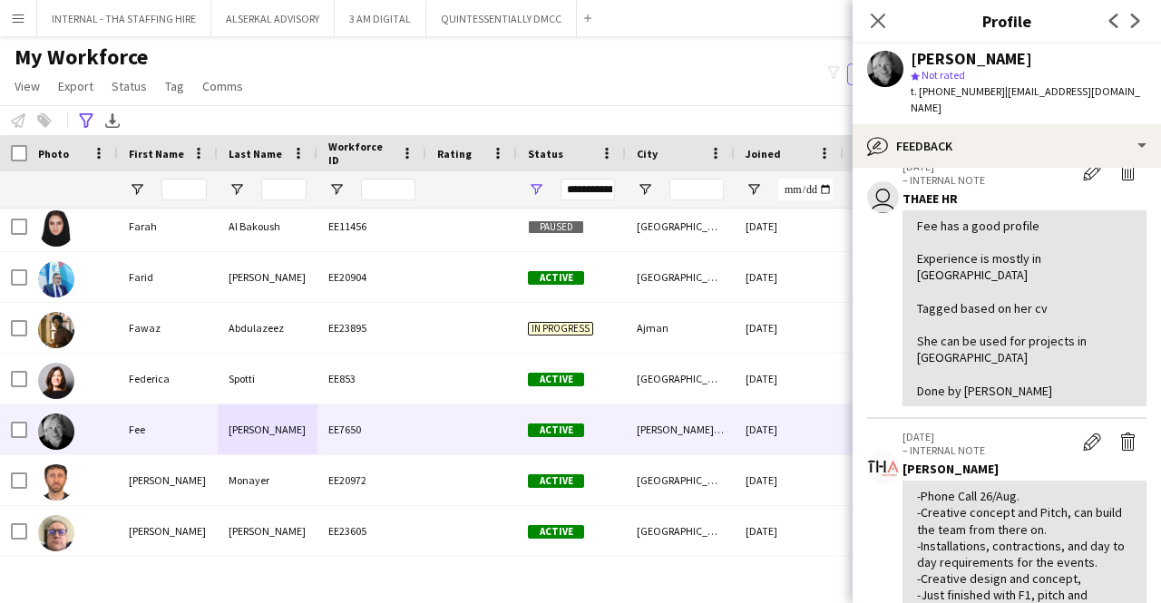
scroll to position [0, 0]
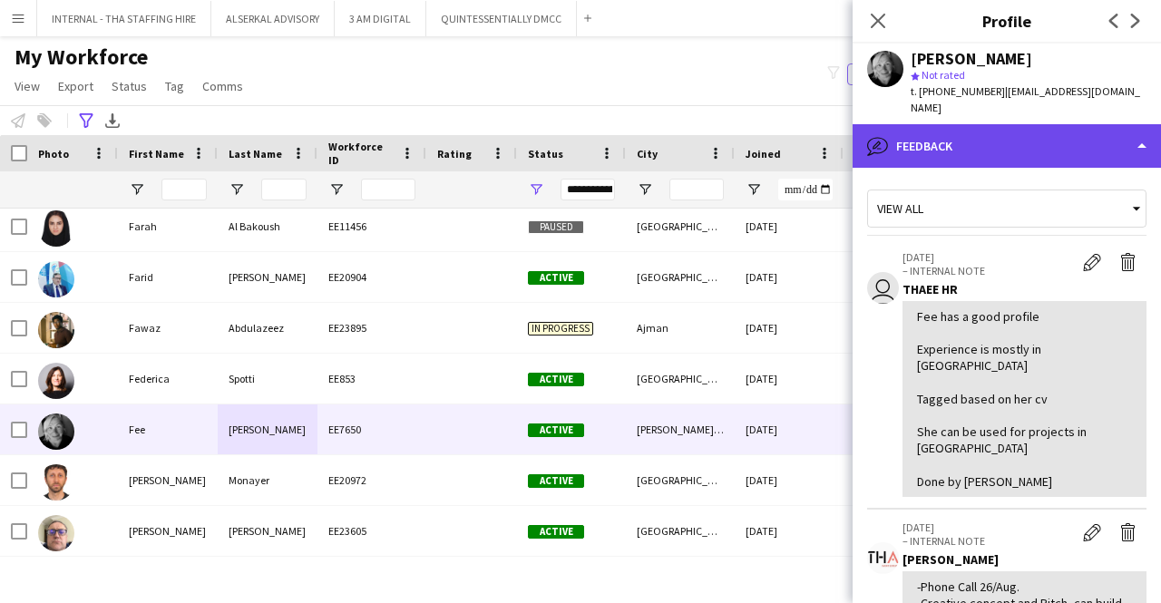
click at [982, 132] on div "bubble-pencil Feedback" at bounding box center [1006, 146] width 308 height 44
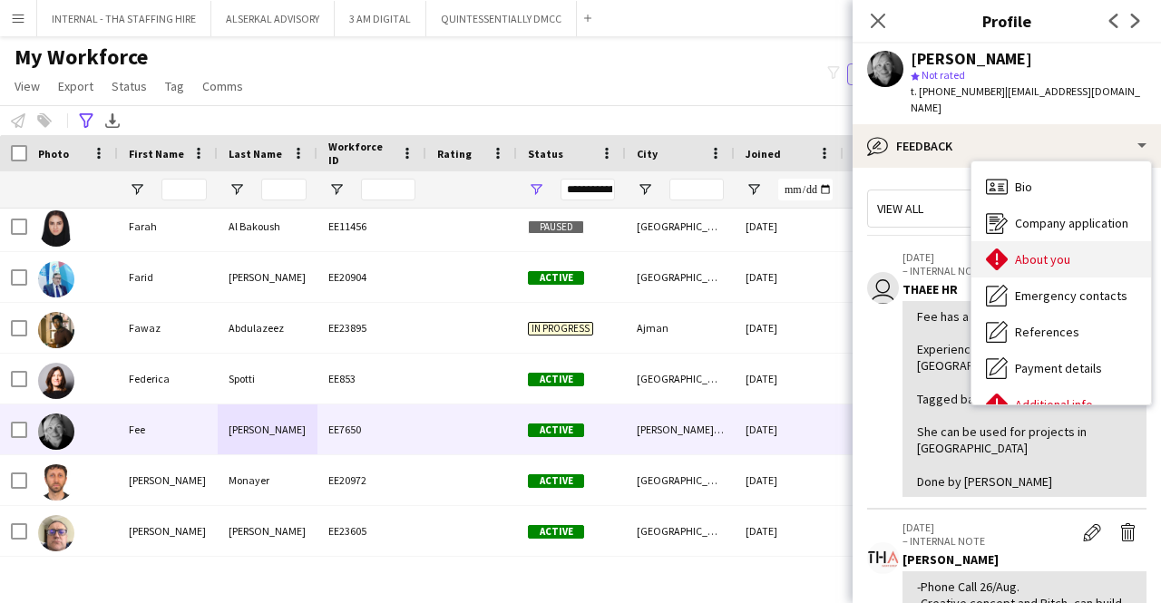
click at [1048, 253] on div "About you About you" at bounding box center [1061, 259] width 180 height 36
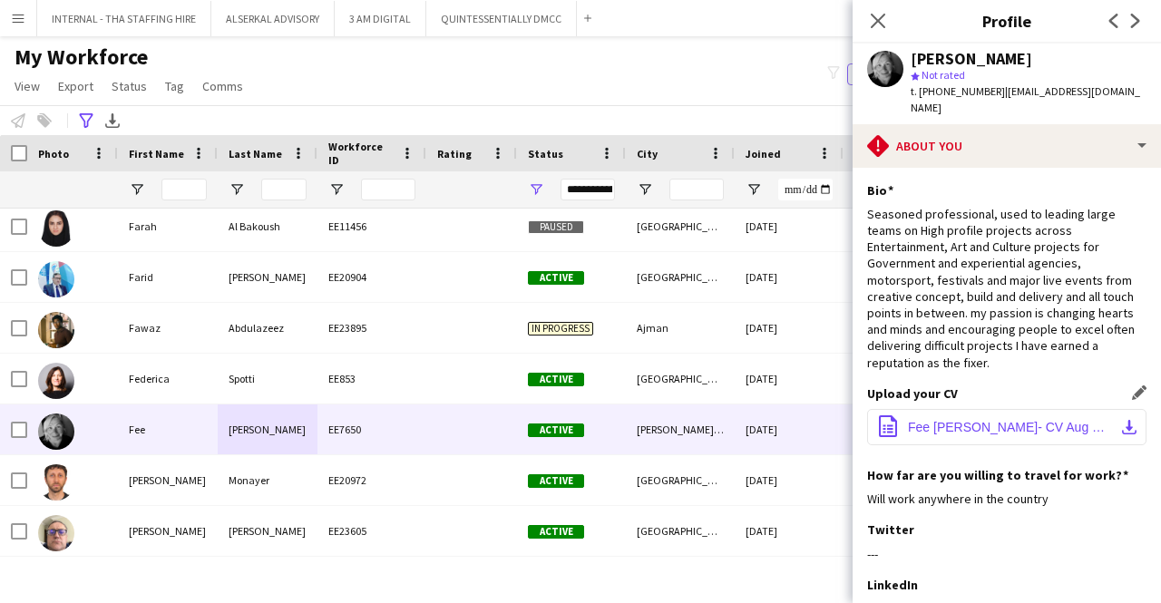
click at [970, 420] on span "Fee [PERSON_NAME]- CV Aug V2- 22.doc" at bounding box center [1010, 427] width 205 height 15
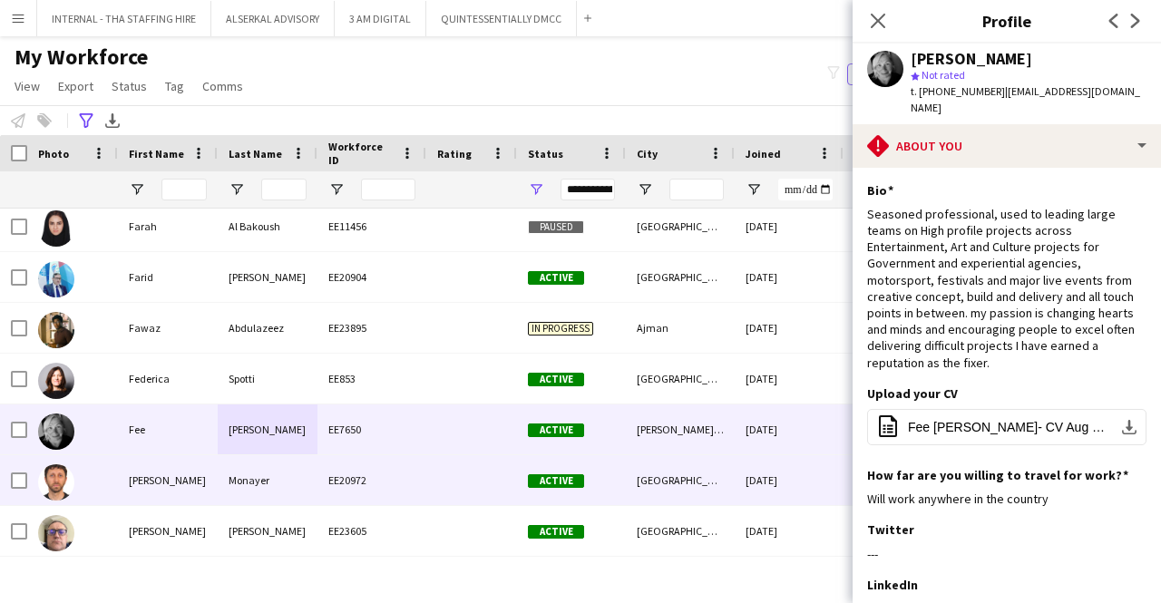
click at [299, 487] on div "Monayer" at bounding box center [268, 480] width 100 height 50
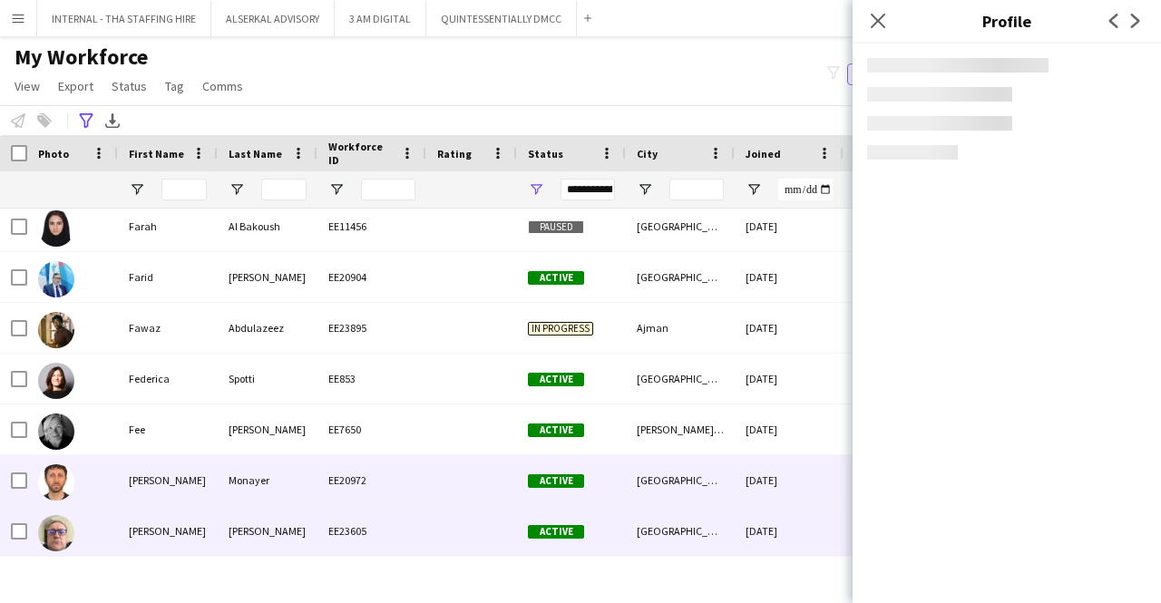
click at [259, 525] on div "[PERSON_NAME]" at bounding box center [268, 531] width 100 height 50
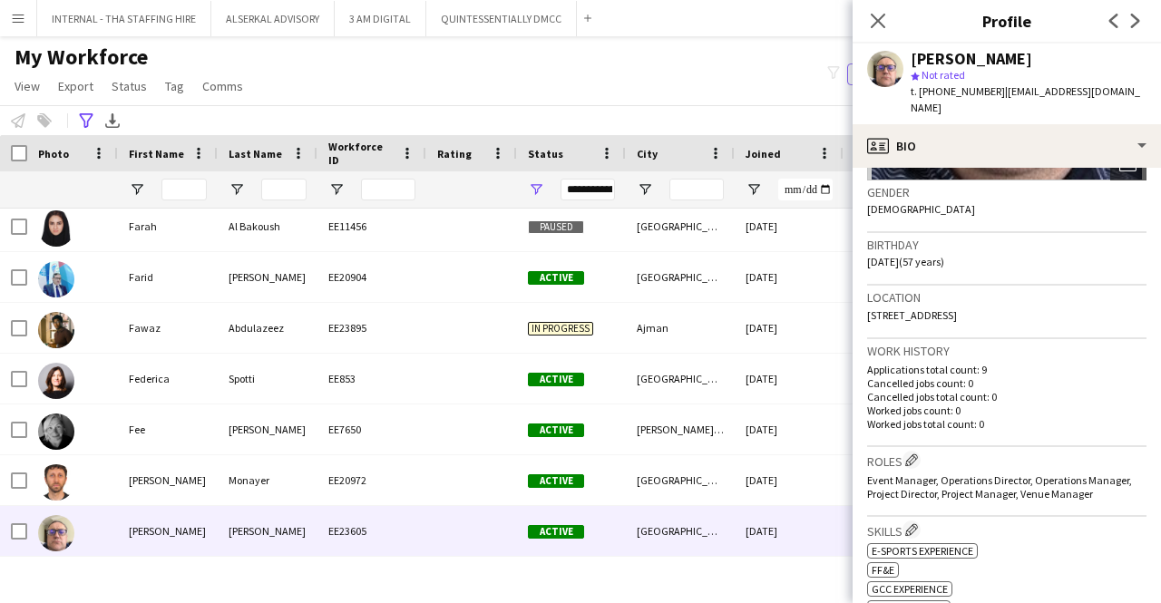
scroll to position [363, 0]
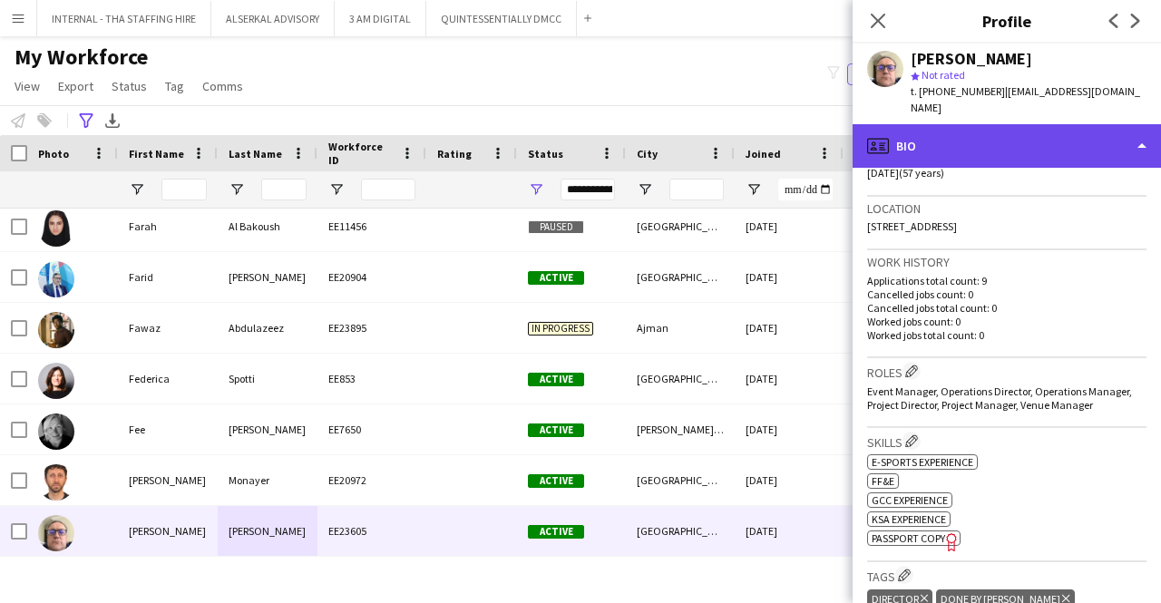
click at [1011, 126] on div "profile Bio" at bounding box center [1006, 146] width 308 height 44
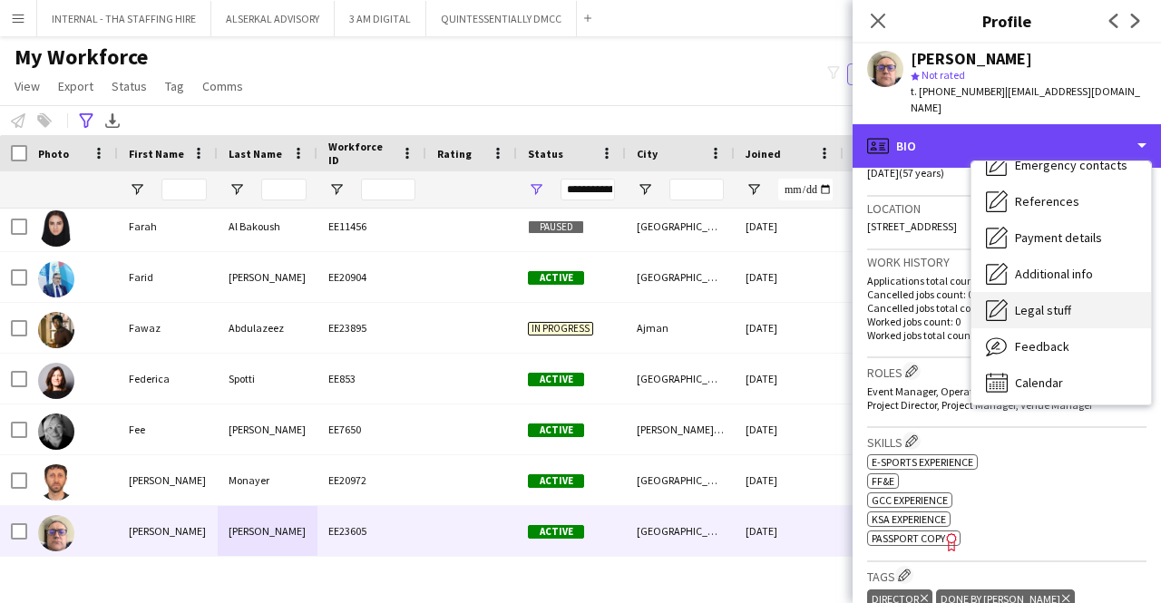
scroll to position [134, 0]
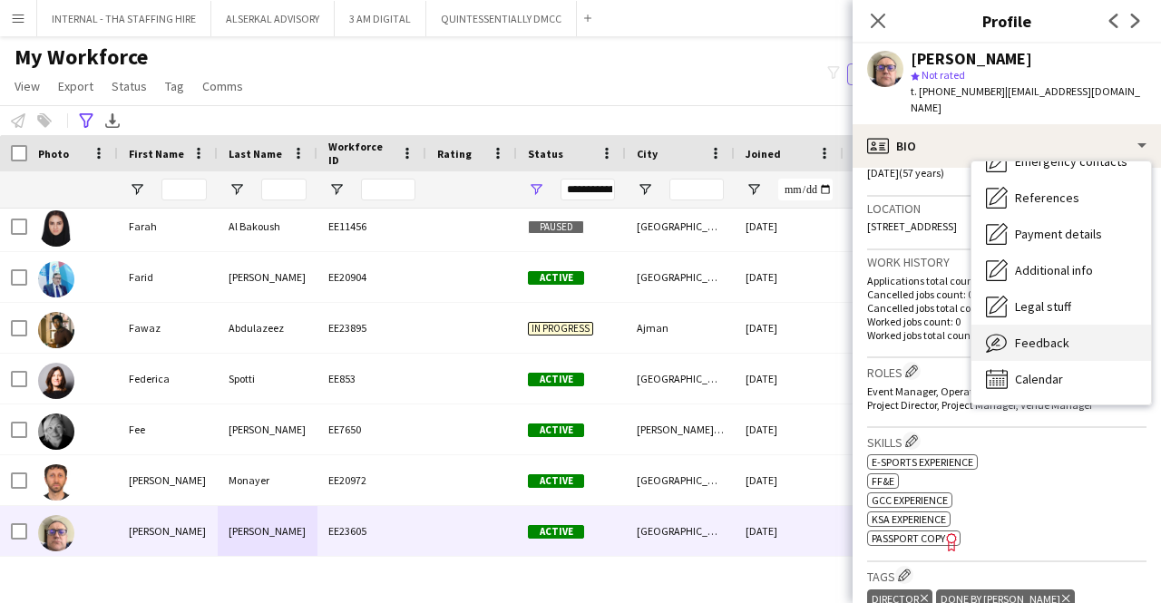
click at [1050, 335] on span "Feedback" at bounding box center [1042, 343] width 54 height 16
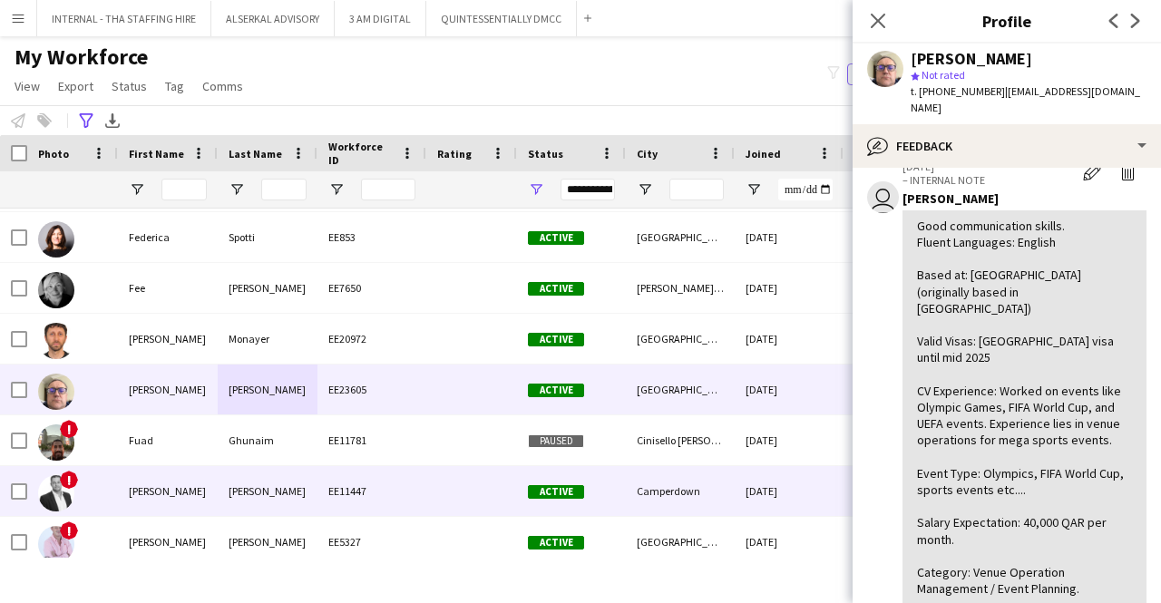
scroll to position [3083, 0]
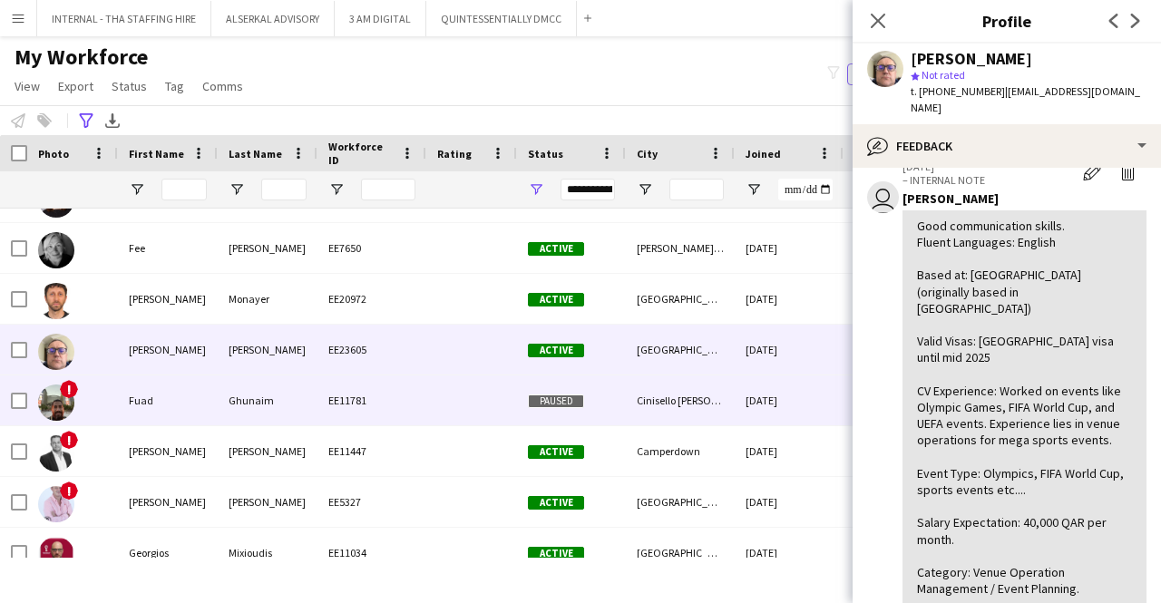
click at [299, 392] on div "Ghunaim" at bounding box center [268, 400] width 100 height 50
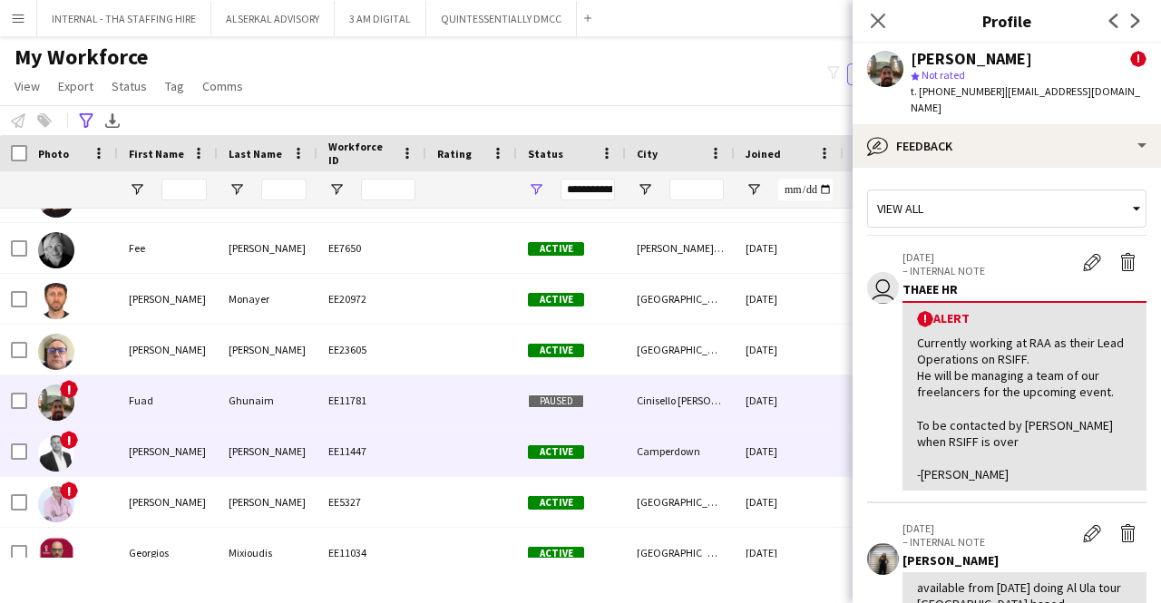
click at [268, 458] on div "[PERSON_NAME]" at bounding box center [268, 451] width 100 height 50
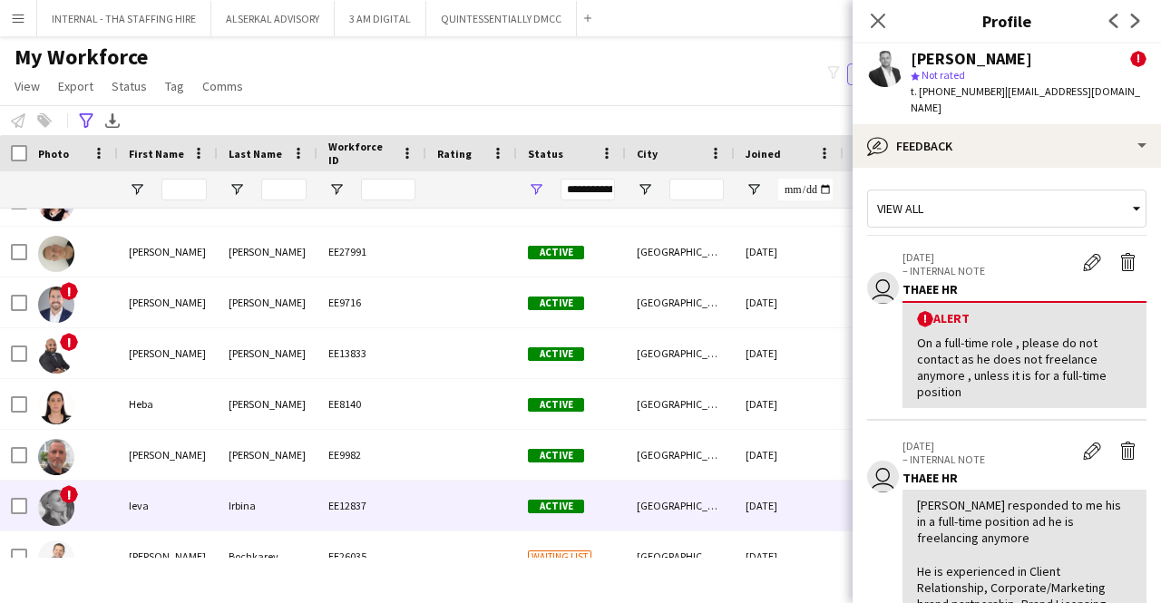
scroll to position [3718, 0]
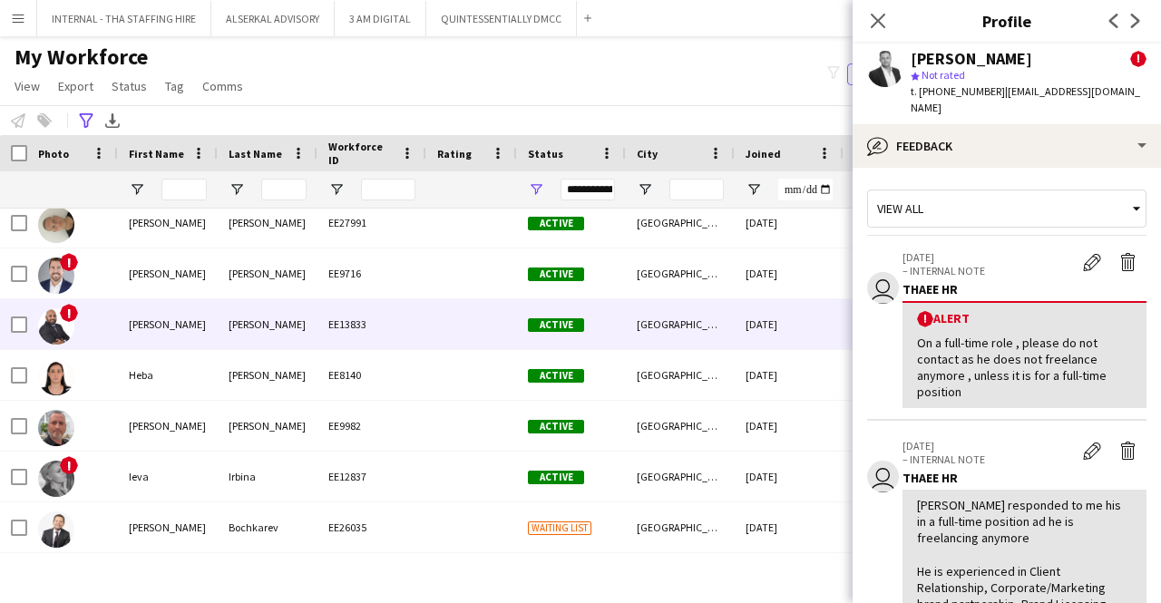
click at [314, 322] on div "[PERSON_NAME]" at bounding box center [268, 324] width 100 height 50
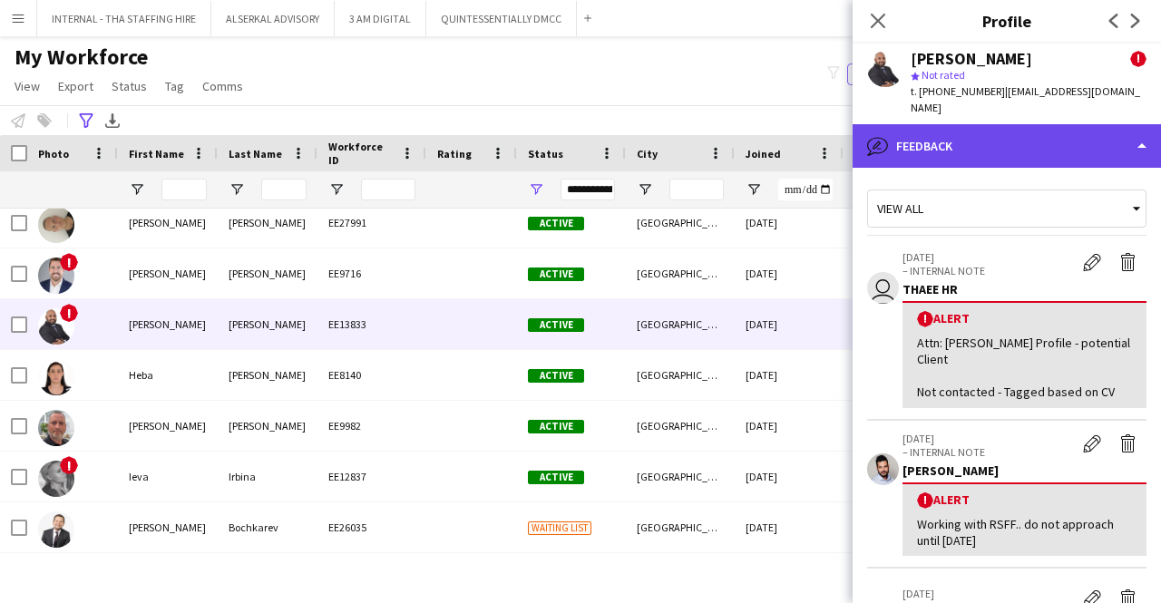
click at [969, 131] on div "bubble-pencil Feedback" at bounding box center [1006, 146] width 308 height 44
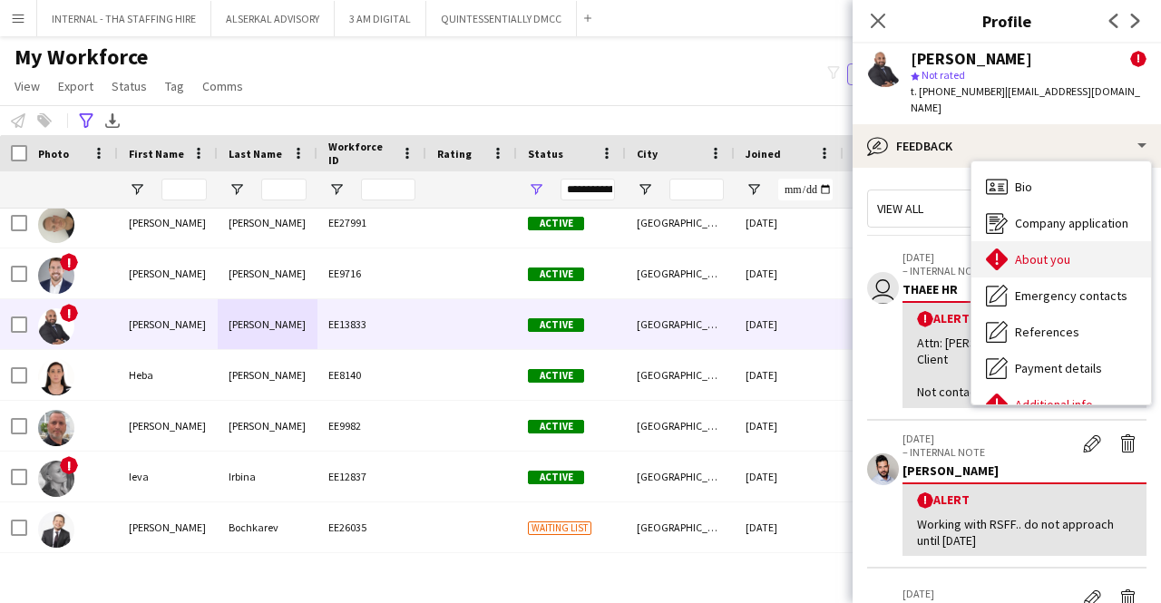
click at [1026, 251] on span "About you" at bounding box center [1042, 259] width 55 height 16
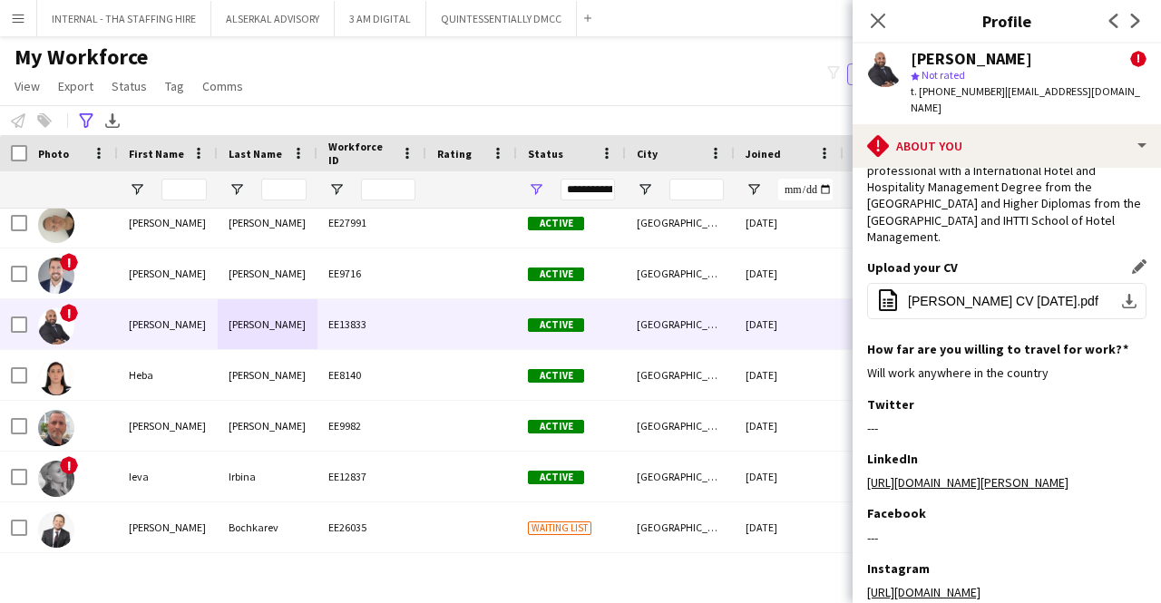
scroll to position [181, 0]
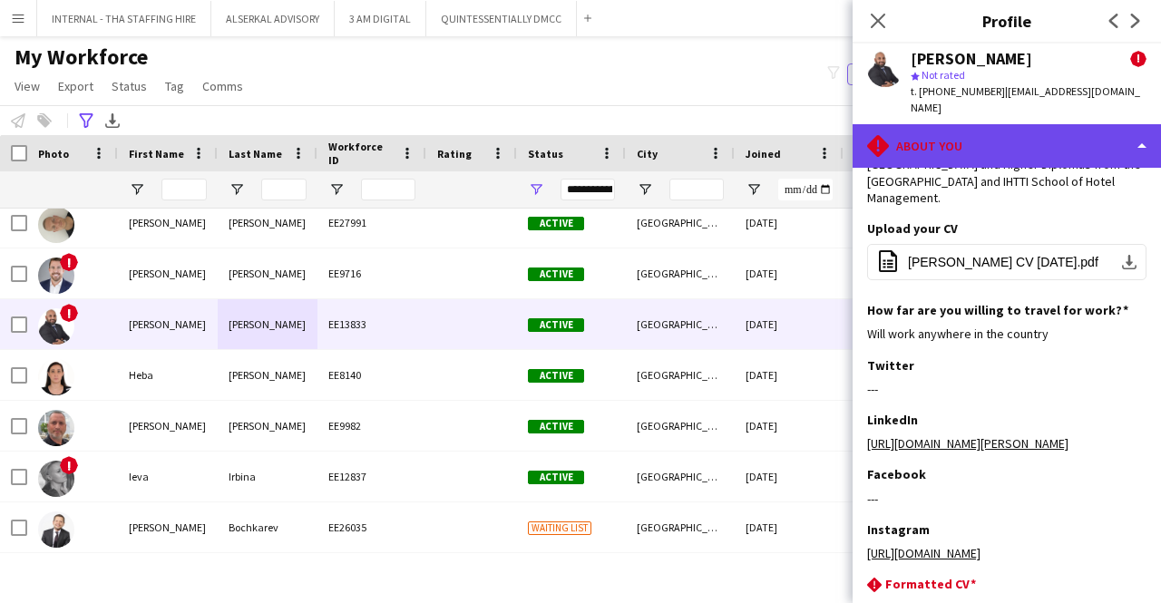
click at [994, 128] on div "rhombus-alert About you" at bounding box center [1006, 146] width 308 height 44
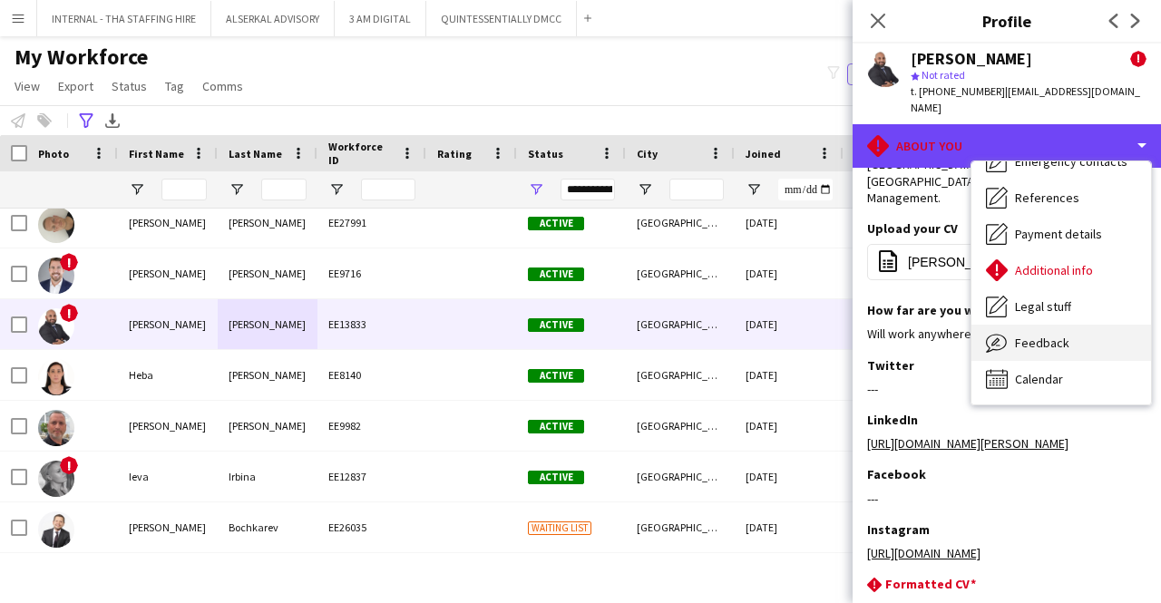
scroll to position [0, 0]
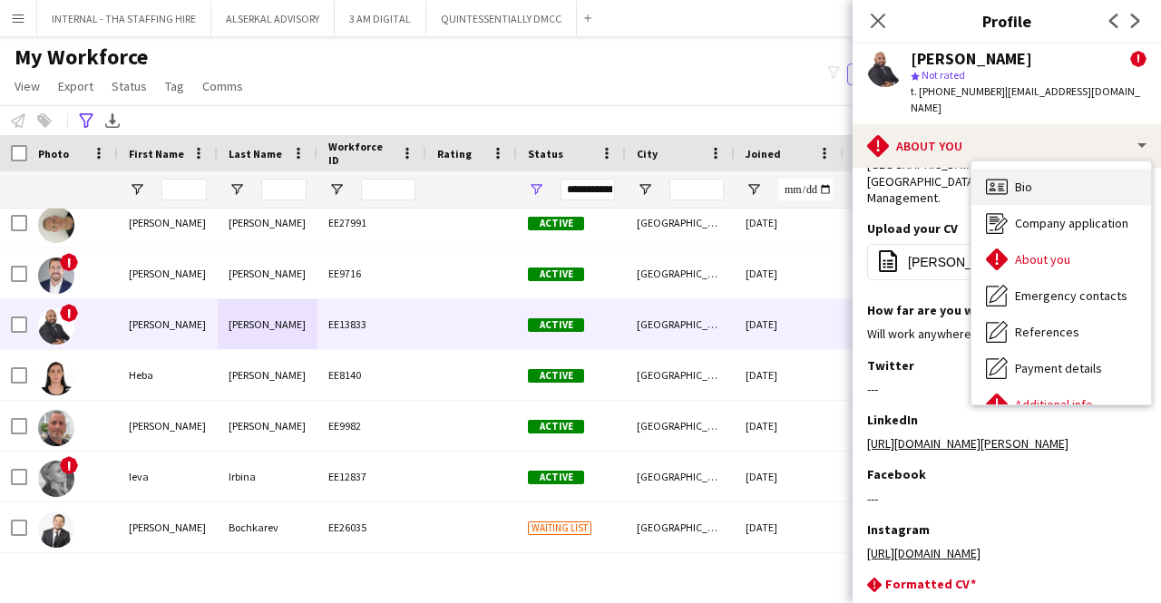
click at [1079, 170] on div "Bio Bio" at bounding box center [1061, 187] width 180 height 36
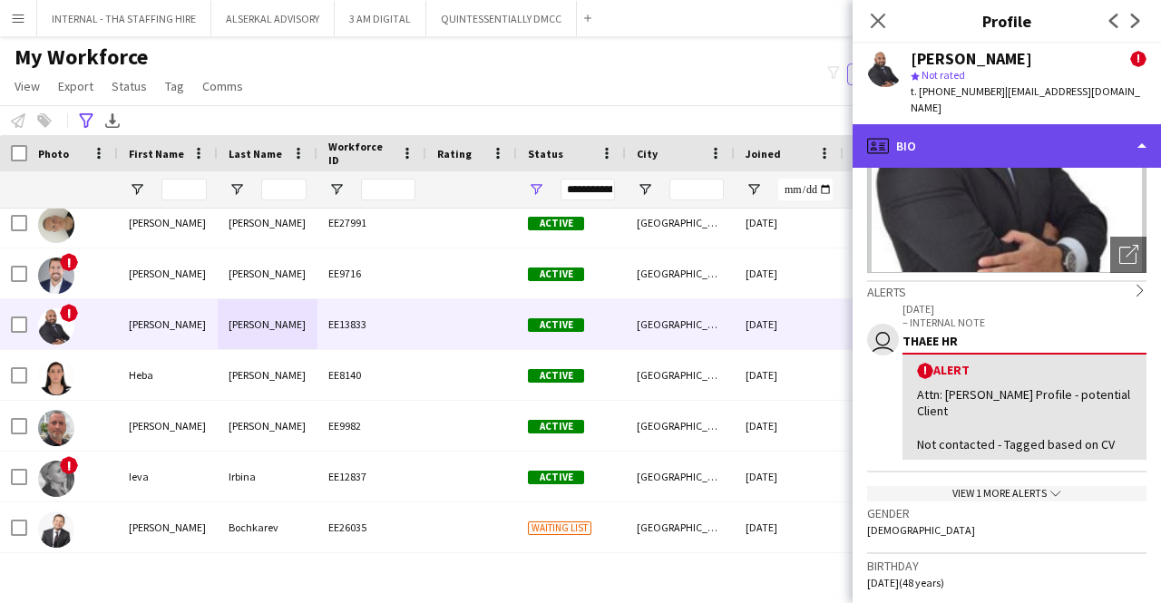
click at [999, 142] on div "profile Bio" at bounding box center [1006, 146] width 308 height 44
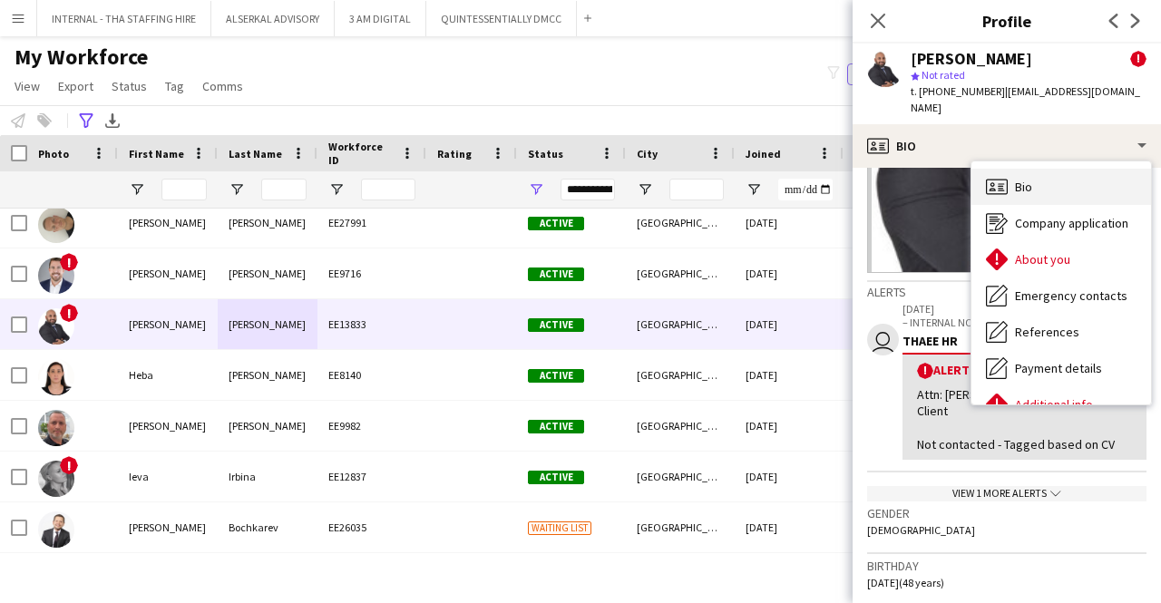
click at [1018, 179] on span "Bio" at bounding box center [1023, 187] width 17 height 16
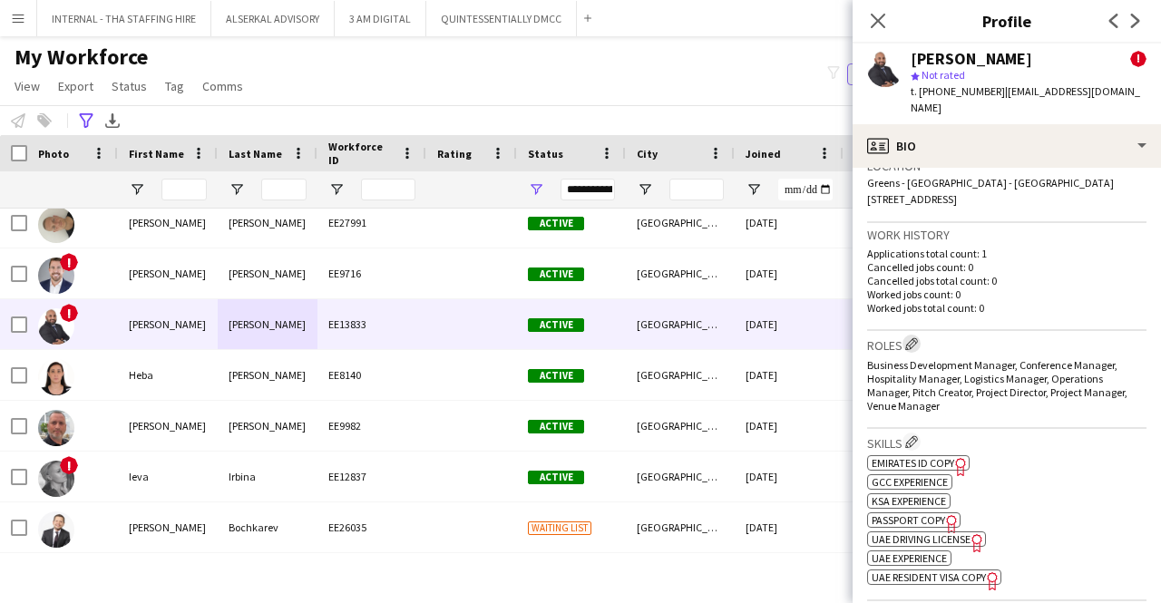
click at [916, 337] on app-icon "Edit crew company roles" at bounding box center [911, 343] width 13 height 13
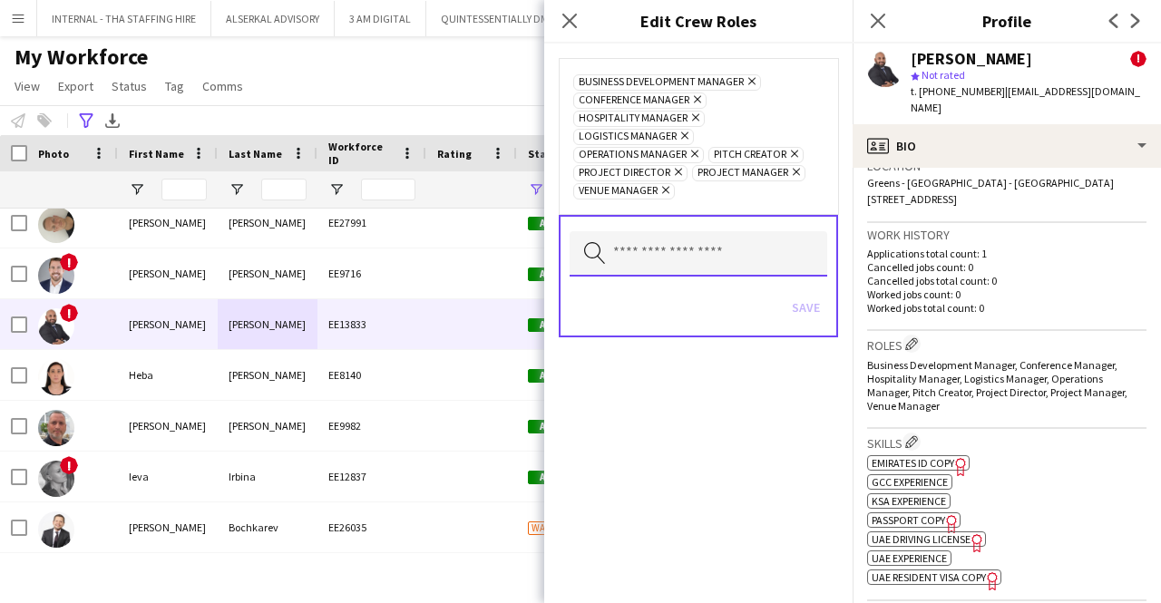
click at [632, 240] on input "text" at bounding box center [698, 253] width 258 height 45
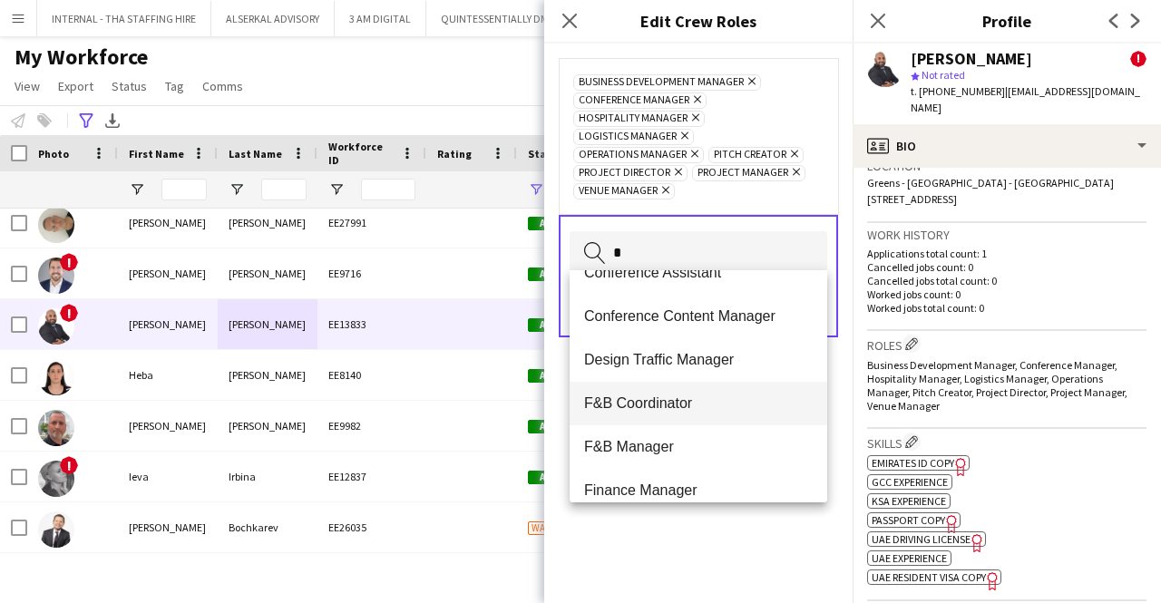
scroll to position [181, 0]
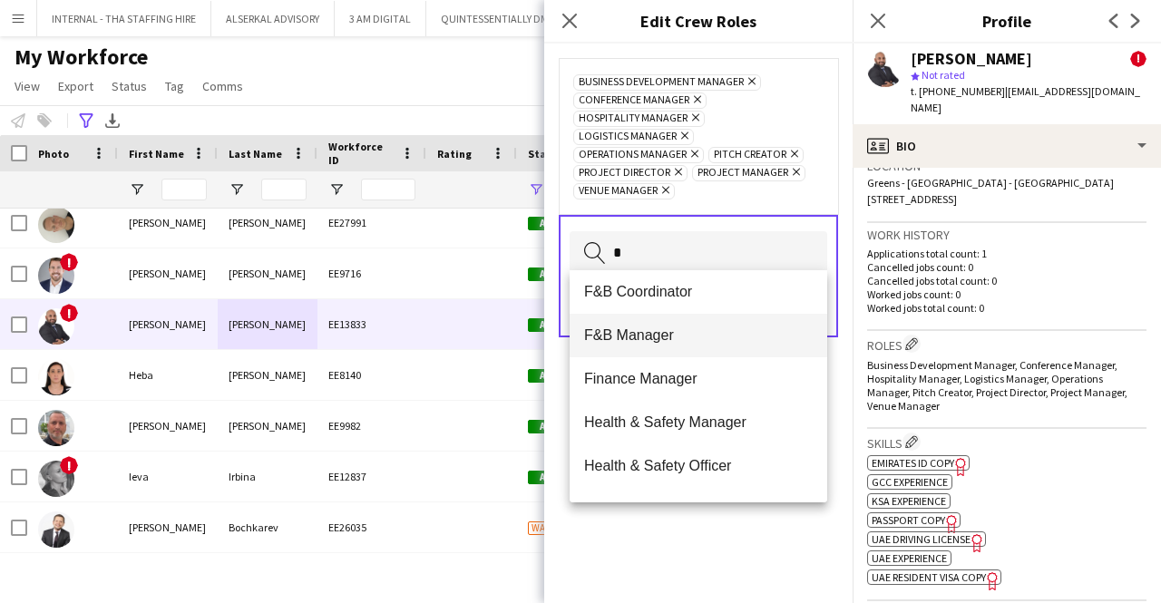
type input "*"
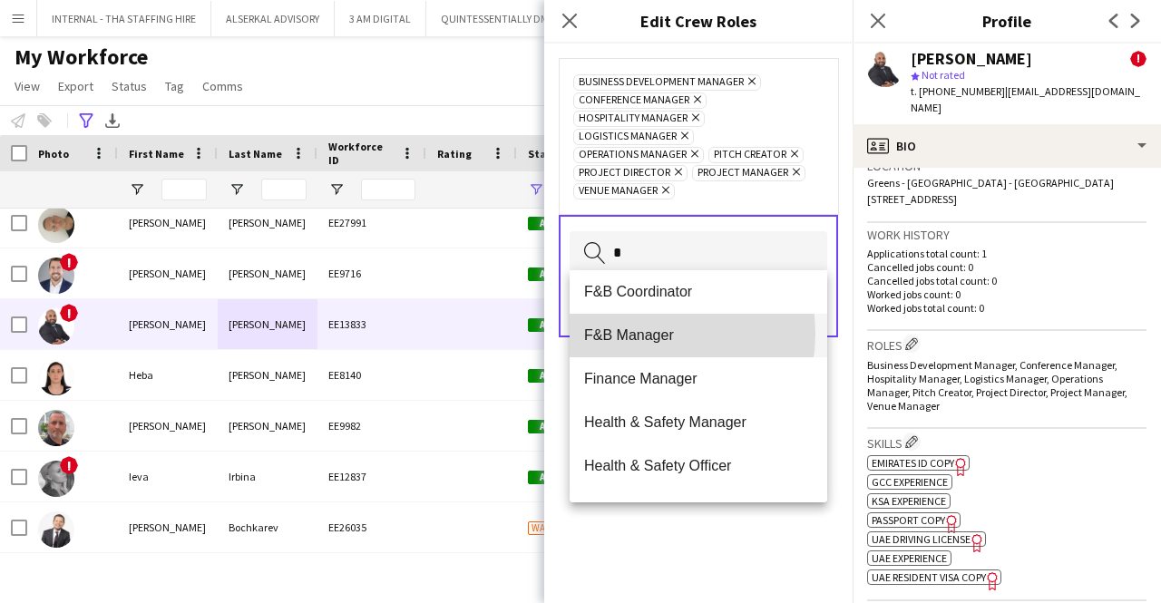
click at [651, 334] on span "F&B Manager" at bounding box center [698, 334] width 229 height 17
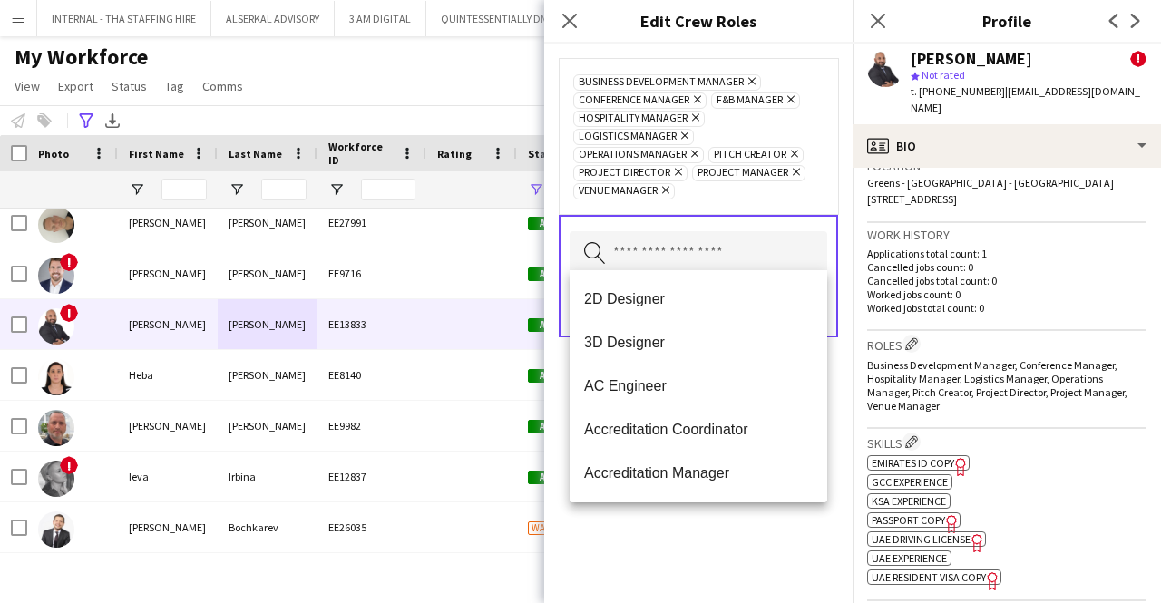
click at [700, 215] on div "Search by role type Save" at bounding box center [698, 276] width 279 height 122
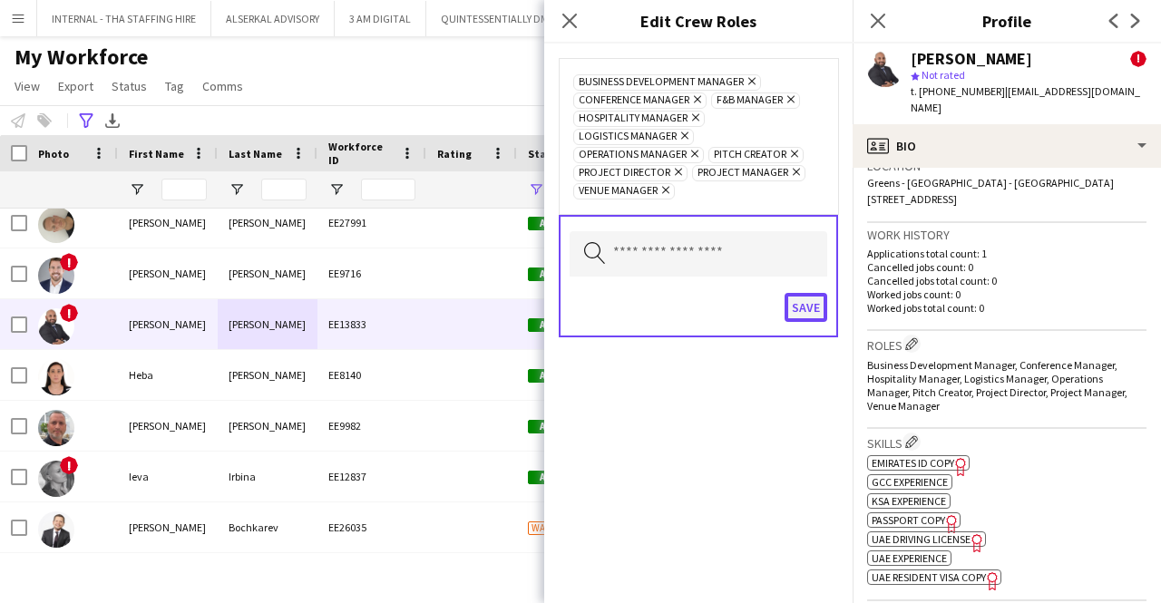
click at [807, 297] on button "Save" at bounding box center [805, 307] width 43 height 29
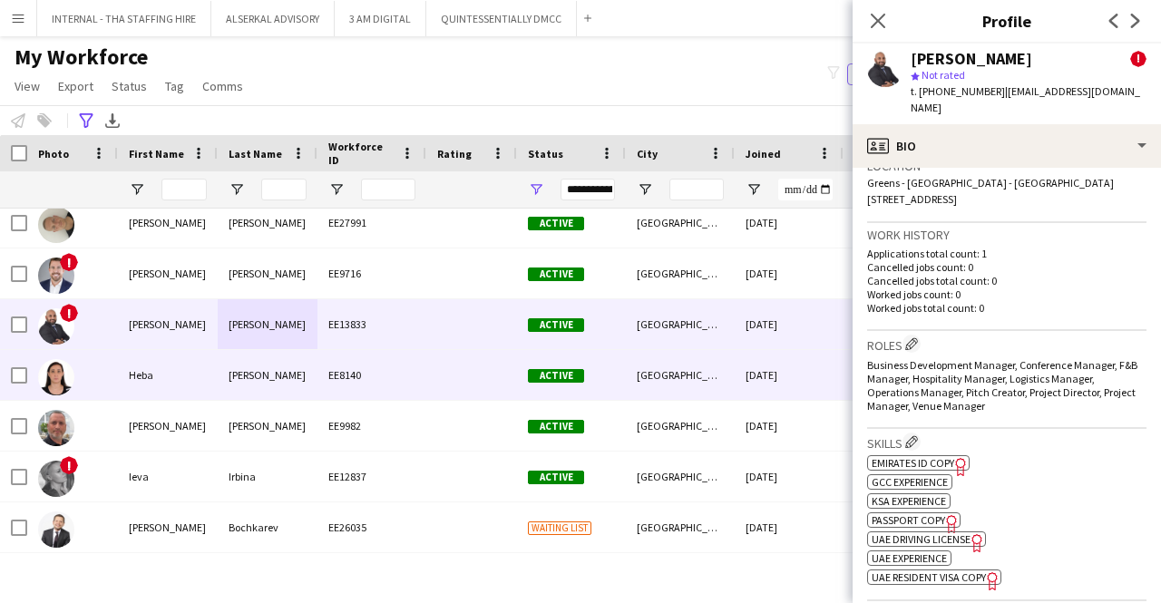
click at [269, 383] on div "[PERSON_NAME]" at bounding box center [268, 375] width 100 height 50
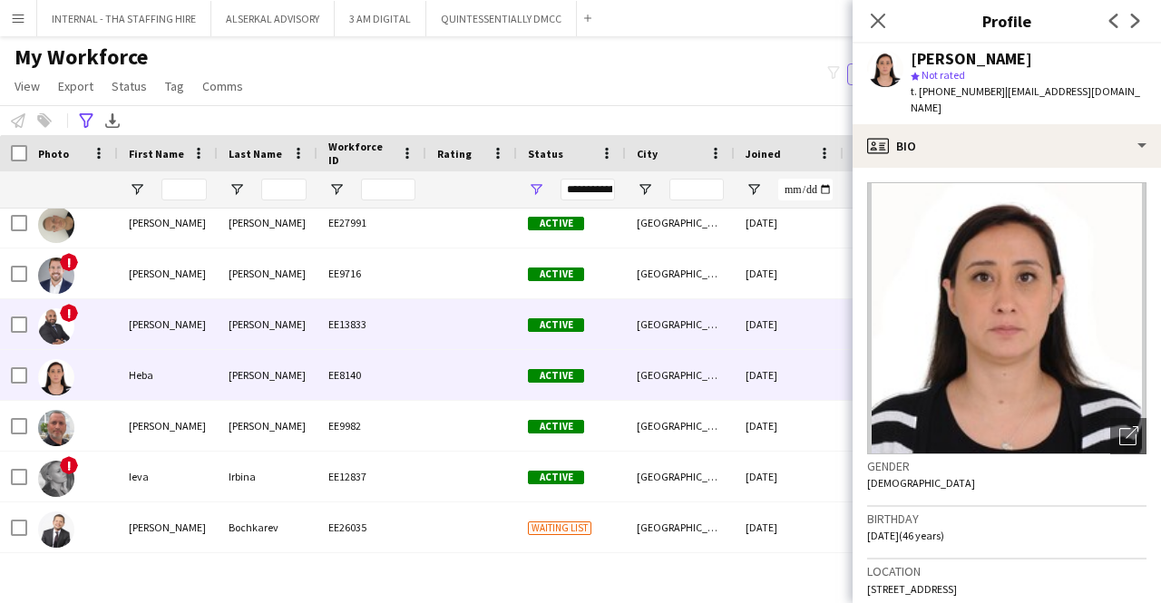
click at [280, 337] on div "[PERSON_NAME]" at bounding box center [268, 324] width 100 height 50
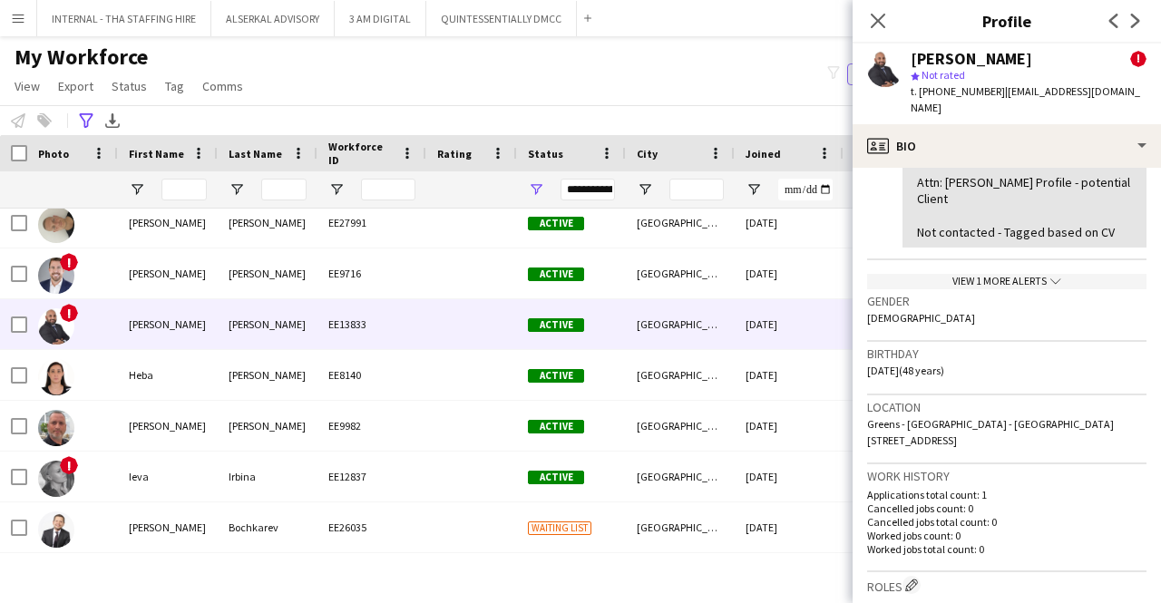
scroll to position [453, 0]
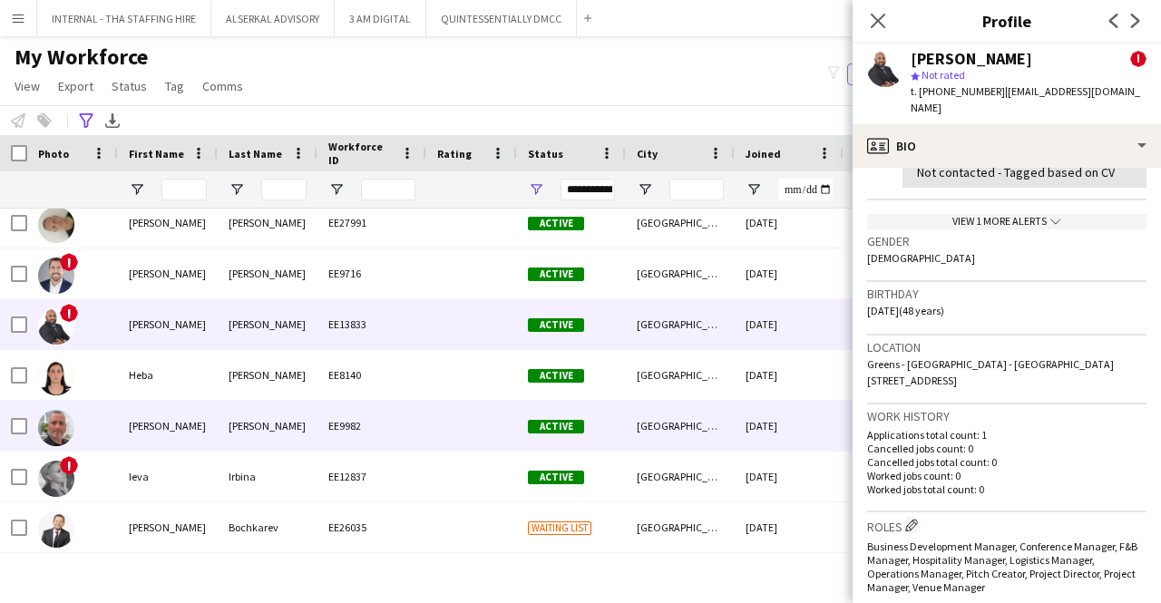
click at [224, 428] on div "[PERSON_NAME]" at bounding box center [268, 426] width 100 height 50
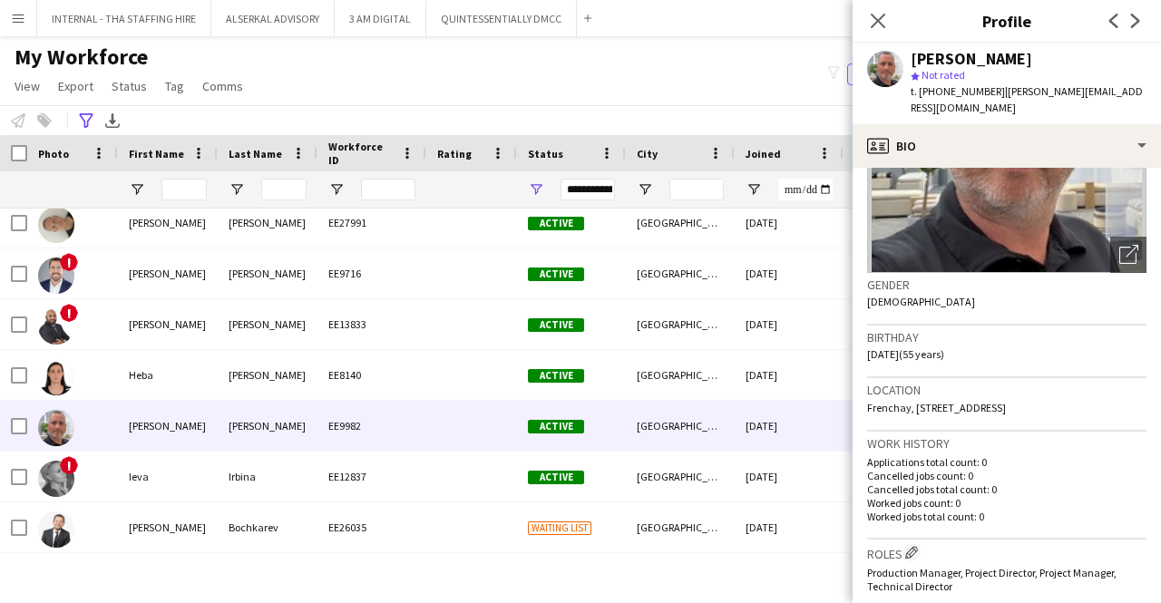
scroll to position [272, 0]
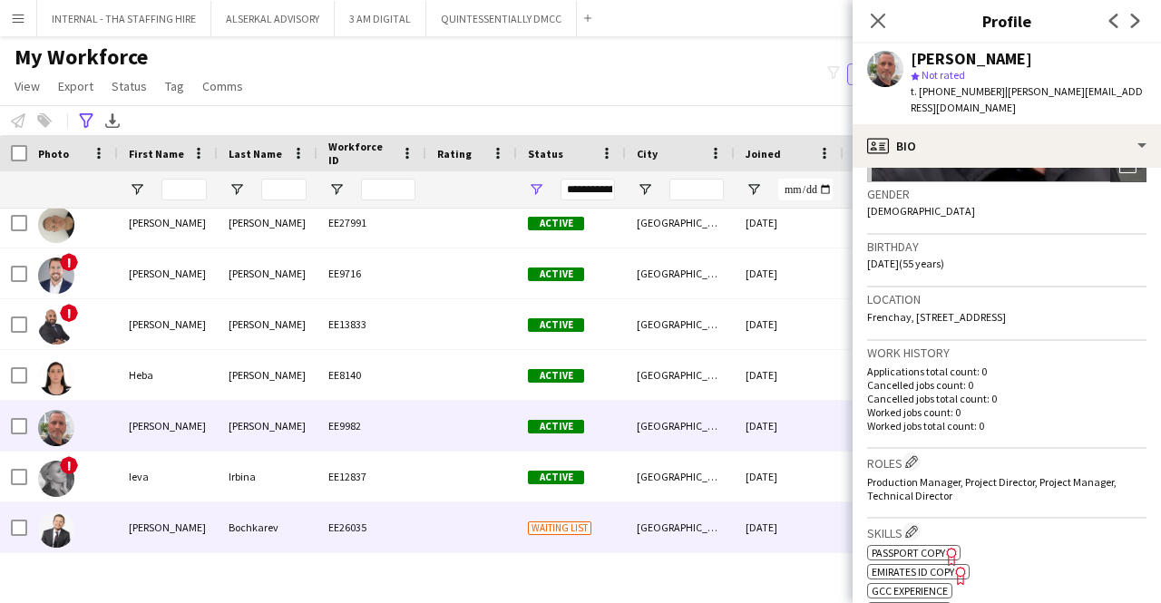
click at [151, 520] on div "[PERSON_NAME]" at bounding box center [168, 527] width 100 height 50
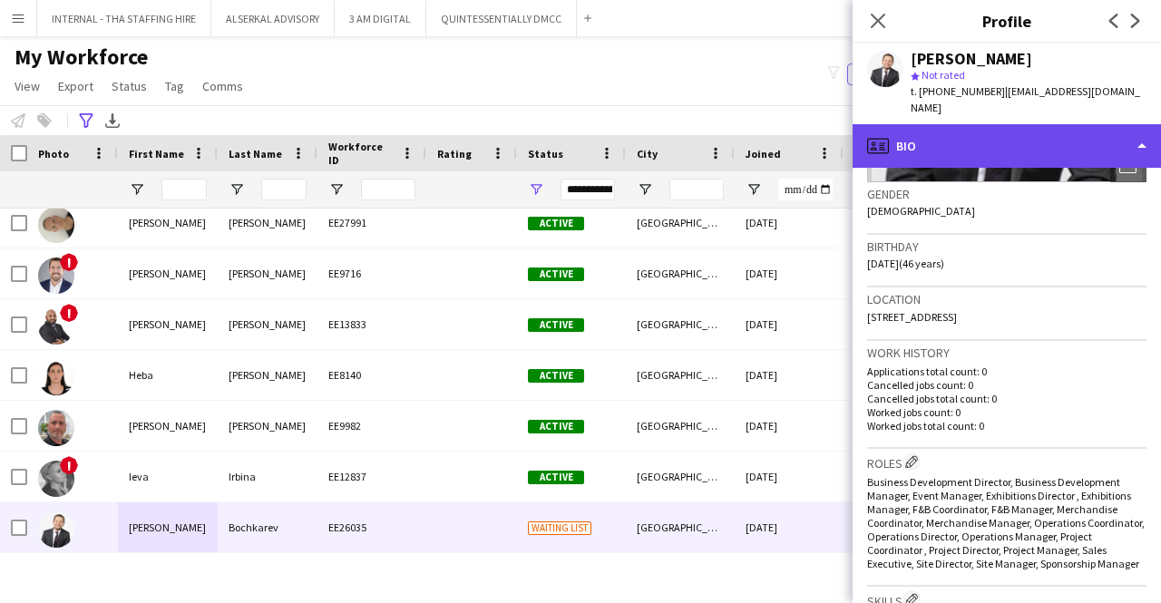
click at [950, 128] on div "profile Bio" at bounding box center [1006, 146] width 308 height 44
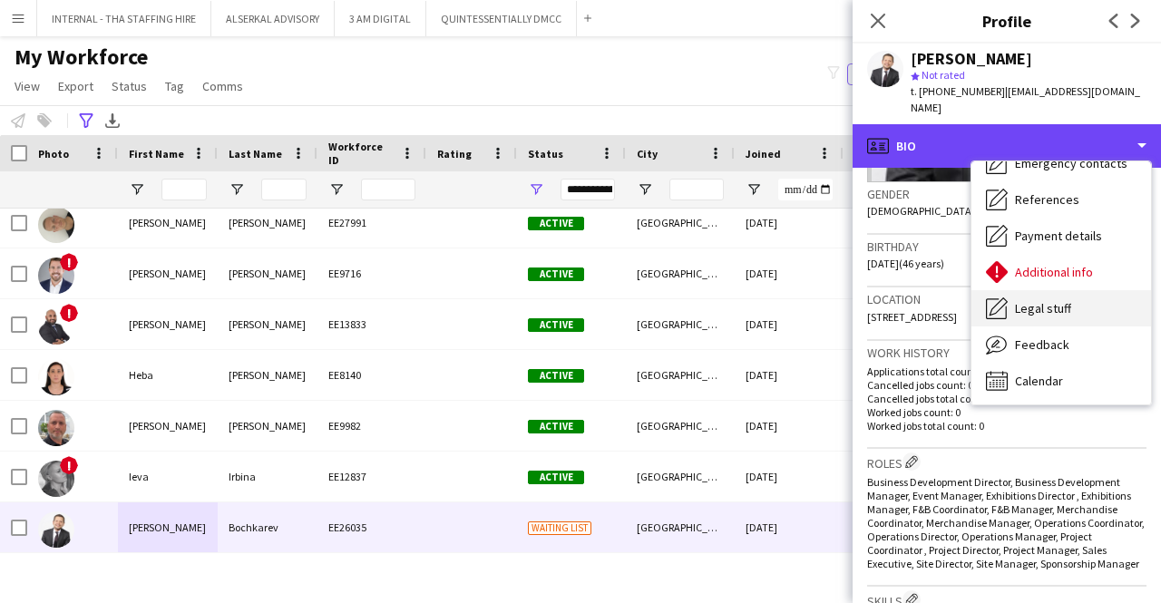
scroll to position [134, 0]
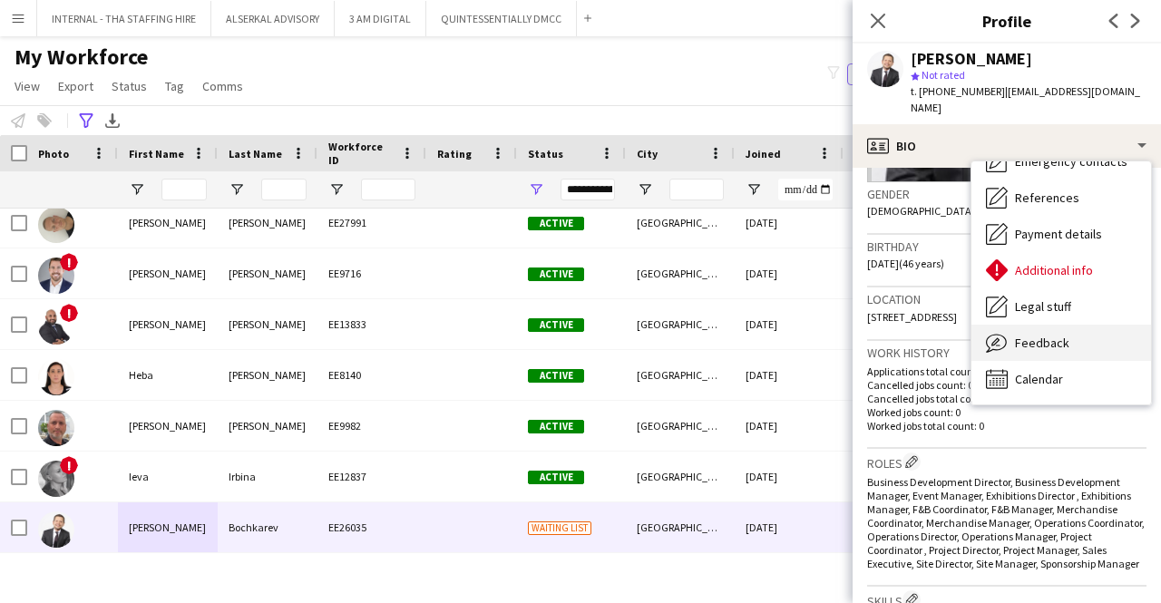
click at [1062, 335] on span "Feedback" at bounding box center [1042, 343] width 54 height 16
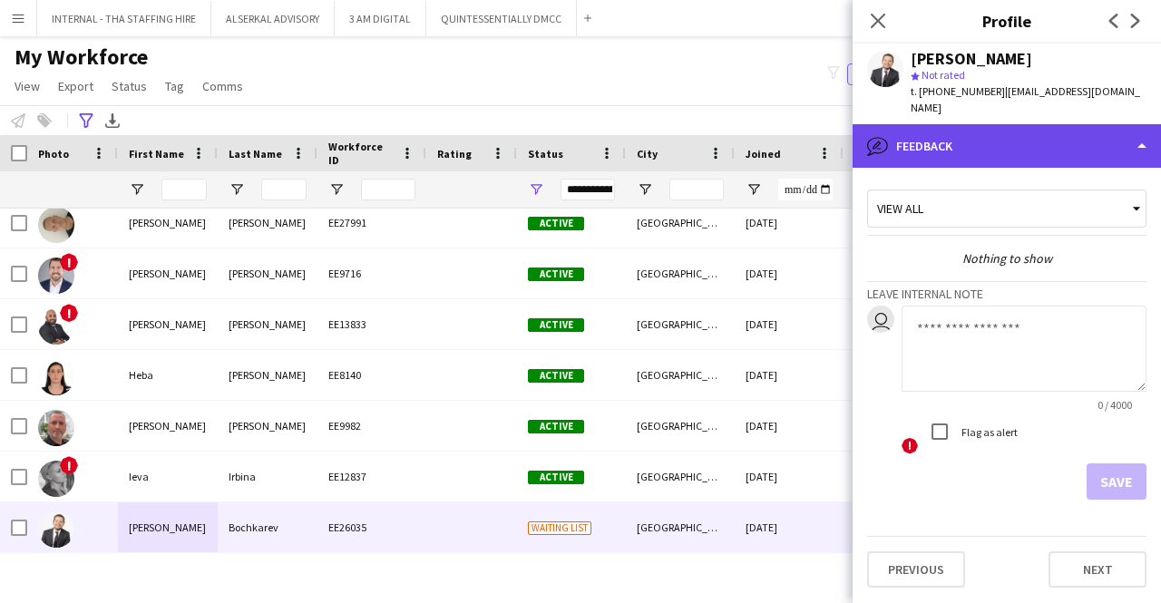
click at [975, 131] on div "bubble-pencil Feedback" at bounding box center [1006, 146] width 308 height 44
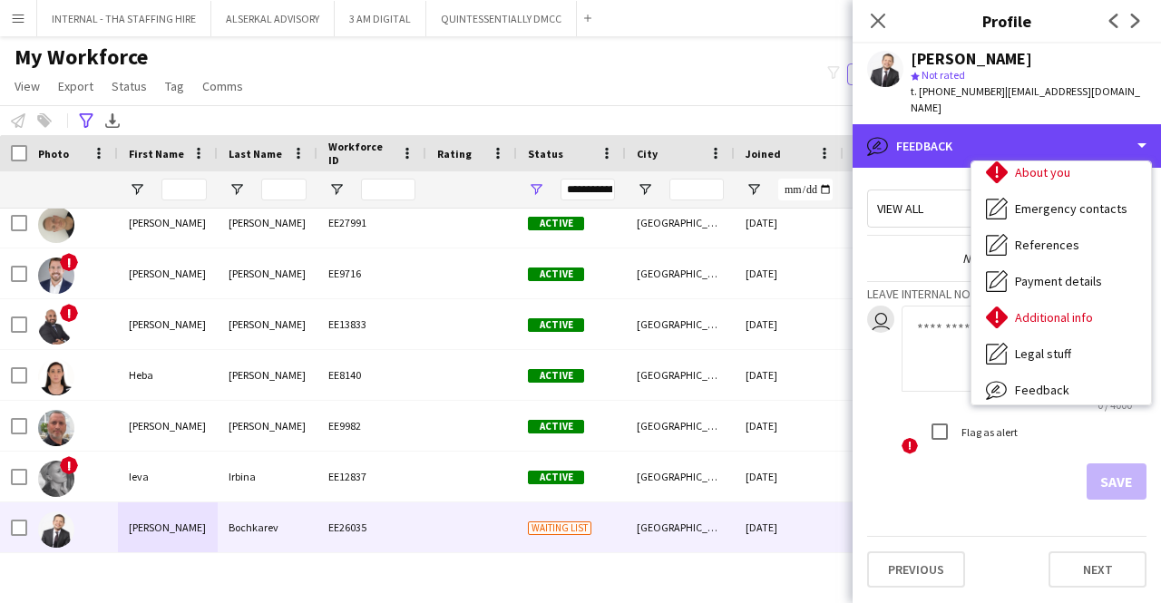
scroll to position [0, 0]
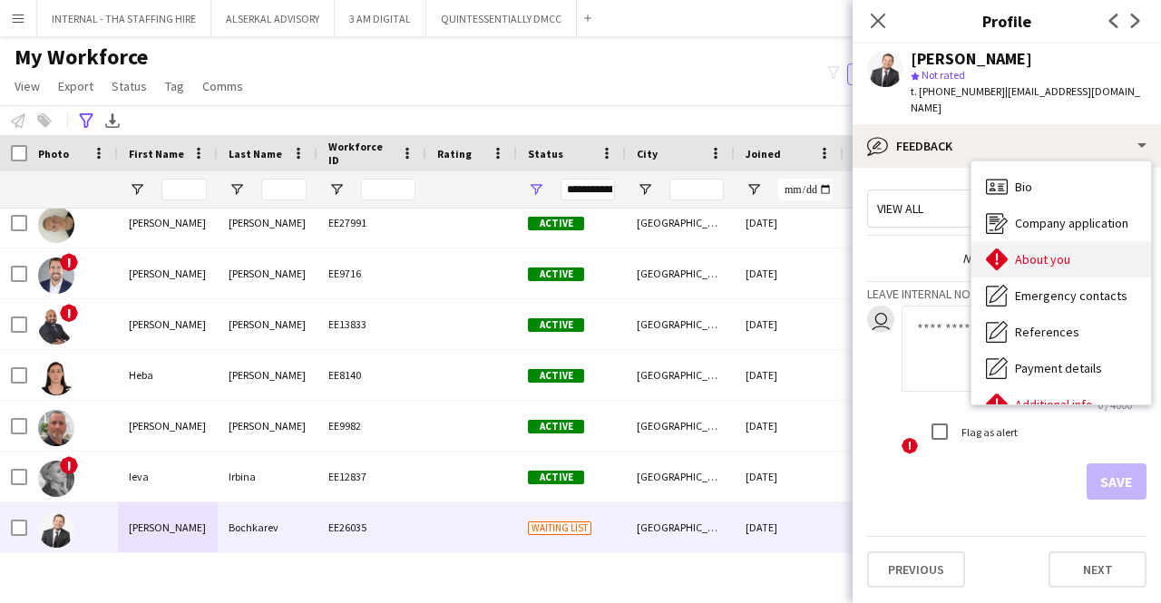
click at [1028, 251] on span "About you" at bounding box center [1042, 259] width 55 height 16
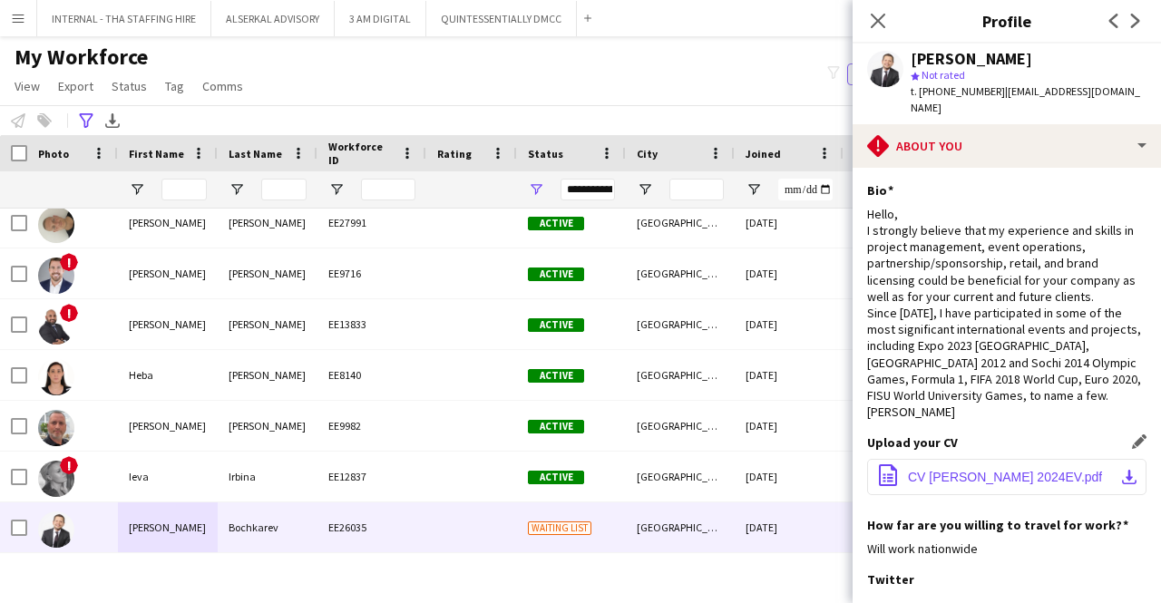
click at [980, 470] on span "CV [PERSON_NAME] 2024EV.pdf" at bounding box center [1005, 477] width 194 height 15
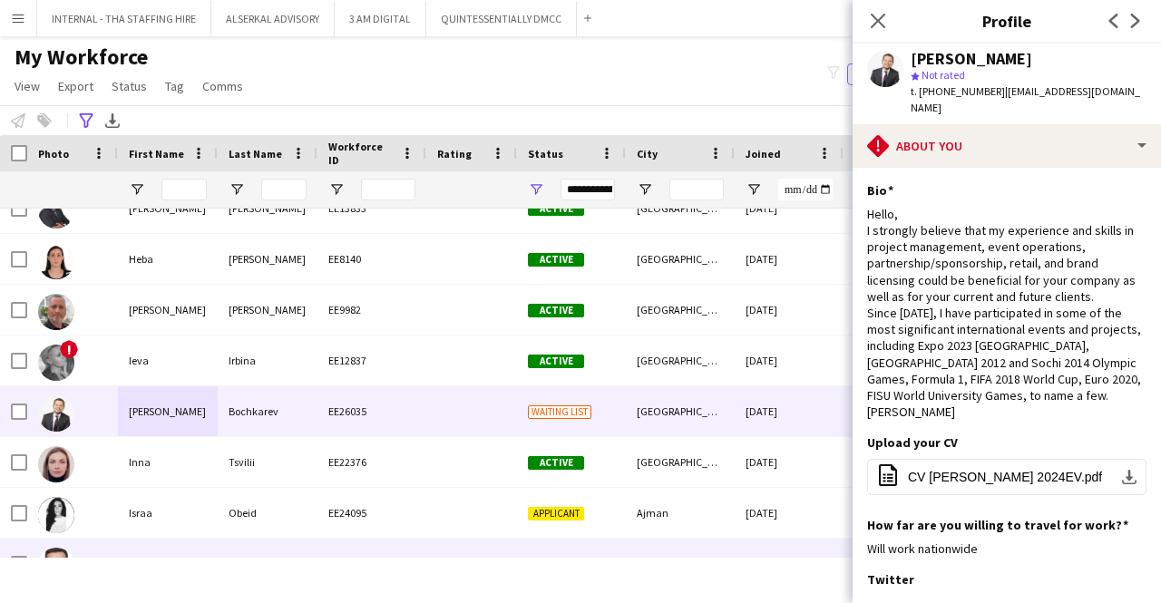
scroll to position [3899, 0]
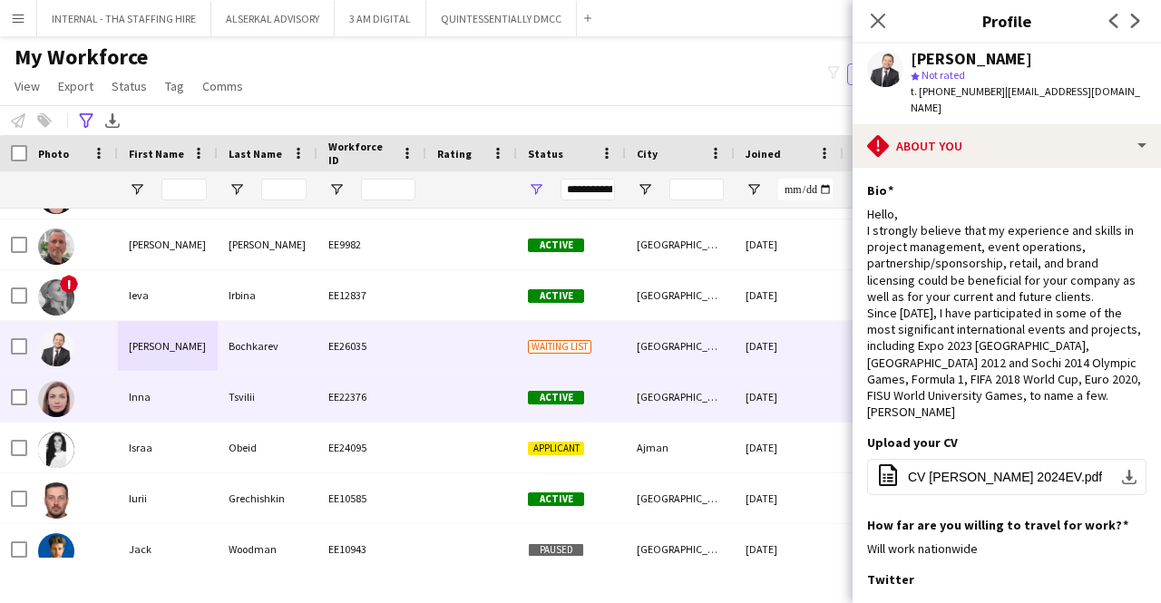
click at [141, 392] on div "Inna" at bounding box center [168, 397] width 100 height 50
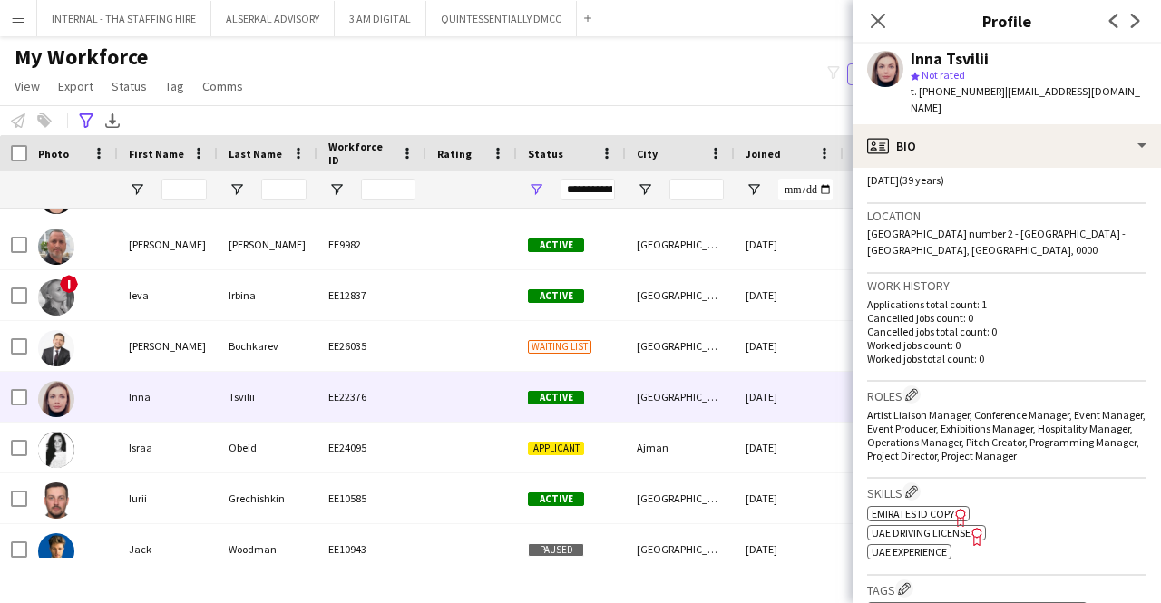
scroll to position [363, 0]
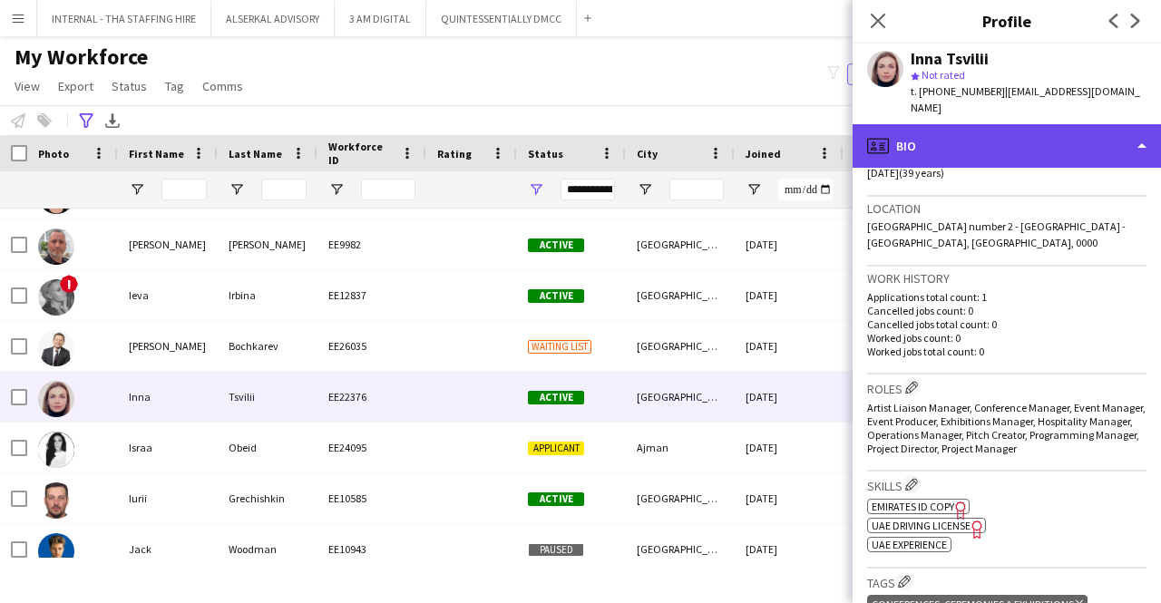
click at [997, 141] on div "profile Bio" at bounding box center [1006, 146] width 308 height 44
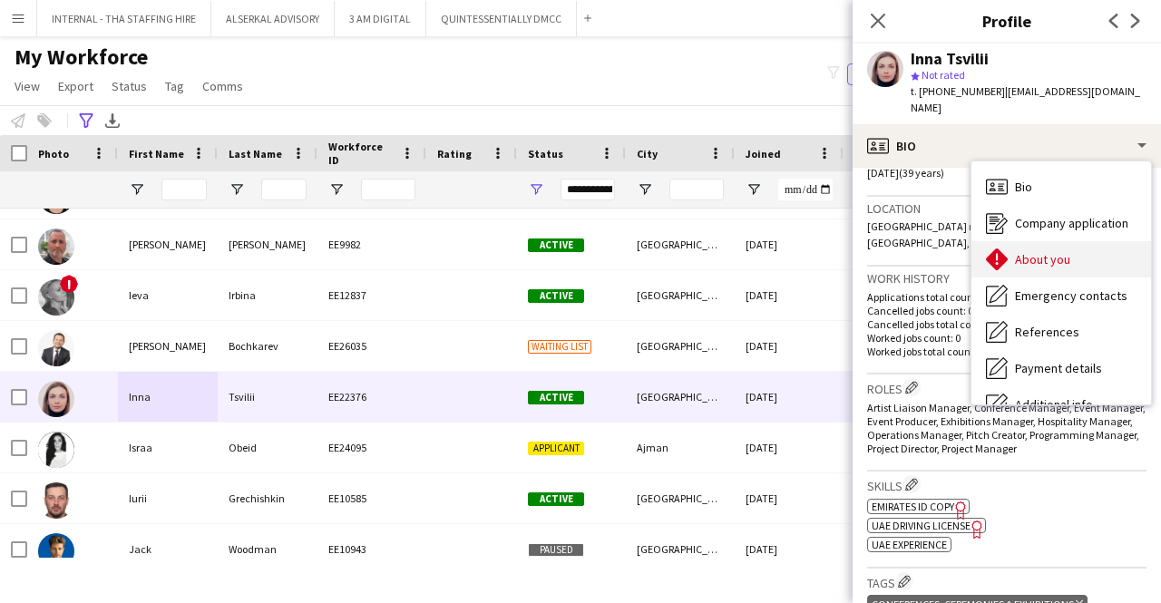
click at [1045, 251] on span "About you" at bounding box center [1042, 259] width 55 height 16
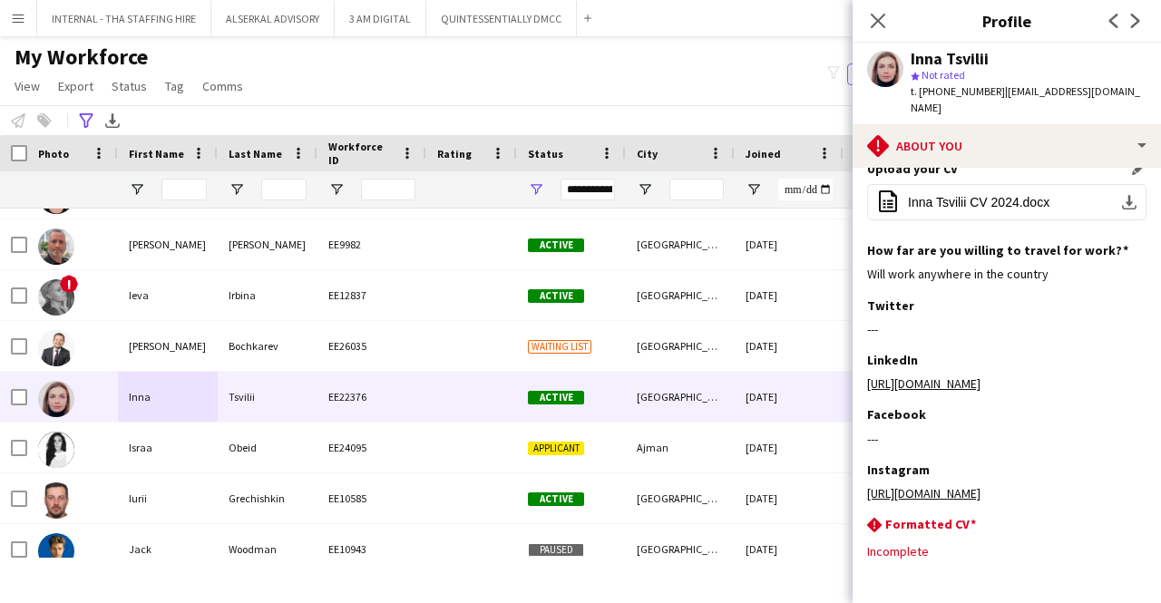
scroll to position [272, 0]
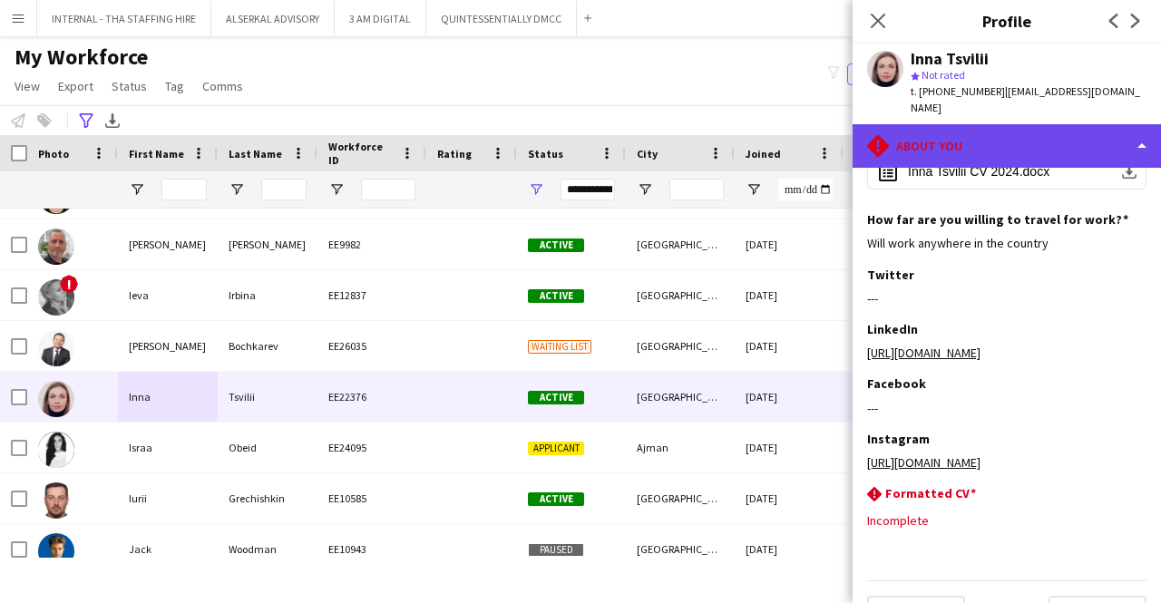
click at [1005, 138] on div "rhombus-alert About you" at bounding box center [1006, 146] width 308 height 44
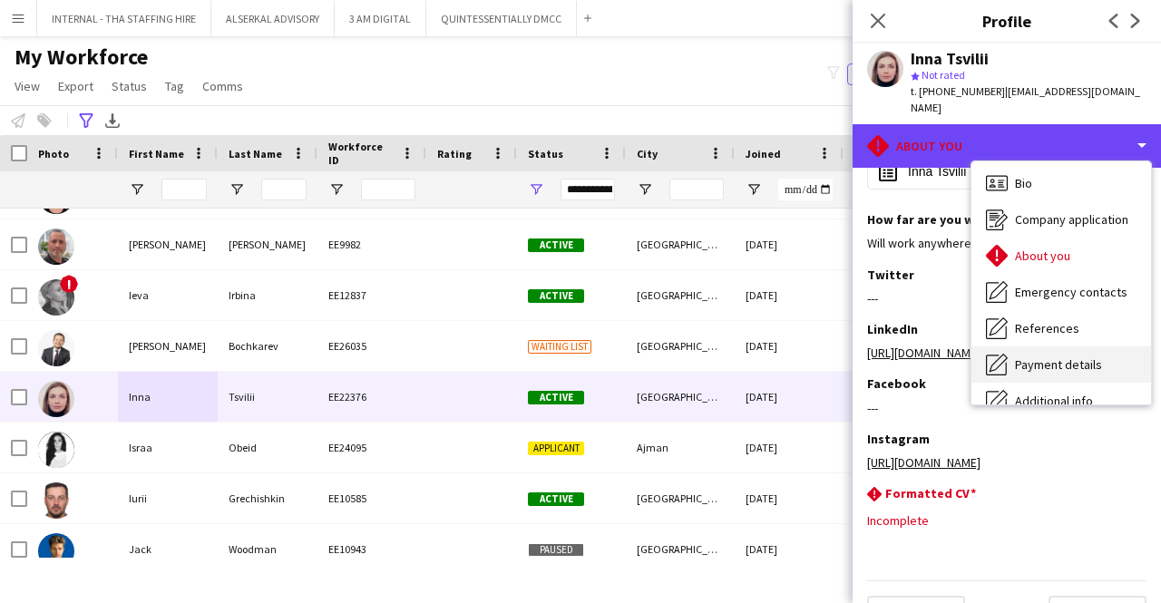
scroll to position [0, 0]
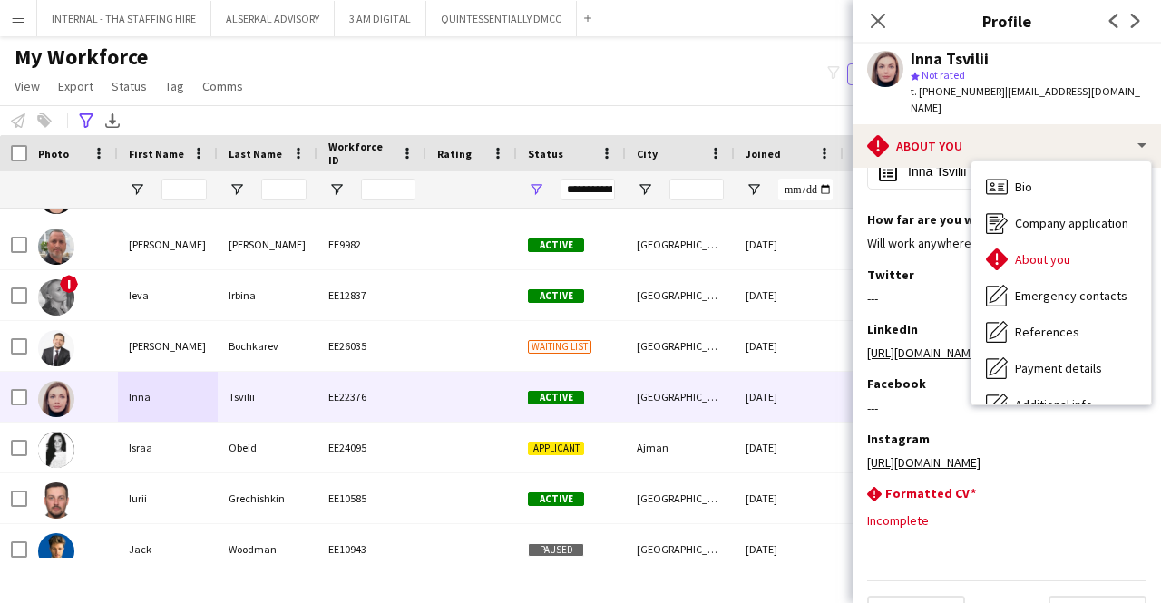
click at [1034, 251] on span "About you" at bounding box center [1042, 259] width 55 height 16
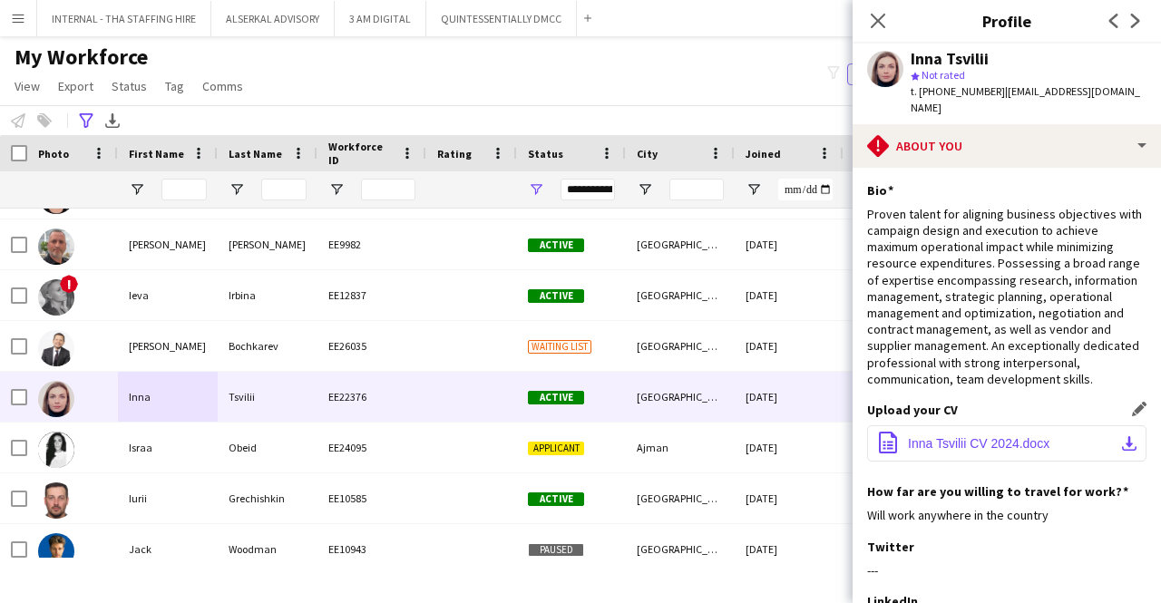
click at [950, 436] on span "Inna Tsvilii CV 2024.docx" at bounding box center [978, 443] width 141 height 15
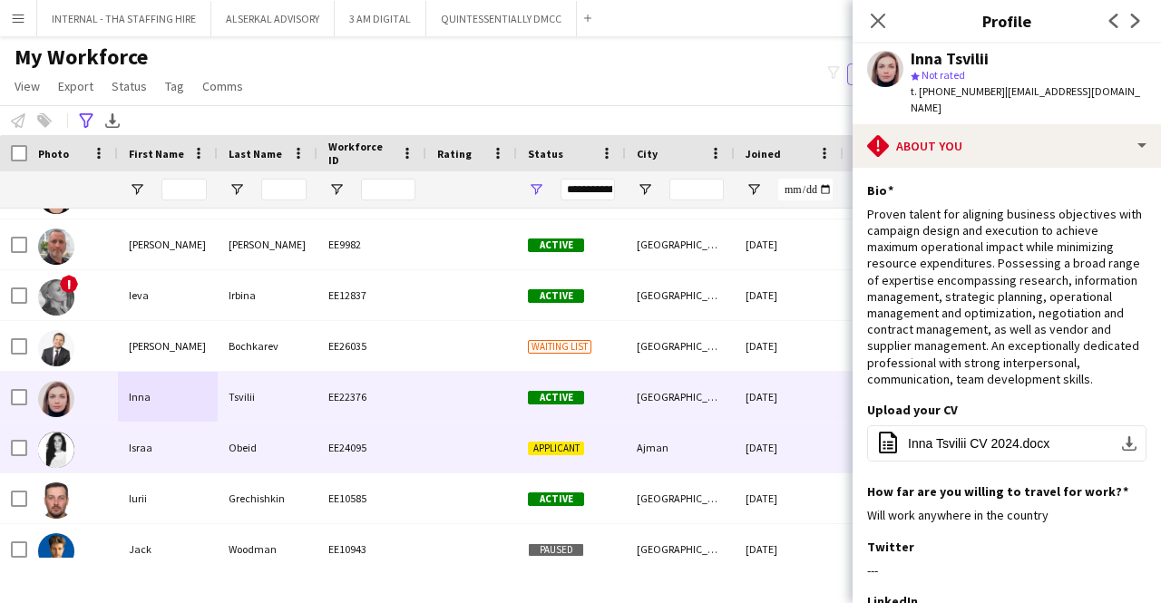
click at [234, 449] on div "Obeid" at bounding box center [268, 448] width 100 height 50
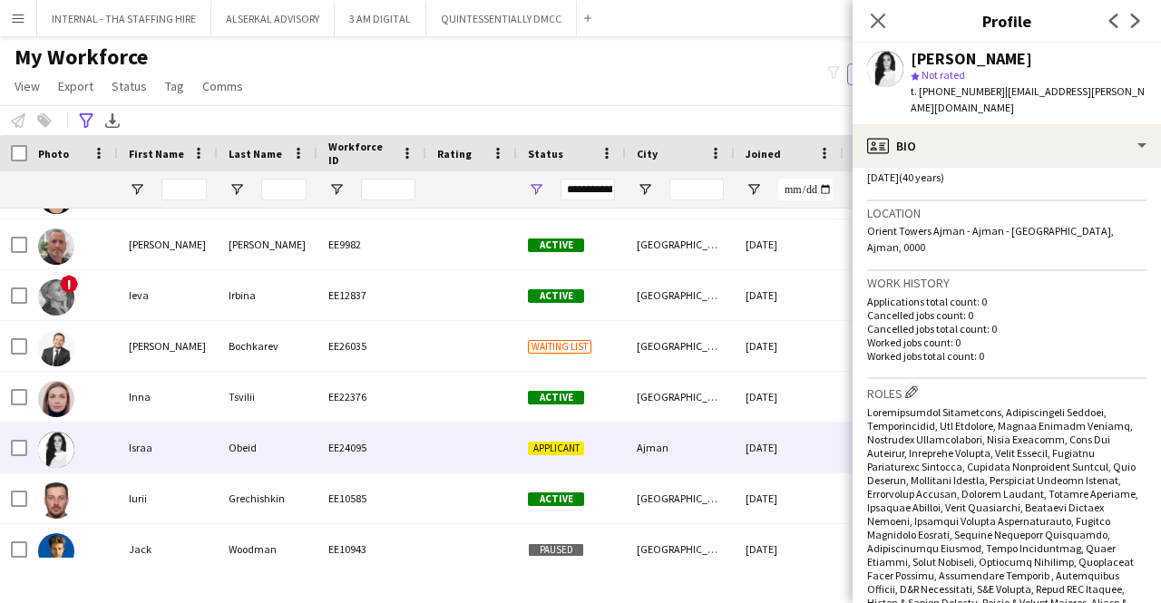
scroll to position [363, 0]
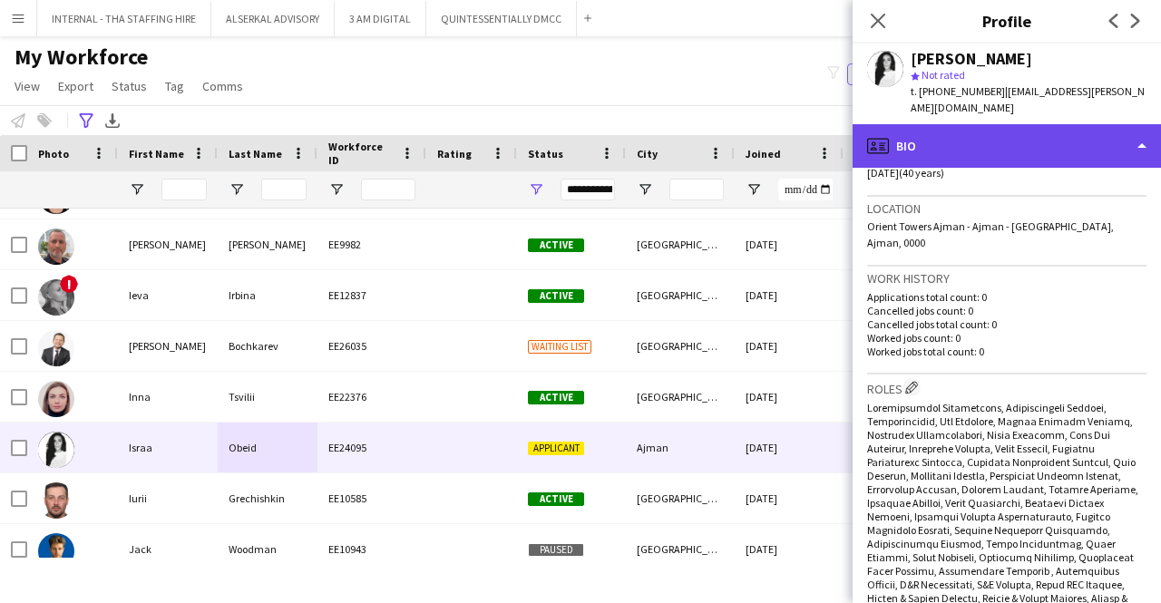
click at [961, 126] on div "profile Bio" at bounding box center [1006, 146] width 308 height 44
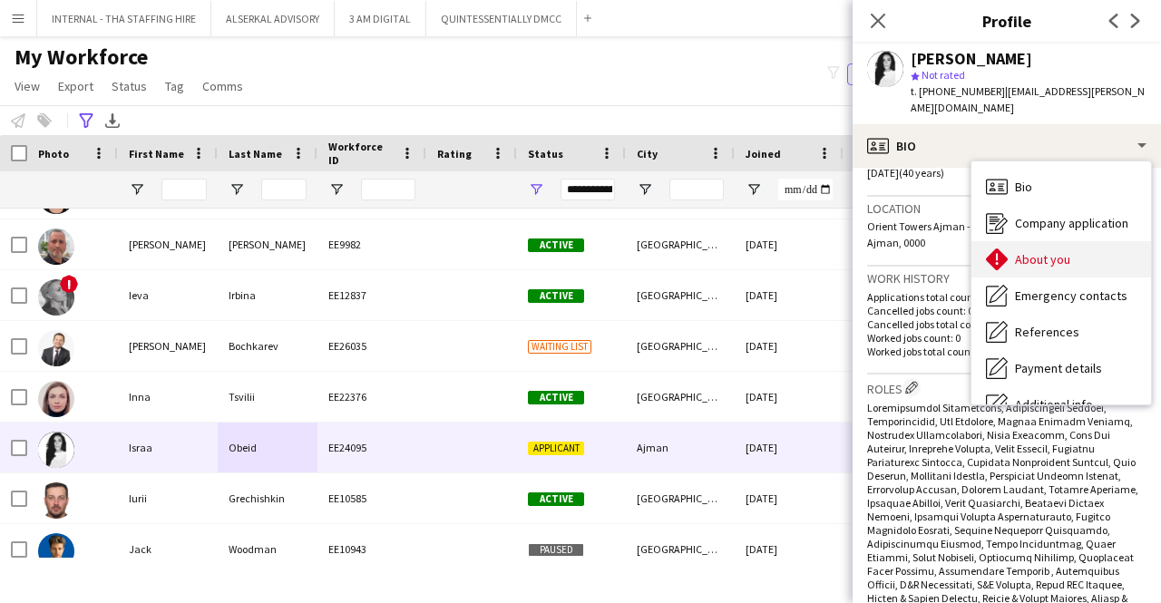
click at [1050, 251] on span "About you" at bounding box center [1042, 259] width 55 height 16
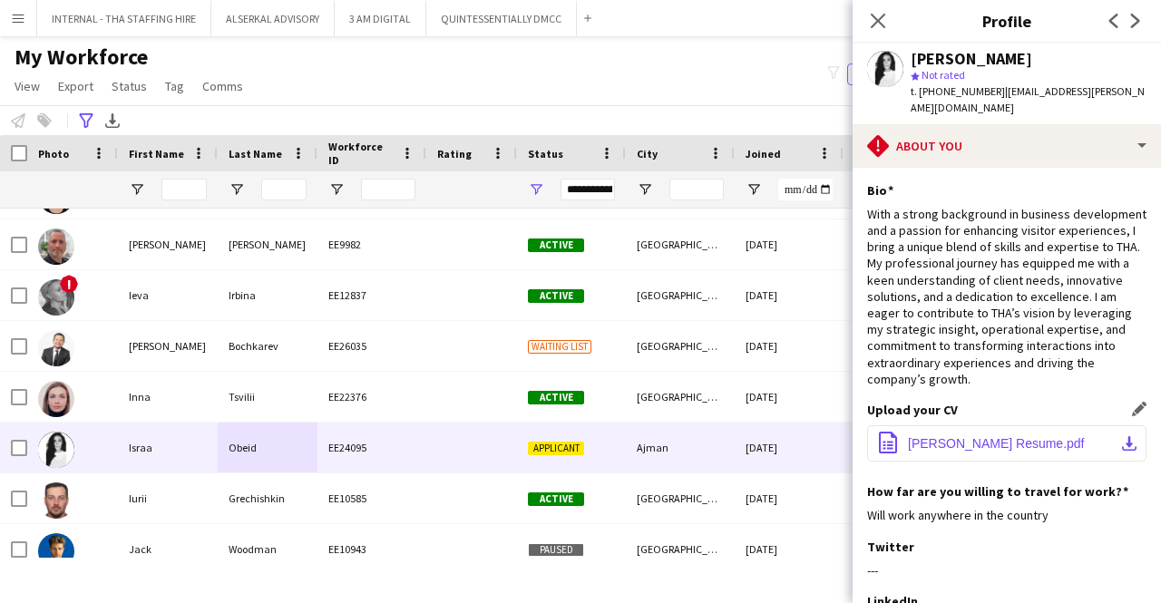
click at [975, 436] on span "[PERSON_NAME] Resume.pdf" at bounding box center [996, 443] width 177 height 15
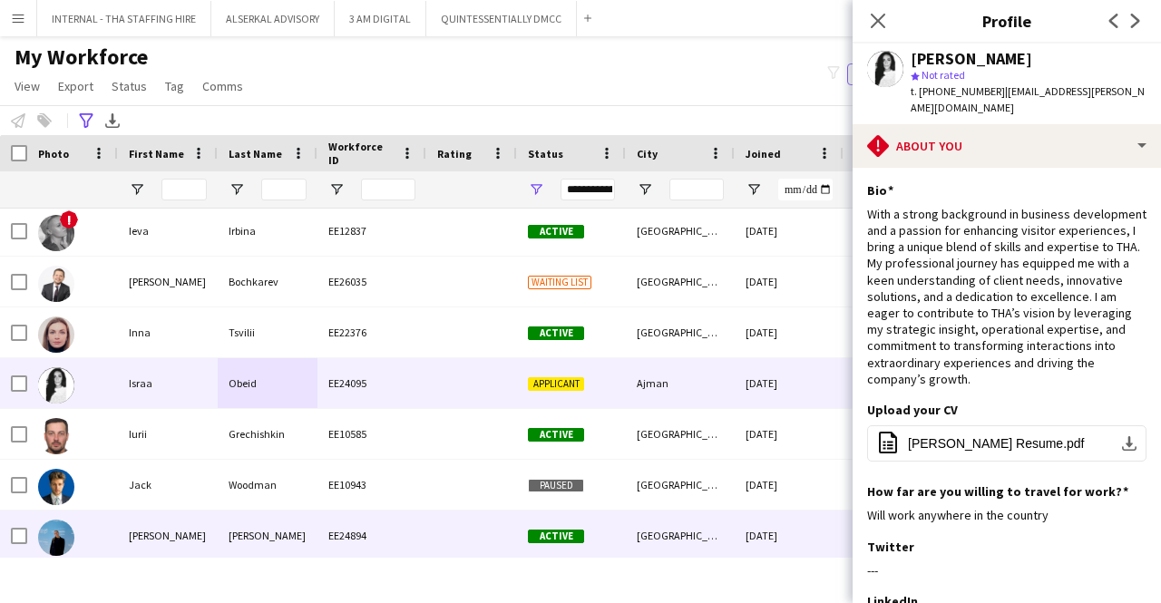
scroll to position [3990, 0]
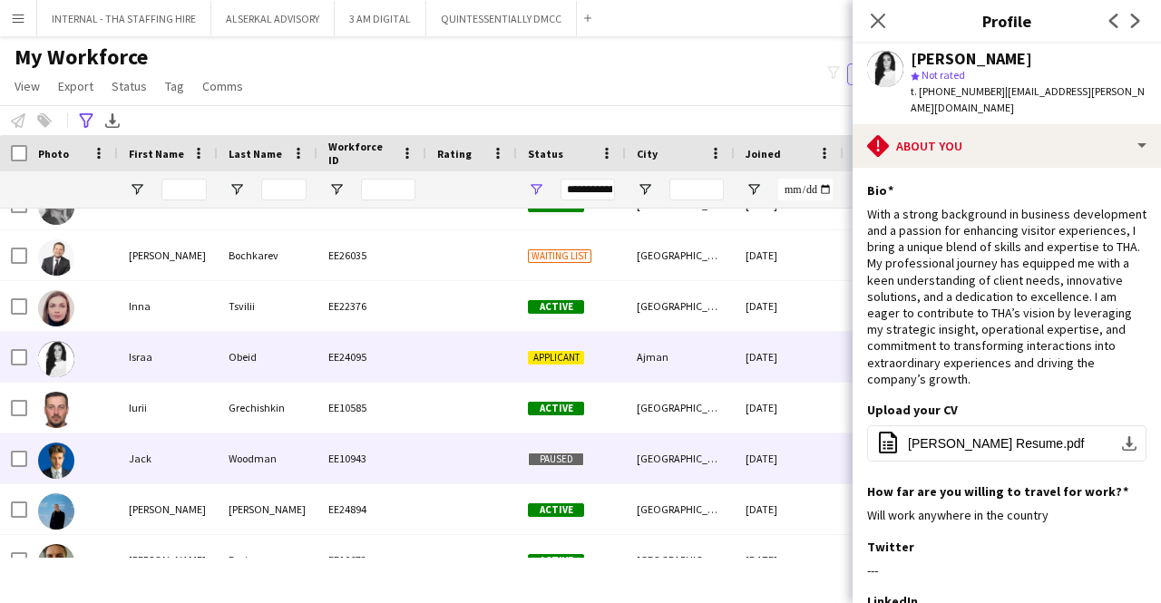
click at [170, 459] on div "Jack" at bounding box center [168, 458] width 100 height 50
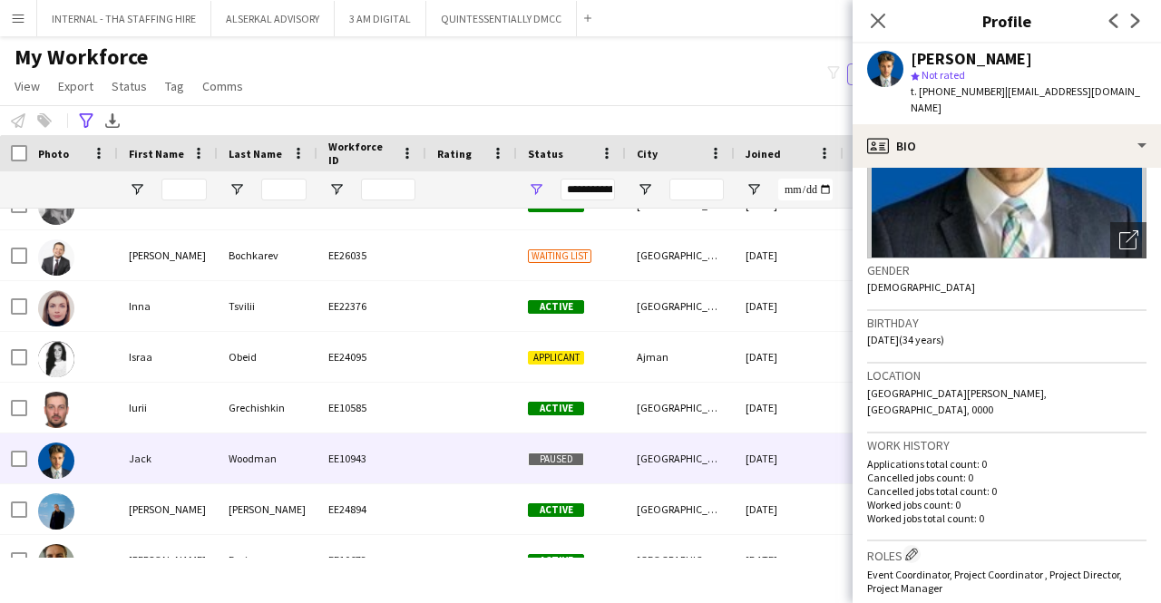
scroll to position [363, 0]
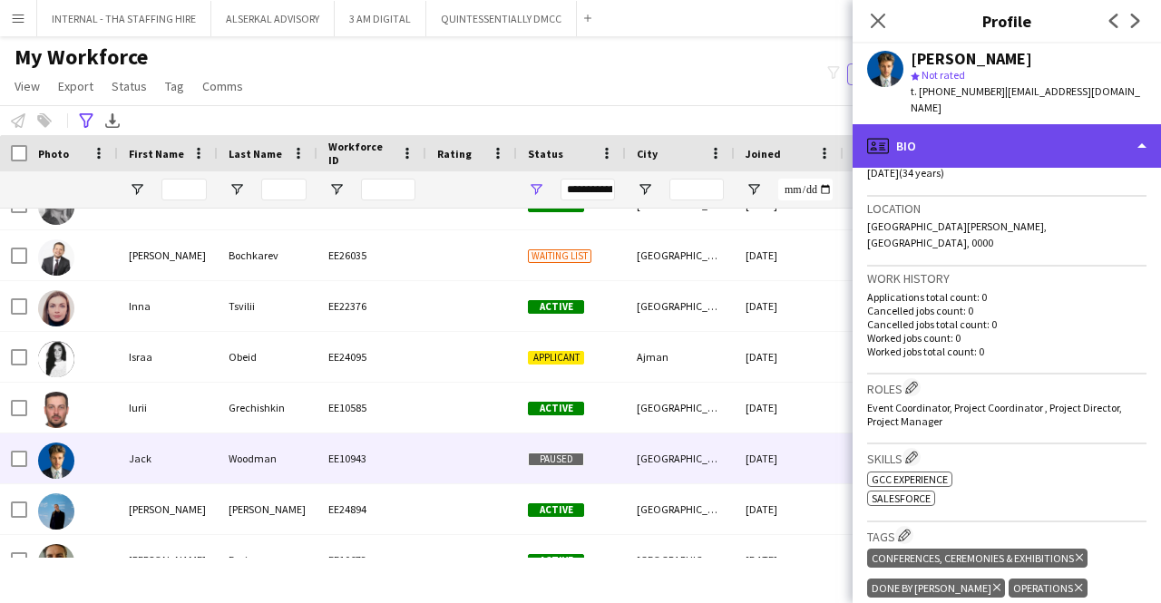
click at [973, 124] on div "profile Bio" at bounding box center [1006, 146] width 308 height 44
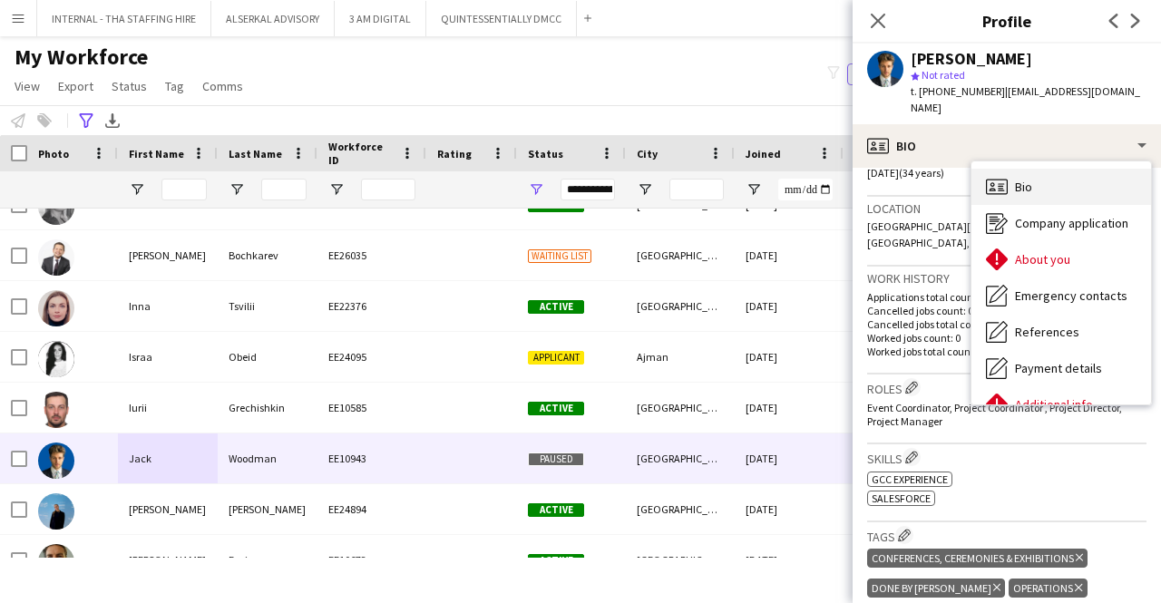
click at [1041, 171] on div "Bio Bio" at bounding box center [1061, 187] width 180 height 36
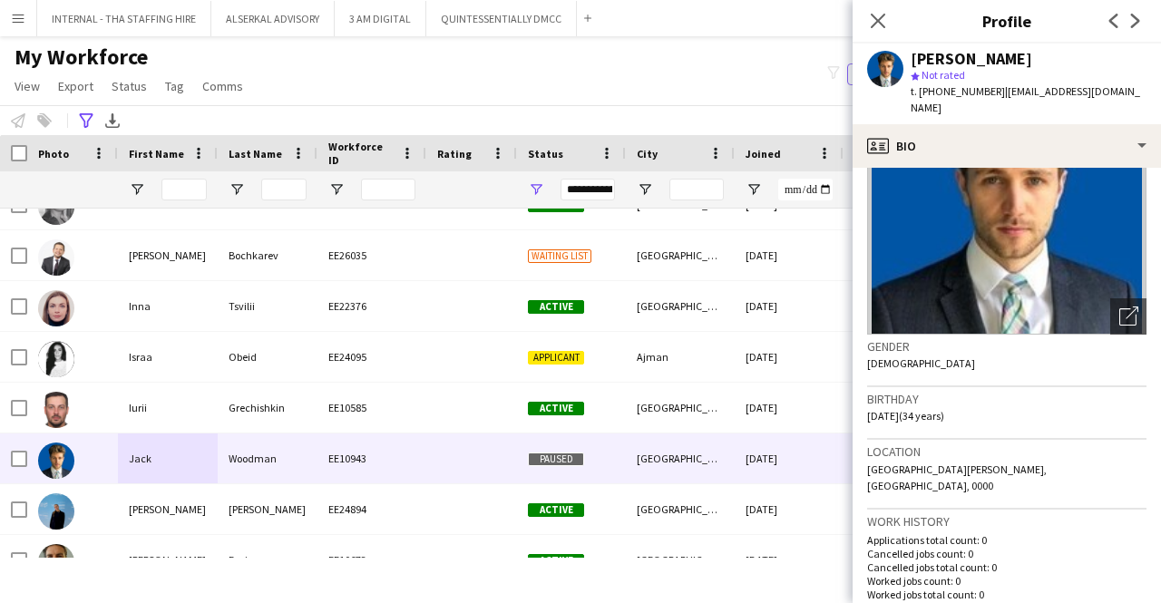
scroll to position [0, 0]
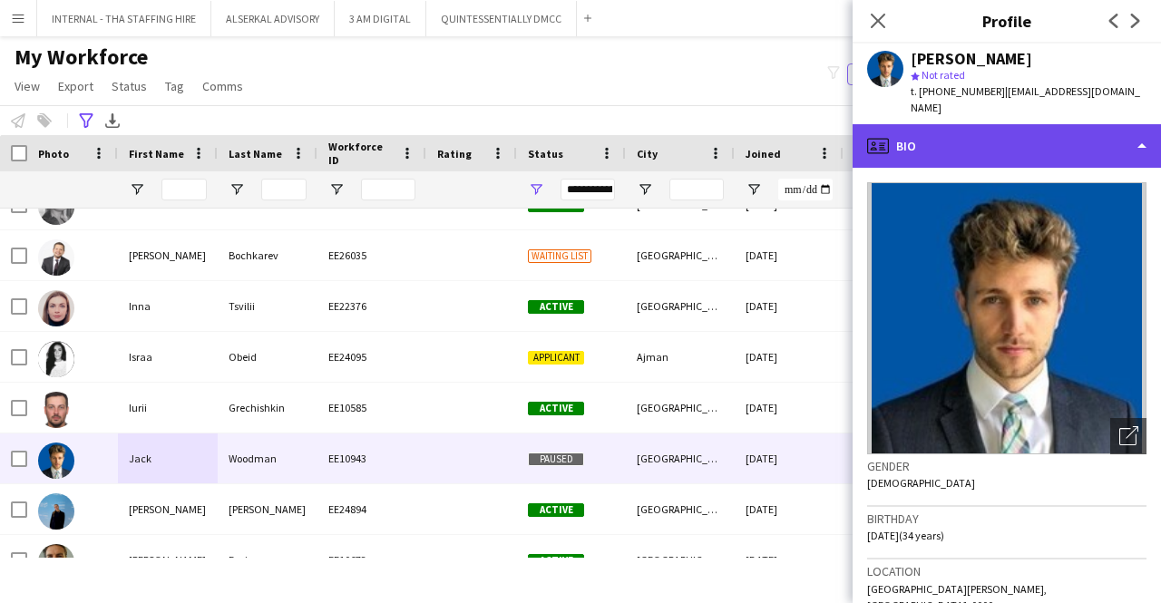
click at [1014, 131] on div "profile Bio" at bounding box center [1006, 146] width 308 height 44
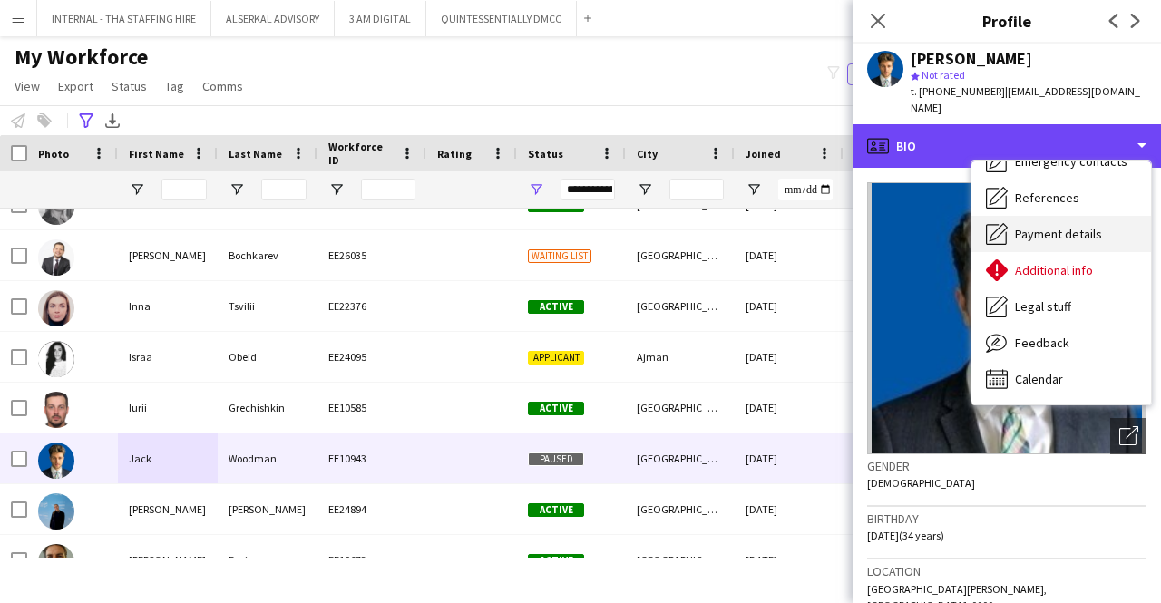
scroll to position [44, 0]
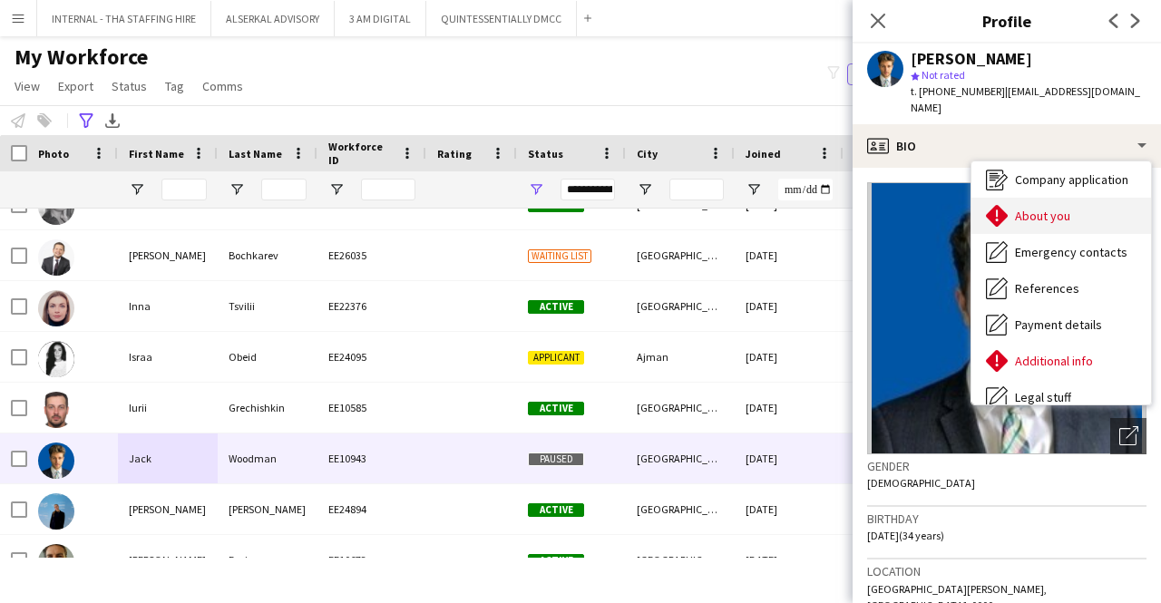
click at [1061, 208] on span "About you" at bounding box center [1042, 216] width 55 height 16
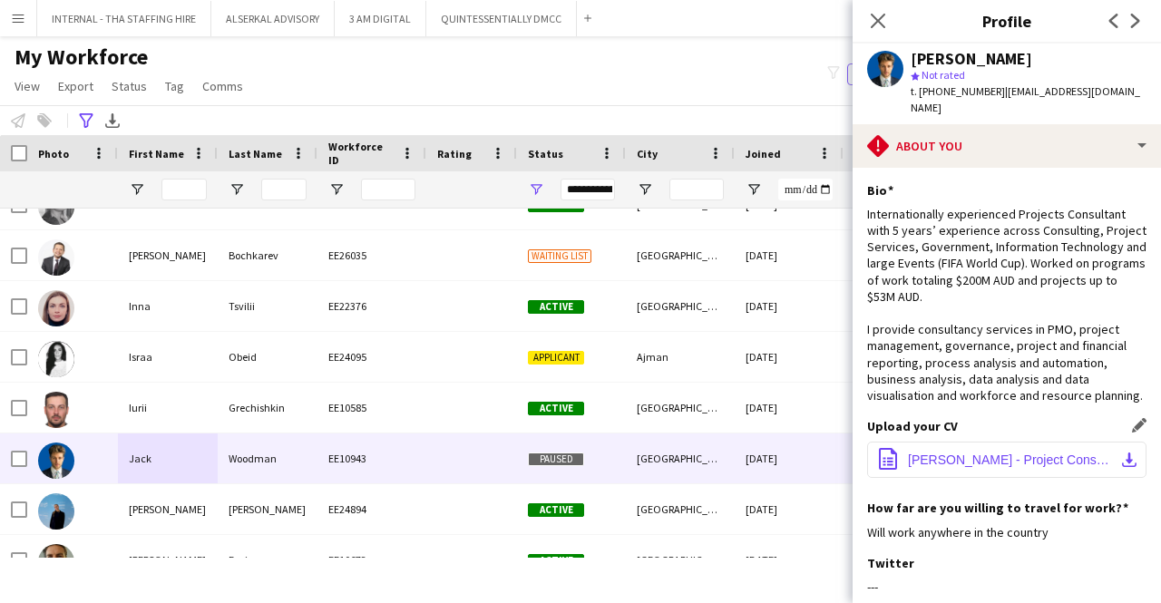
click at [952, 462] on span "[PERSON_NAME] - Project Consultant - GCC.docx" at bounding box center [1010, 460] width 205 height 15
click at [1122, 460] on app-icon "download-bottom" at bounding box center [1129, 460] width 15 height 15
click at [1048, 465] on span "[PERSON_NAME] - Project Consultant - GCC.docx" at bounding box center [1010, 460] width 205 height 15
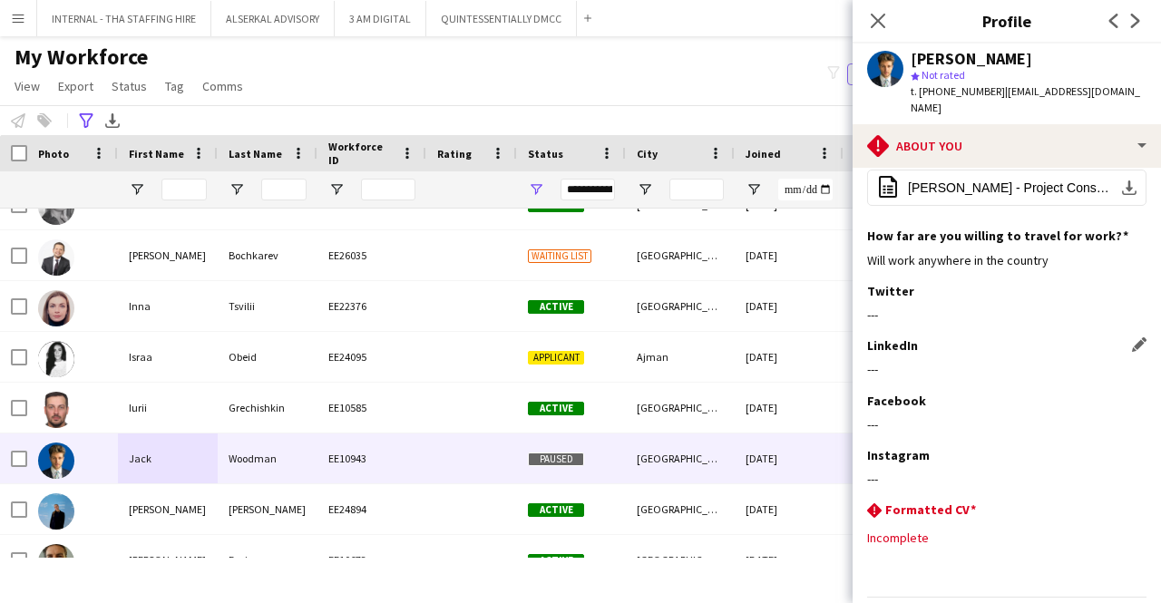
scroll to position [91, 0]
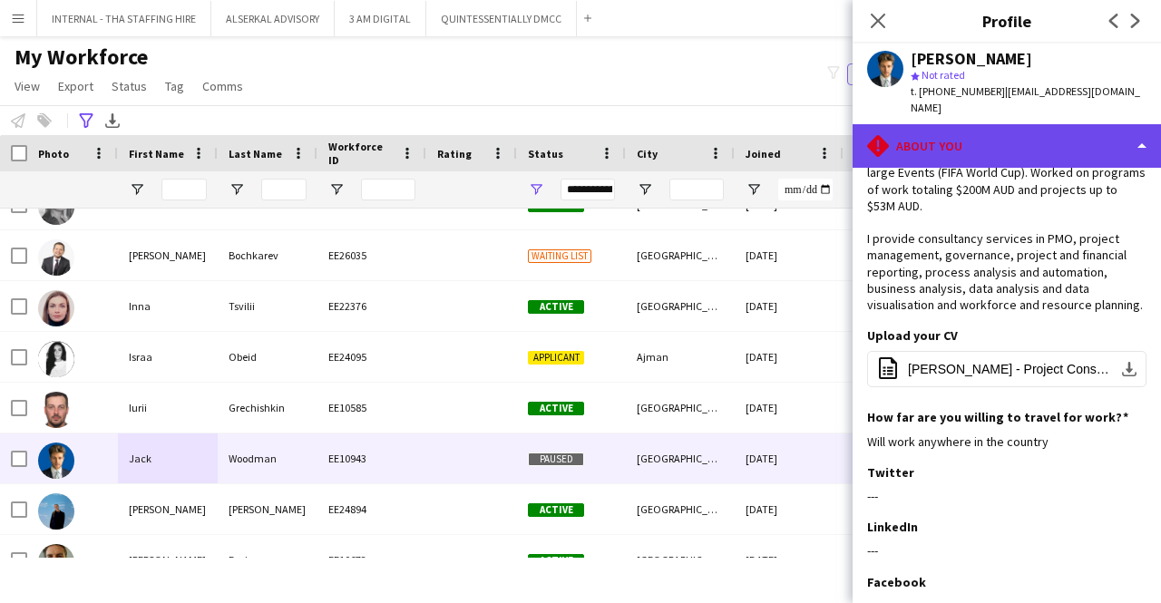
click at [980, 124] on div "rhombus-alert About you" at bounding box center [1006, 146] width 308 height 44
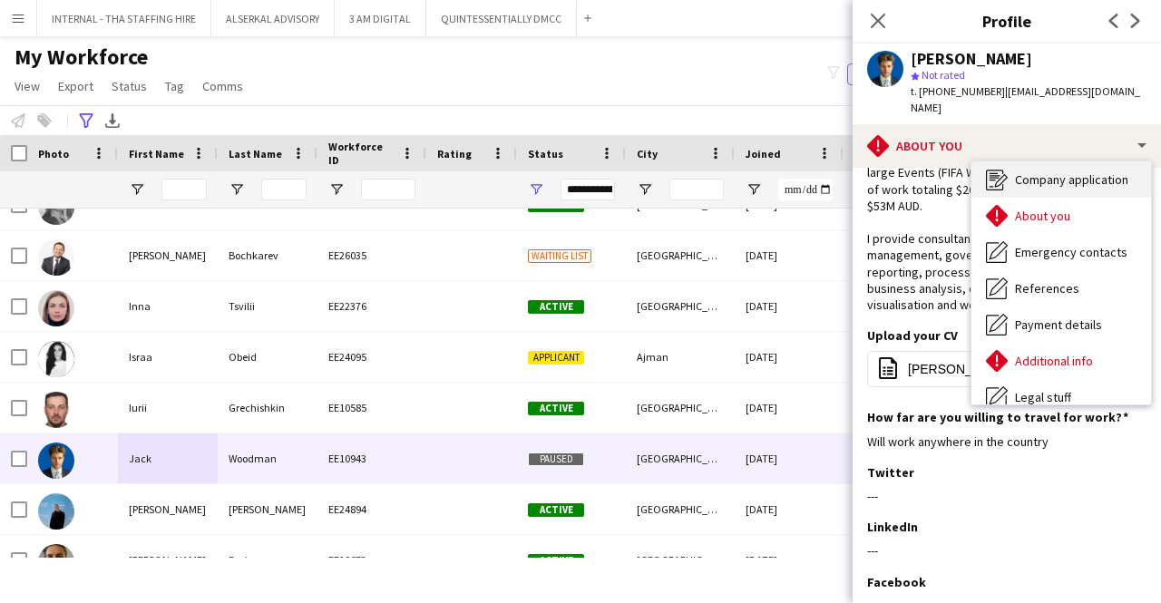
click at [1029, 171] on span "Company application" at bounding box center [1071, 179] width 113 height 16
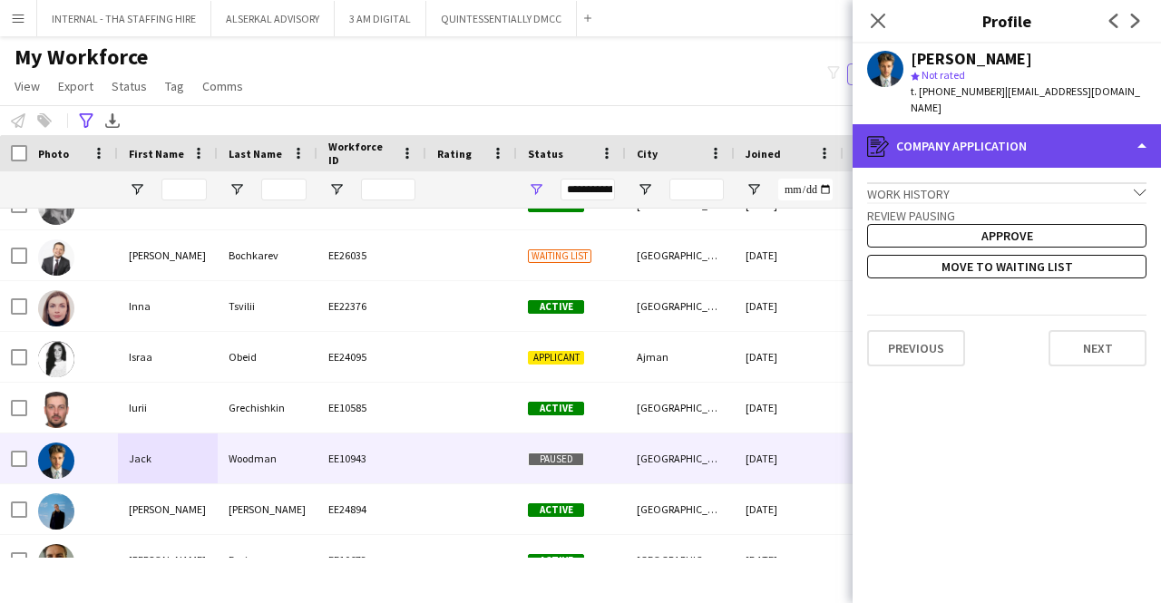
click at [972, 135] on div "register Company application" at bounding box center [1006, 146] width 308 height 44
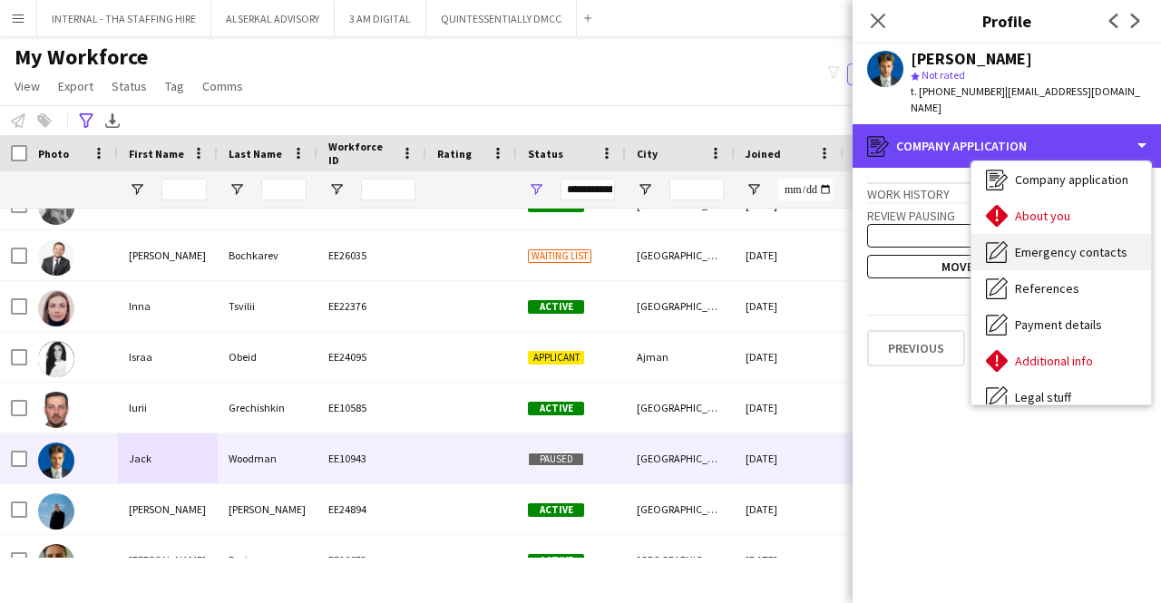
scroll to position [0, 0]
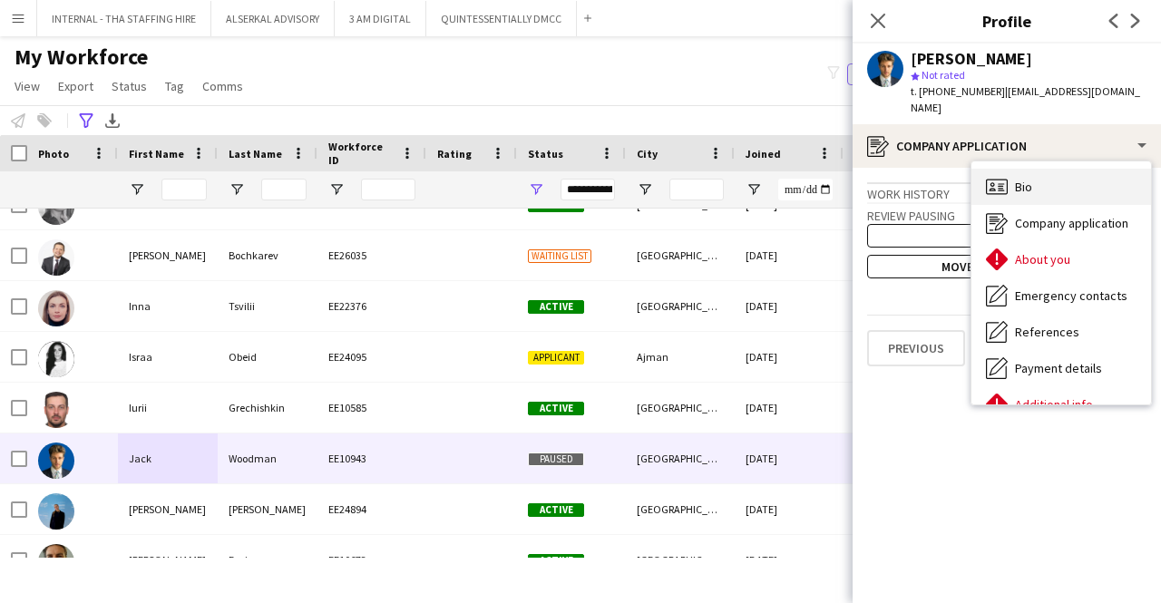
click at [1054, 169] on div "Bio Bio" at bounding box center [1061, 187] width 180 height 36
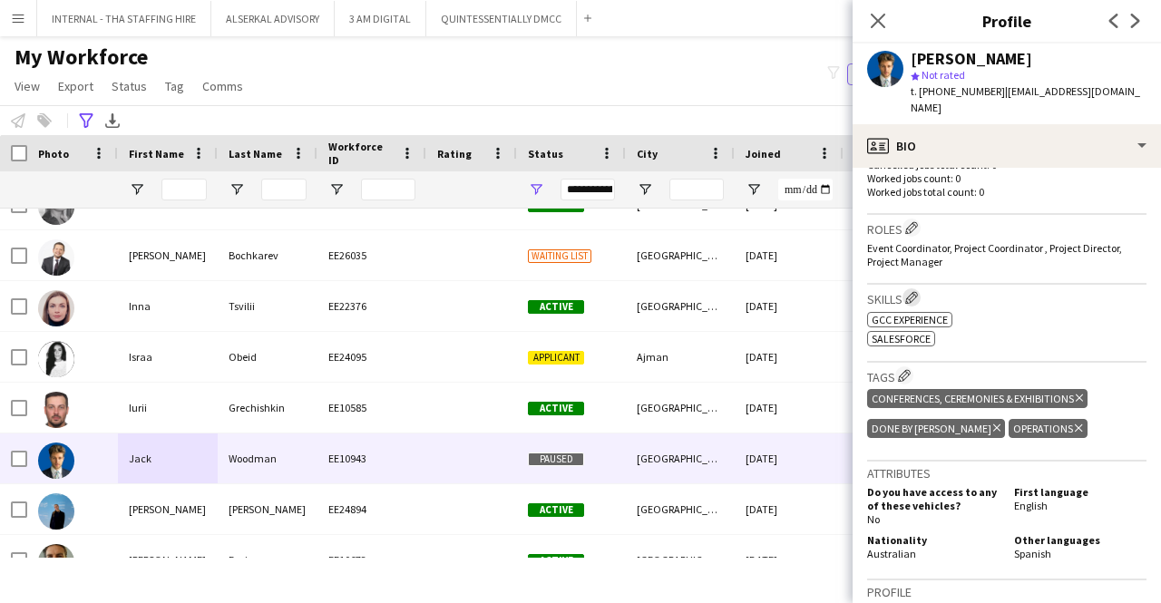
scroll to position [544, 0]
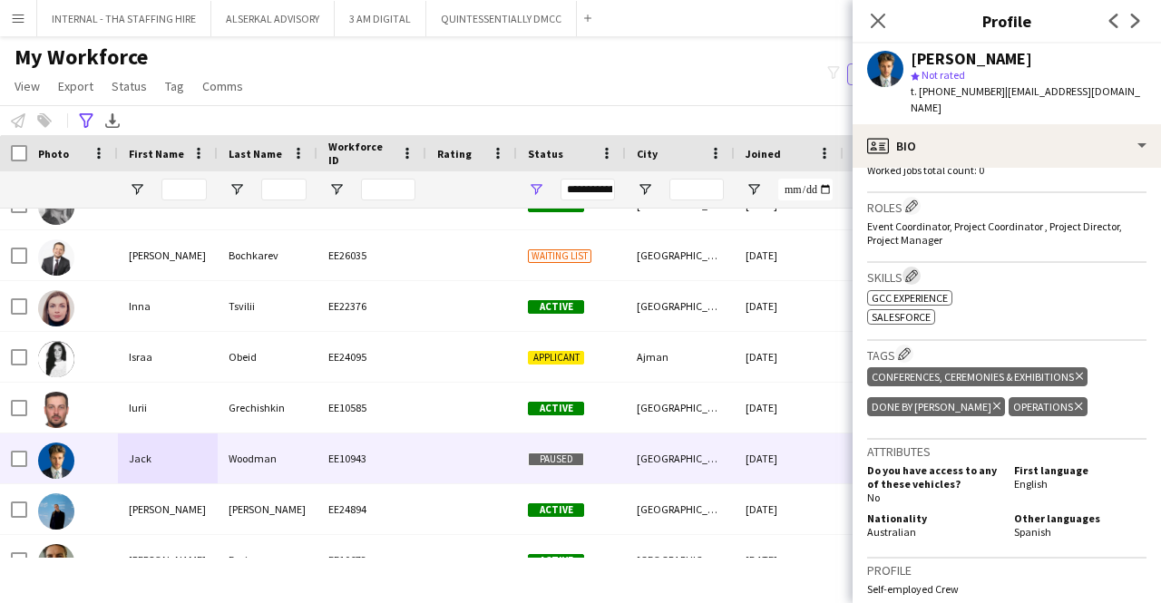
click at [910, 269] on app-icon "Edit crew company skills" at bounding box center [911, 275] width 13 height 13
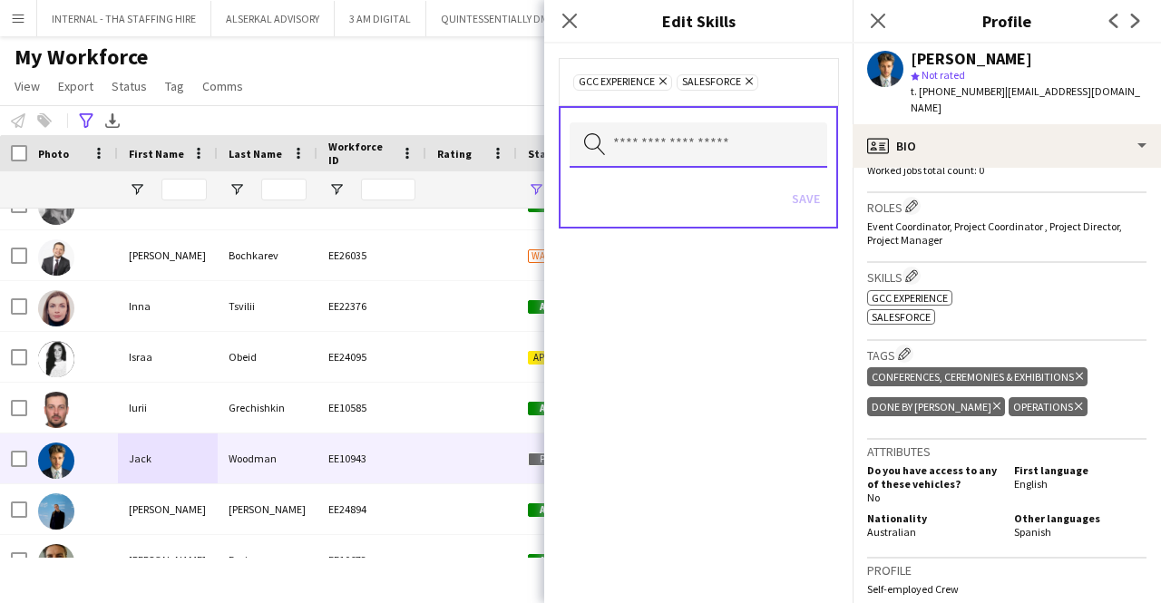
click at [635, 139] on input "text" at bounding box center [698, 144] width 258 height 45
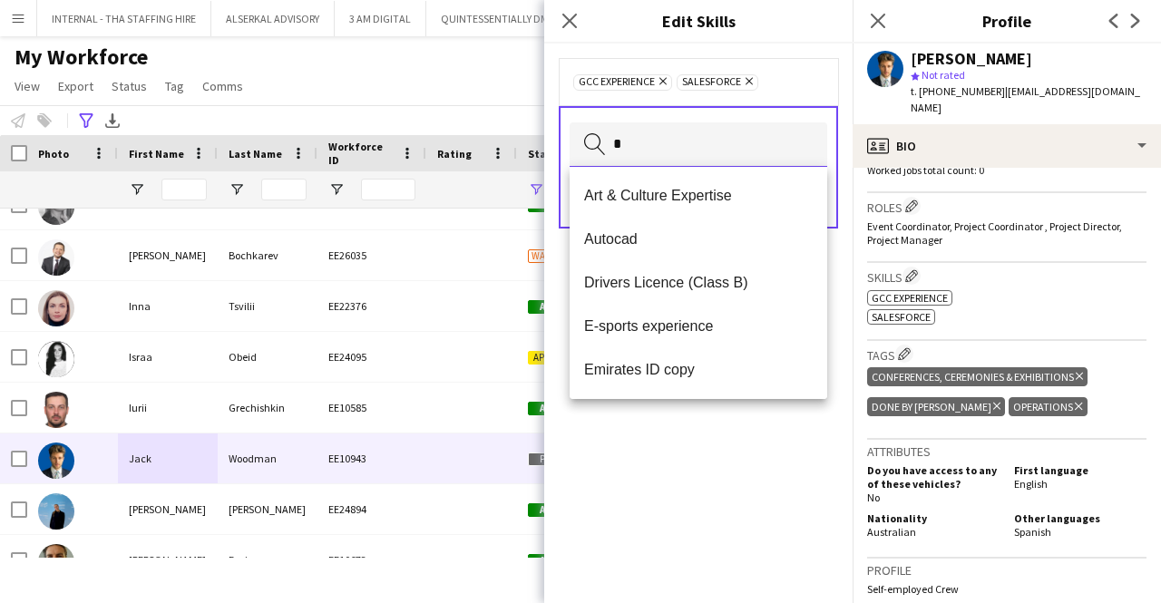
type input "*"
click at [1028, 217] on div "Roles Edit crew company roles Event Coordinator, Project Coordinator , Project …" at bounding box center [1006, 228] width 279 height 70
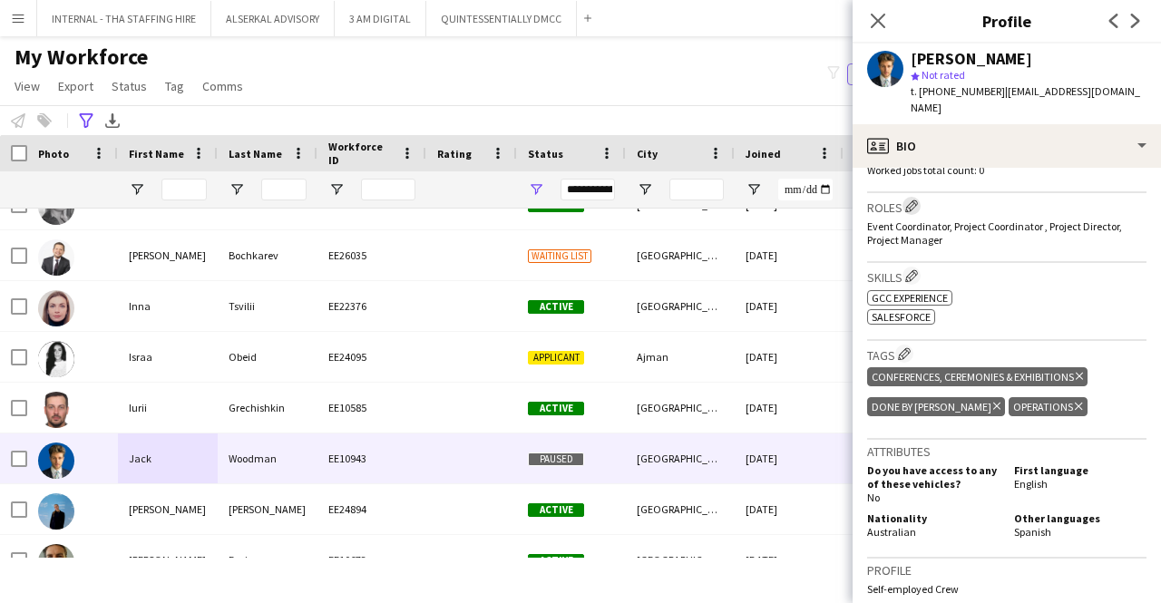
click at [913, 197] on button "Edit crew company roles" at bounding box center [911, 206] width 18 height 18
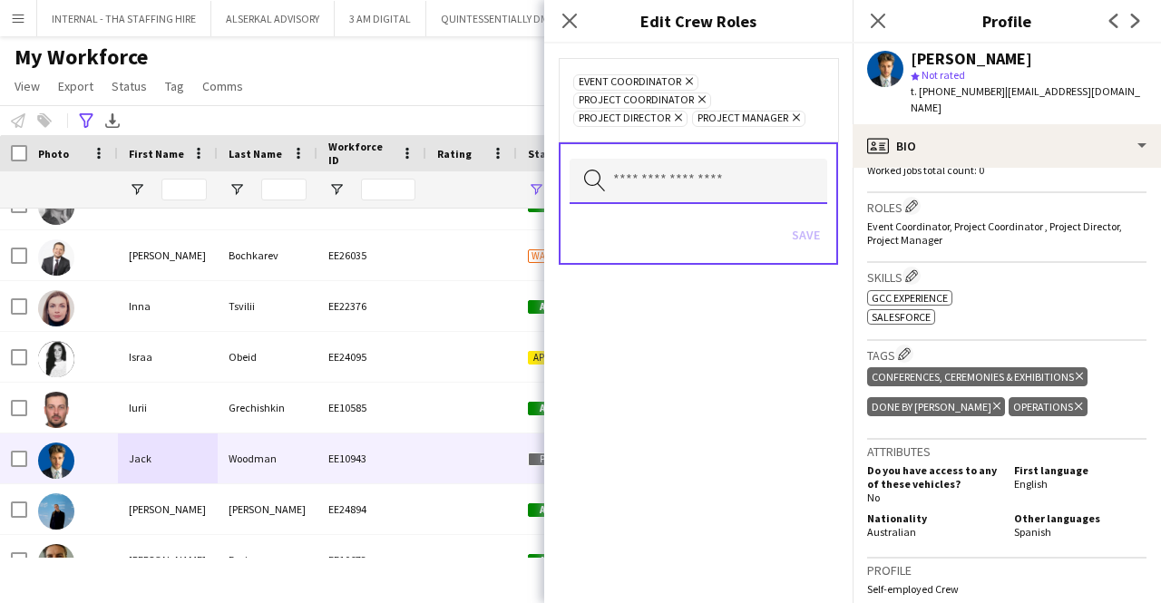
click at [698, 168] on input "text" at bounding box center [698, 181] width 258 height 45
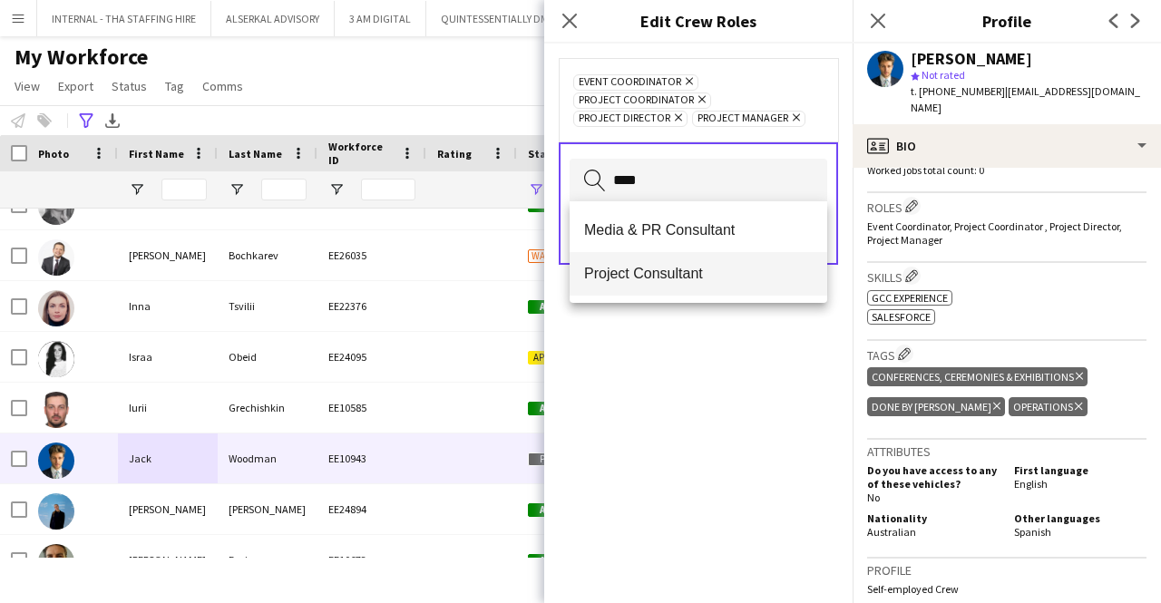
type input "****"
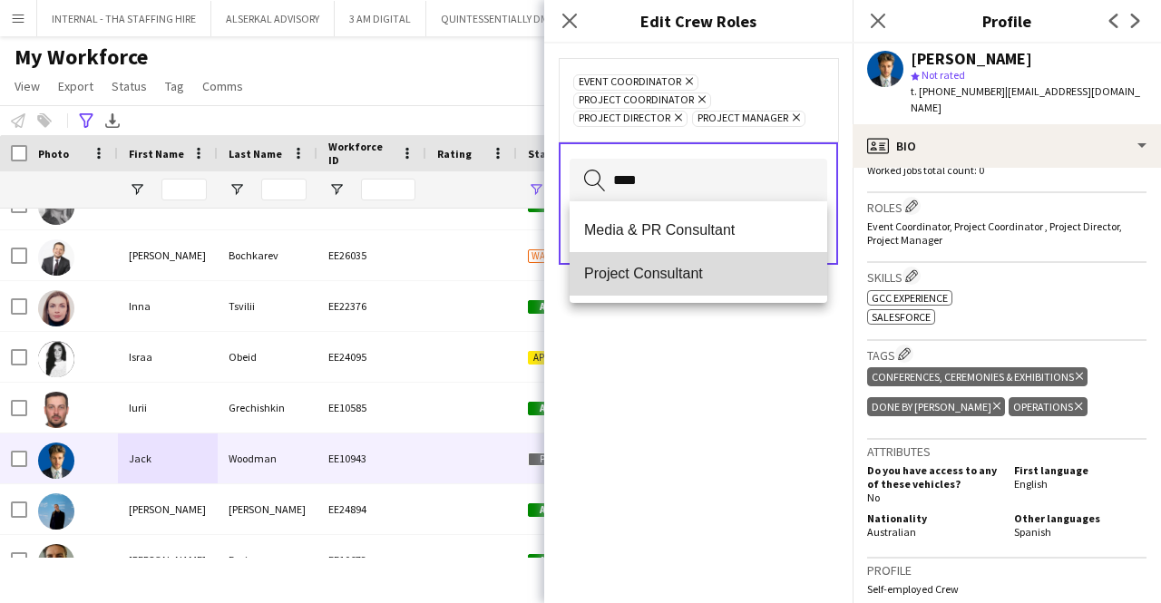
click at [641, 273] on span "Project Consultant" at bounding box center [698, 273] width 229 height 17
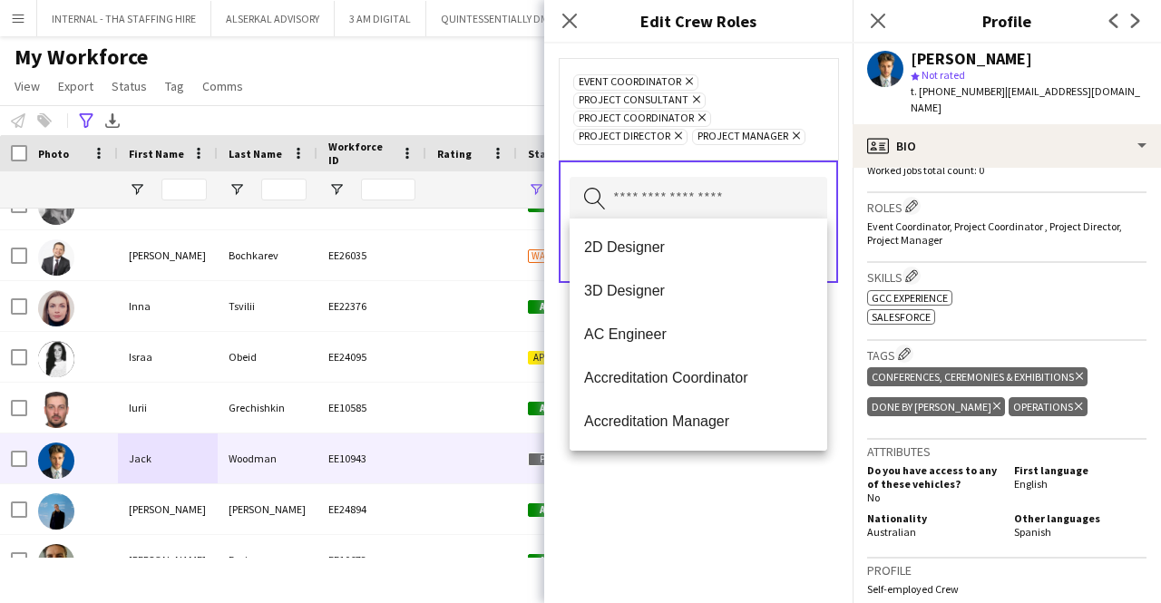
click at [667, 514] on div "Event Coordinator Remove Project Consultant Remove Project Coordinator Remove P…" at bounding box center [698, 324] width 308 height 560
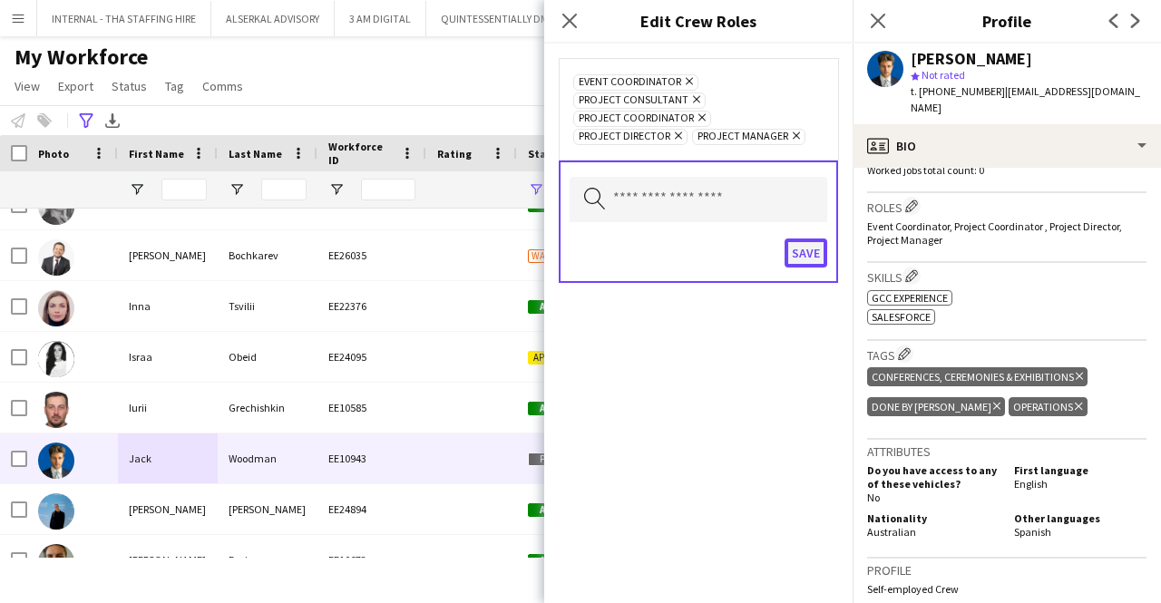
click at [809, 249] on button "Save" at bounding box center [805, 252] width 43 height 29
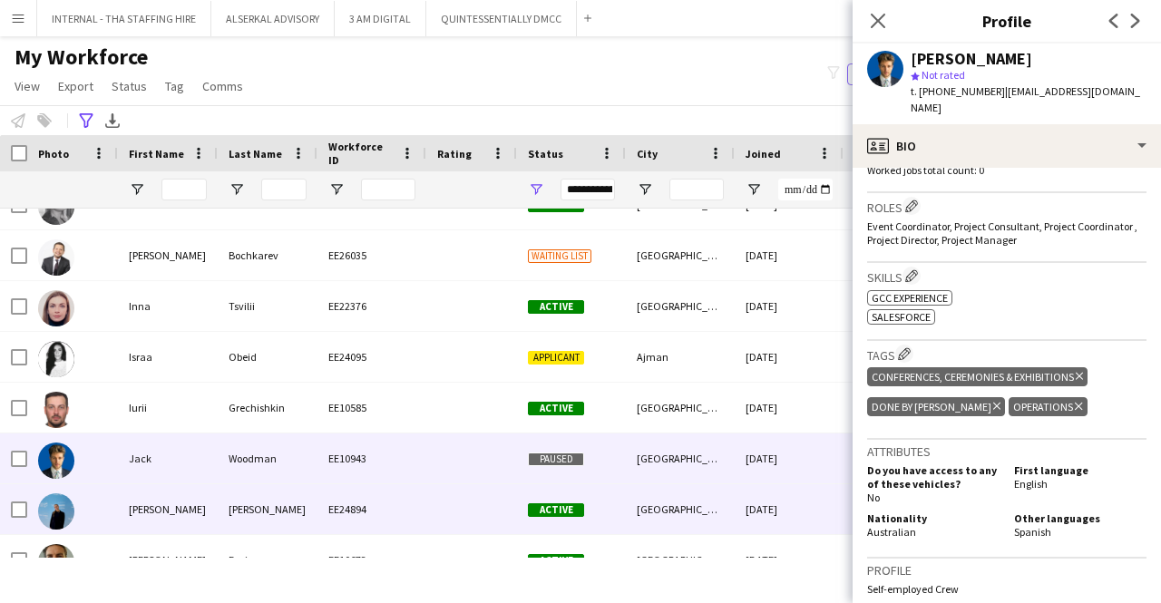
click at [207, 520] on div "[PERSON_NAME]" at bounding box center [168, 509] width 100 height 50
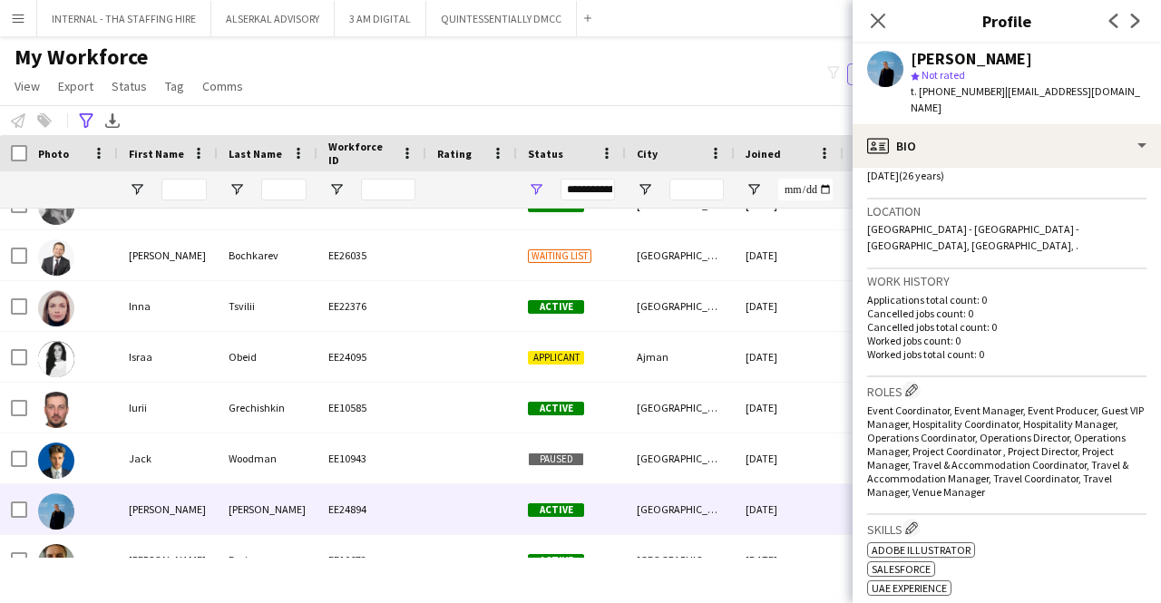
scroll to position [363, 0]
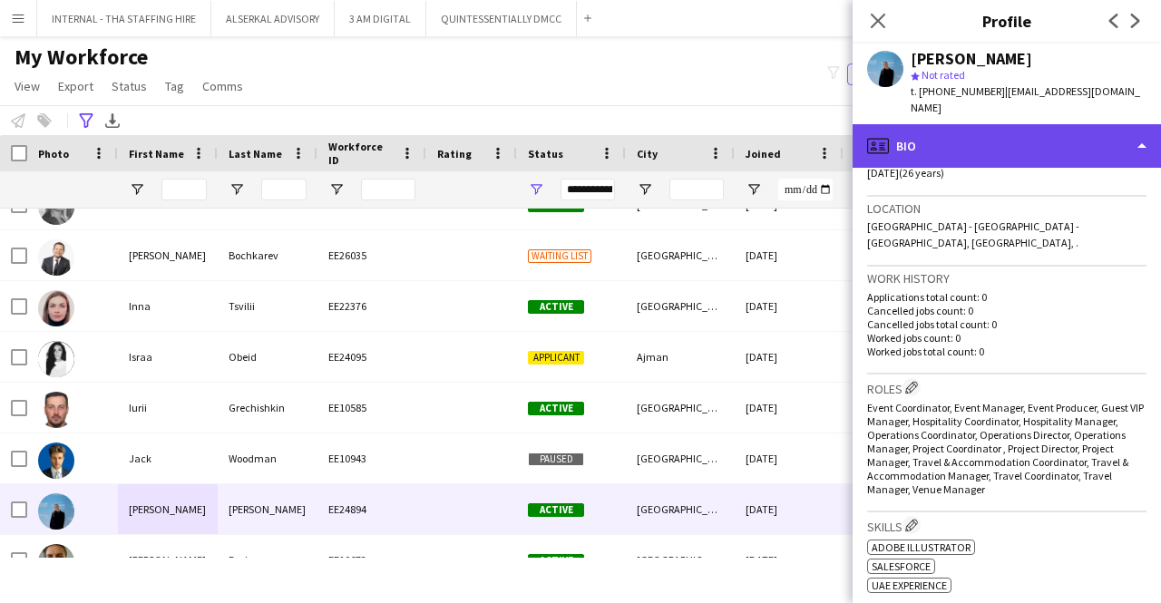
click at [953, 131] on div "profile Bio" at bounding box center [1006, 146] width 308 height 44
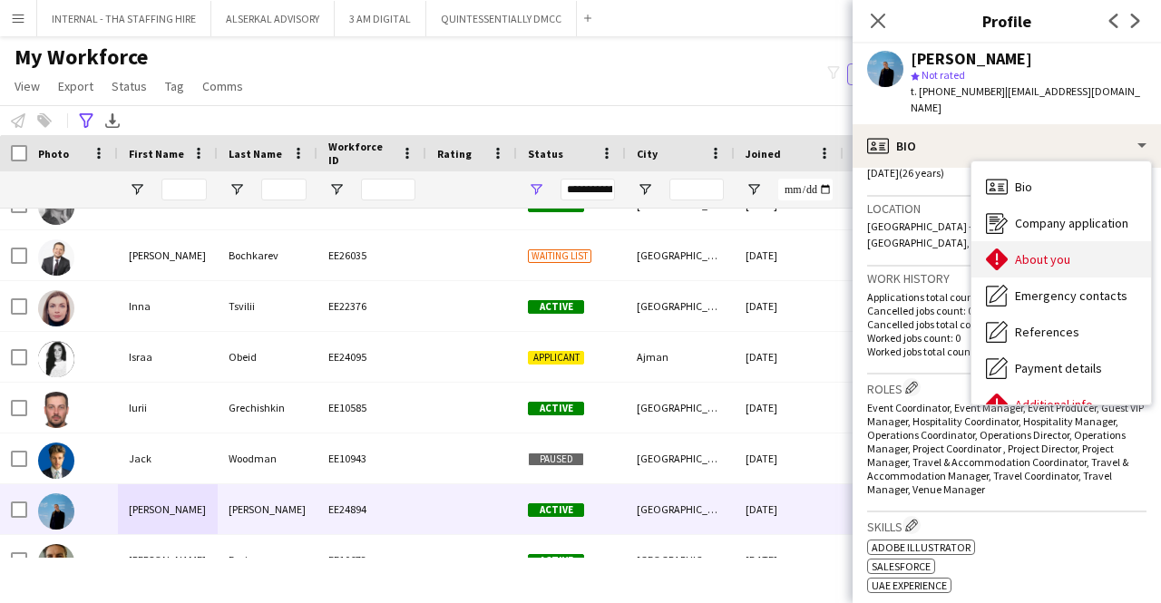
click at [1061, 251] on div "About you About you" at bounding box center [1061, 259] width 180 height 36
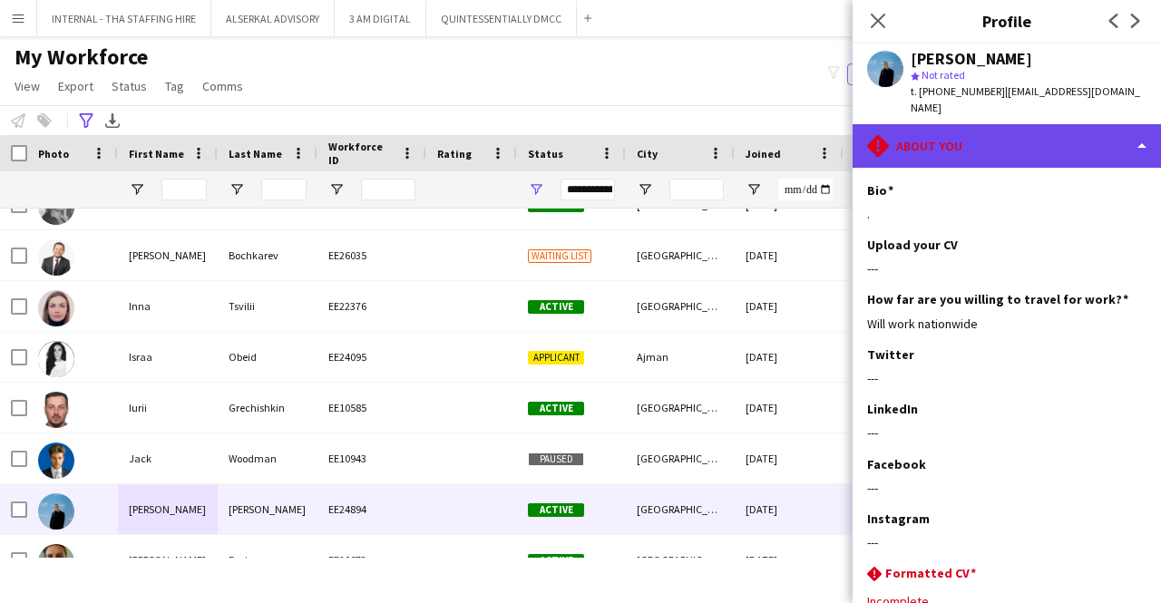
click at [987, 124] on div "rhombus-alert About you" at bounding box center [1006, 146] width 308 height 44
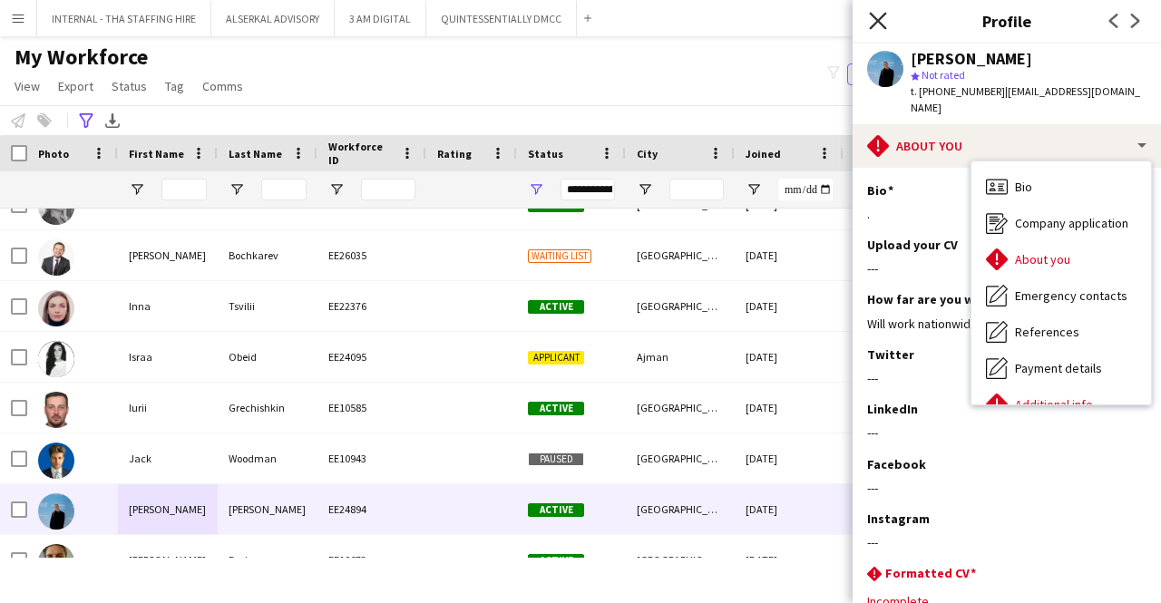
click at [881, 19] on icon at bounding box center [877, 20] width 17 height 17
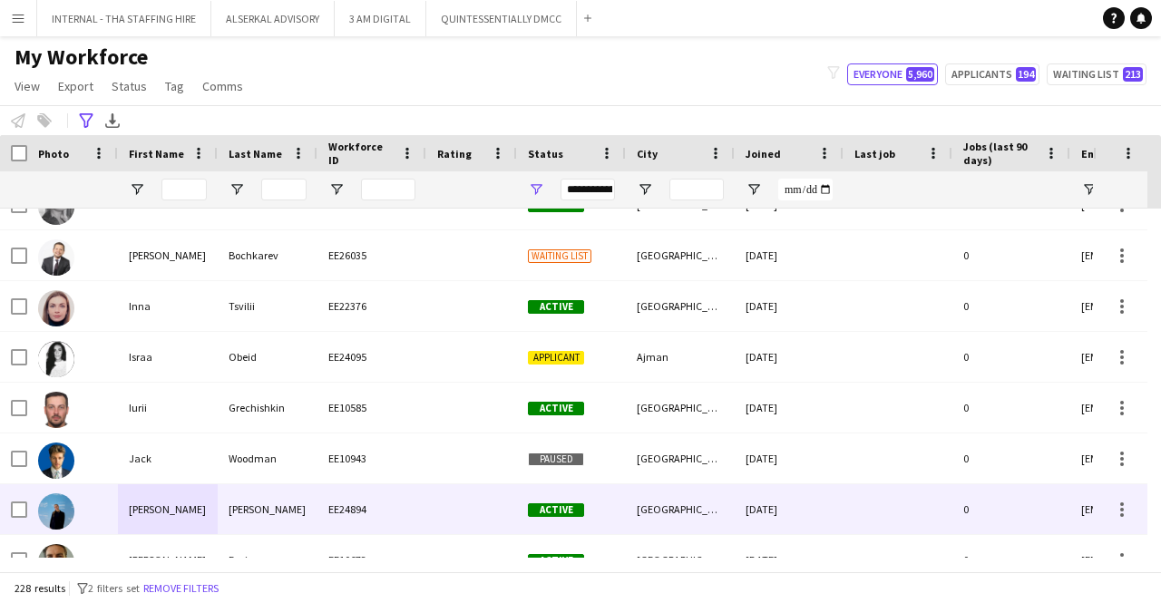
scroll to position [4171, 0]
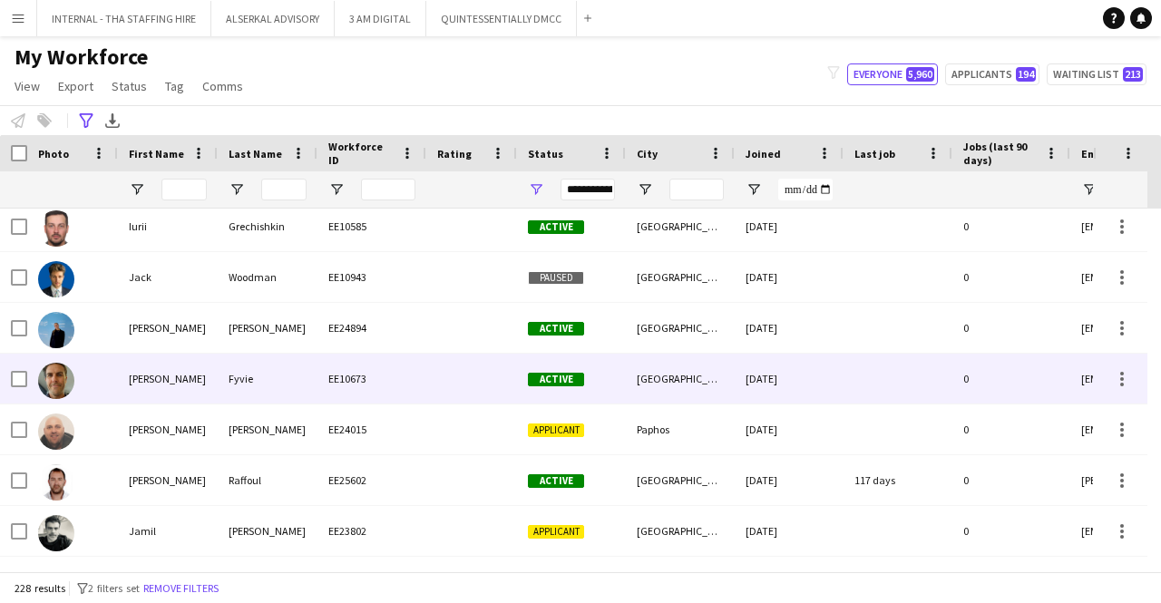
click at [332, 380] on div "EE10673" at bounding box center [371, 379] width 109 height 50
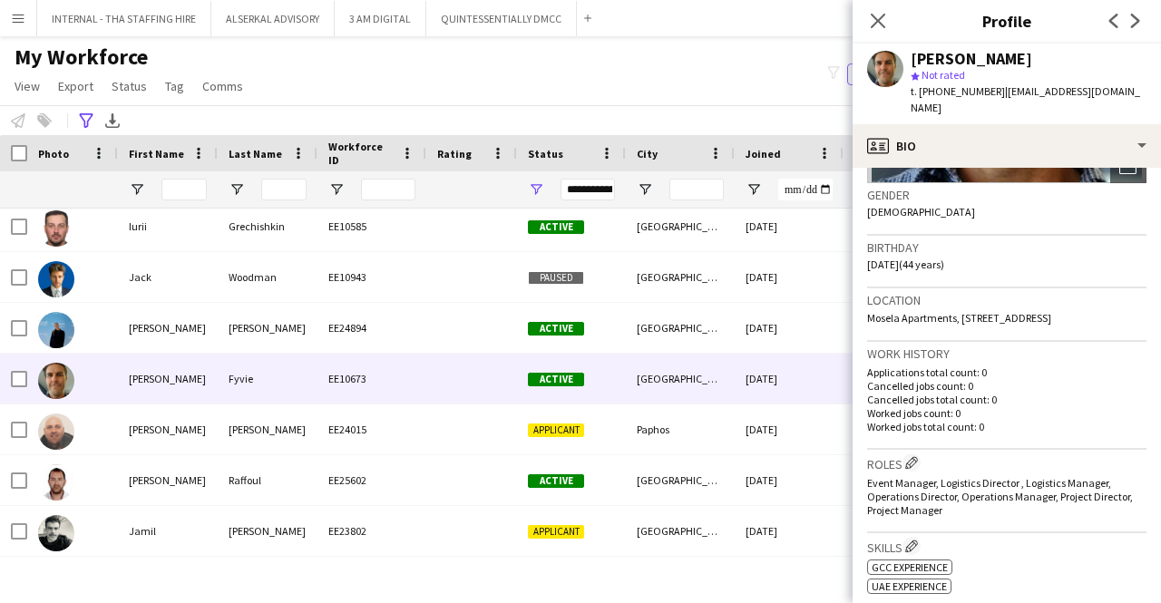
scroll to position [272, 0]
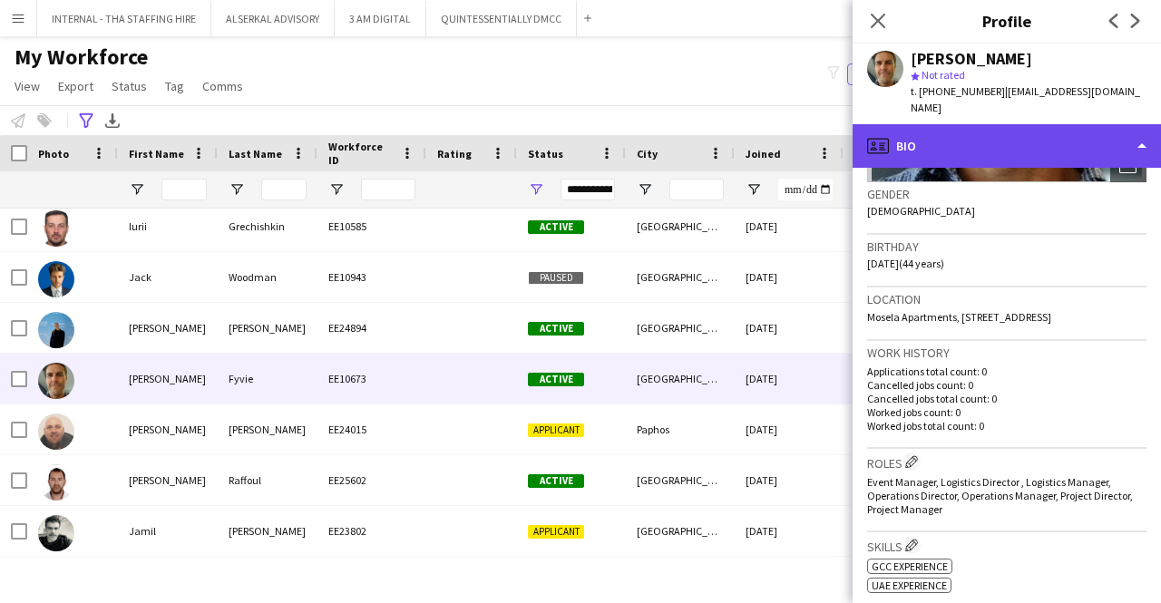
click at [975, 141] on div "profile Bio" at bounding box center [1006, 146] width 308 height 44
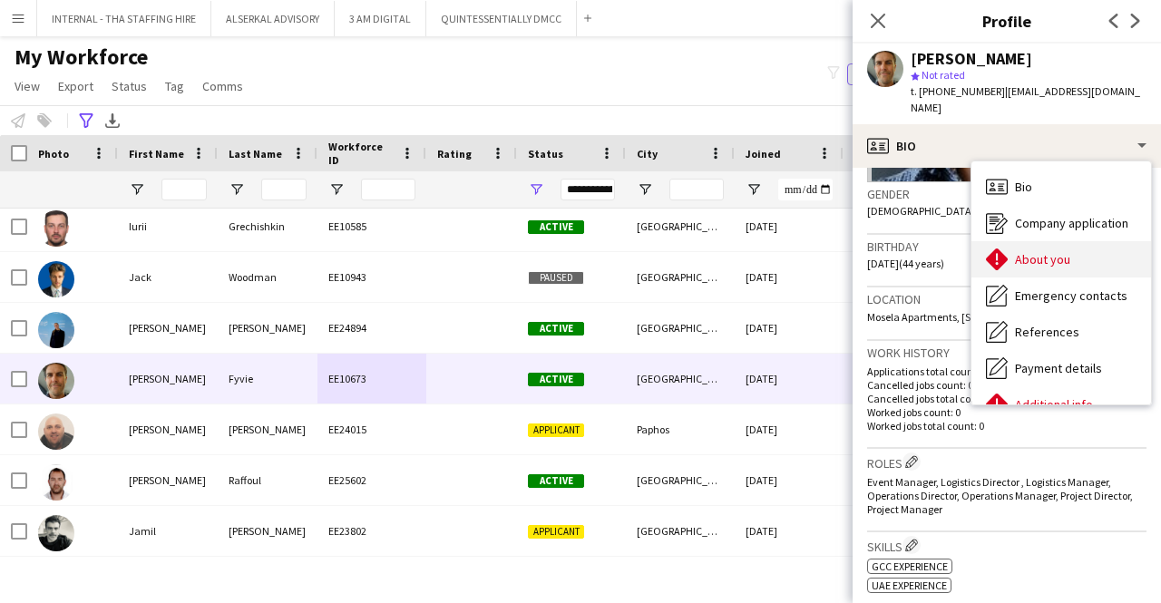
click at [1021, 251] on span "About you" at bounding box center [1042, 259] width 55 height 16
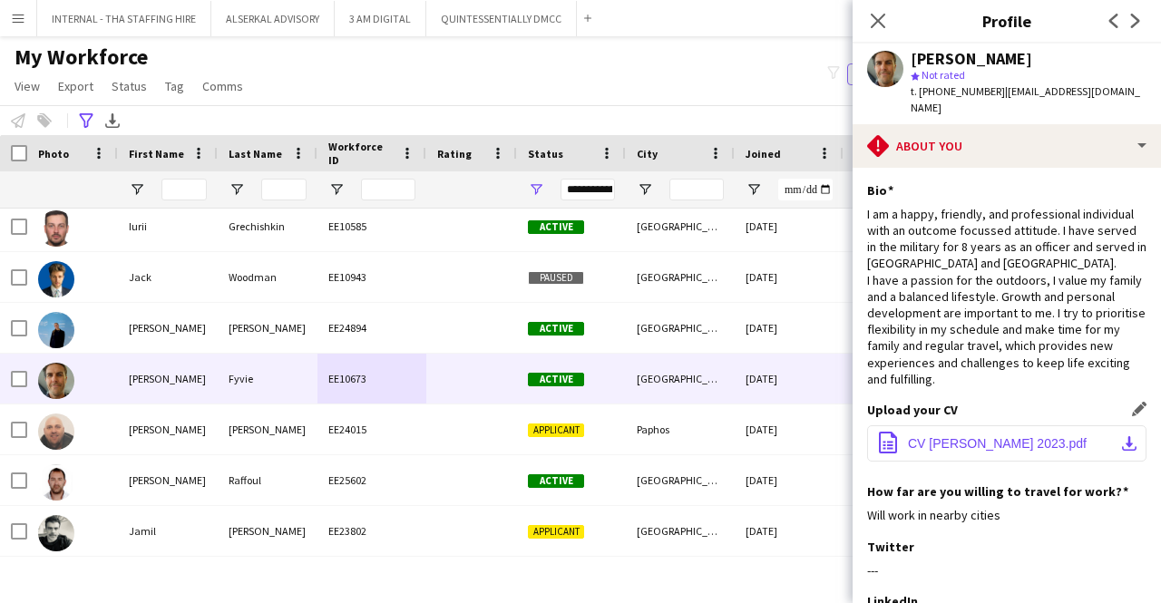
click at [1001, 436] on span "CV [PERSON_NAME] 2023.pdf" at bounding box center [997, 443] width 179 height 15
